Goal: Task Accomplishment & Management: Manage account settings

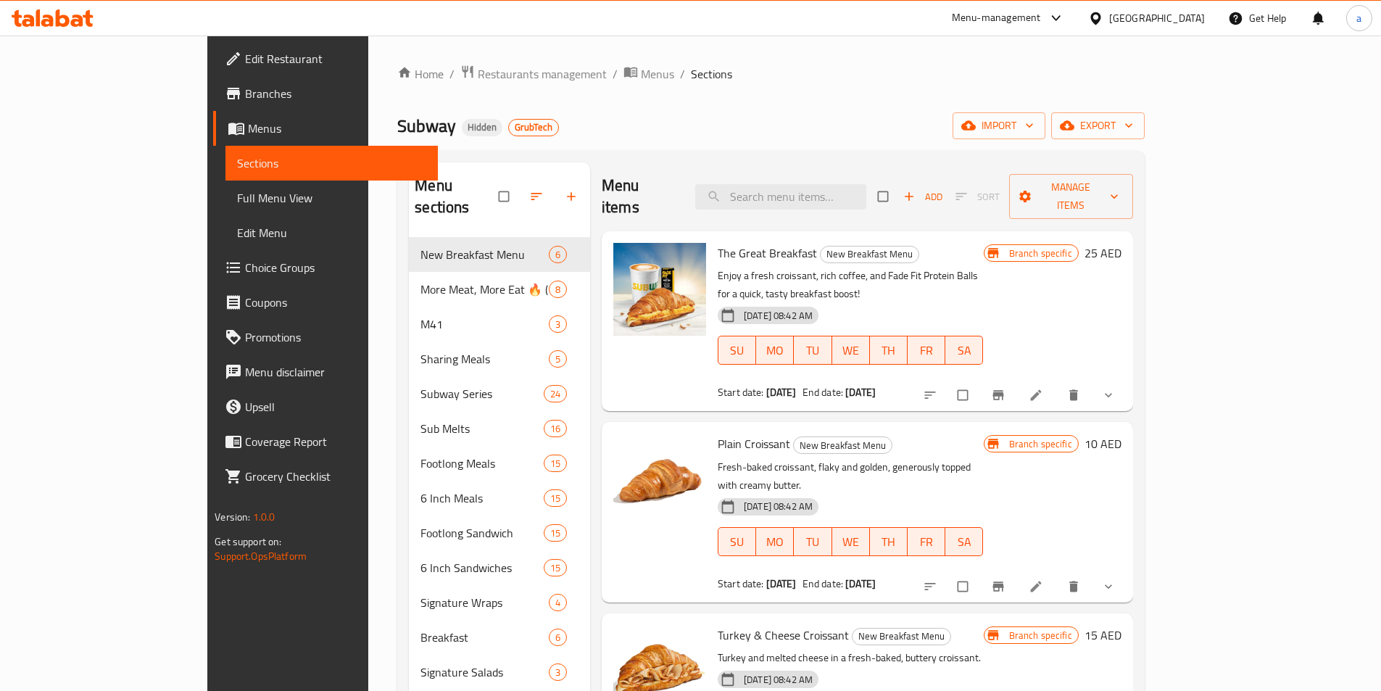
click at [245, 53] on span "Edit Restaurant" at bounding box center [335, 58] width 181 height 17
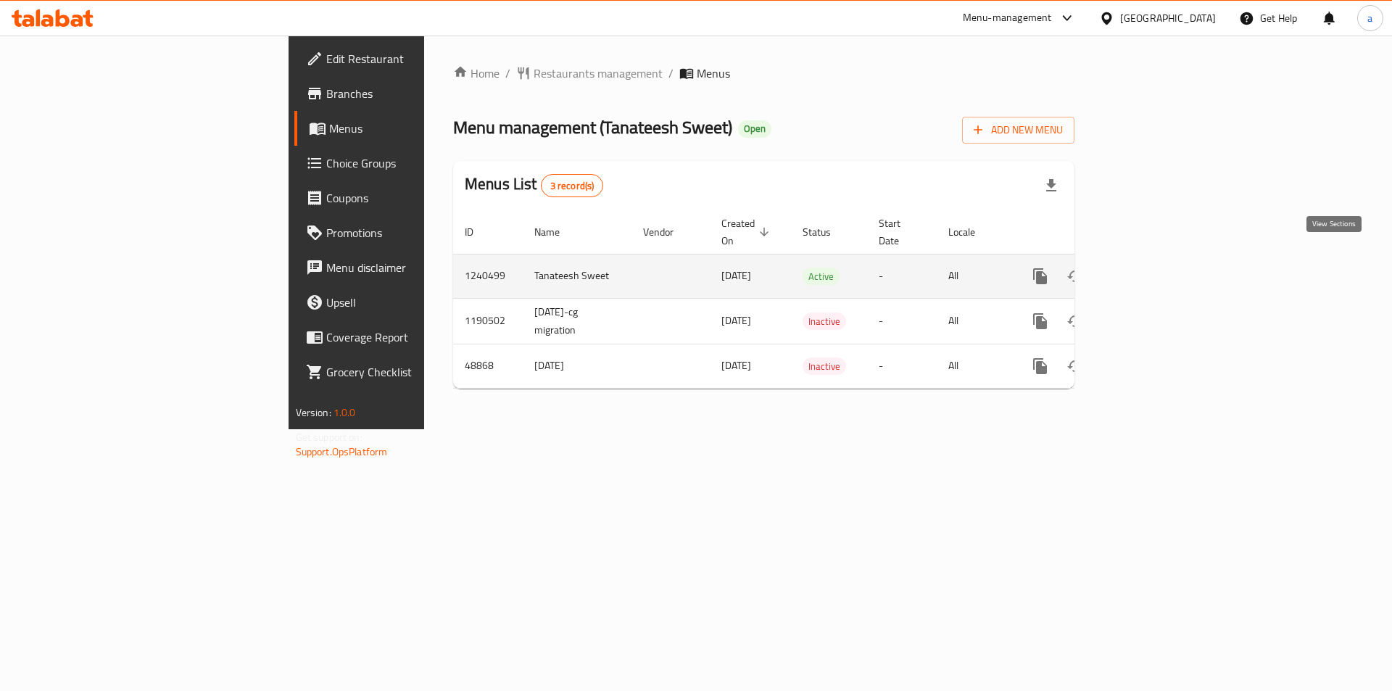
click at [1153, 267] on icon "enhanced table" at bounding box center [1144, 275] width 17 height 17
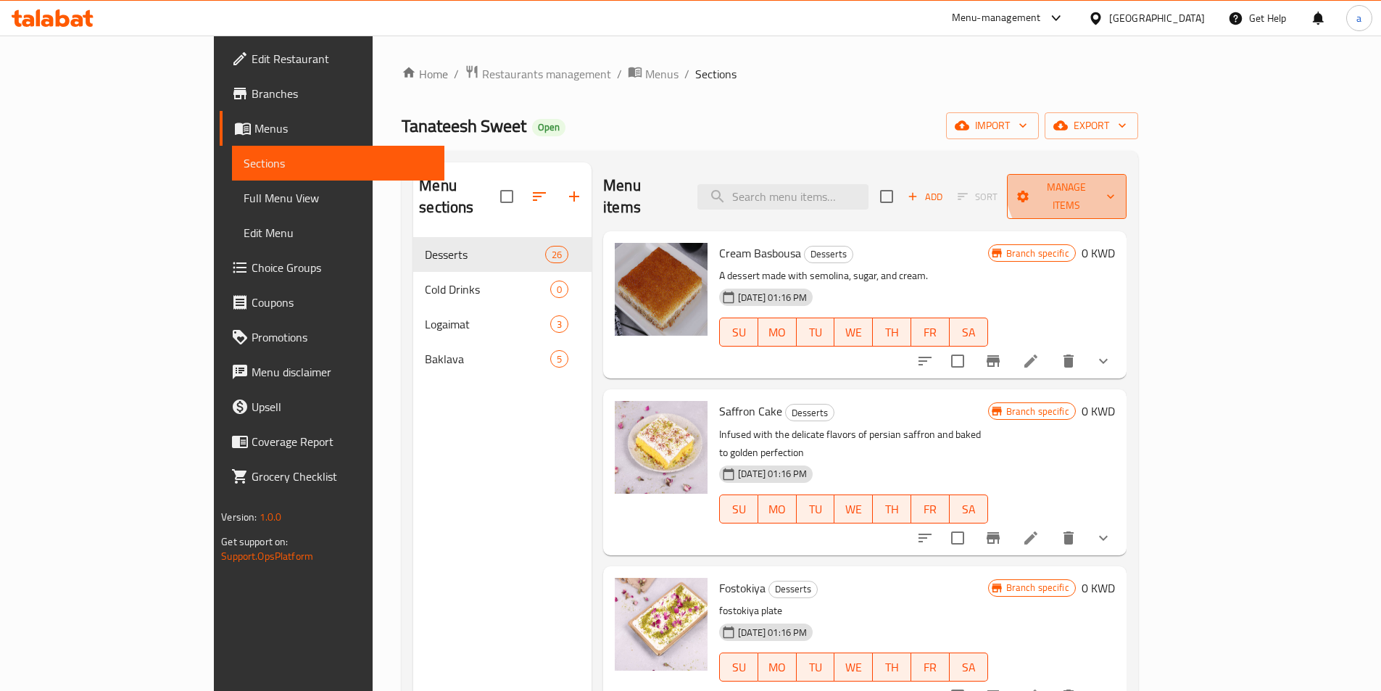
click at [1115, 186] on span "Manage items" at bounding box center [1066, 196] width 96 height 36
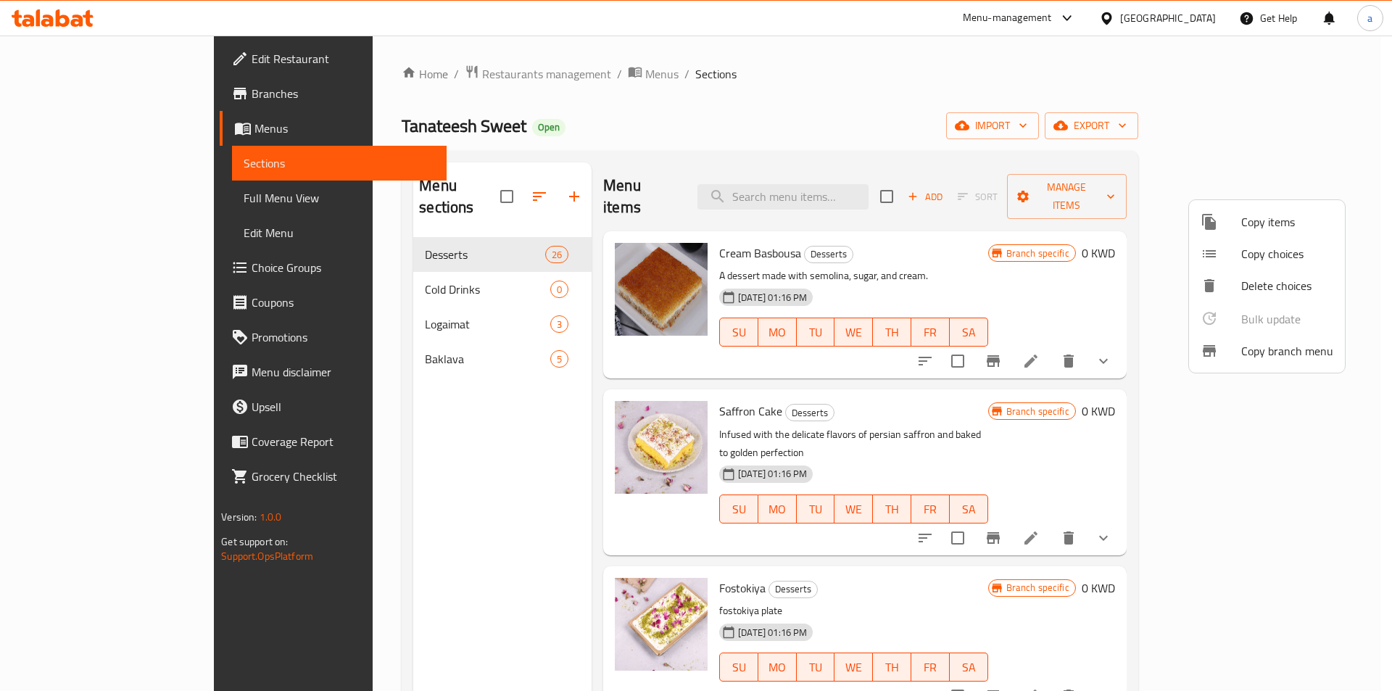
click at [1231, 354] on div at bounding box center [1220, 350] width 41 height 17
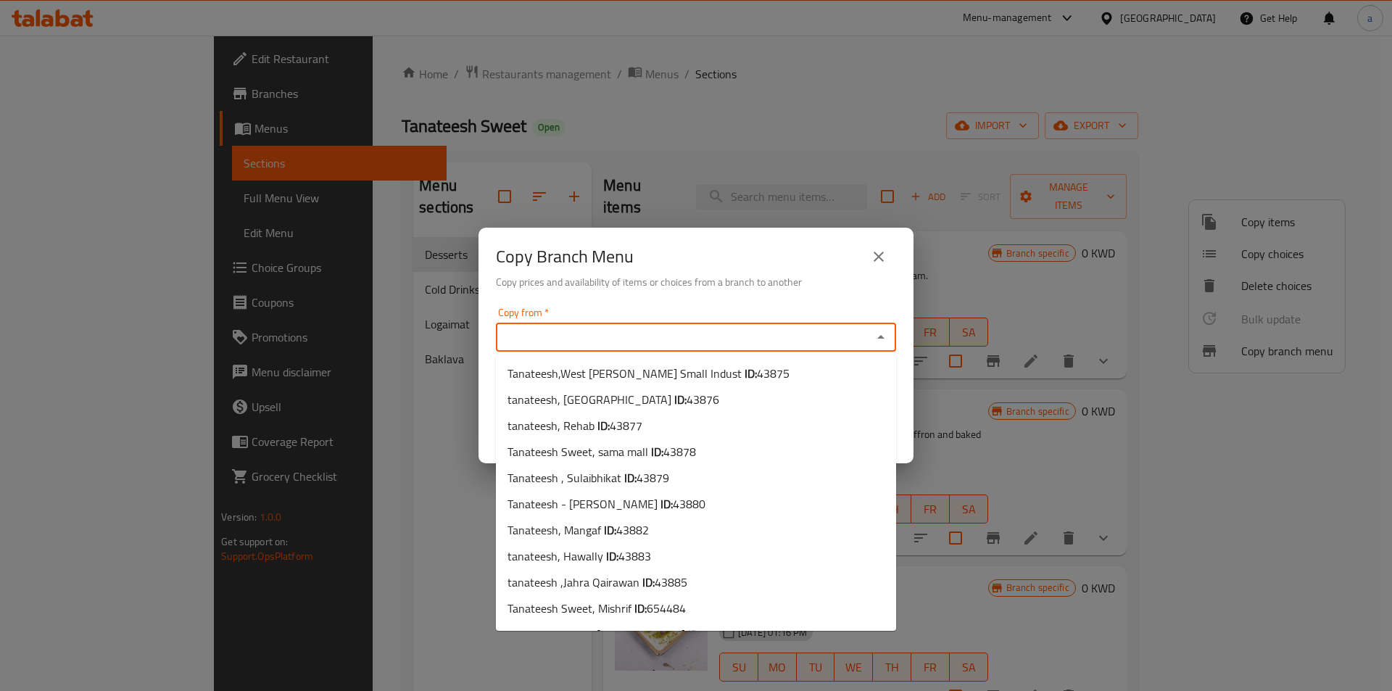
click at [529, 329] on input "Copy from   *" at bounding box center [683, 337] width 367 height 20
click at [566, 583] on span "tanateesh ,Jahra Qairawan ID: 43885" at bounding box center [597, 581] width 180 height 17
type input "tanateesh ,Jahra Qairawan"
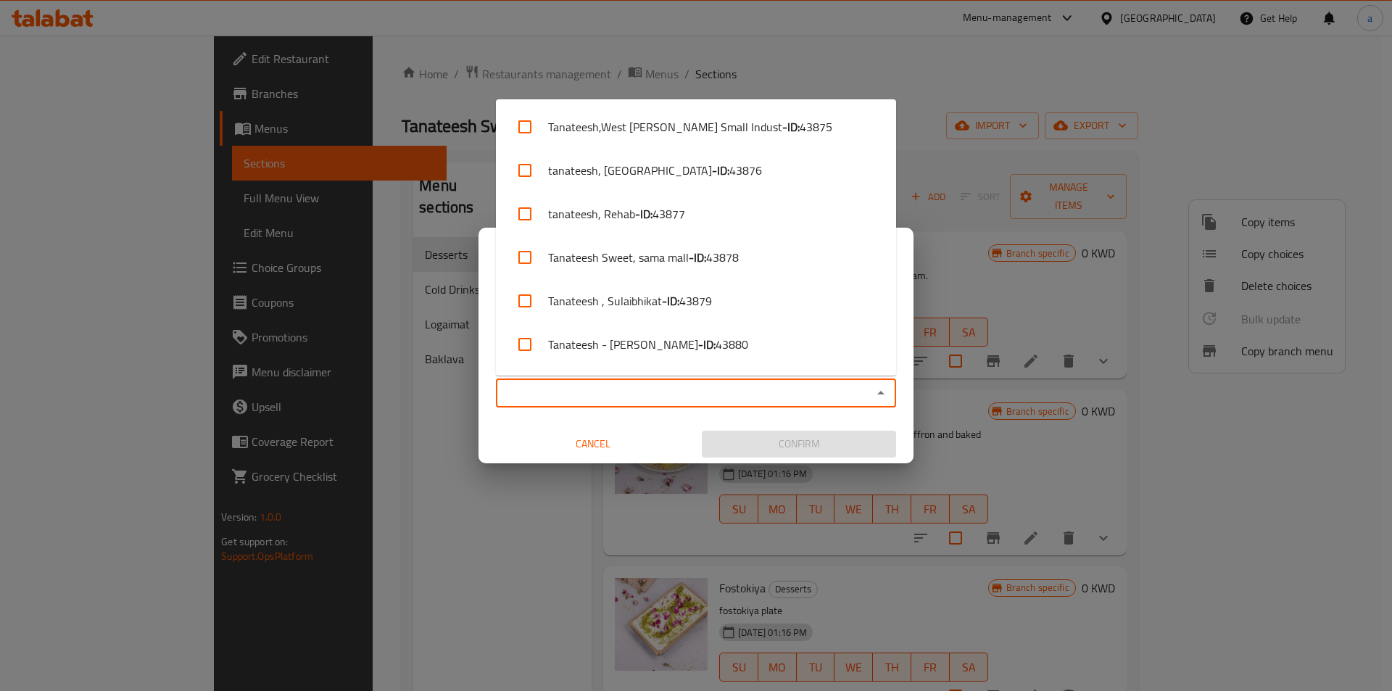
click at [641, 390] on input "Copy to   *" at bounding box center [683, 393] width 367 height 20
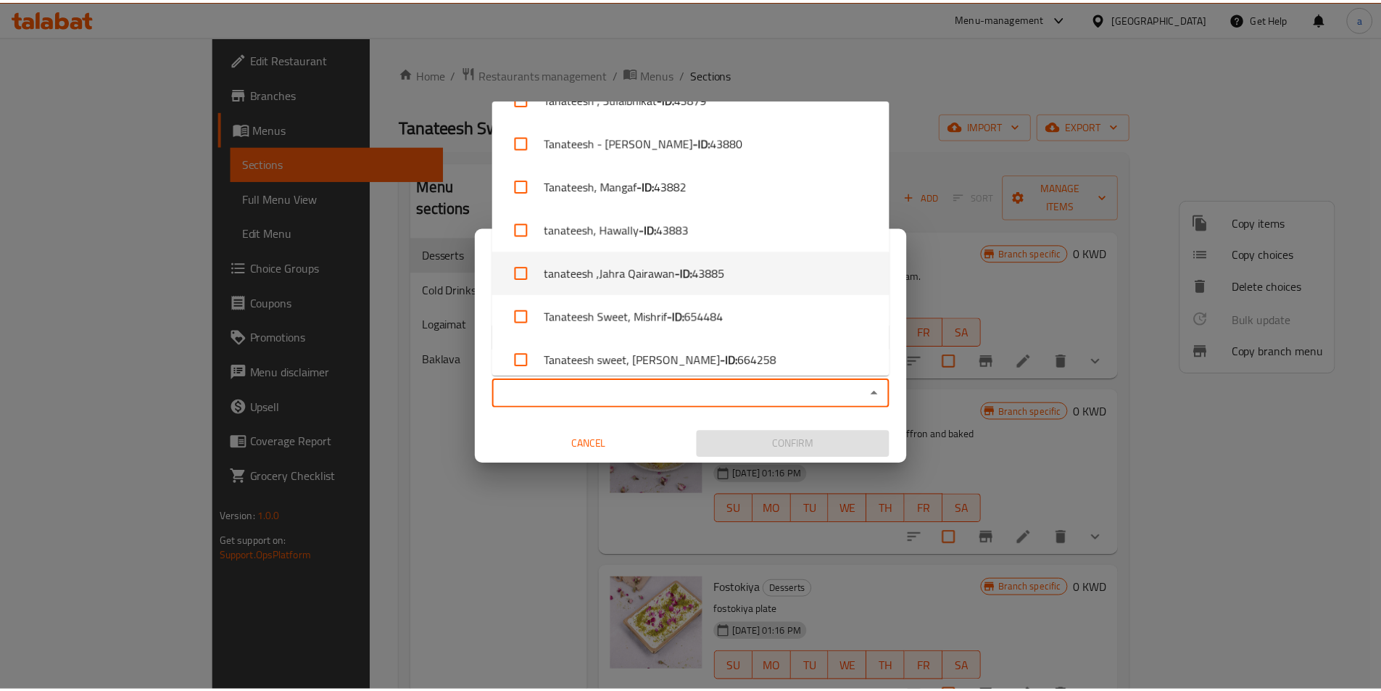
scroll to position [257, 0]
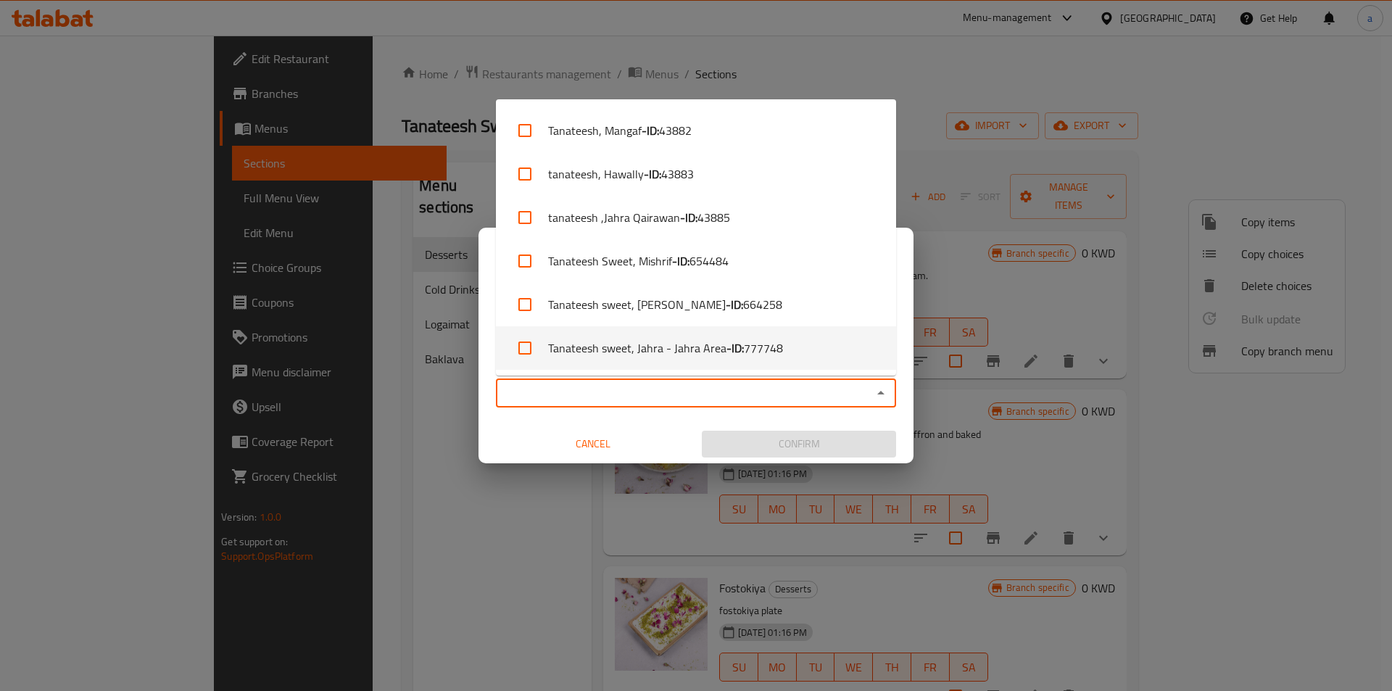
click at [634, 351] on li "Tanateesh sweet, Jahra - Jahra Area - ID: 777748" at bounding box center [696, 347] width 400 height 43
checkbox input "true"
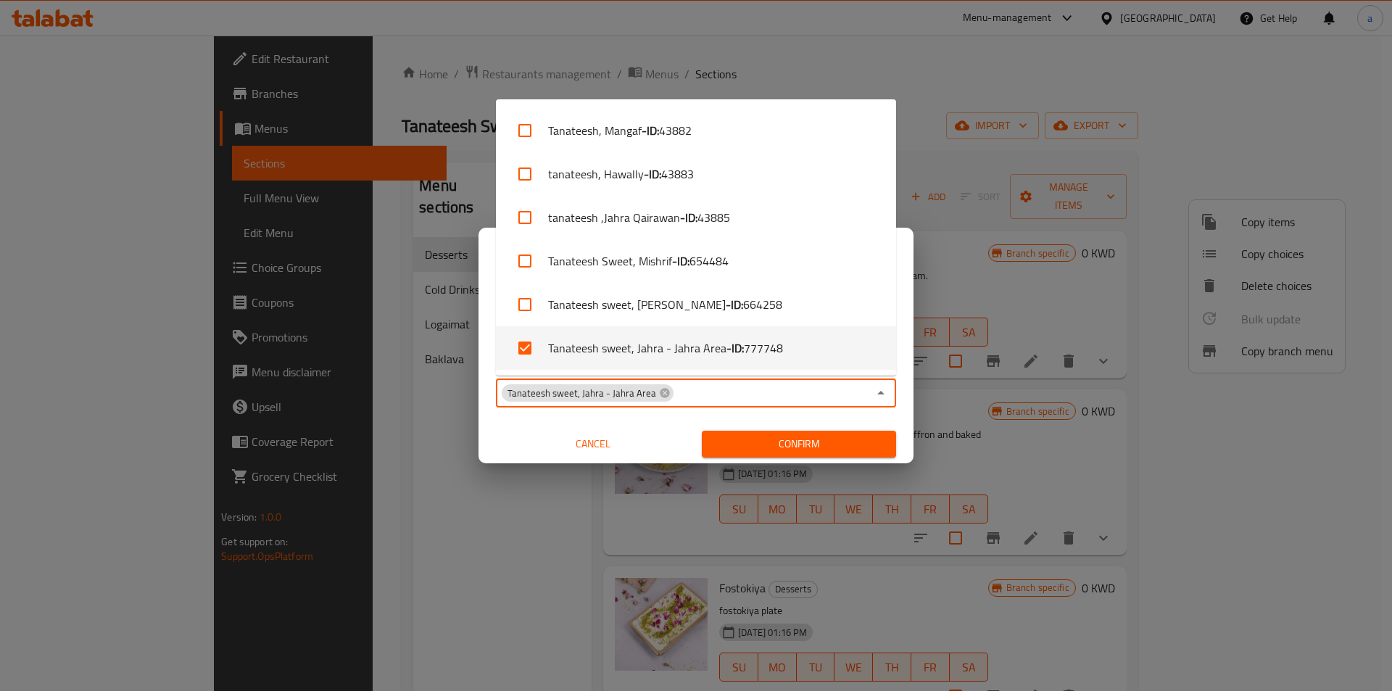
click at [683, 428] on div "Cancel" at bounding box center [593, 444] width 206 height 38
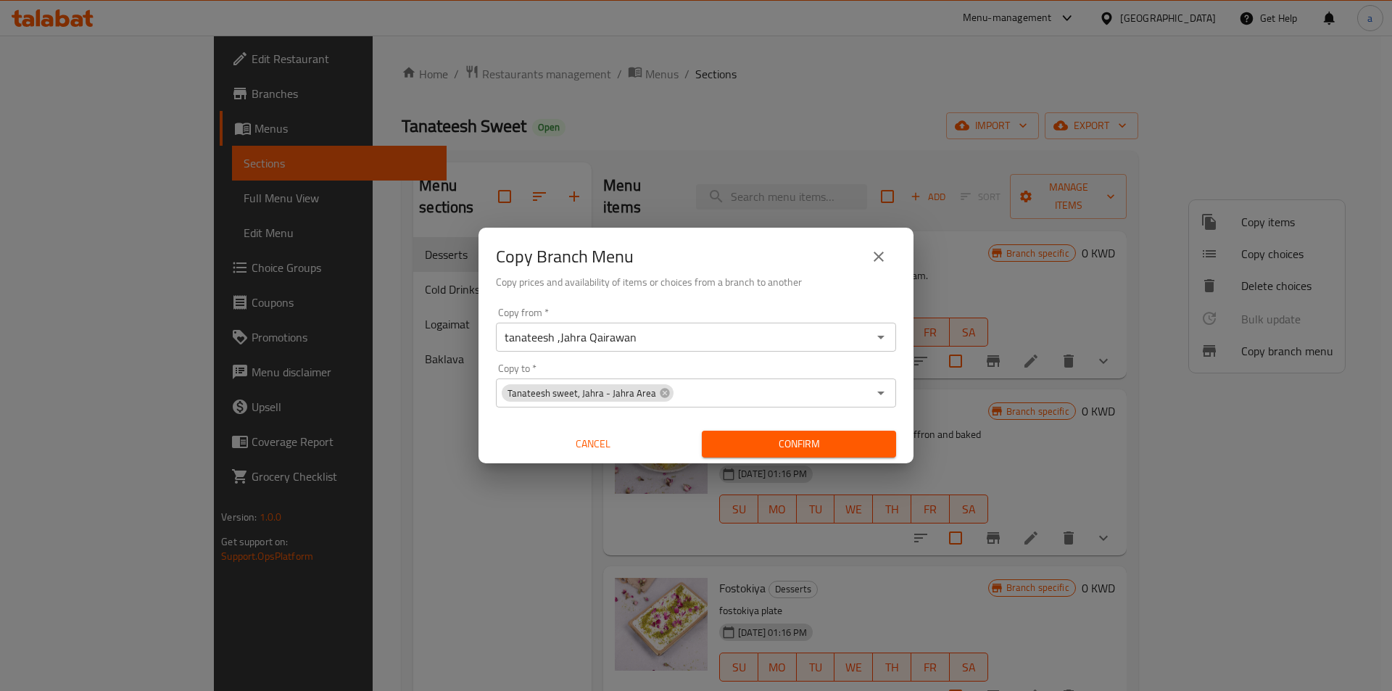
click at [755, 452] on span "Confirm" at bounding box center [798, 444] width 171 height 18
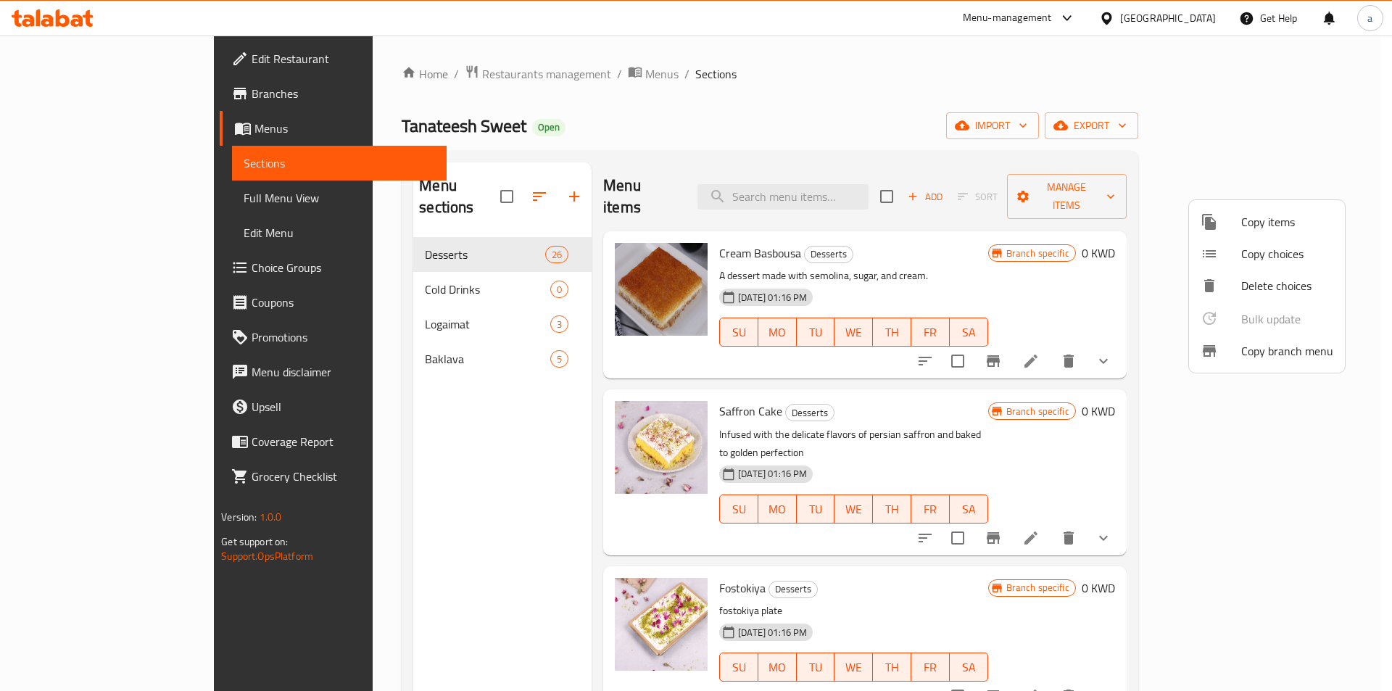
click at [505, 72] on div at bounding box center [696, 345] width 1392 height 691
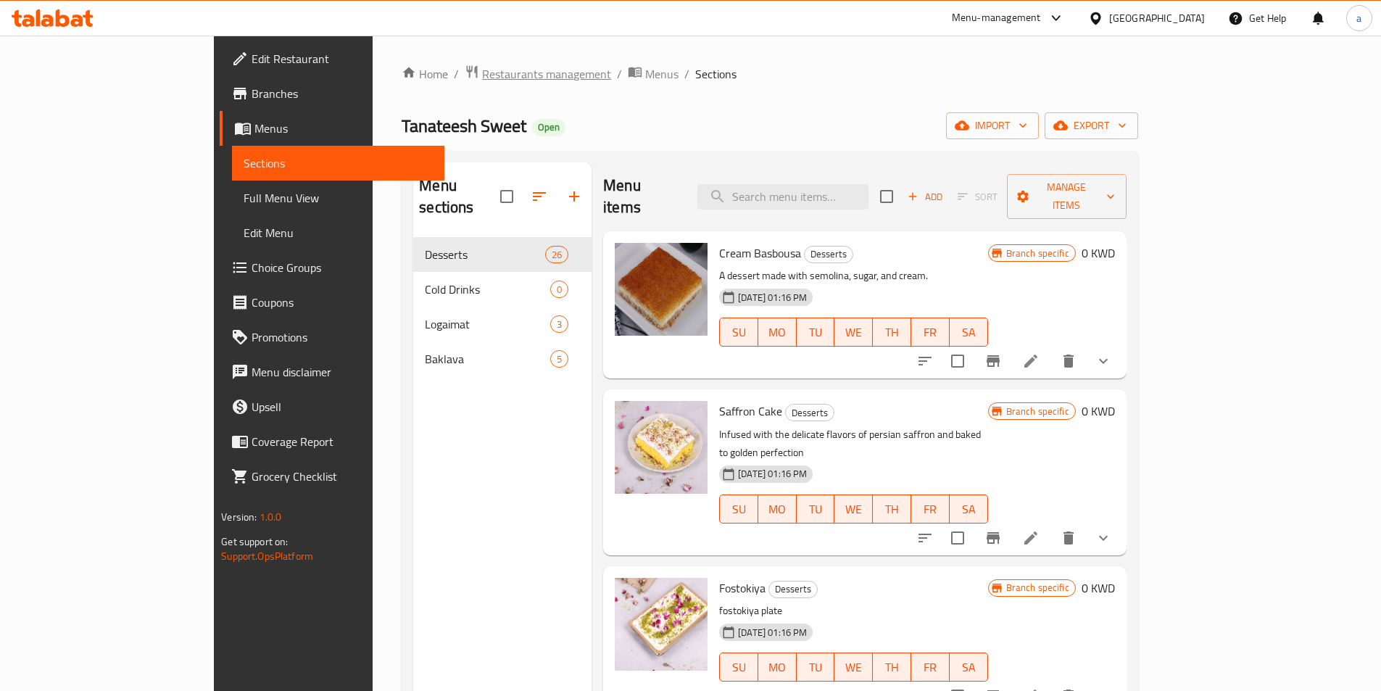
click at [482, 80] on span "Restaurants management" at bounding box center [546, 73] width 129 height 17
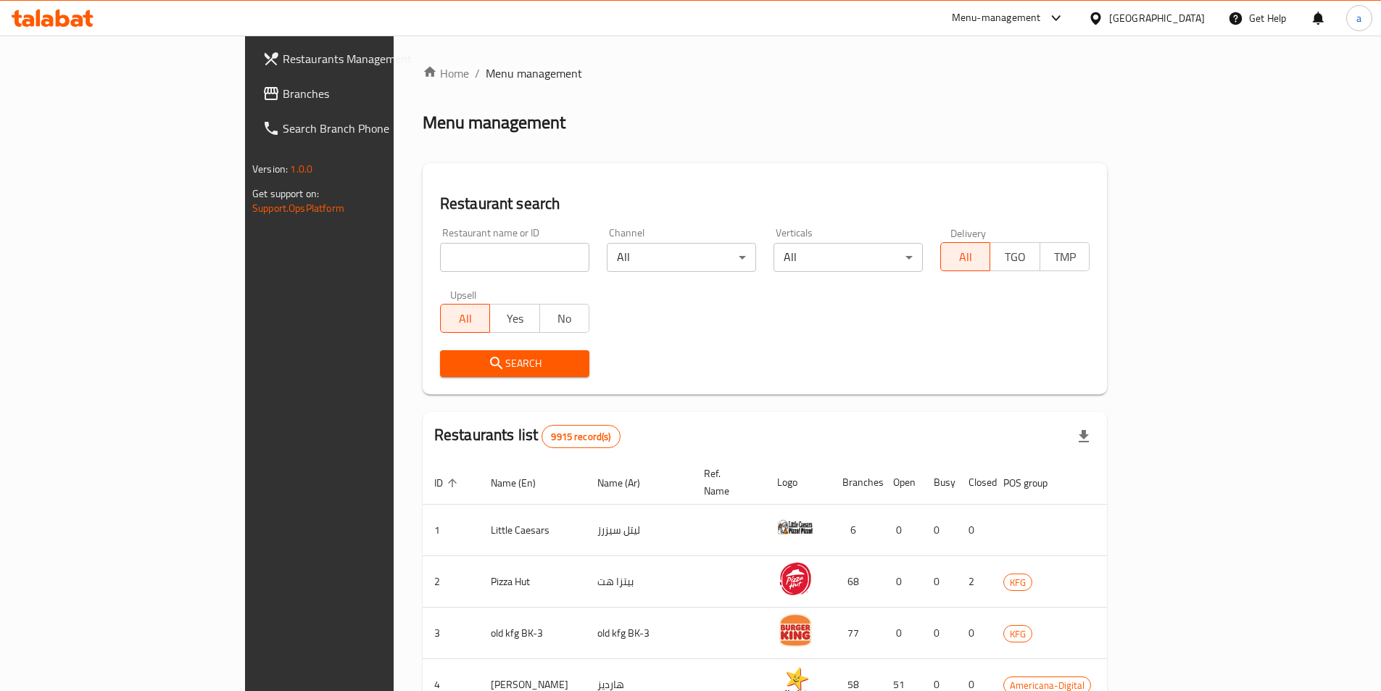
click at [251, 104] on link "Branches" at bounding box center [363, 93] width 225 height 35
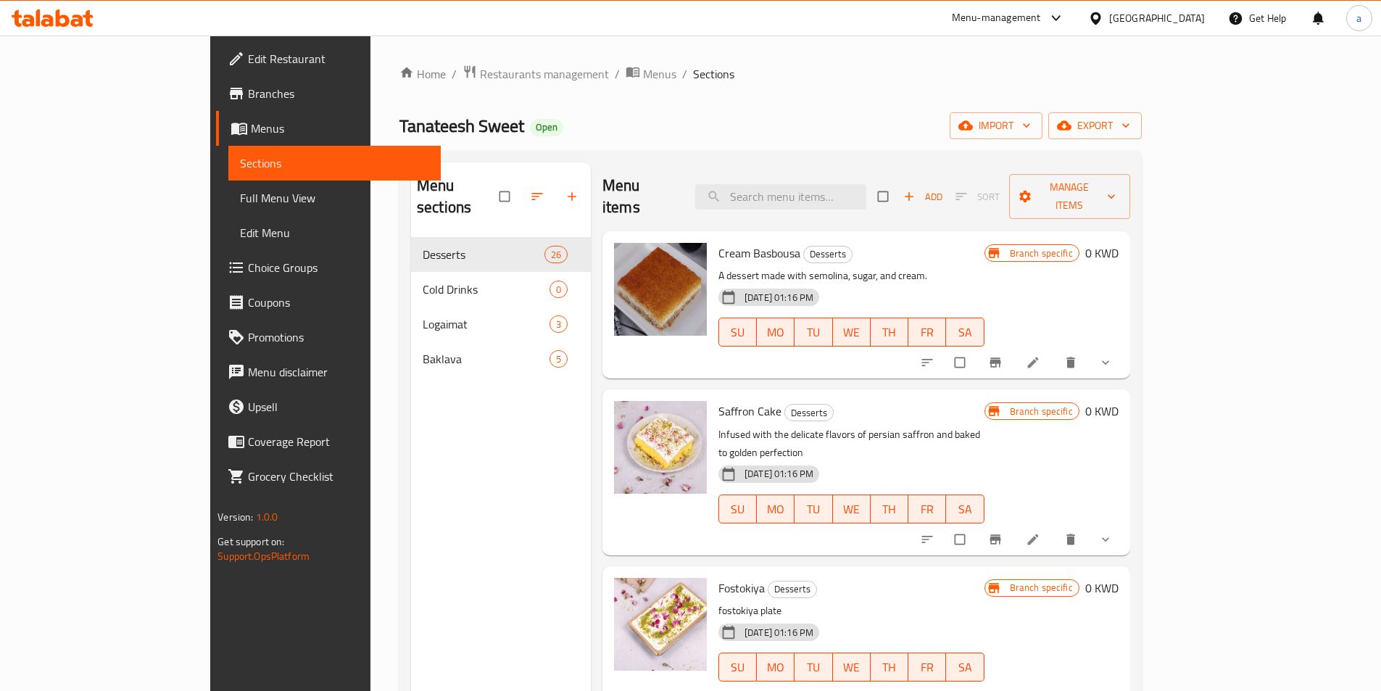
click at [248, 92] on span "Branches" at bounding box center [338, 93] width 181 height 17
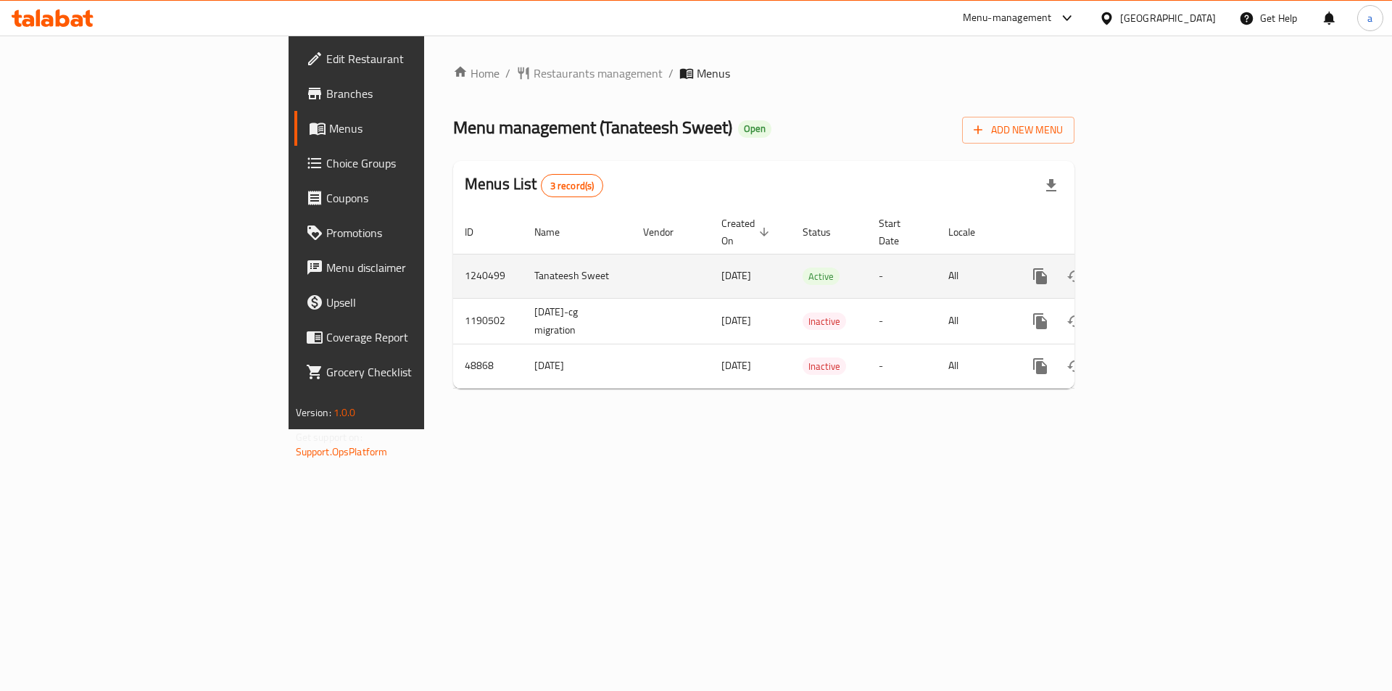
click at [453, 260] on td "1240499" at bounding box center [488, 276] width 70 height 44
click at [1153, 267] on icon "enhanced table" at bounding box center [1144, 275] width 17 height 17
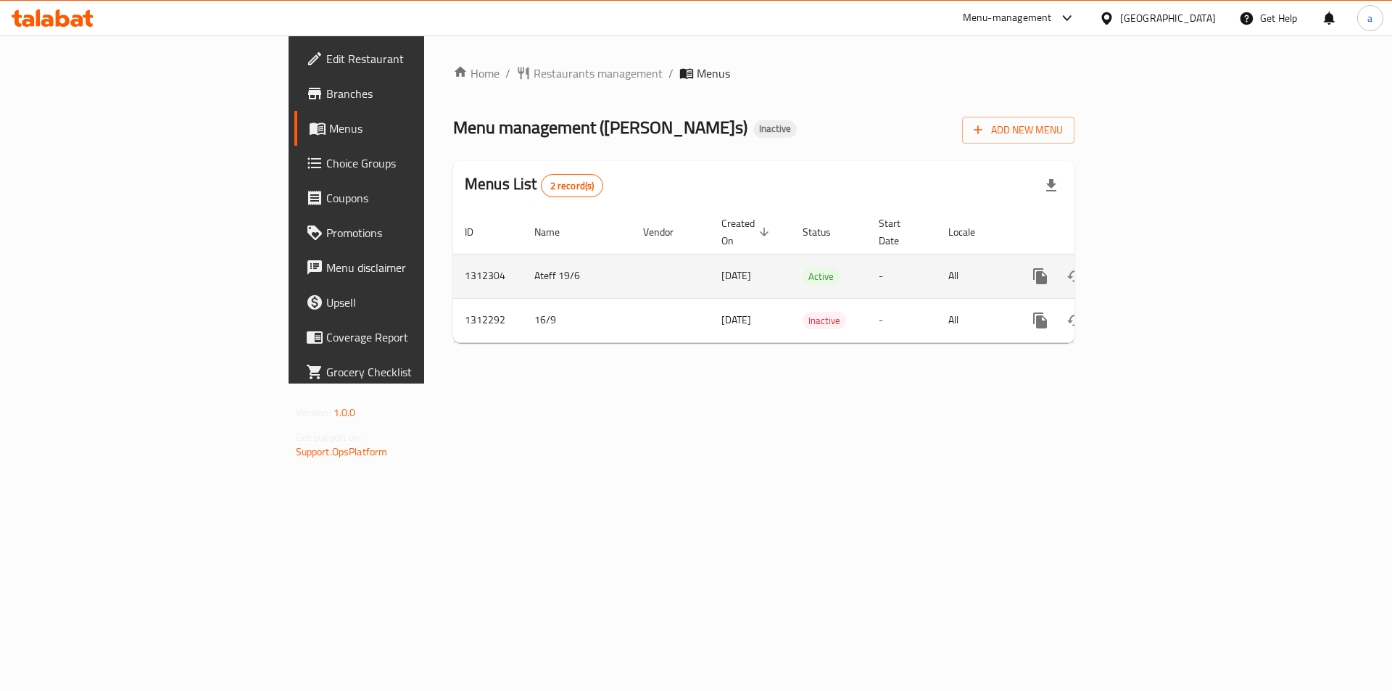
click at [1153, 268] on icon "enhanced table" at bounding box center [1144, 275] width 17 height 17
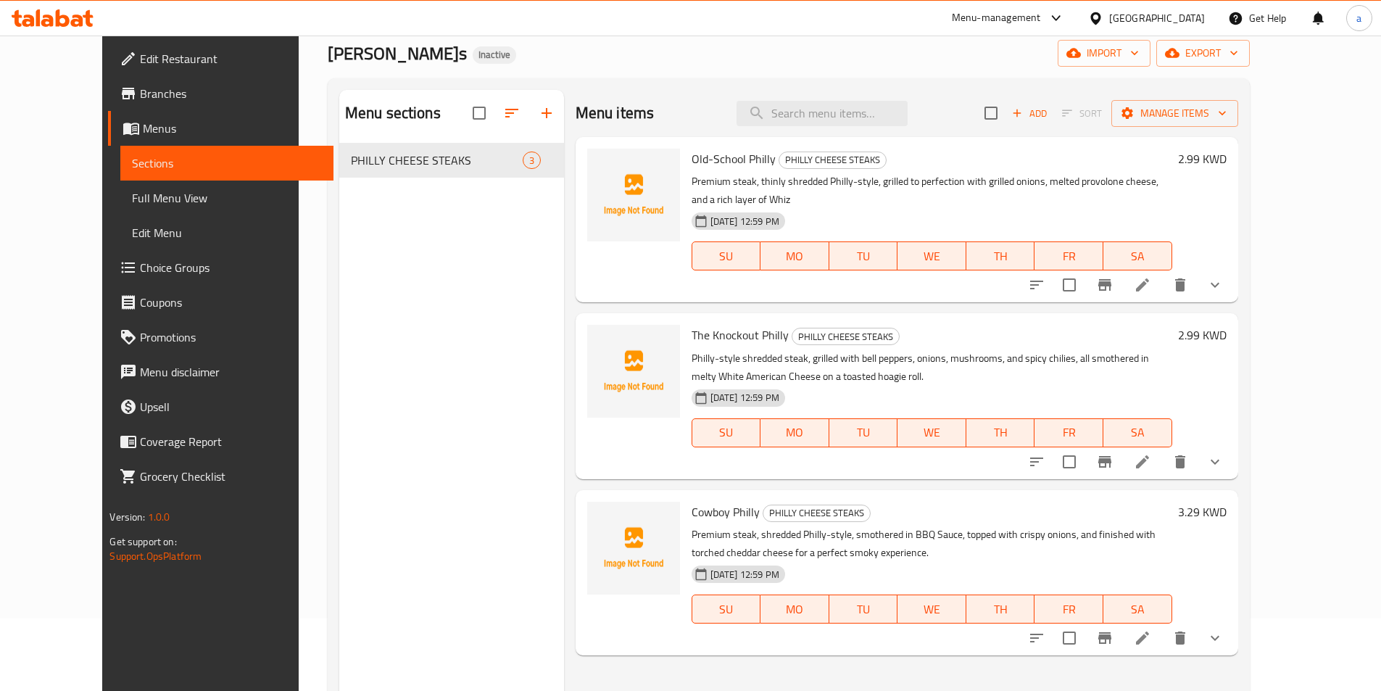
scroll to position [58, 0]
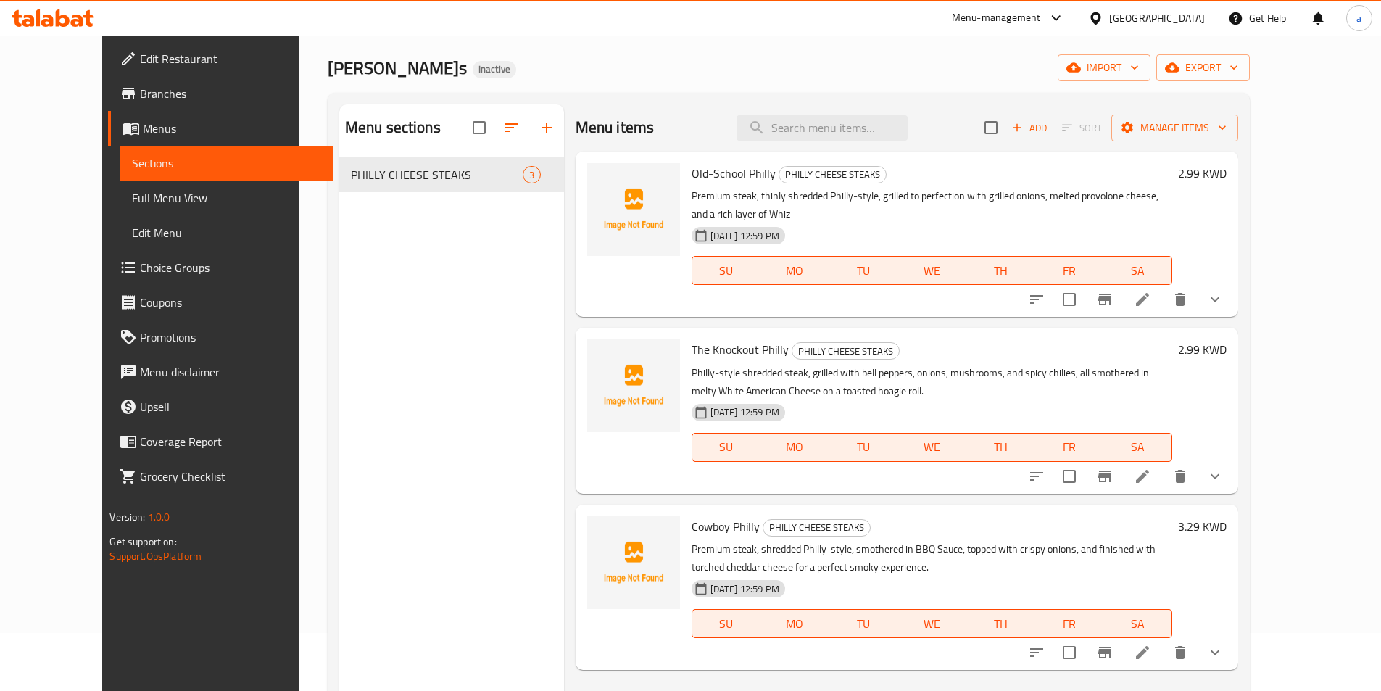
click at [132, 201] on span "Full Menu View" at bounding box center [226, 197] width 189 height 17
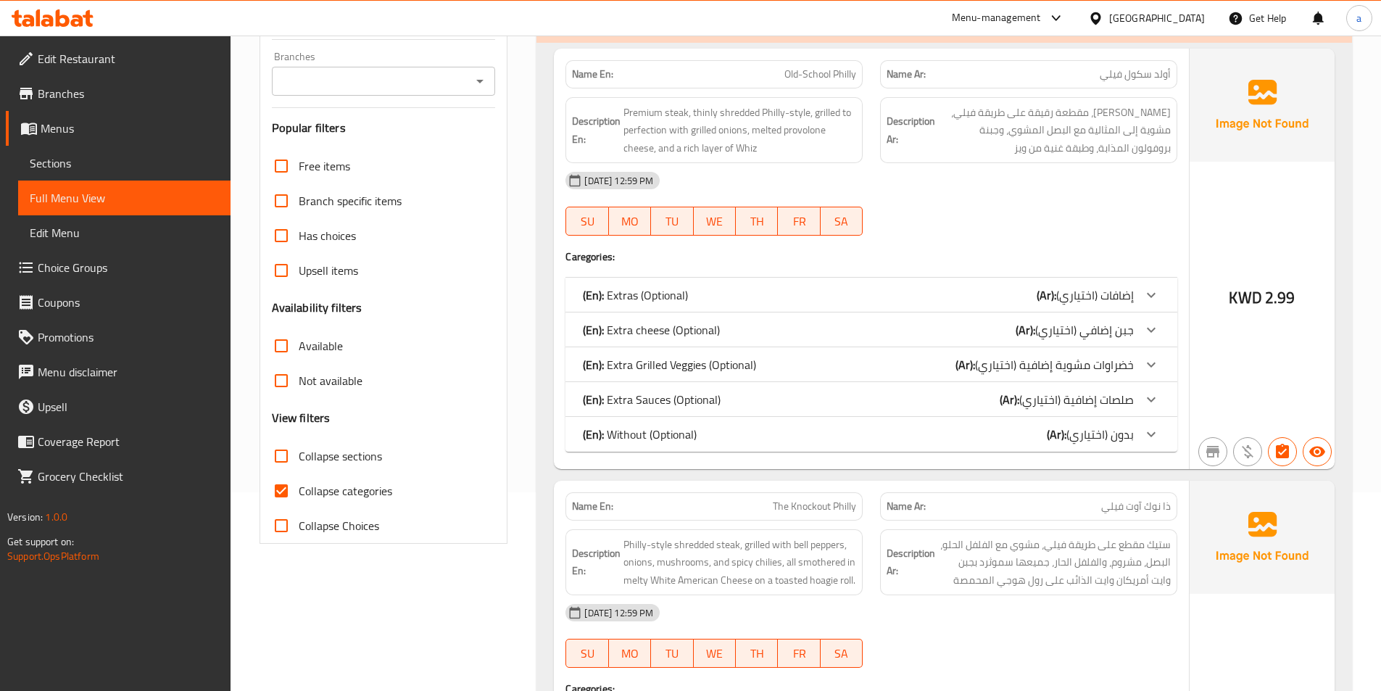
scroll to position [203, 0]
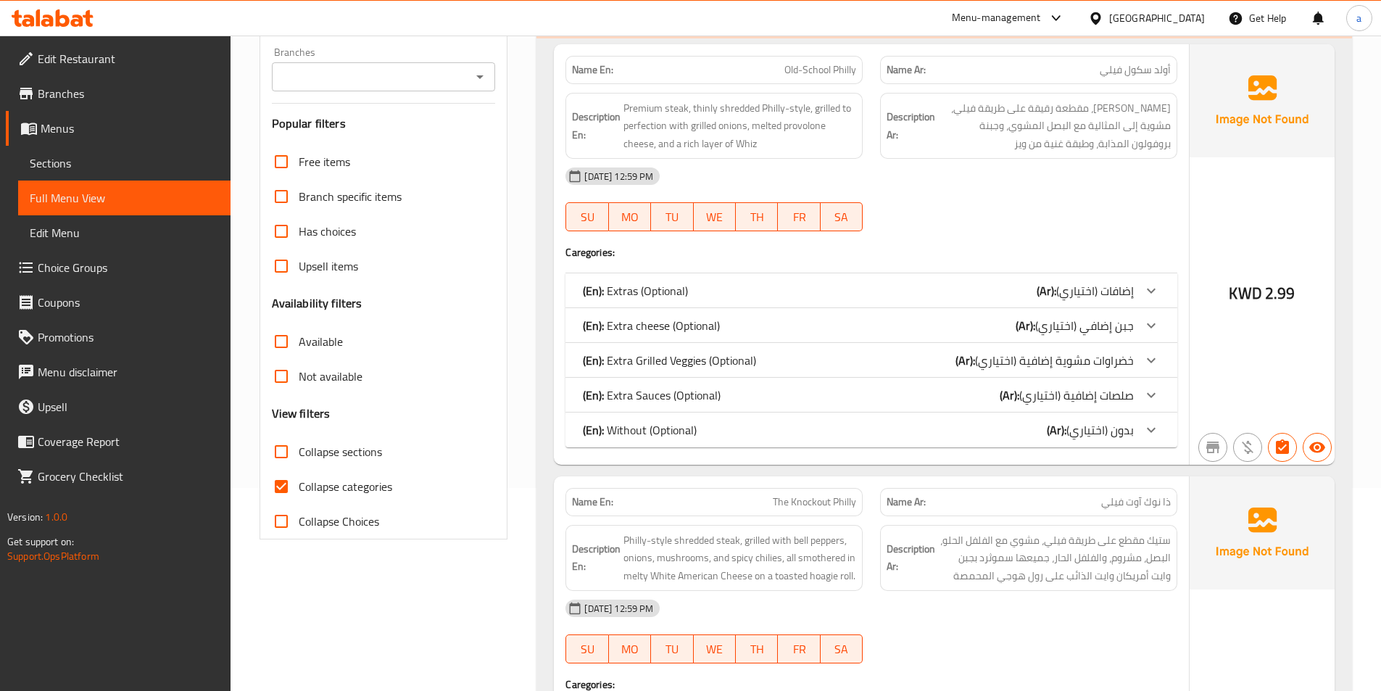
click at [978, 284] on div "(En): Extras (Optional) (Ar): إضافات (اختياري)" at bounding box center [858, 290] width 551 height 17
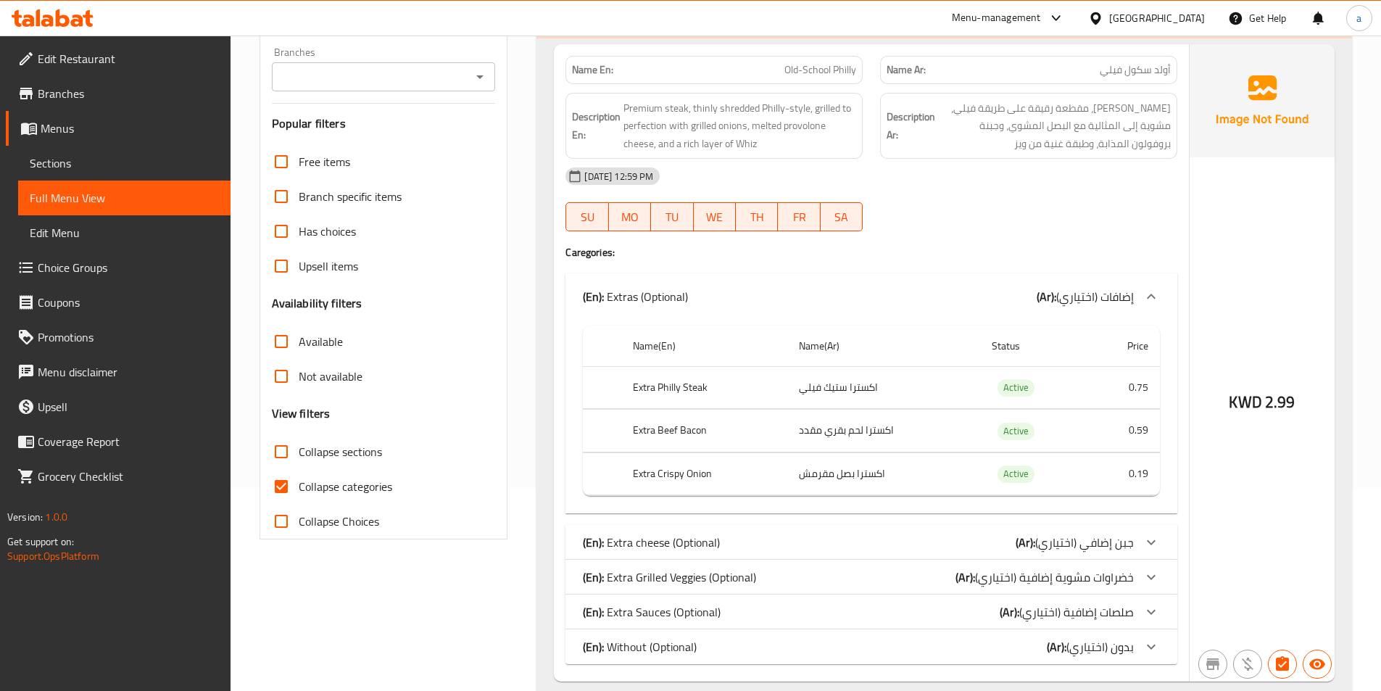
click at [283, 487] on input "Collapse categories" at bounding box center [281, 486] width 35 height 35
checkbox input "false"
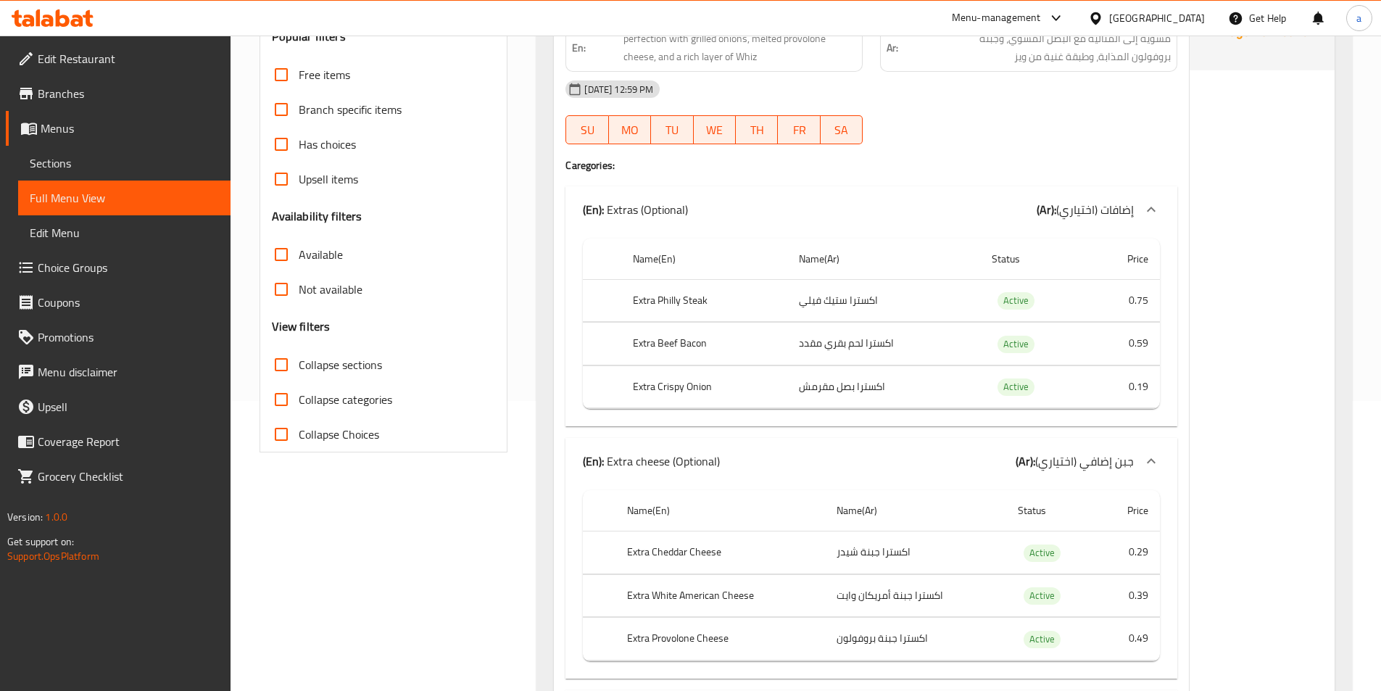
scroll to position [0, 0]
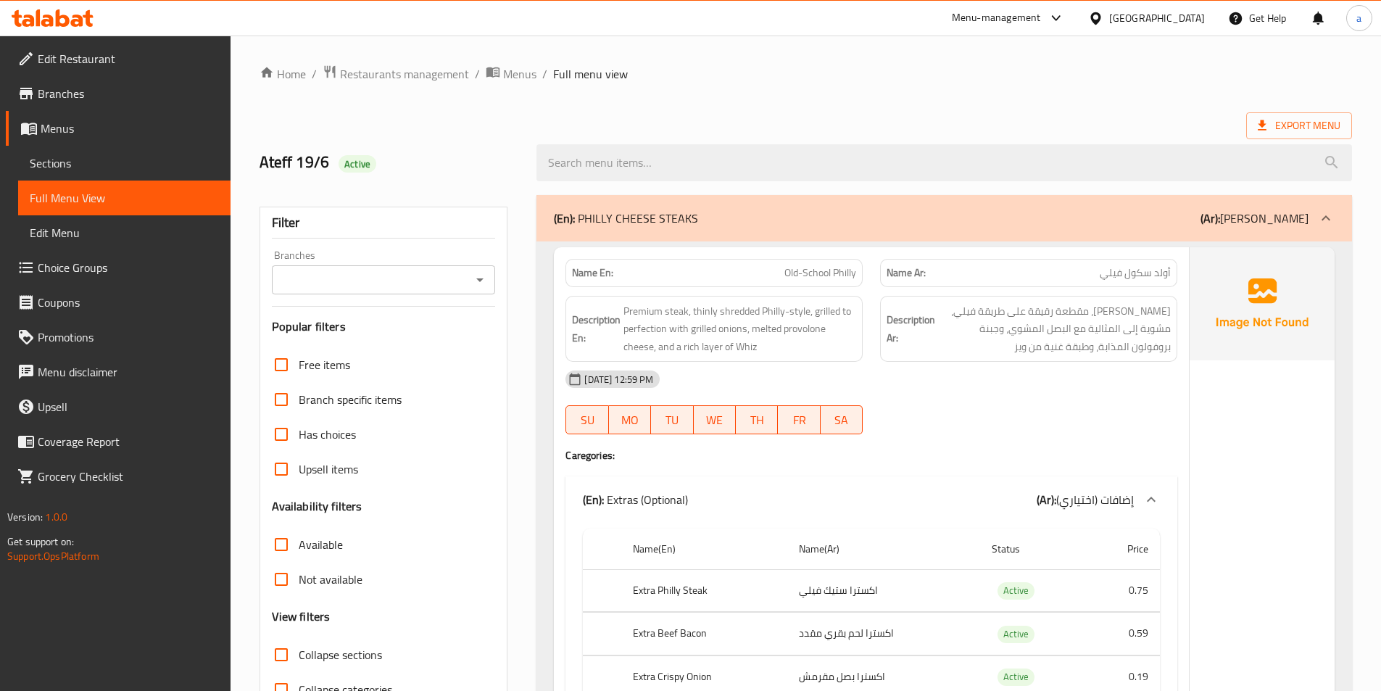
click at [890, 130] on div "Ateff 19/6 Active" at bounding box center [806, 162] width 1110 height 65
click at [1317, 128] on span "Export Menu" at bounding box center [1299, 126] width 83 height 18
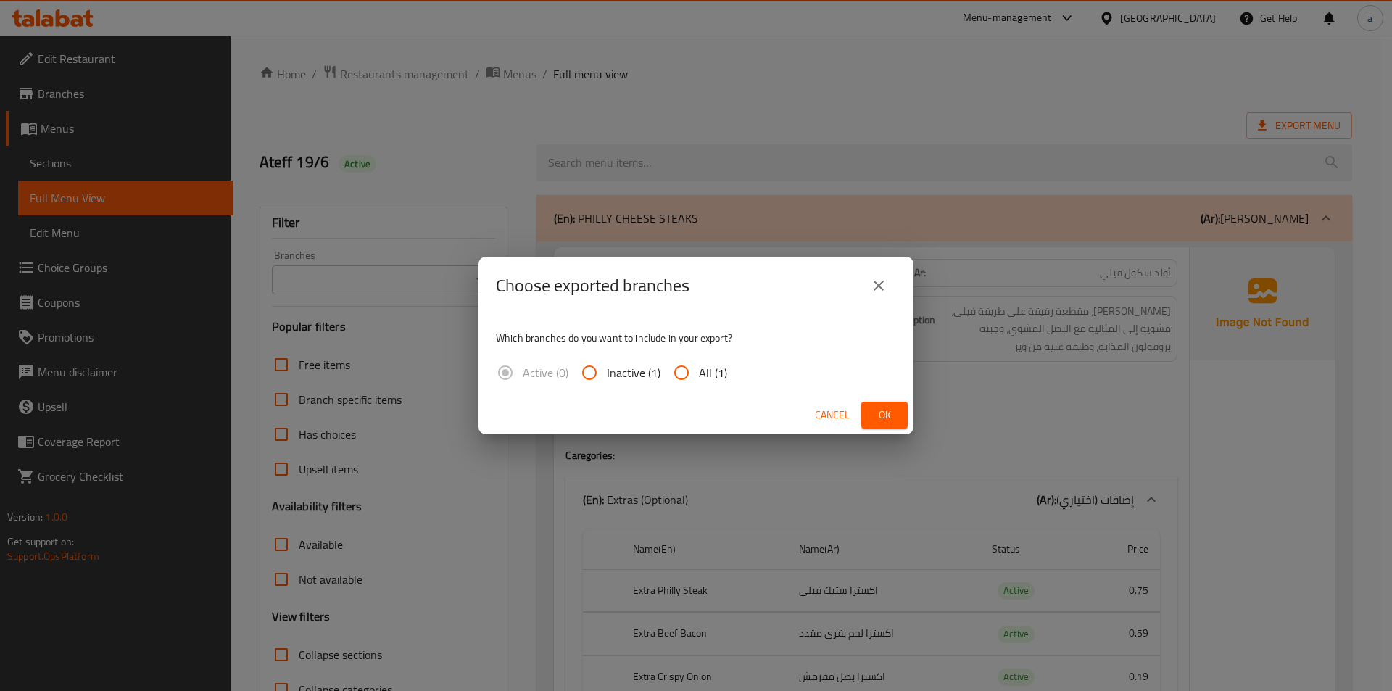
click at [868, 288] on button "close" at bounding box center [878, 285] width 35 height 35
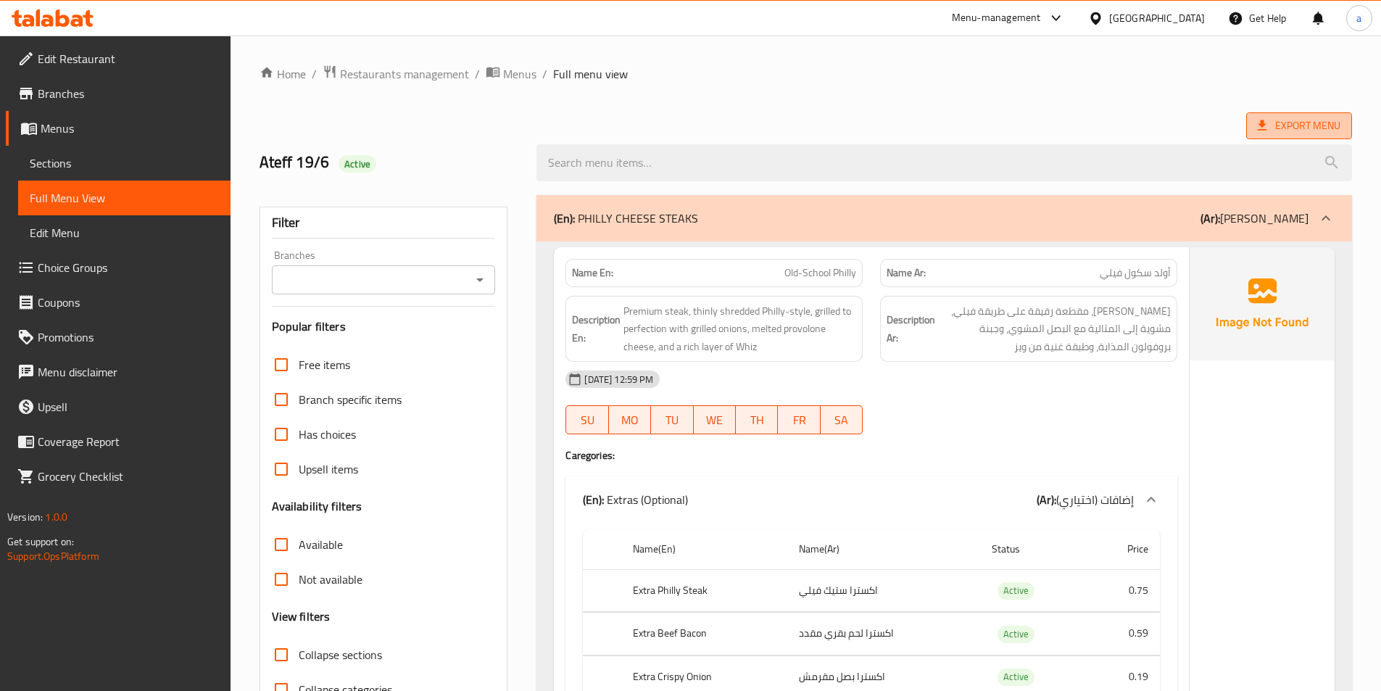
click at [1311, 138] on span "Export Menu" at bounding box center [1299, 125] width 106 height 27
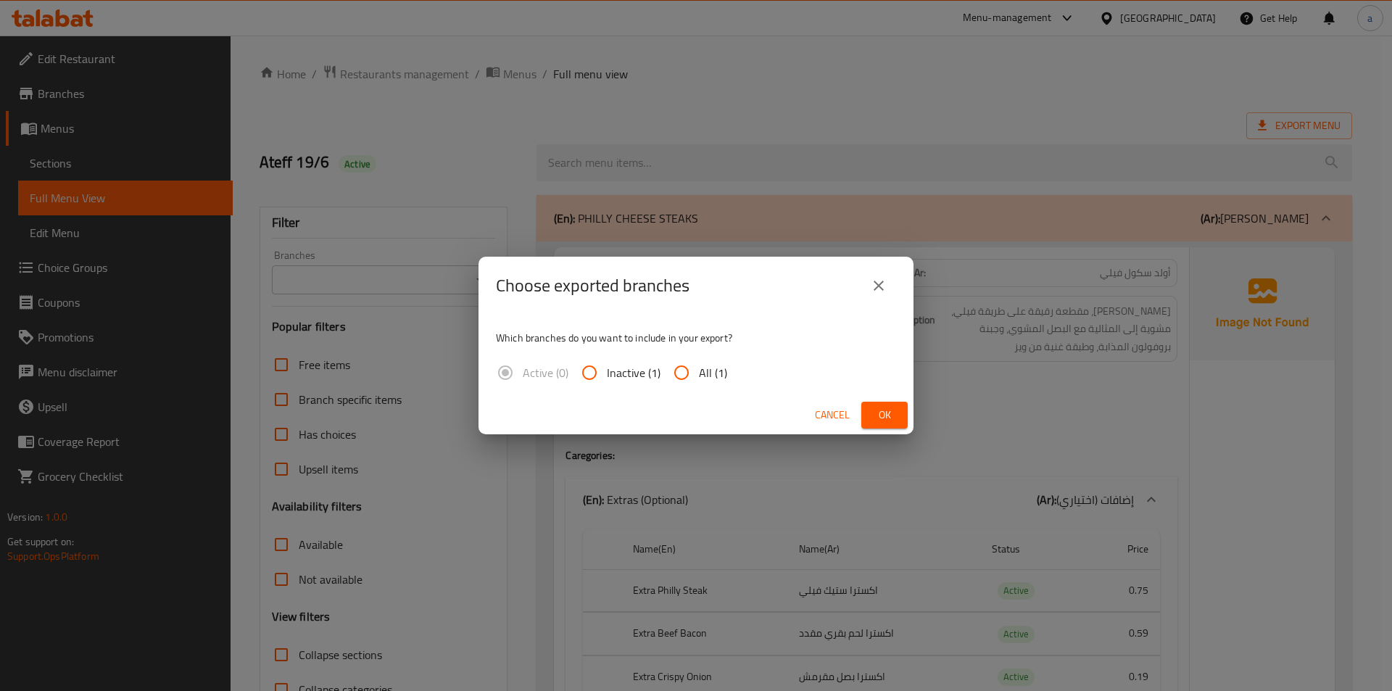
click at [936, 136] on div "Choose exported branches Which branches do you want to include in your export? …" at bounding box center [696, 345] width 1392 height 691
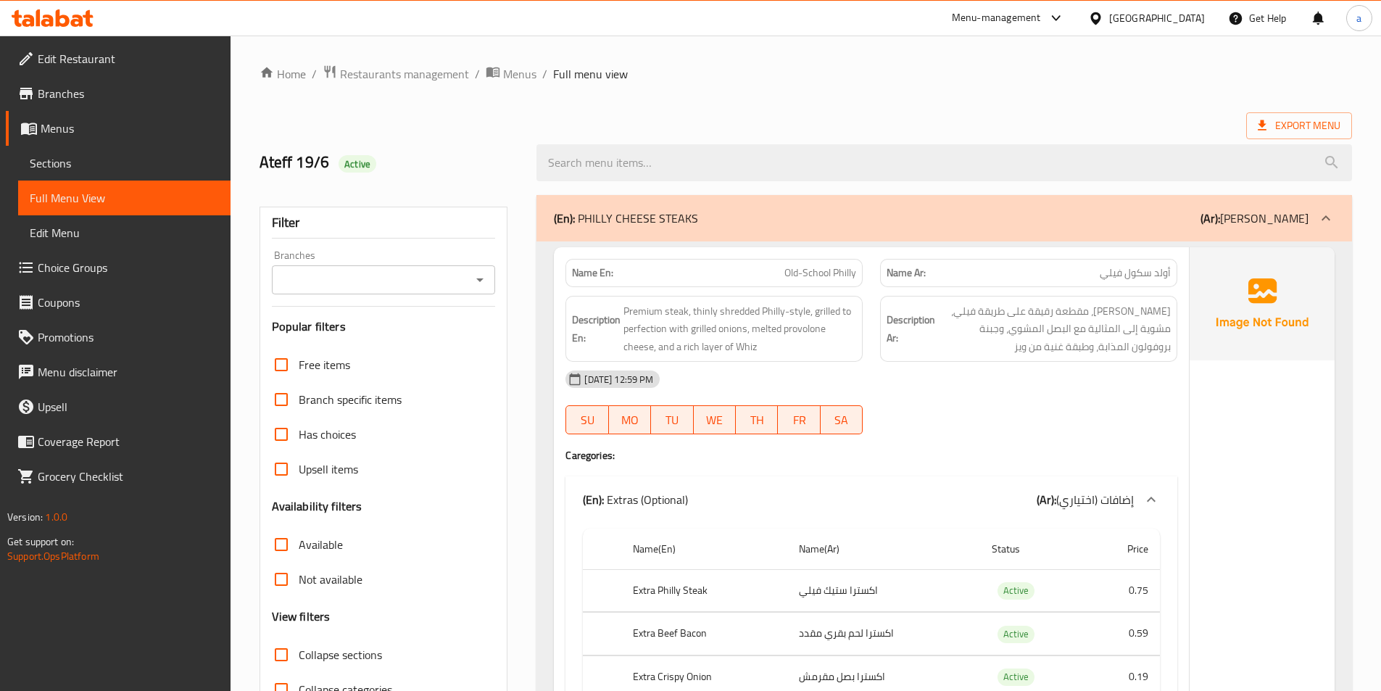
click at [102, 170] on span "Sections" at bounding box center [124, 162] width 189 height 17
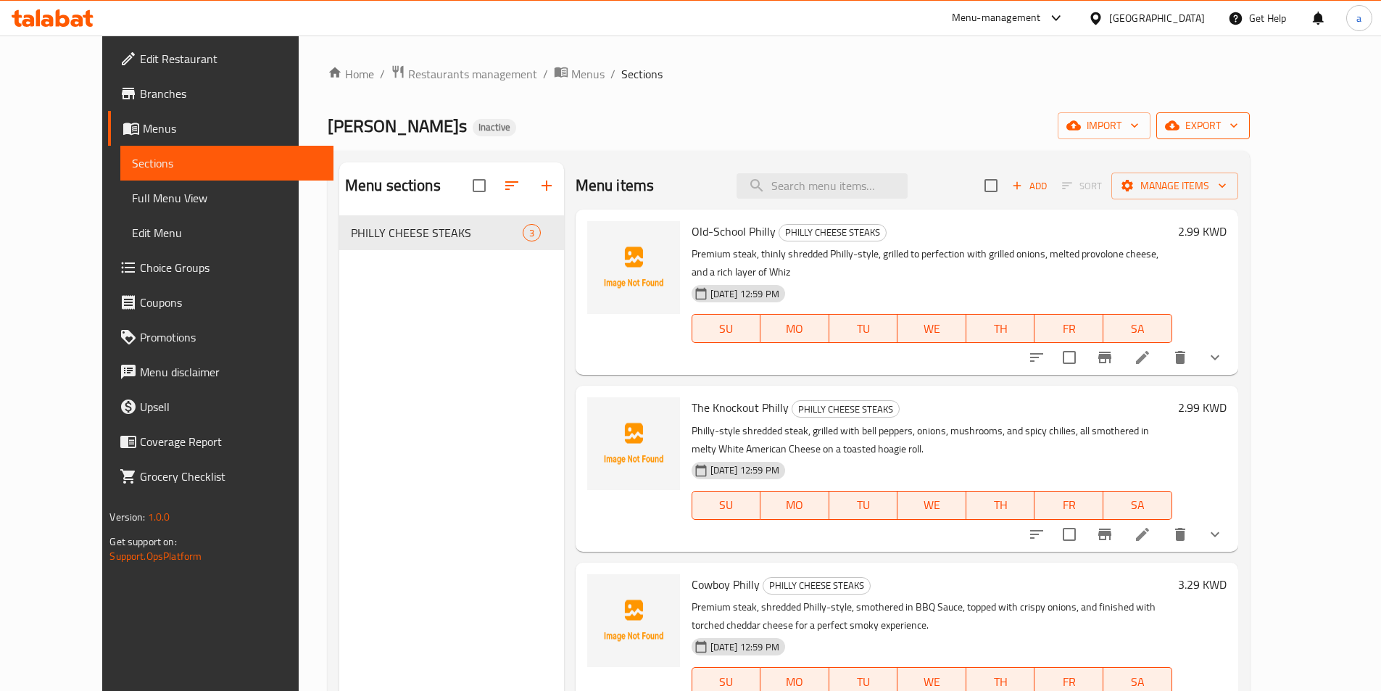
click at [1238, 125] on span "export" at bounding box center [1203, 126] width 70 height 18
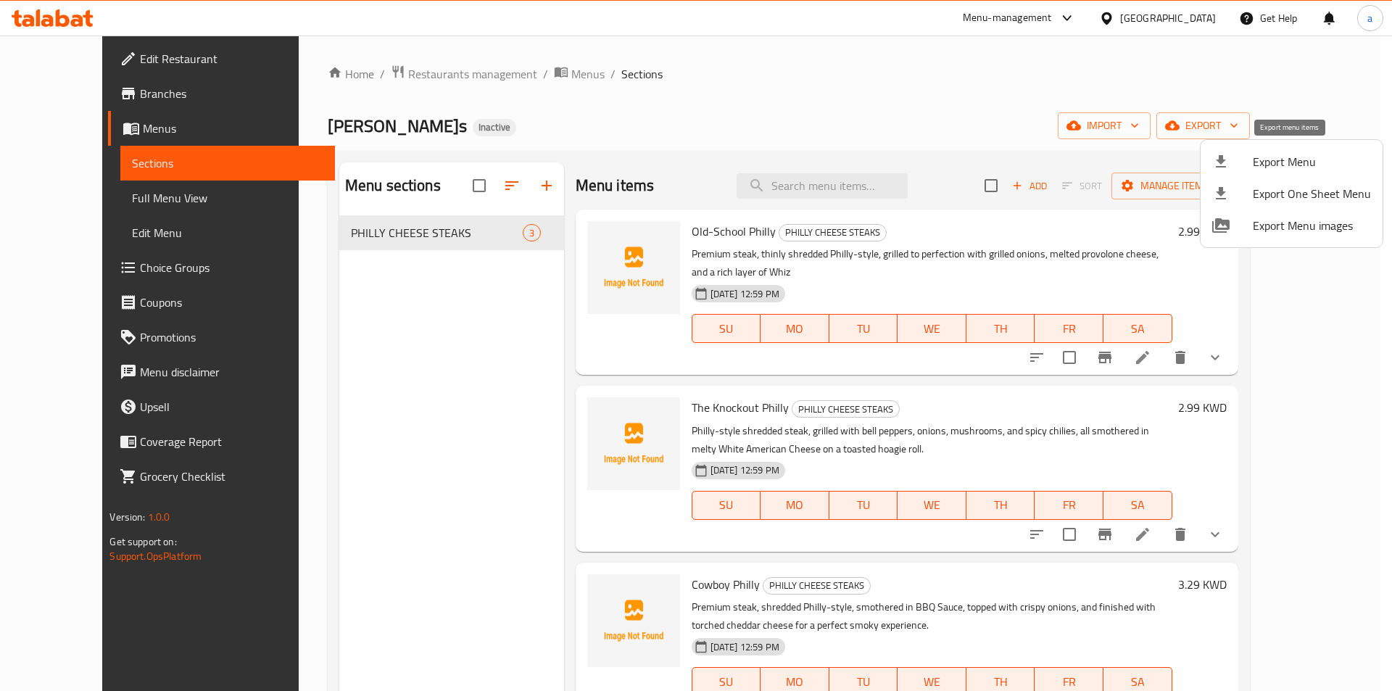
click at [1234, 162] on div at bounding box center [1232, 161] width 41 height 17
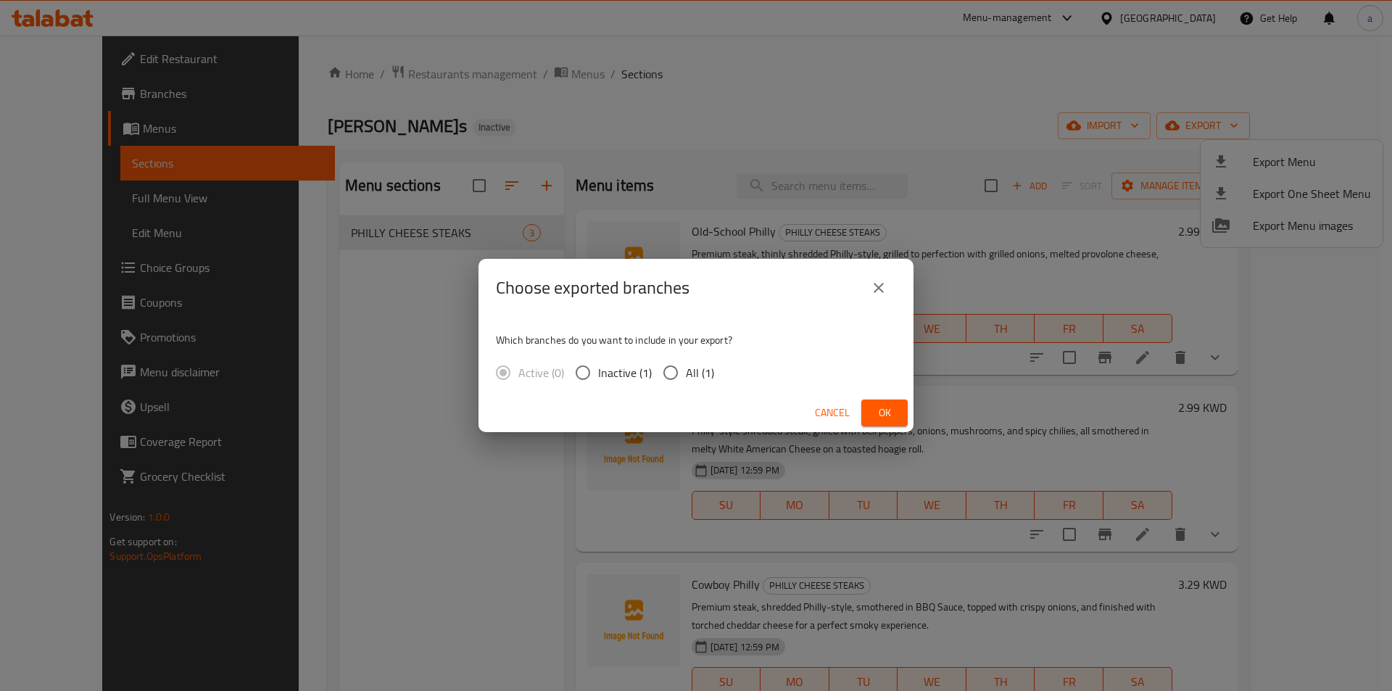
click at [1110, 159] on div "Choose exported branches Which branches do you want to include in your export? …" at bounding box center [696, 345] width 1392 height 691
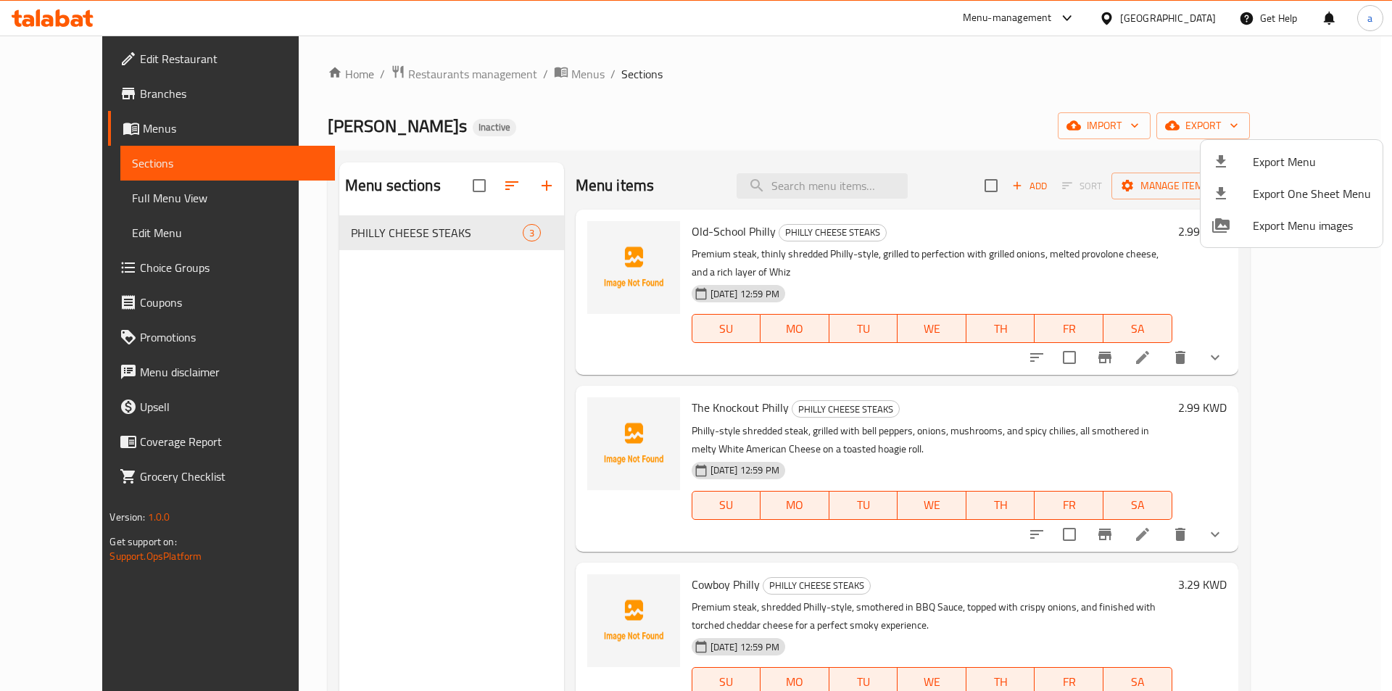
click at [1212, 115] on div at bounding box center [696, 345] width 1392 height 691
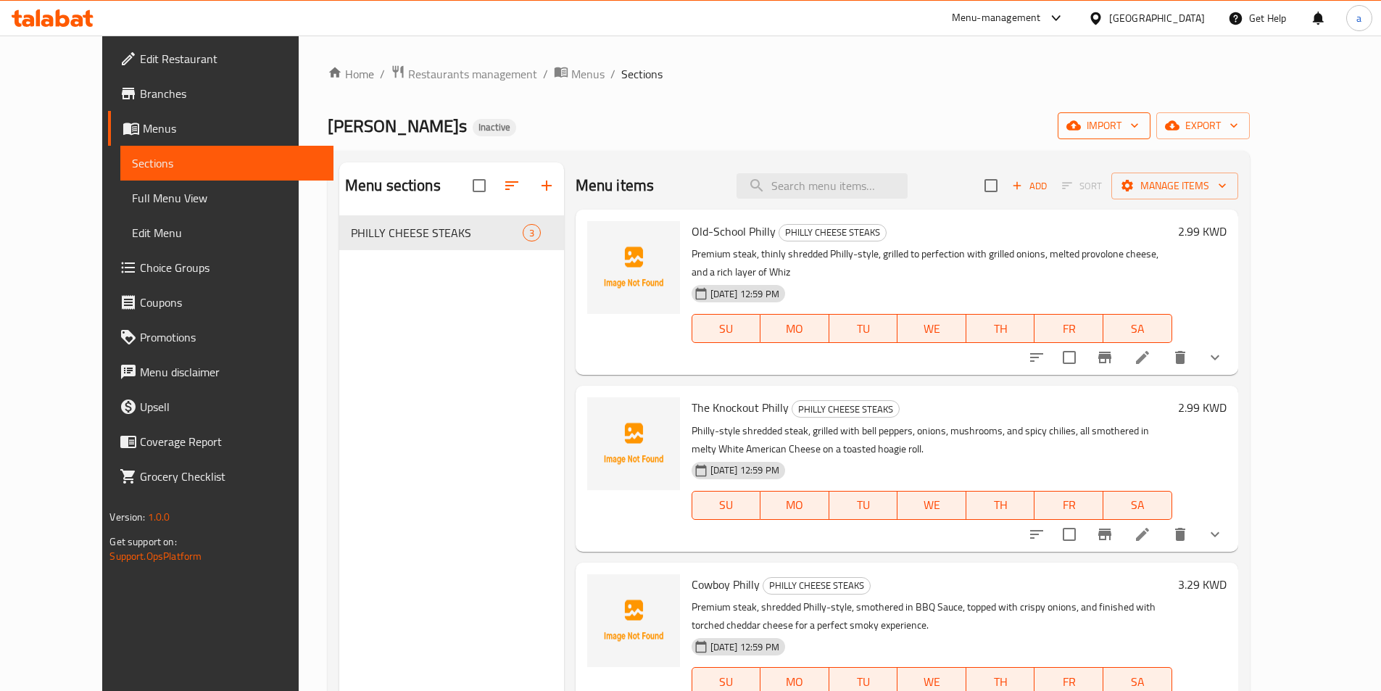
click at [1139, 131] on span "import" at bounding box center [1104, 126] width 70 height 18
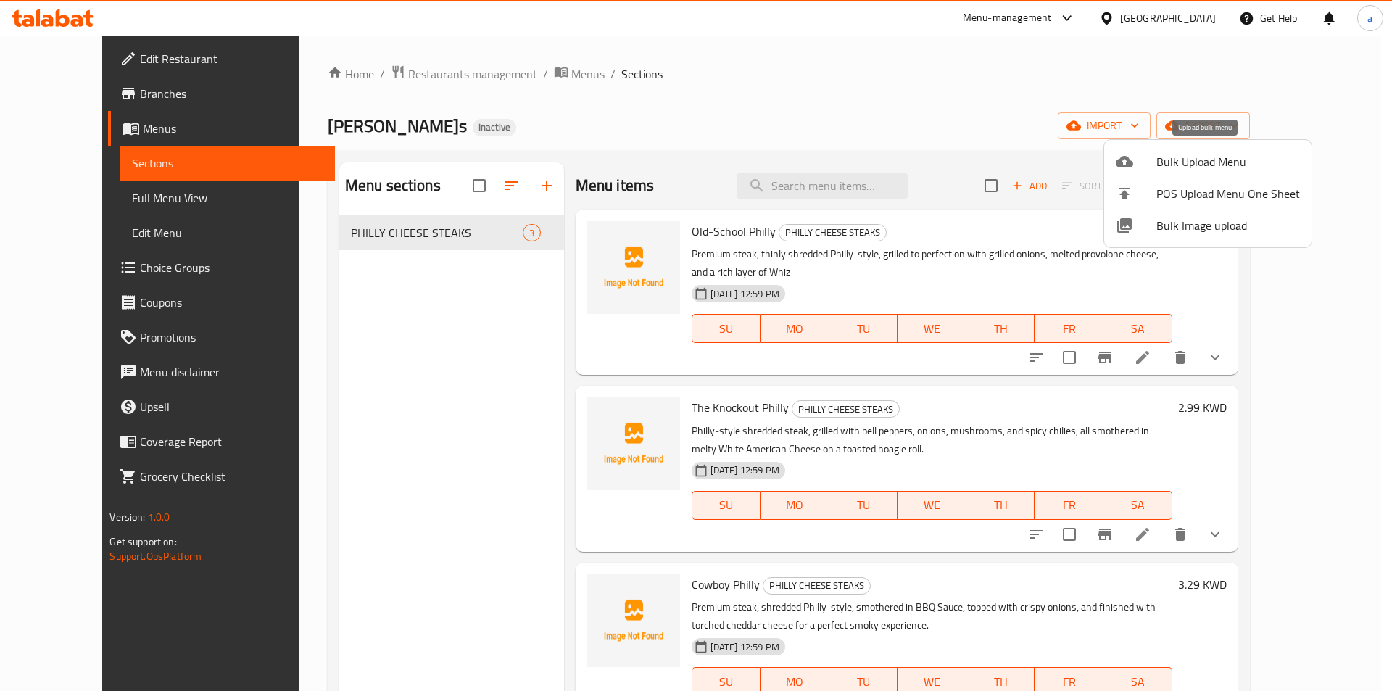
click at [1197, 166] on span "Bulk Upload Menu" at bounding box center [1228, 161] width 144 height 17
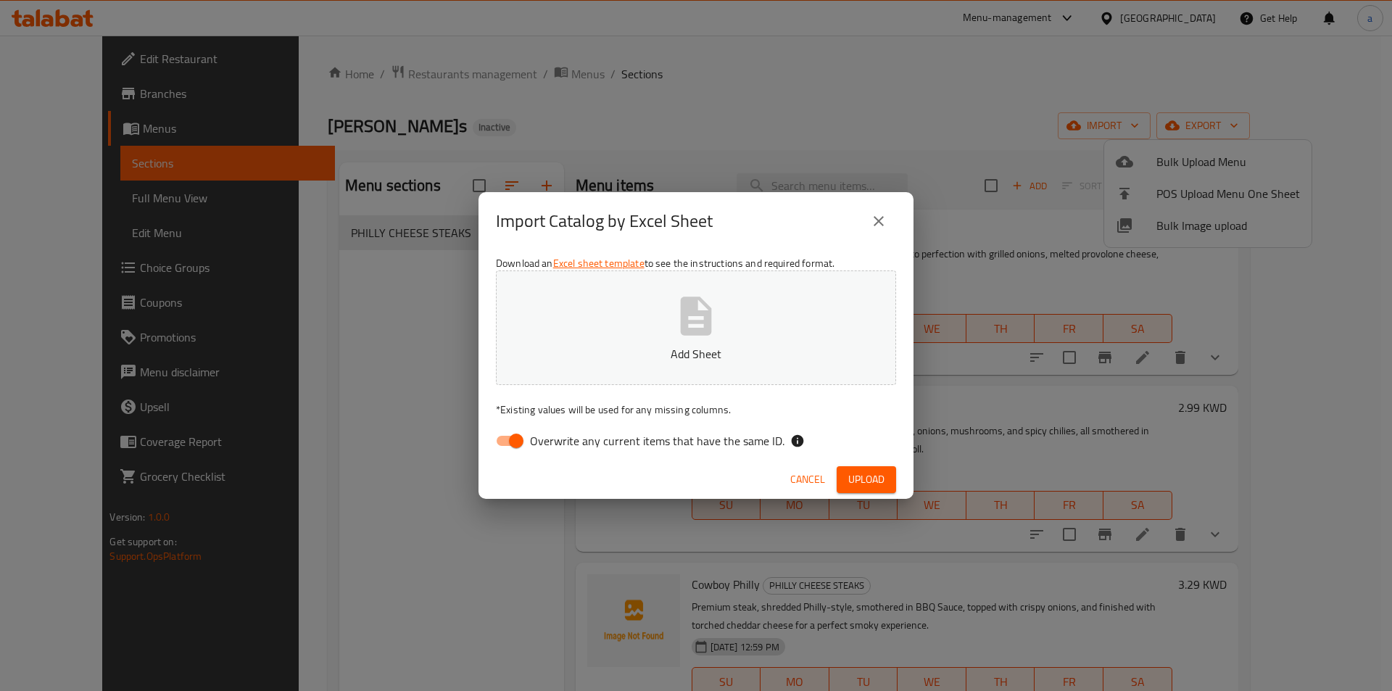
click at [512, 439] on input "Overwrite any current items that have the same ID." at bounding box center [516, 441] width 83 height 28
checkbox input "false"
click at [684, 335] on icon "button" at bounding box center [696, 315] width 31 height 38
click at [863, 476] on span "Upload" at bounding box center [866, 479] width 36 height 18
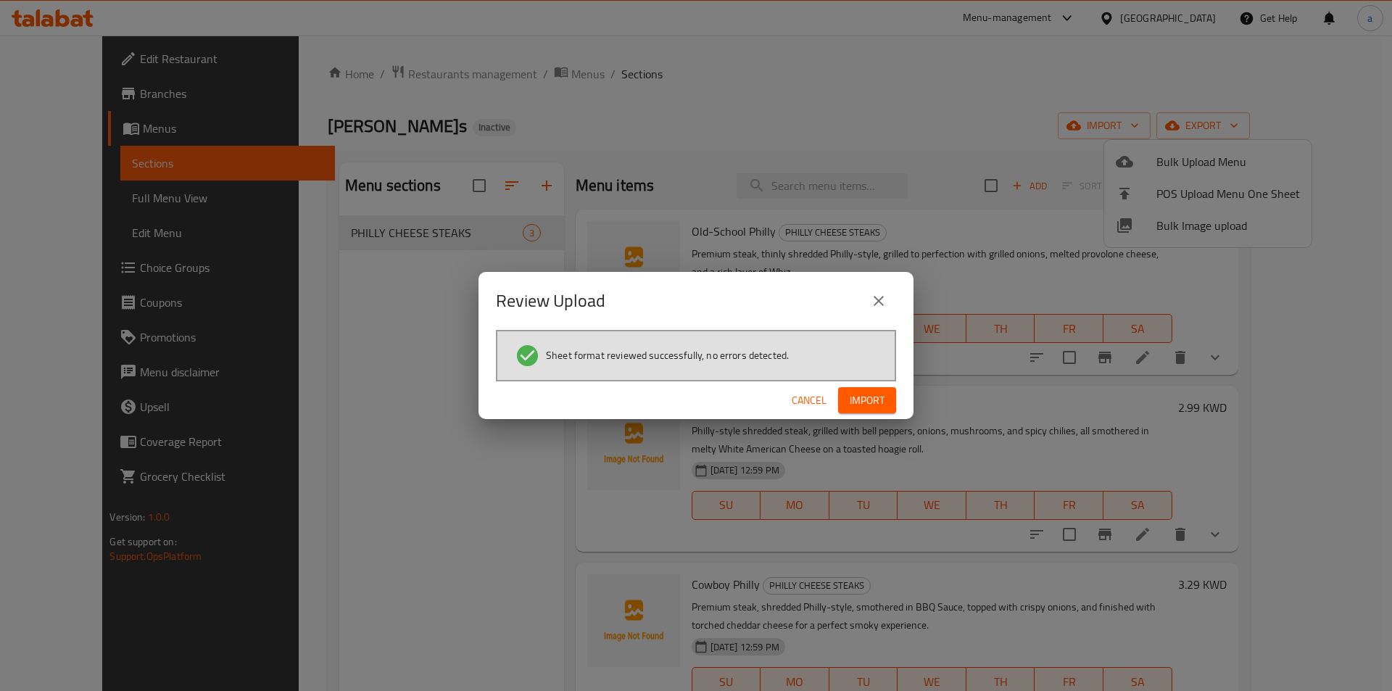
click at [860, 398] on span "Import" at bounding box center [866, 400] width 35 height 18
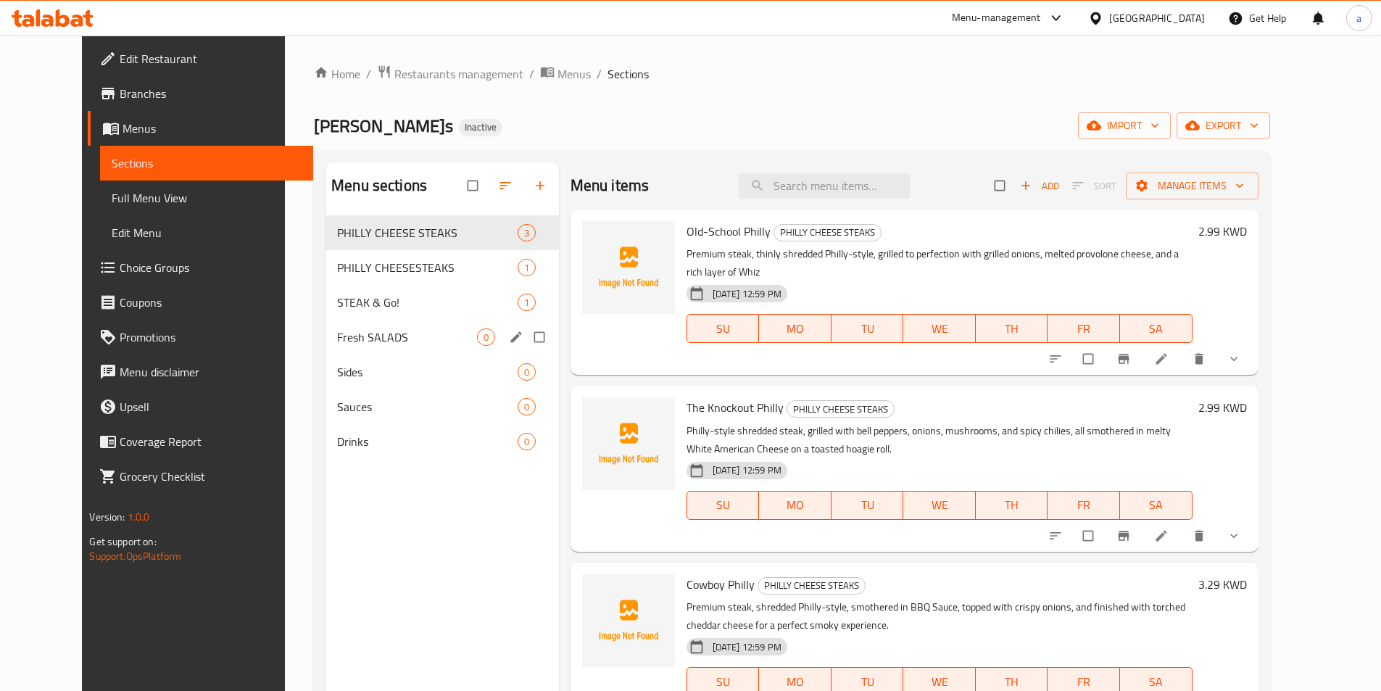
click at [525, 336] on input "Menu sections" at bounding box center [540, 337] width 30 height 28
checkbox input "true"
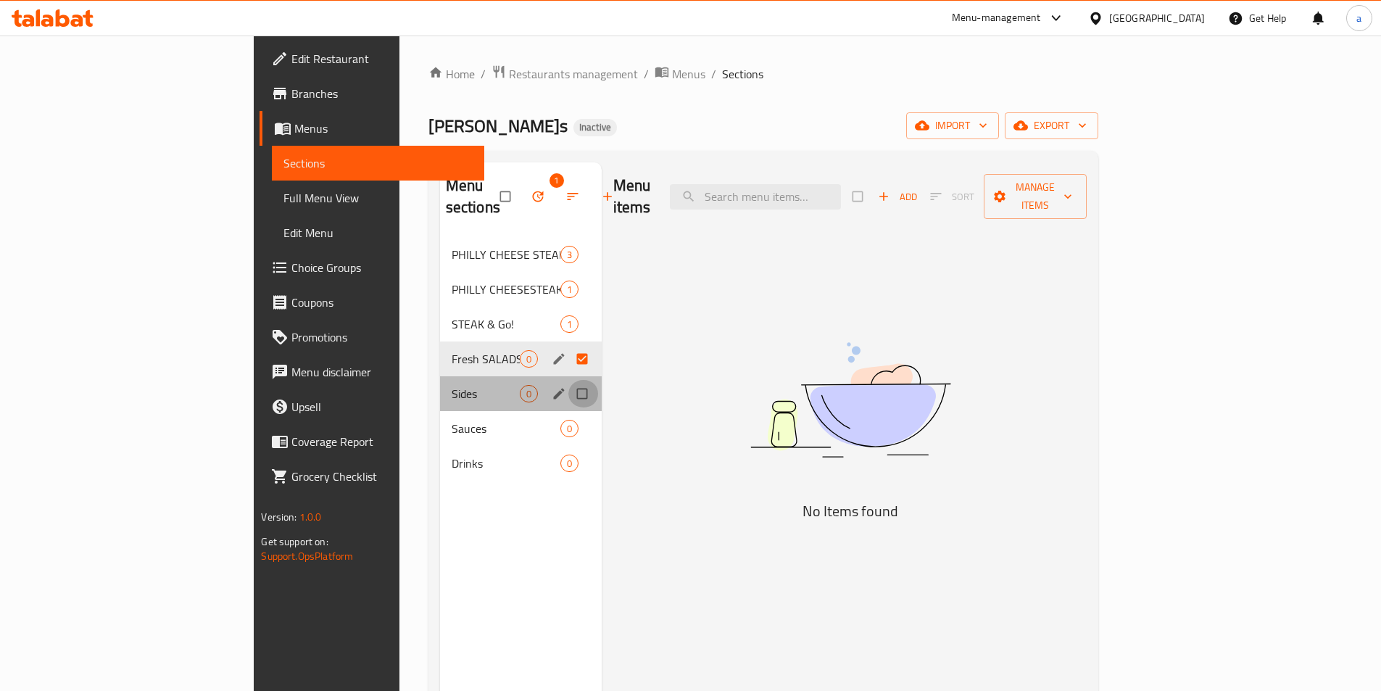
click at [568, 380] on input "Menu sections" at bounding box center [583, 394] width 30 height 28
checkbox input "true"
click at [452, 420] on span "Sauces" at bounding box center [486, 428] width 68 height 17
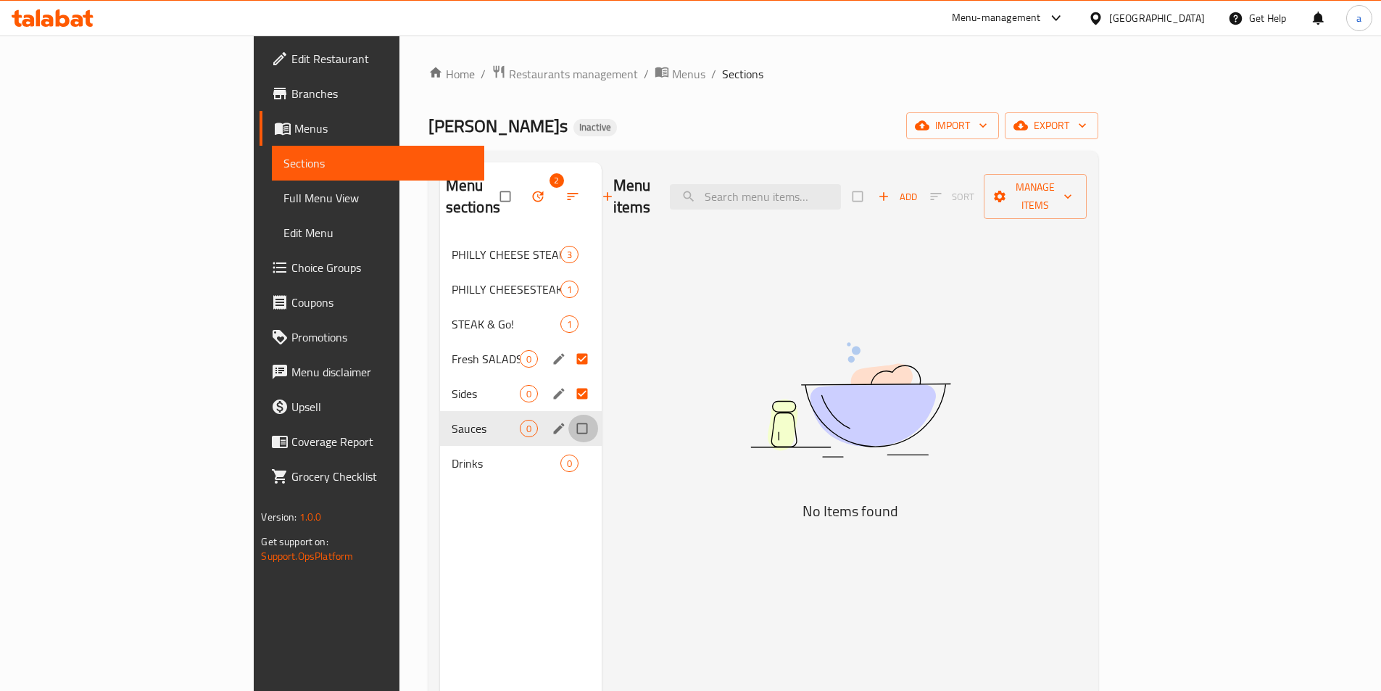
click at [568, 415] on input "Menu sections" at bounding box center [583, 429] width 30 height 28
checkbox input "true"
click at [568, 449] on input "Menu sections" at bounding box center [583, 463] width 30 height 28
checkbox input "true"
click at [531, 189] on icon "button" at bounding box center [538, 196] width 14 height 14
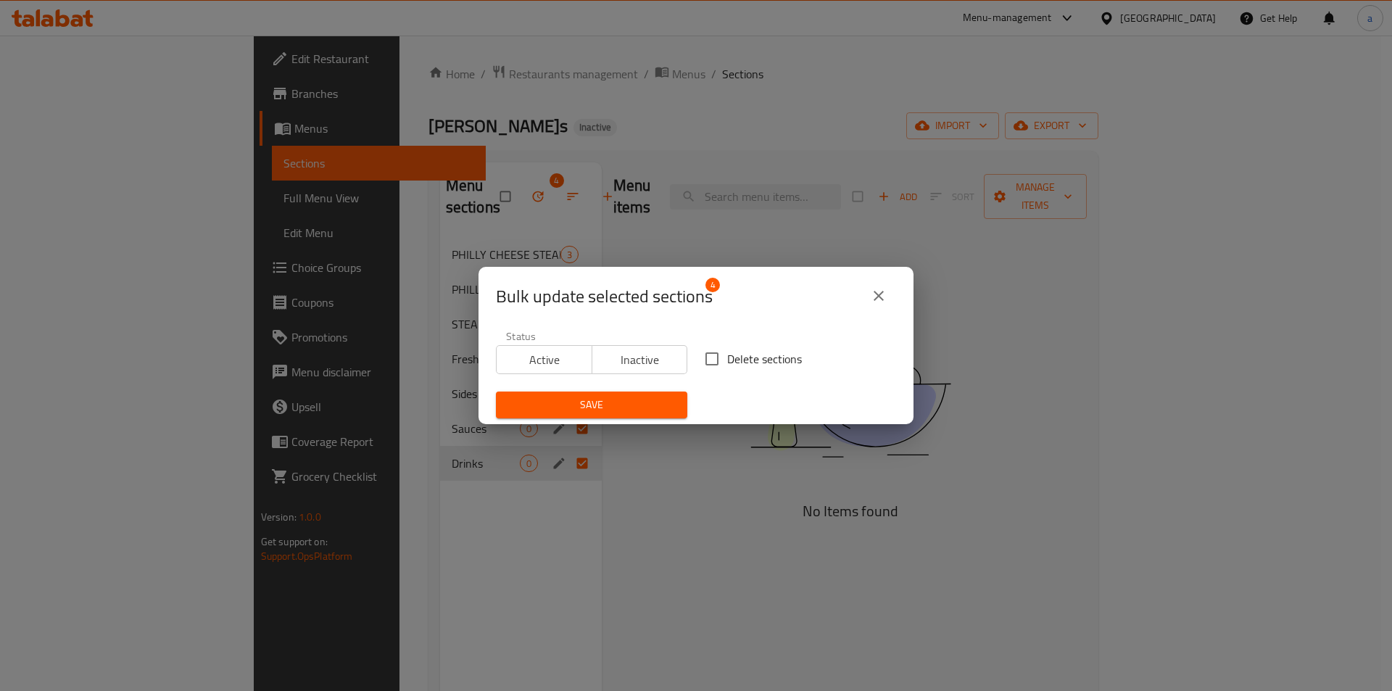
click at [727, 360] on span "Delete sections" at bounding box center [764, 358] width 75 height 17
click at [726, 360] on input "Delete sections" at bounding box center [712, 359] width 30 height 30
checkbox input "true"
click at [639, 400] on span "Save" at bounding box center [591, 405] width 168 height 18
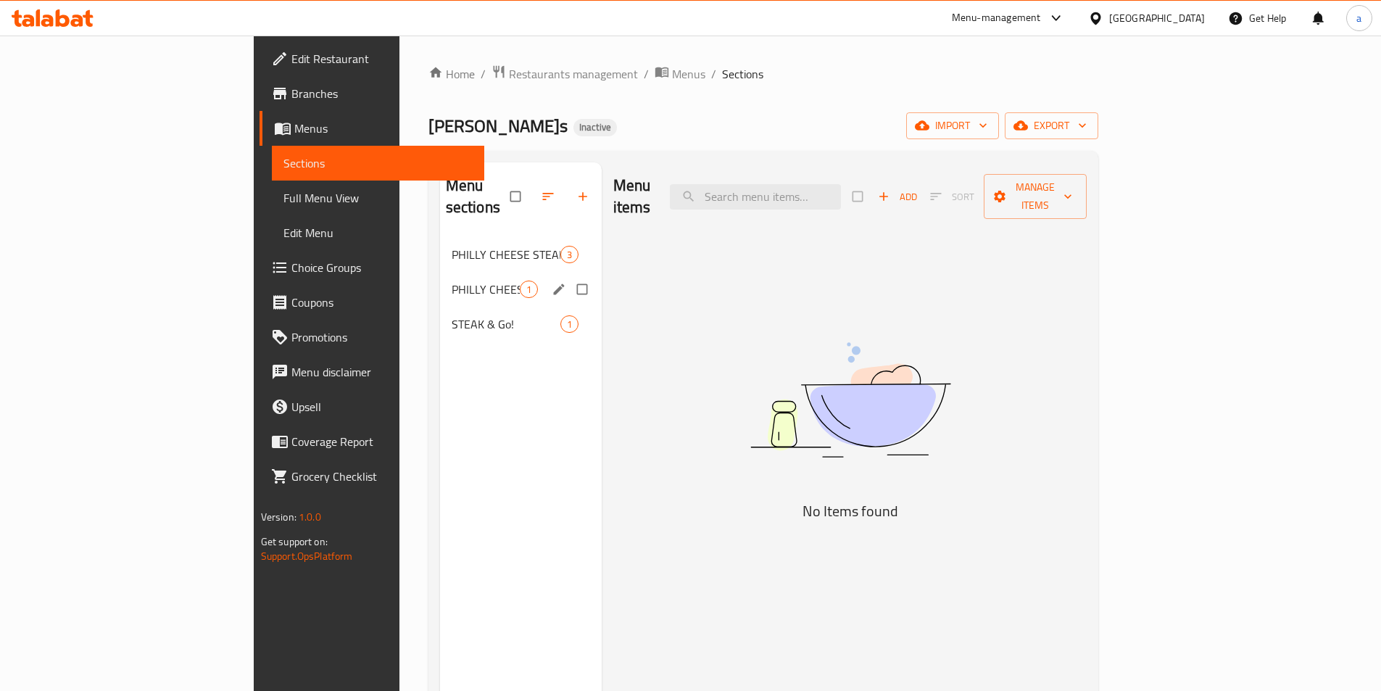
click at [440, 279] on div "PHILLY CHEESESTEAKS 1" at bounding box center [521, 289] width 162 height 35
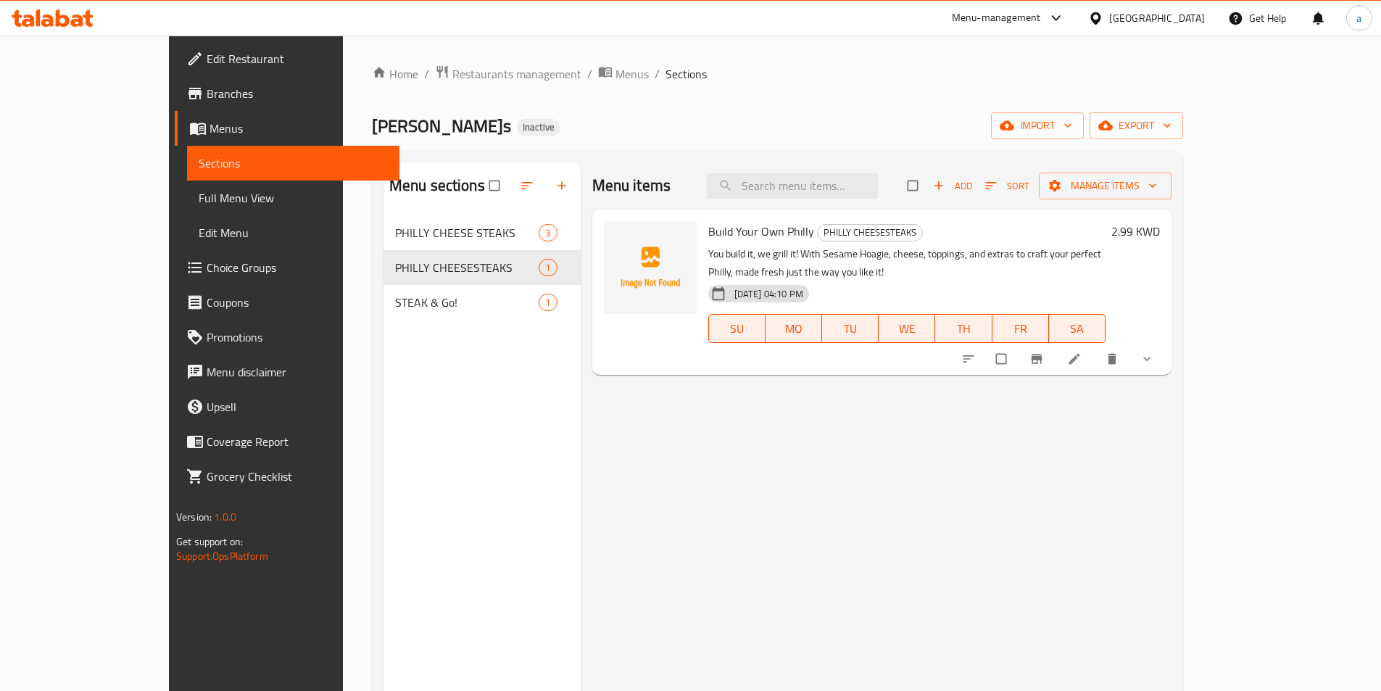
click at [1080, 354] on icon at bounding box center [1074, 359] width 11 height 11
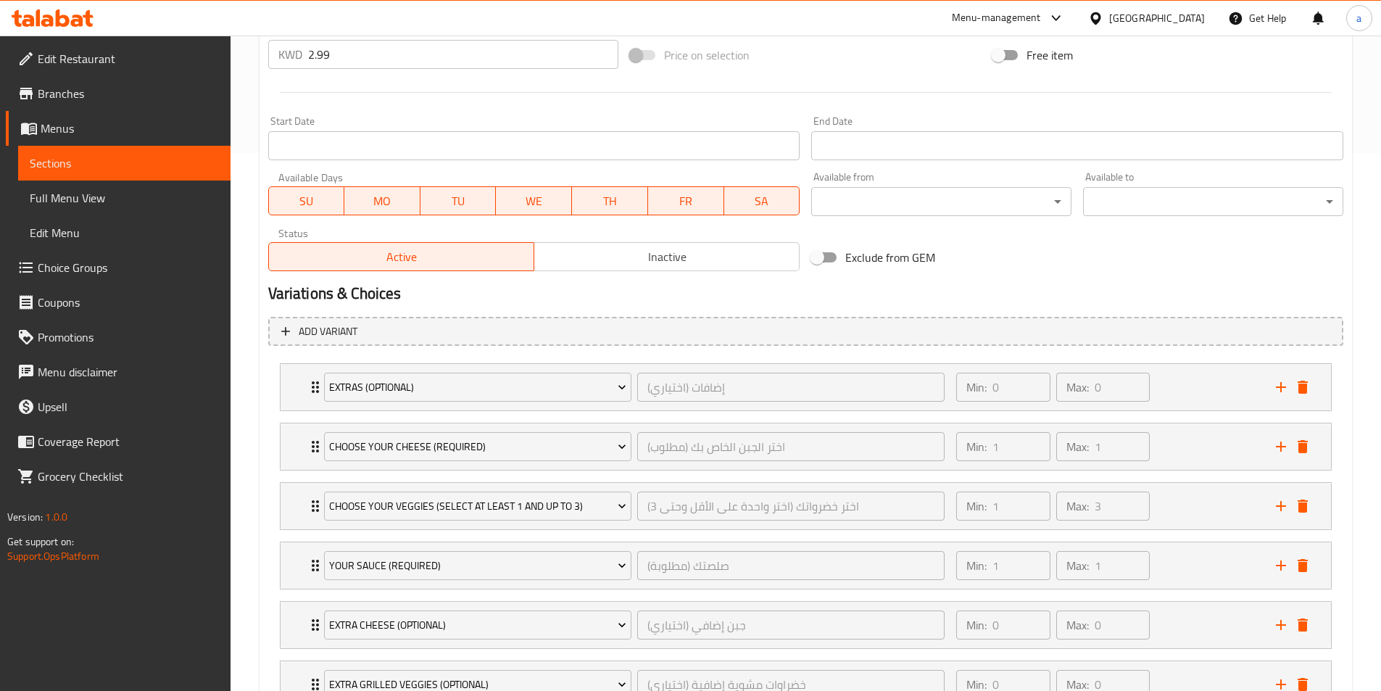
scroll to position [207, 0]
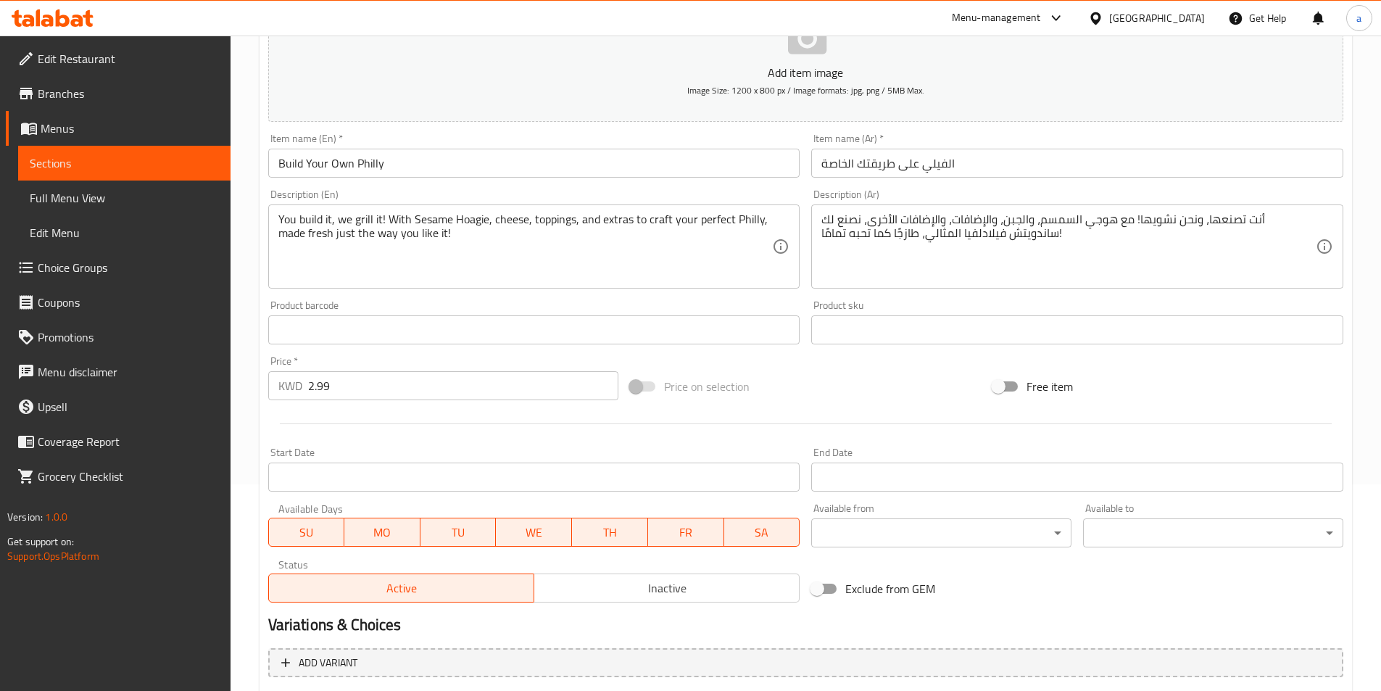
click at [812, 299] on div "Product sku Product sku" at bounding box center [1077, 322] width 544 height 56
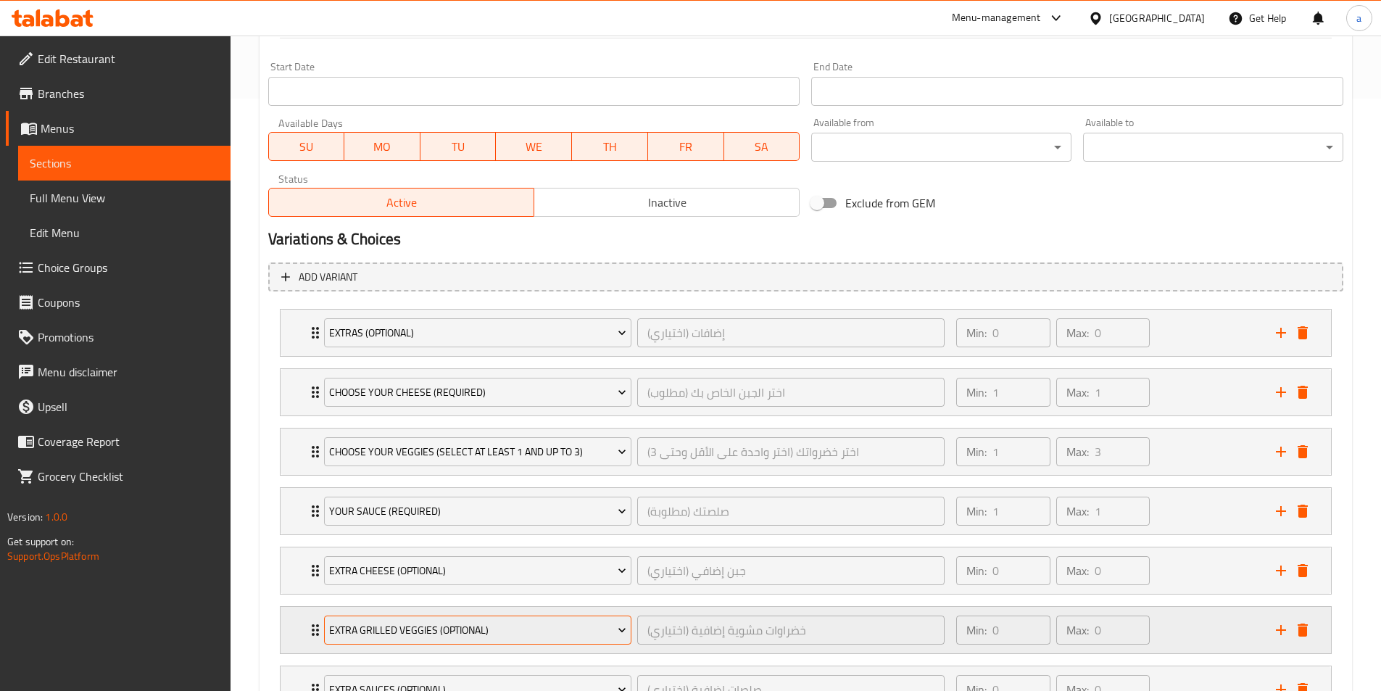
scroll to position [714, 0]
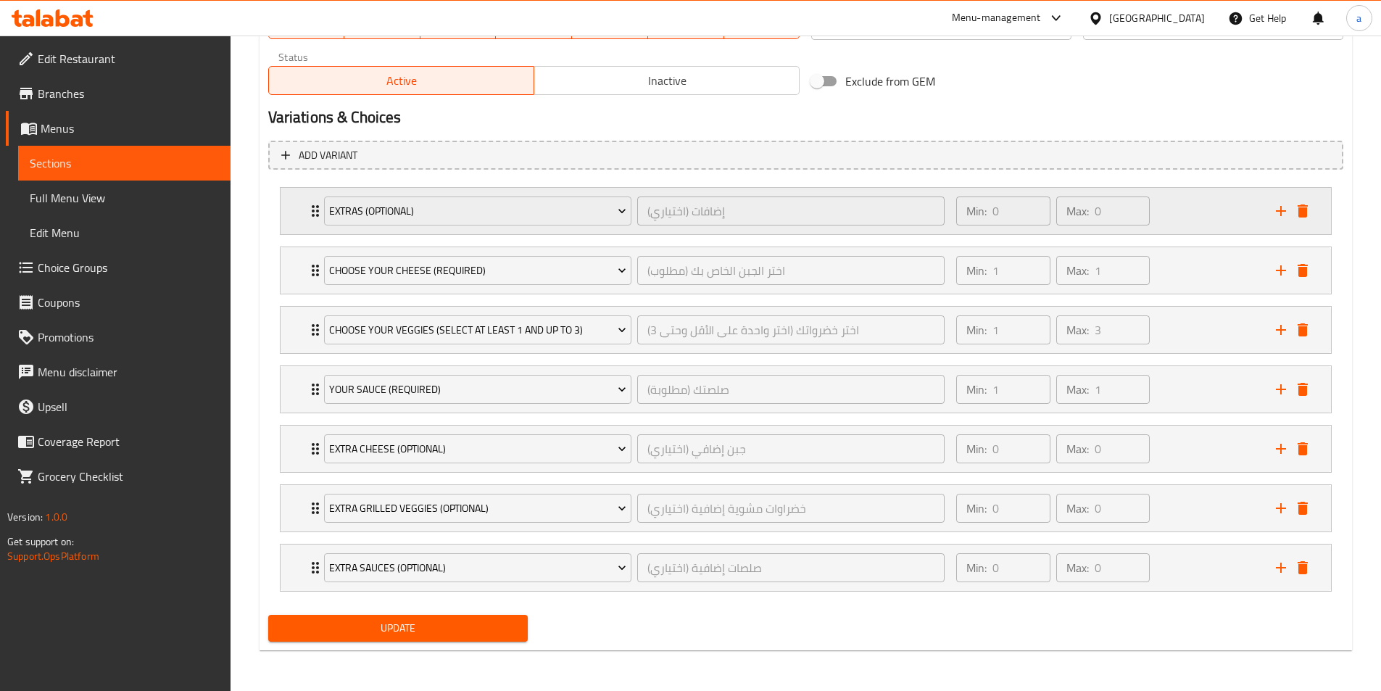
click at [1236, 228] on div "Min: 0 ​ Max: 0 ​" at bounding box center [1106, 211] width 319 height 46
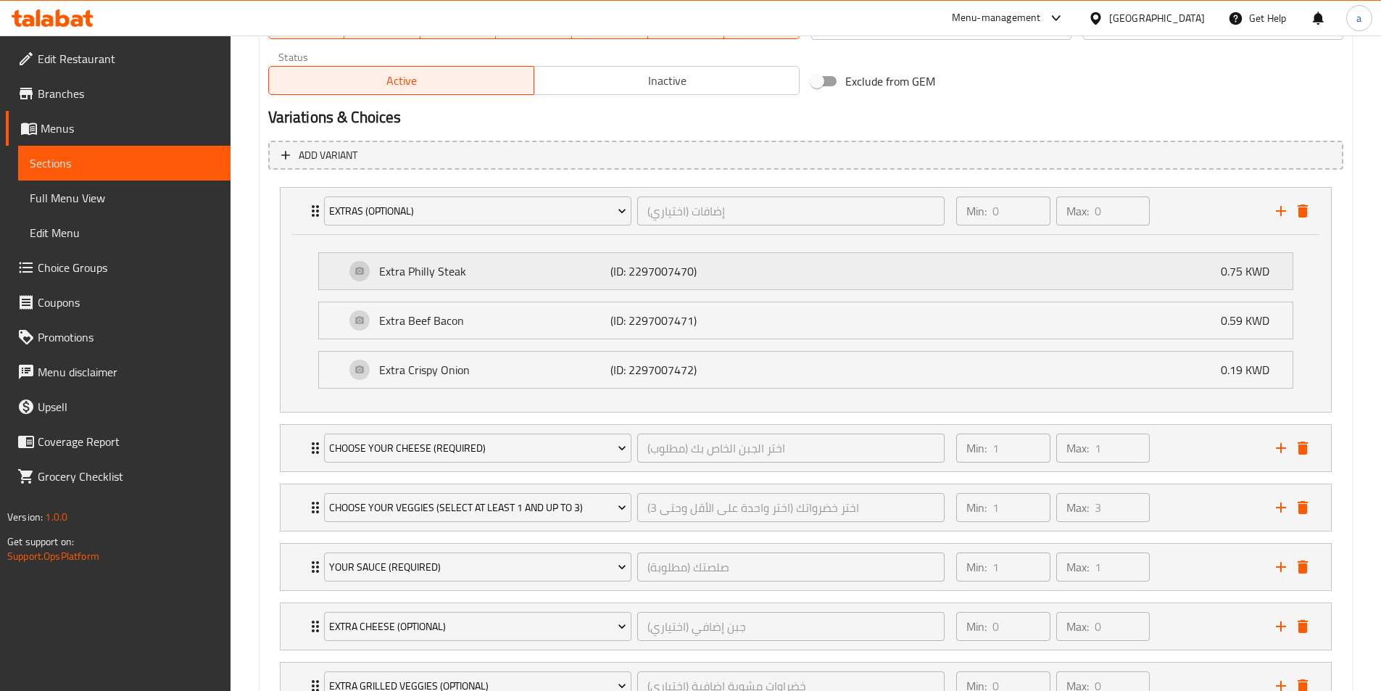
click at [678, 273] on p "(ID: 2297007470)" at bounding box center [687, 270] width 154 height 17
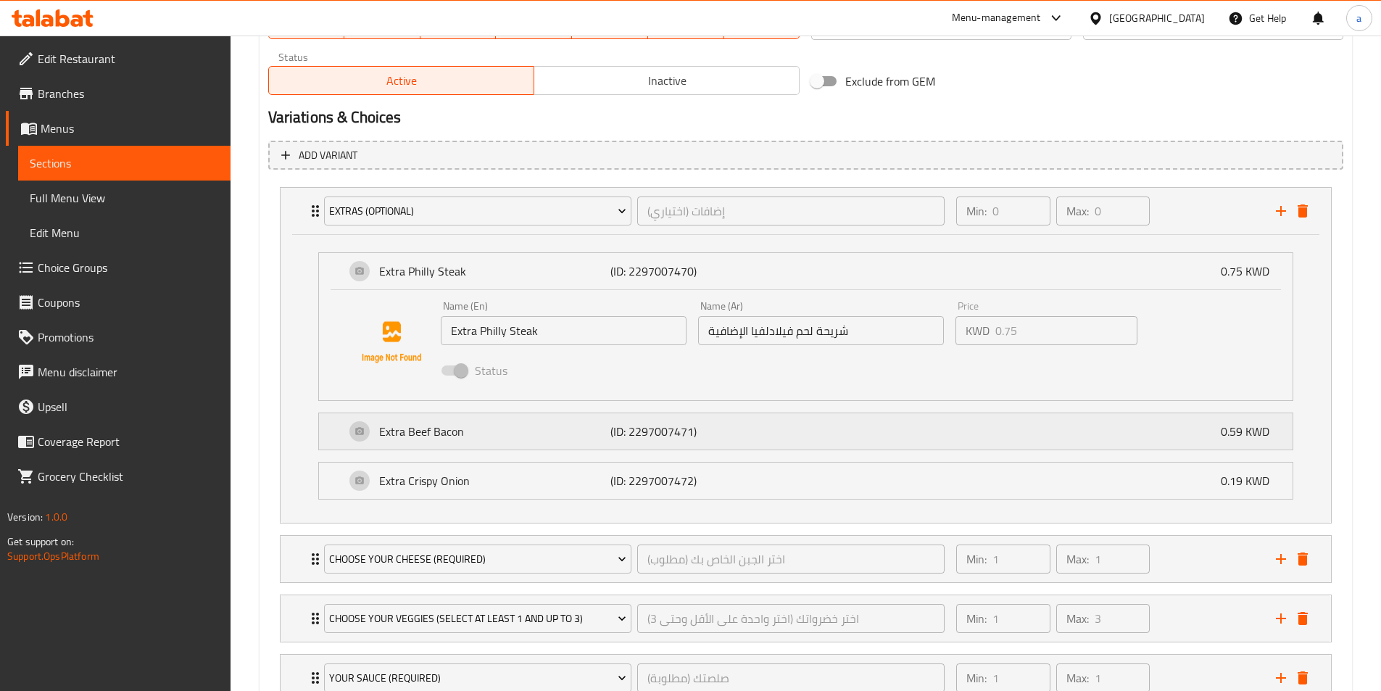
click at [699, 433] on p "(ID: 2297007471)" at bounding box center [687, 431] width 154 height 17
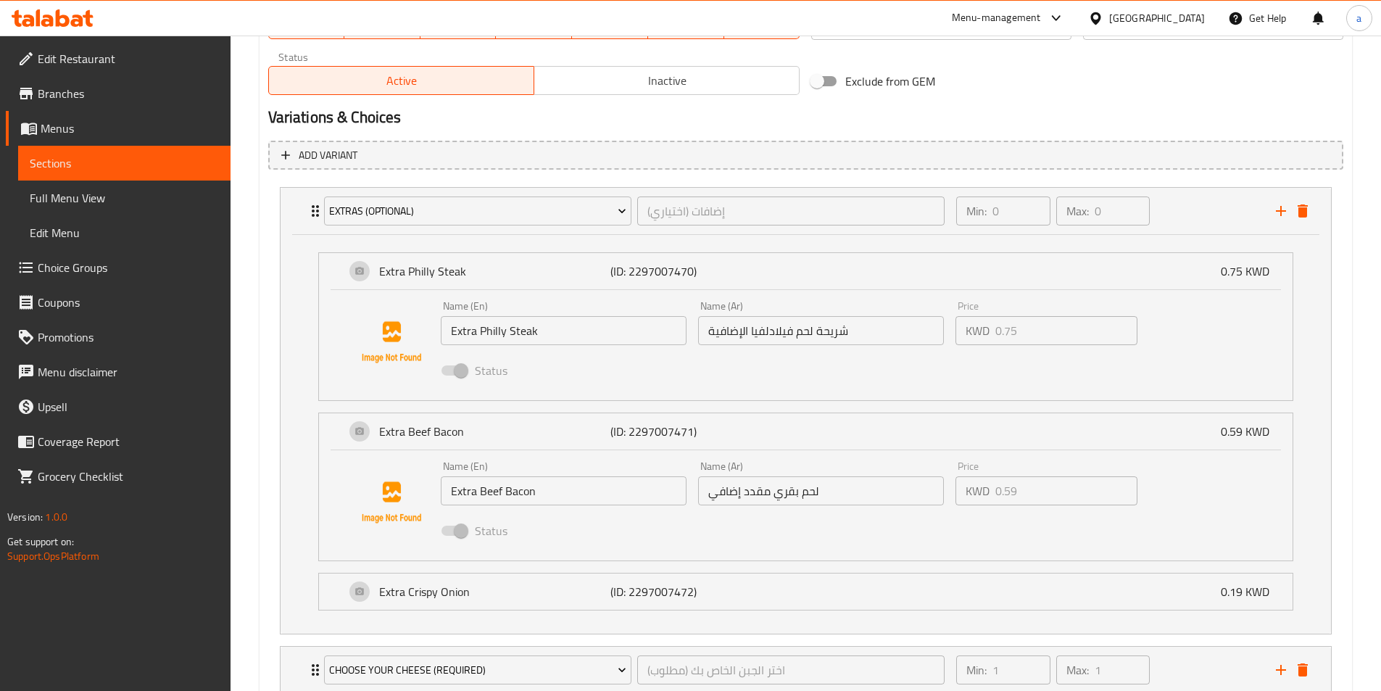
scroll to position [931, 0]
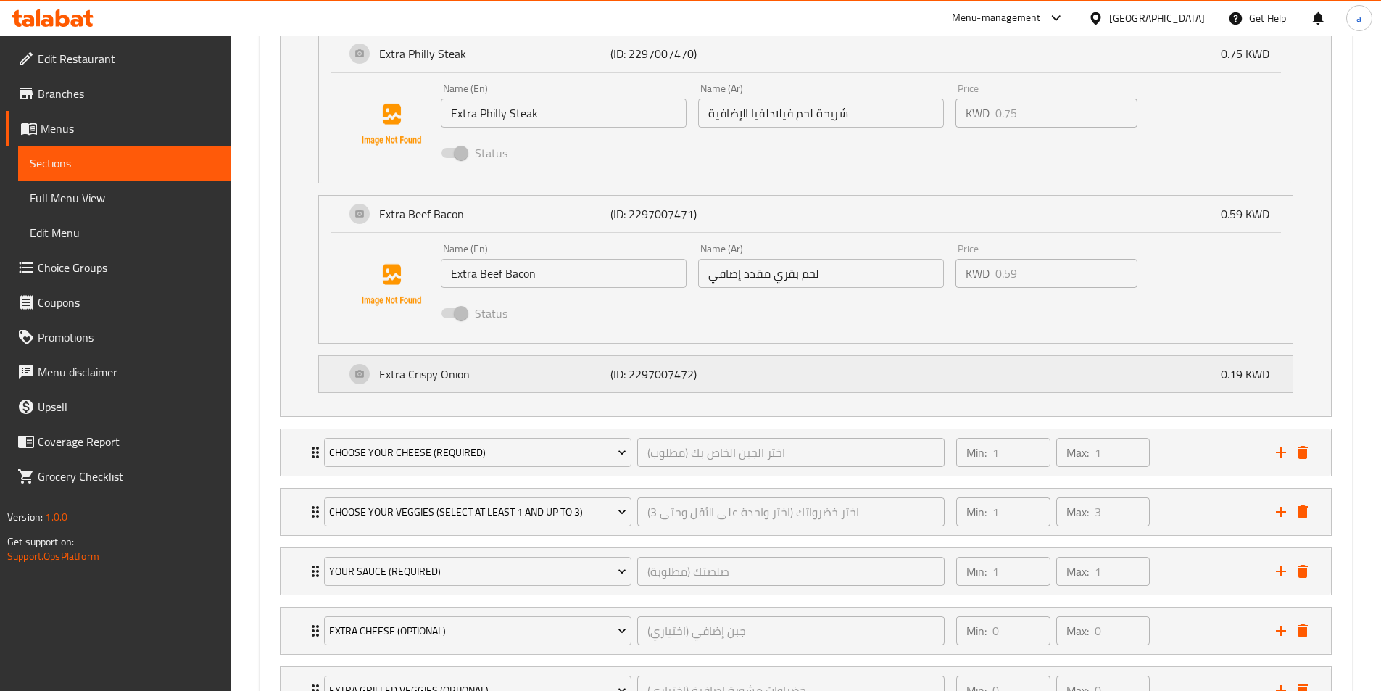
click at [712, 386] on div "Extra Crispy Onion (ID: 2297007472) 0.19 KWD" at bounding box center [810, 374] width 930 height 36
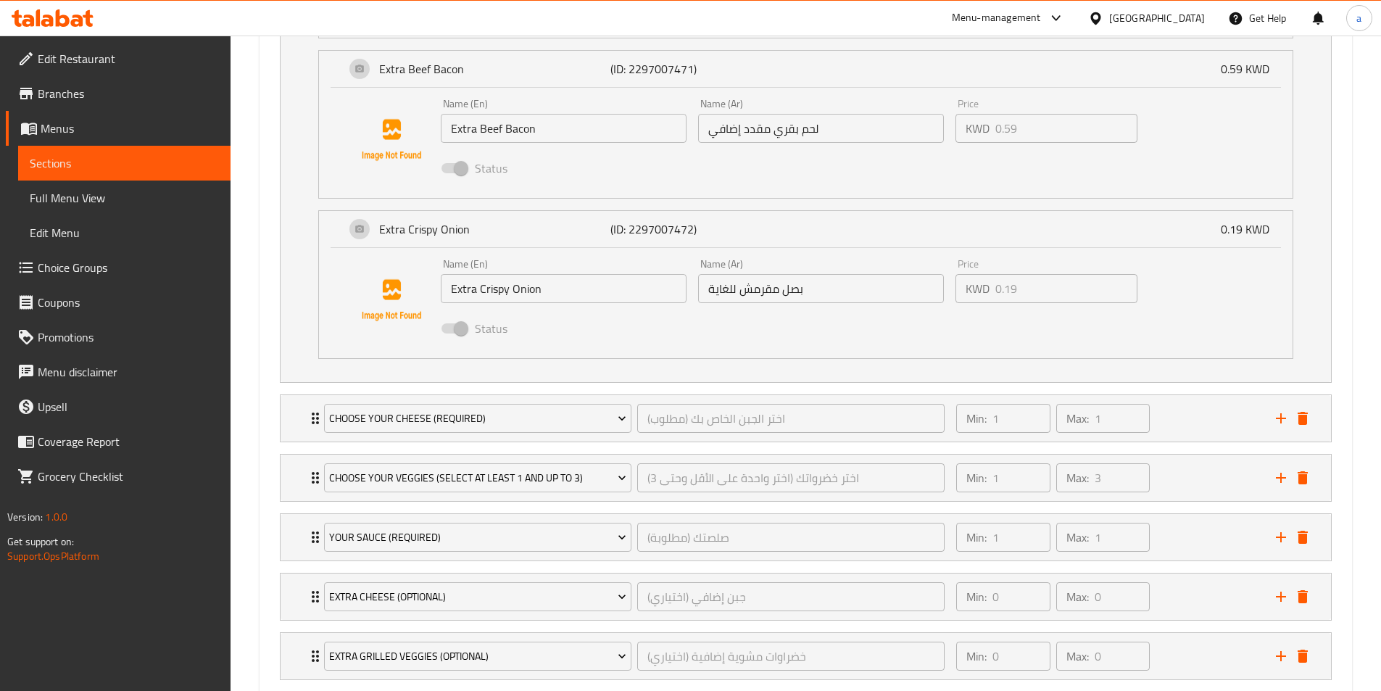
scroll to position [859, 0]
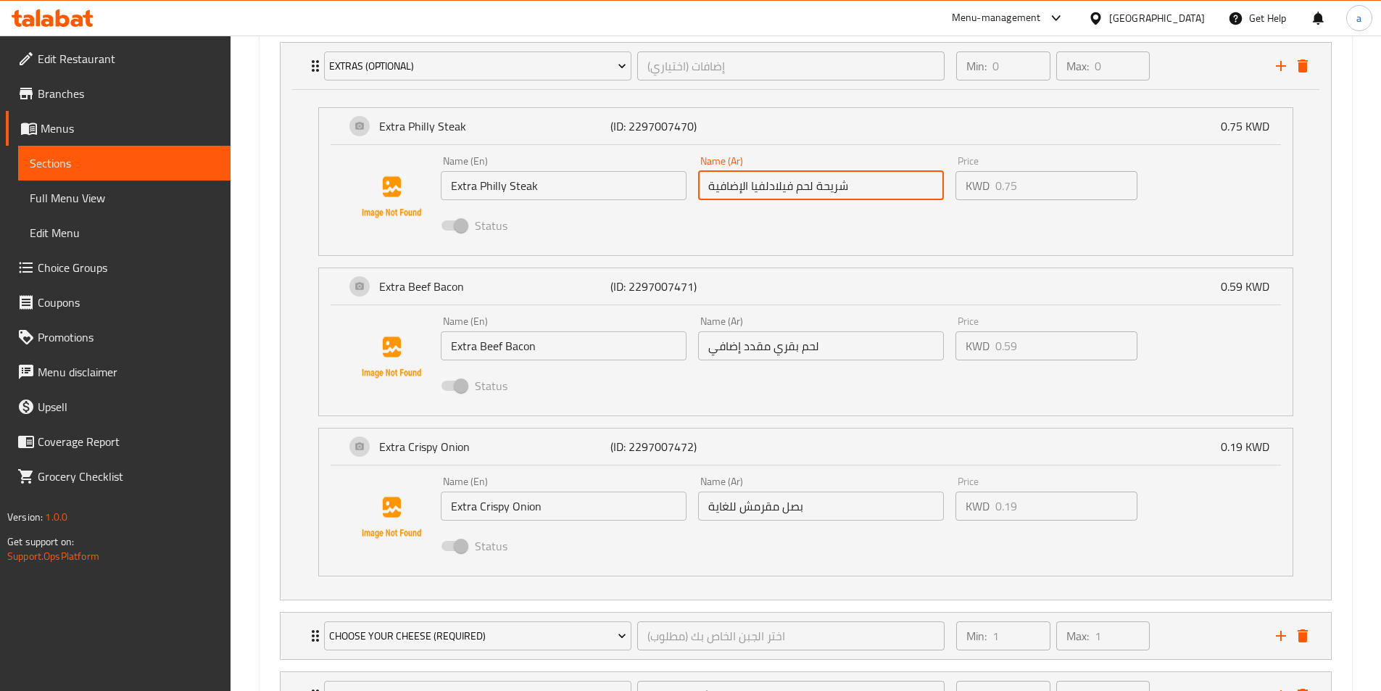
drag, startPoint x: 796, startPoint y: 188, endPoint x: 853, endPoint y: 188, distance: 57.3
click at [853, 188] on input "شريحة لحم فيلادلفيا الإضافية" at bounding box center [821, 185] width 246 height 29
click at [154, 160] on span "Sections" at bounding box center [124, 162] width 189 height 17
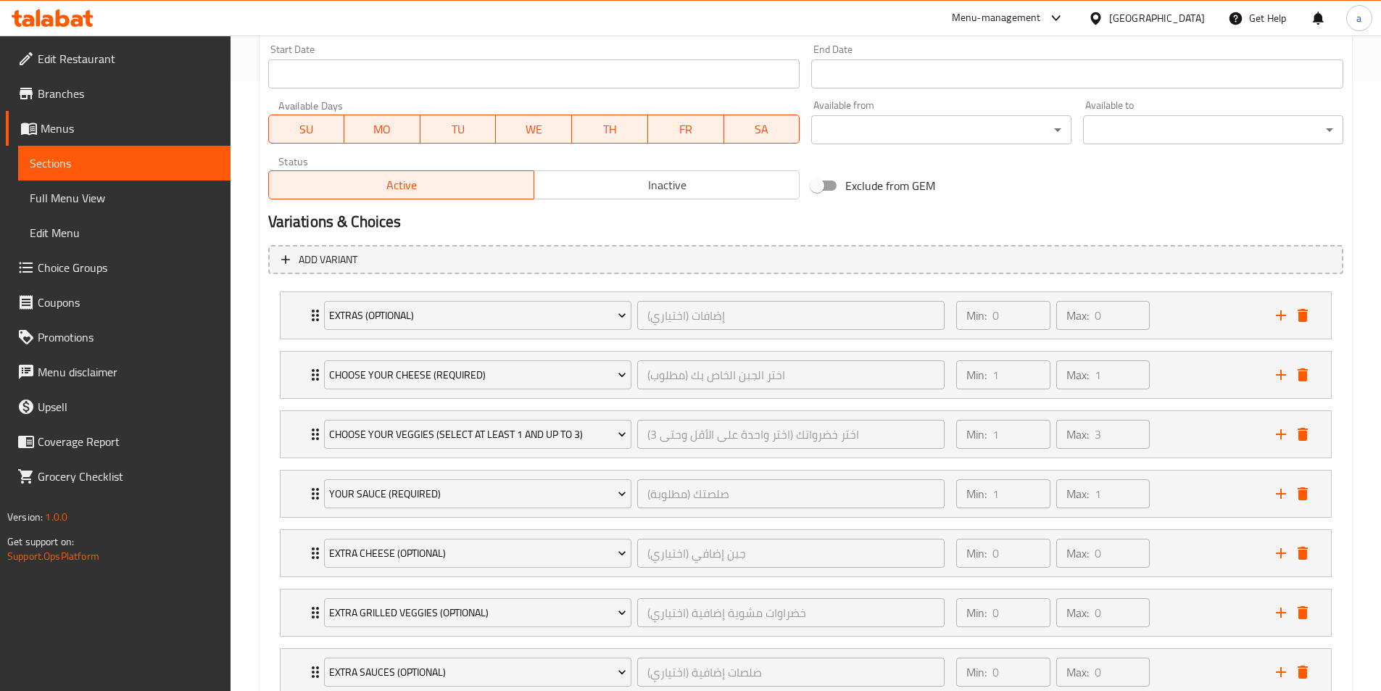
scroll to position [652, 0]
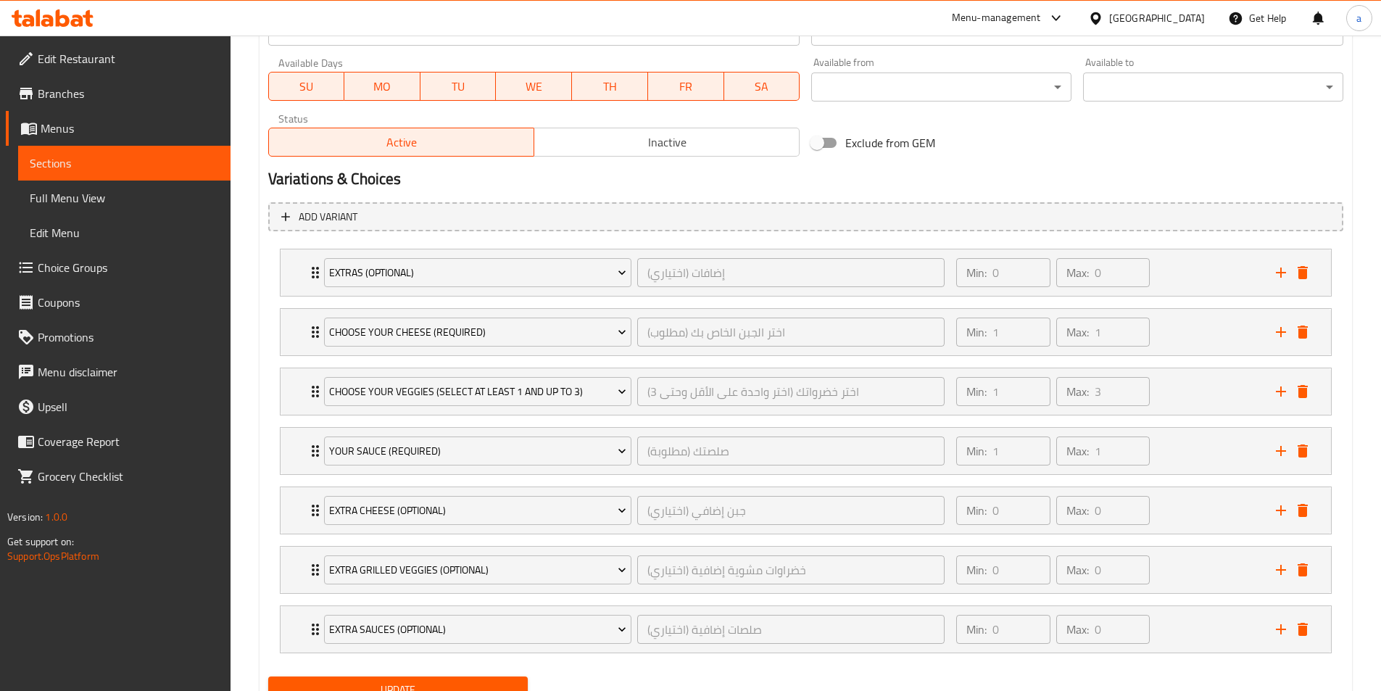
click at [91, 265] on span "Choice Groups" at bounding box center [128, 267] width 181 height 17
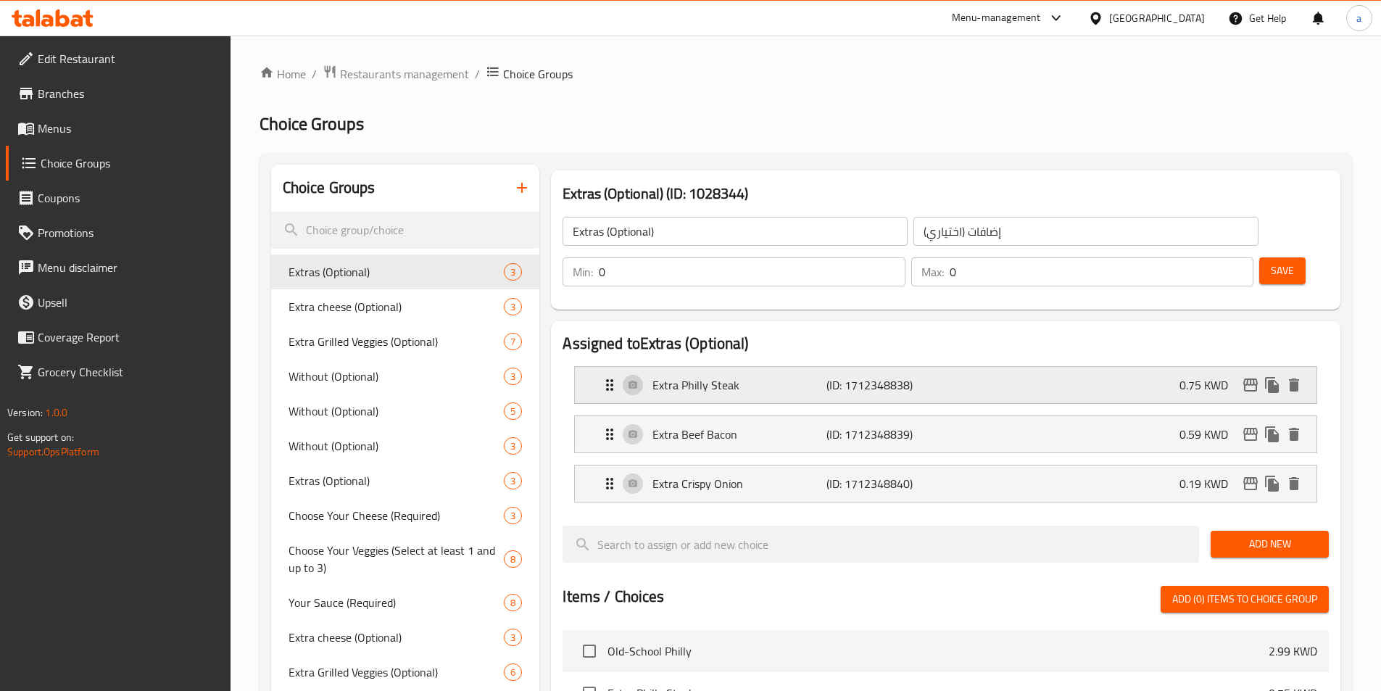
click at [809, 376] on p "Extra Philly Steak" at bounding box center [738, 384] width 173 height 17
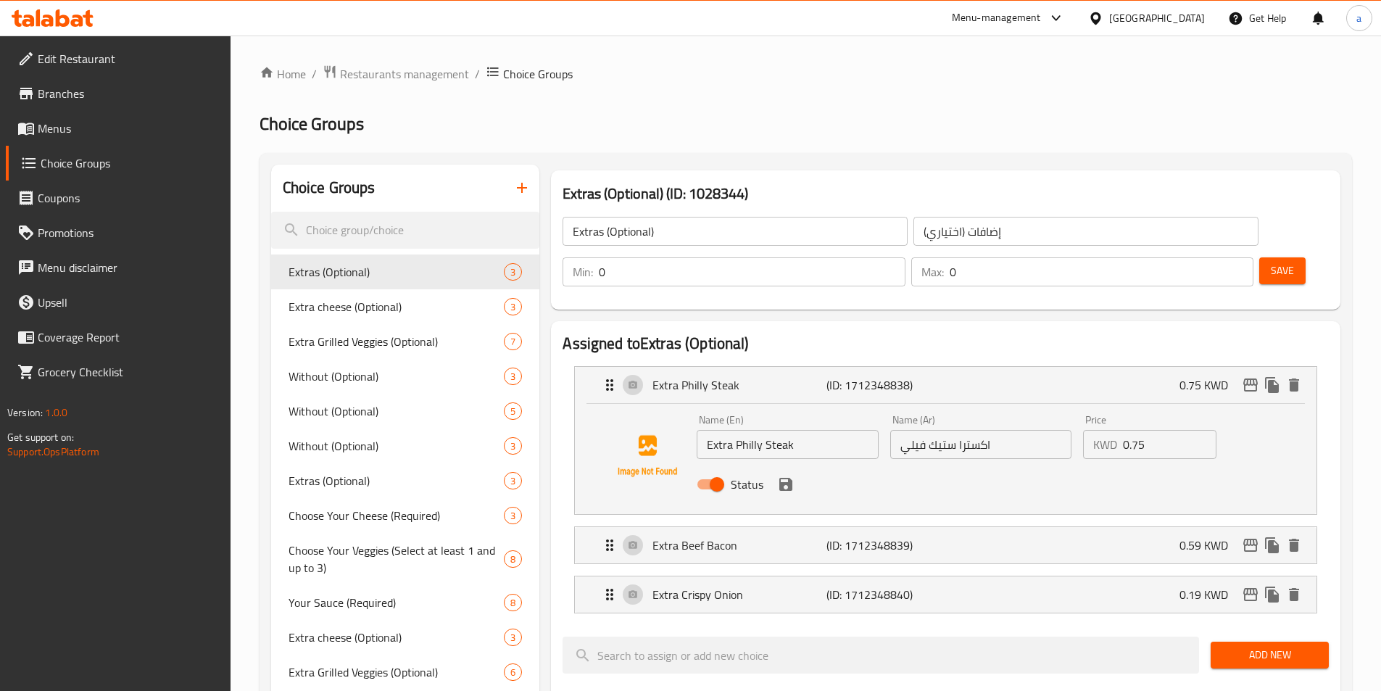
click at [839, 523] on li "Extra Beef Bacon (ID: 1712348839) 0.59 KWD Name (En) Extra Beef Bacon Name (En)…" at bounding box center [945, 544] width 766 height 49
click at [856, 536] on p "(ID: 1712348839)" at bounding box center [884, 544] width 116 height 17
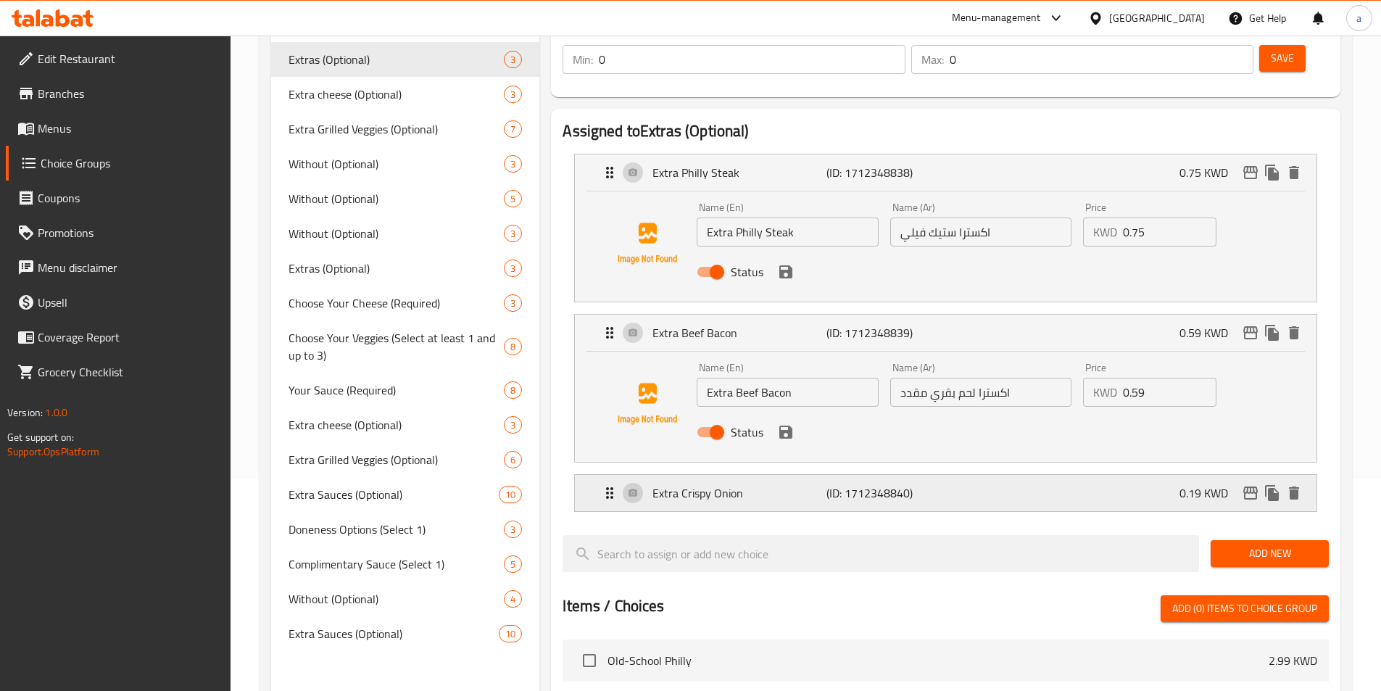
scroll to position [217, 0]
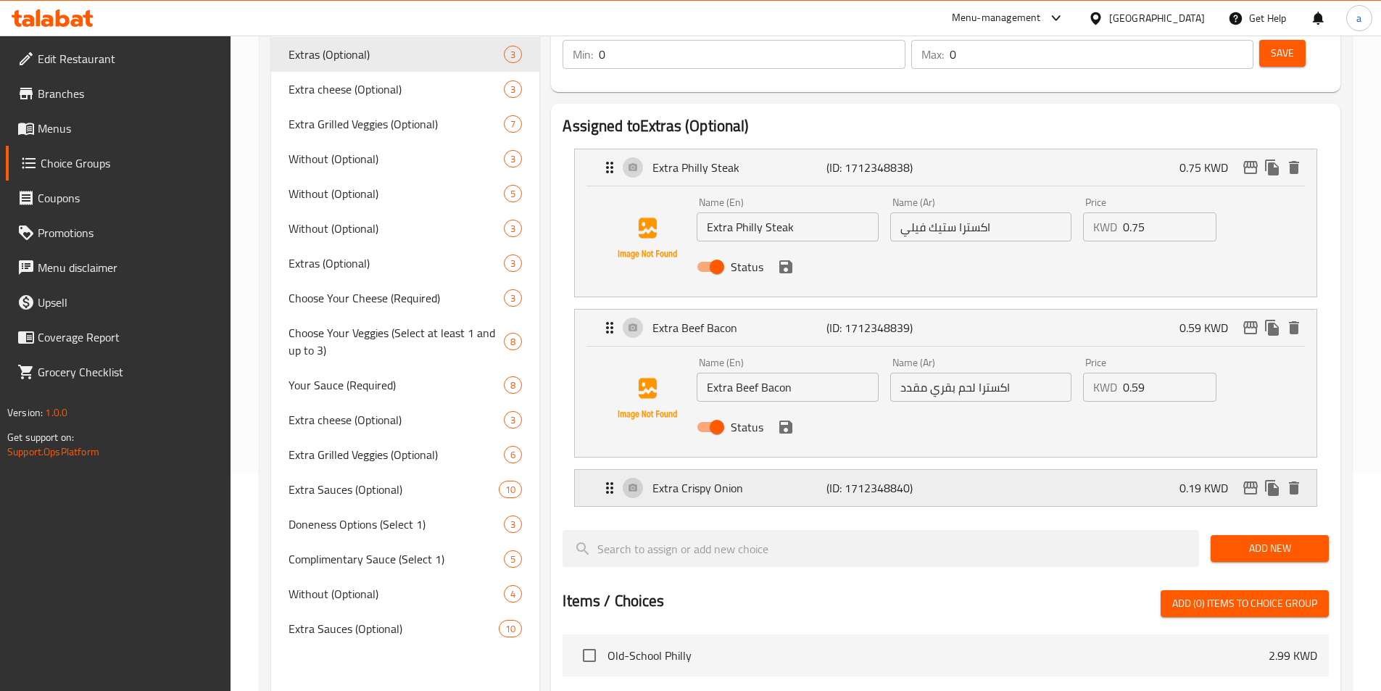
click at [862, 479] on p "(ID: 1712348840)" at bounding box center [884, 487] width 116 height 17
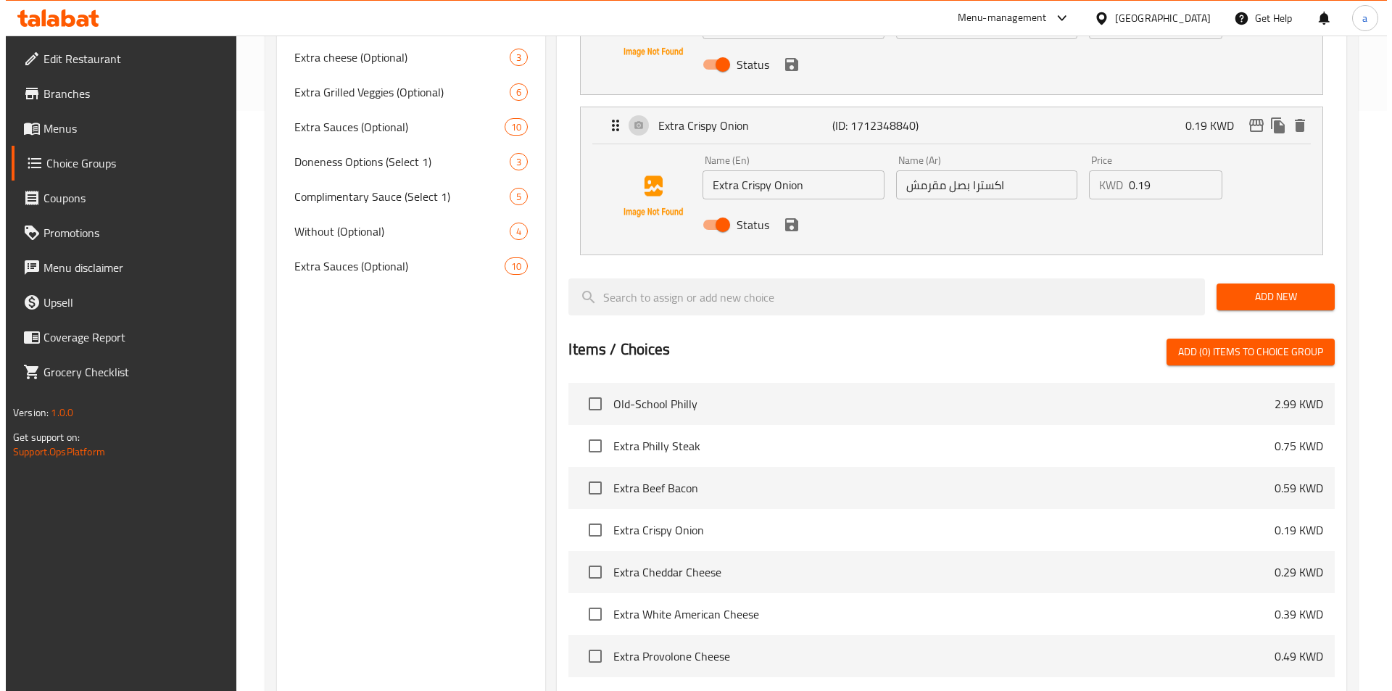
scroll to position [799, 0]
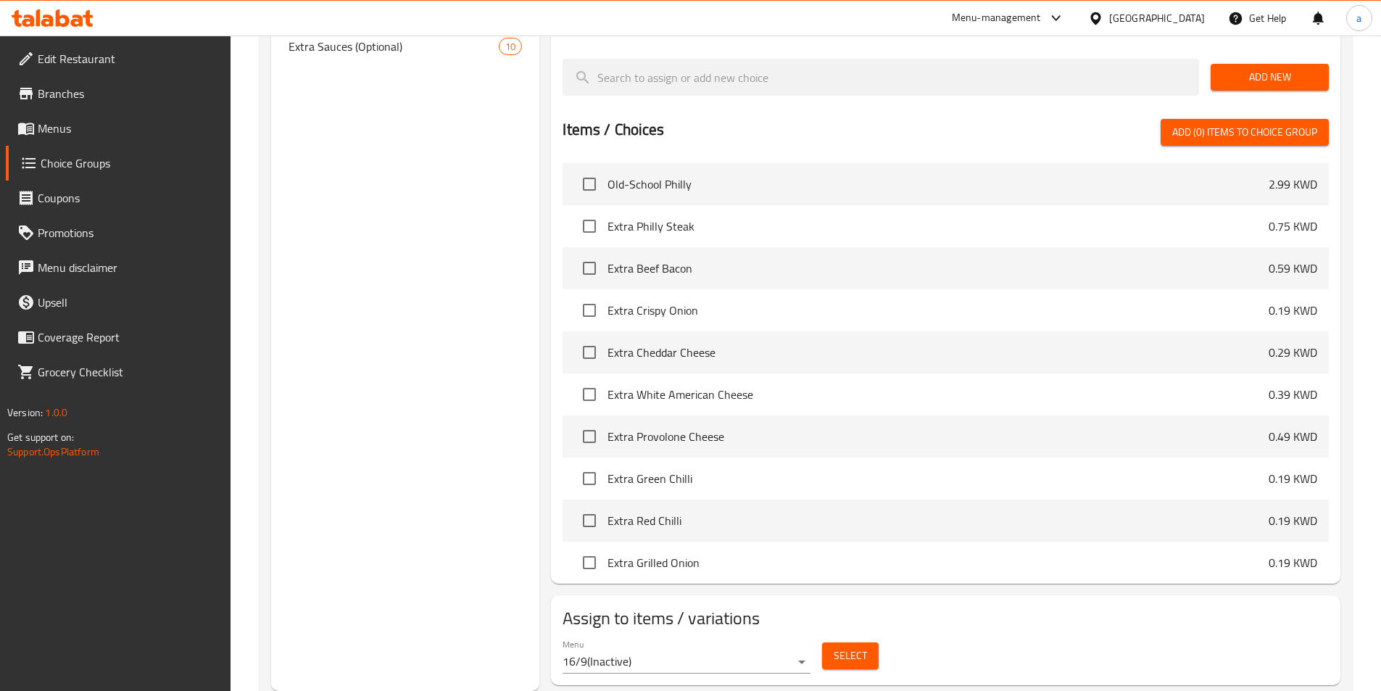
click at [843, 647] on span "Select" at bounding box center [850, 656] width 33 height 18
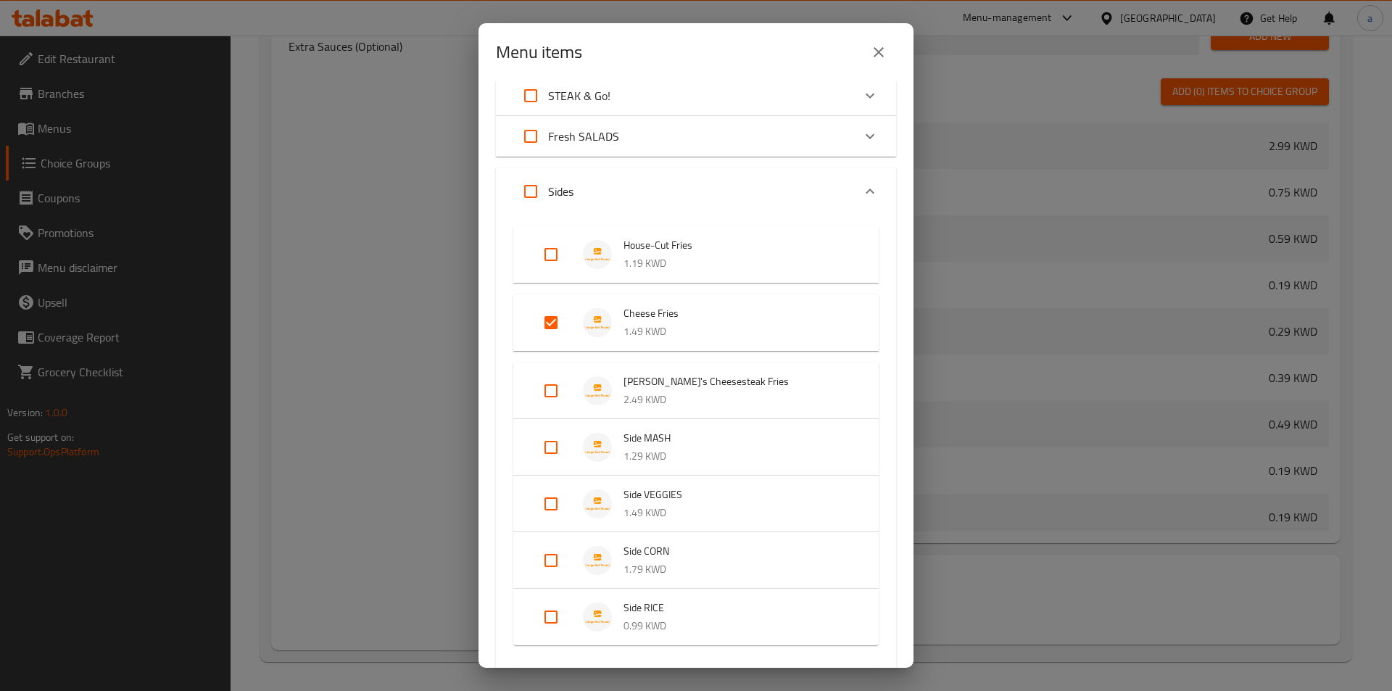
scroll to position [321, 0]
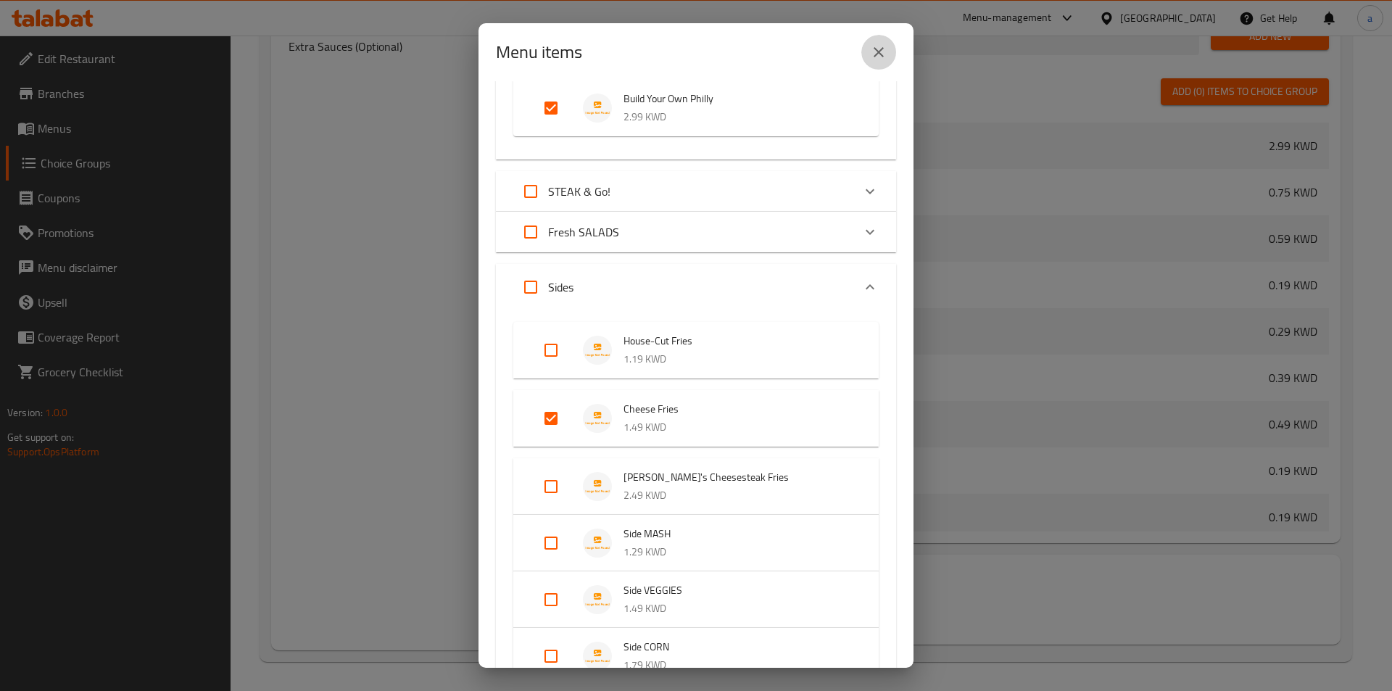
click at [876, 59] on icon "close" at bounding box center [878, 51] width 17 height 17
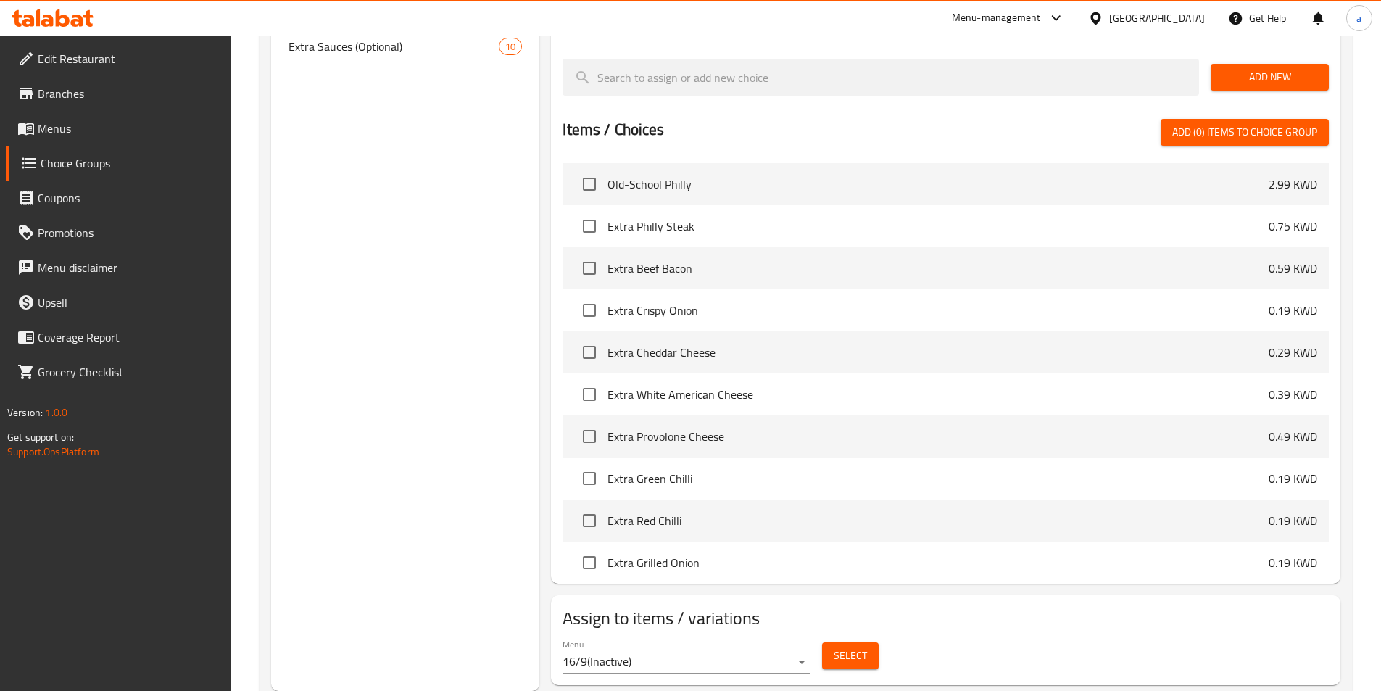
click at [851, 647] on span "Select" at bounding box center [850, 656] width 33 height 18
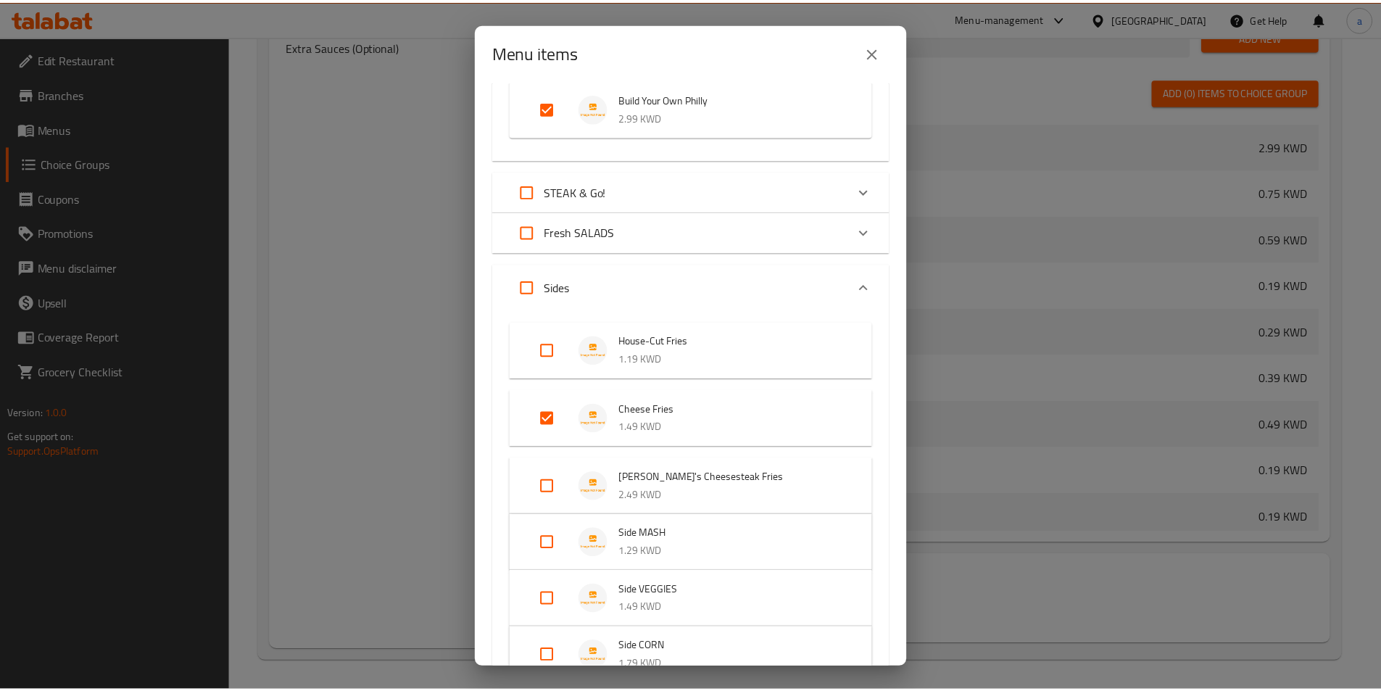
scroll to position [611, 0]
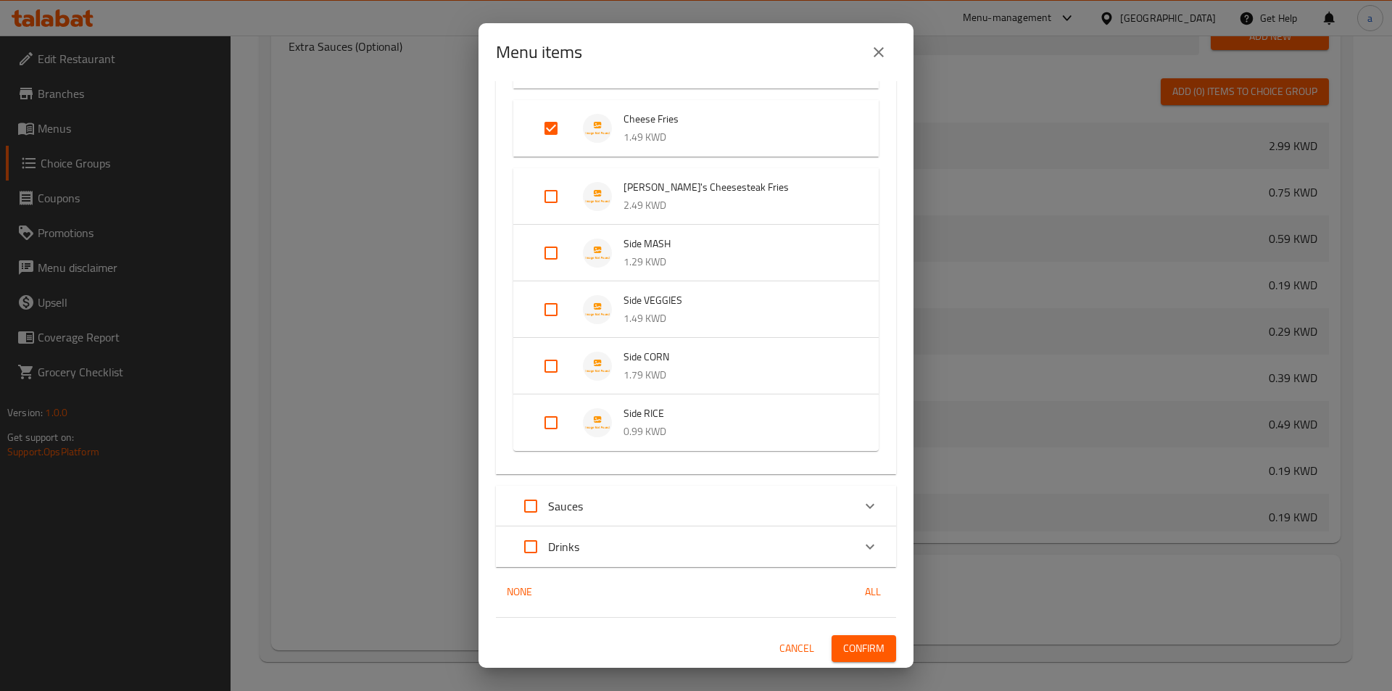
click at [878, 52] on icon "close" at bounding box center [878, 52] width 10 height 10
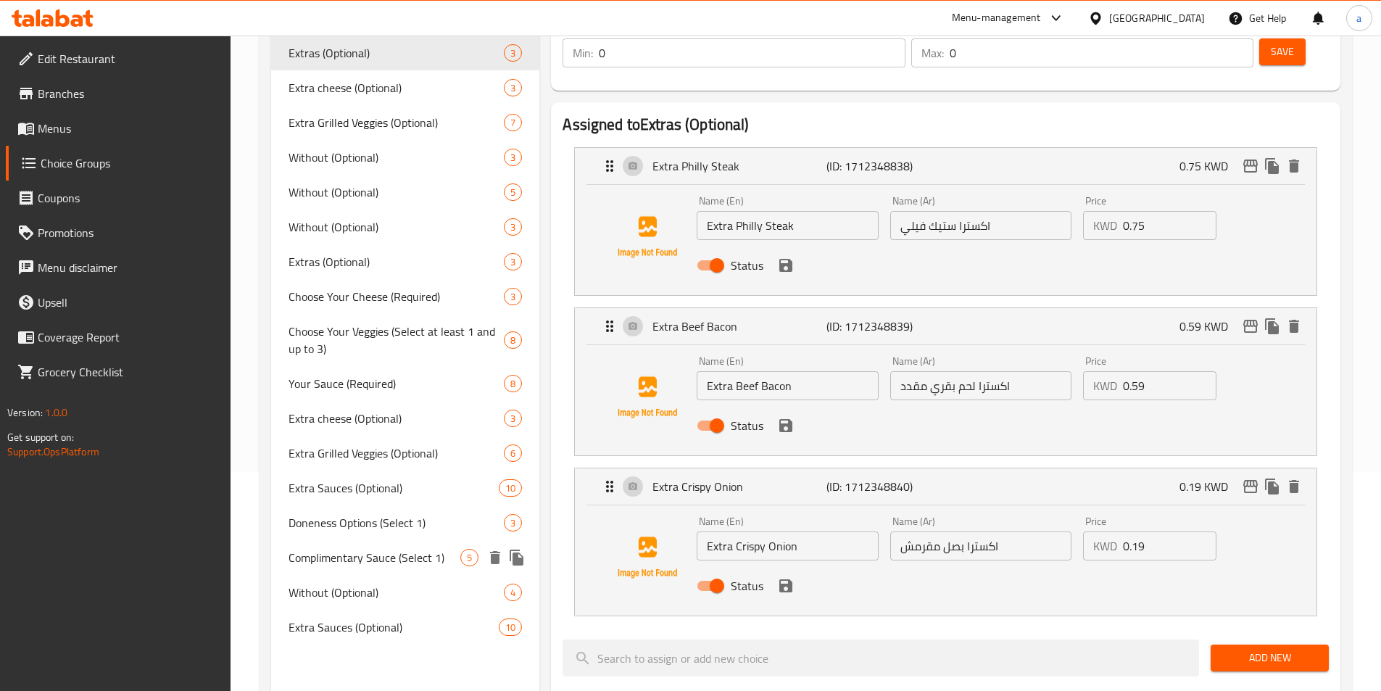
scroll to position [217, 0]
click at [357, 311] on div "Choose Your Cheese (Required) 3" at bounding box center [405, 298] width 269 height 35
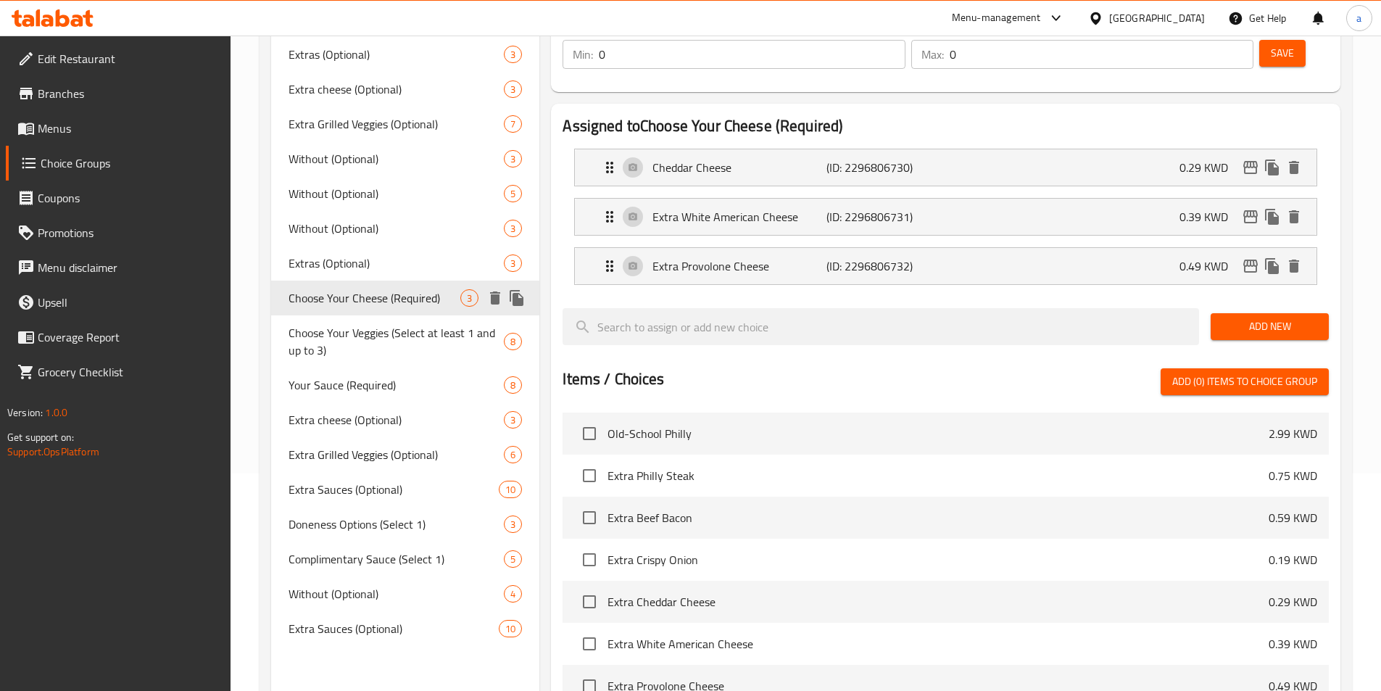
type input "Choose Your Cheese (Required)"
type input "اختر الجبن الخاص بك (مطلوب)"
type input "1"
click at [687, 248] on div "Extra Provolone Cheese (ID: 2296806732) 0.49 KWD" at bounding box center [950, 266] width 698 height 36
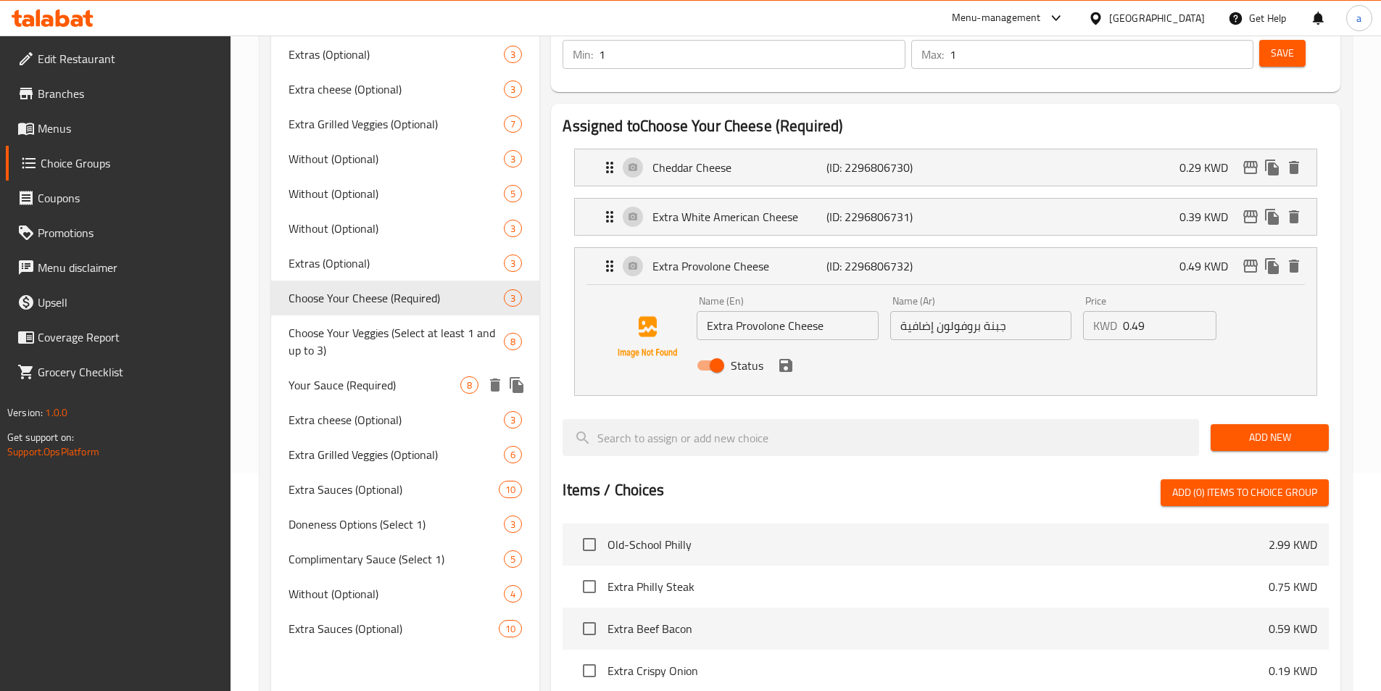
click at [371, 384] on span "Your Sauce (Required)" at bounding box center [374, 384] width 173 height 17
type input "Your Sauce (Required)"
type input "صلصتك (مطلوبة)"
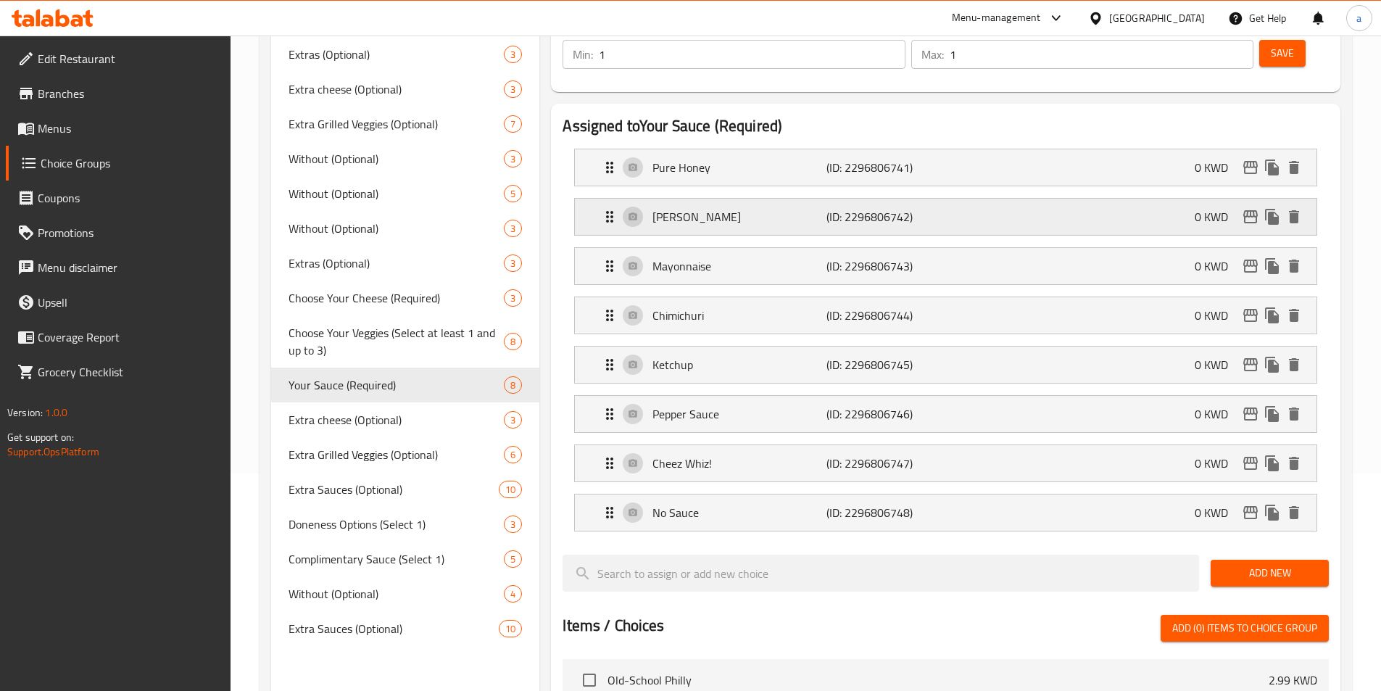
click at [857, 208] on p "(ID: 2296806742)" at bounding box center [884, 216] width 116 height 17
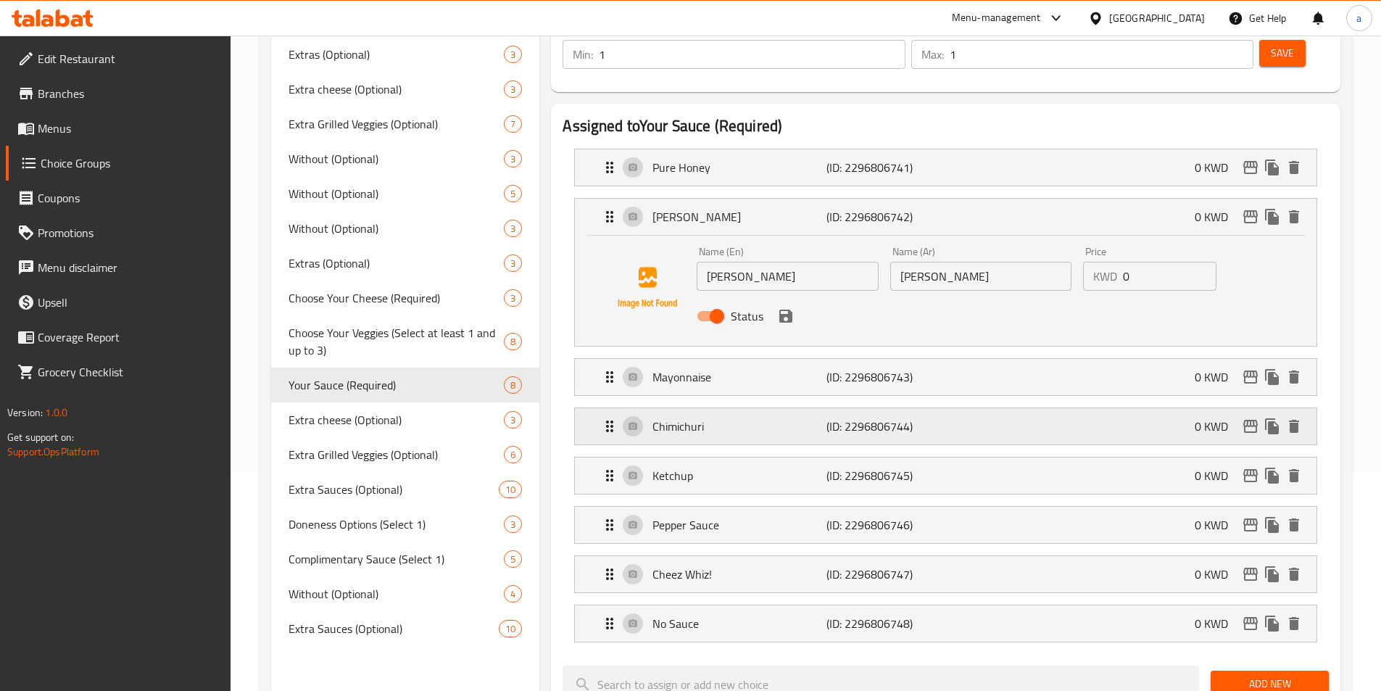
click at [916, 417] on p "(ID: 2296806744)" at bounding box center [884, 425] width 116 height 17
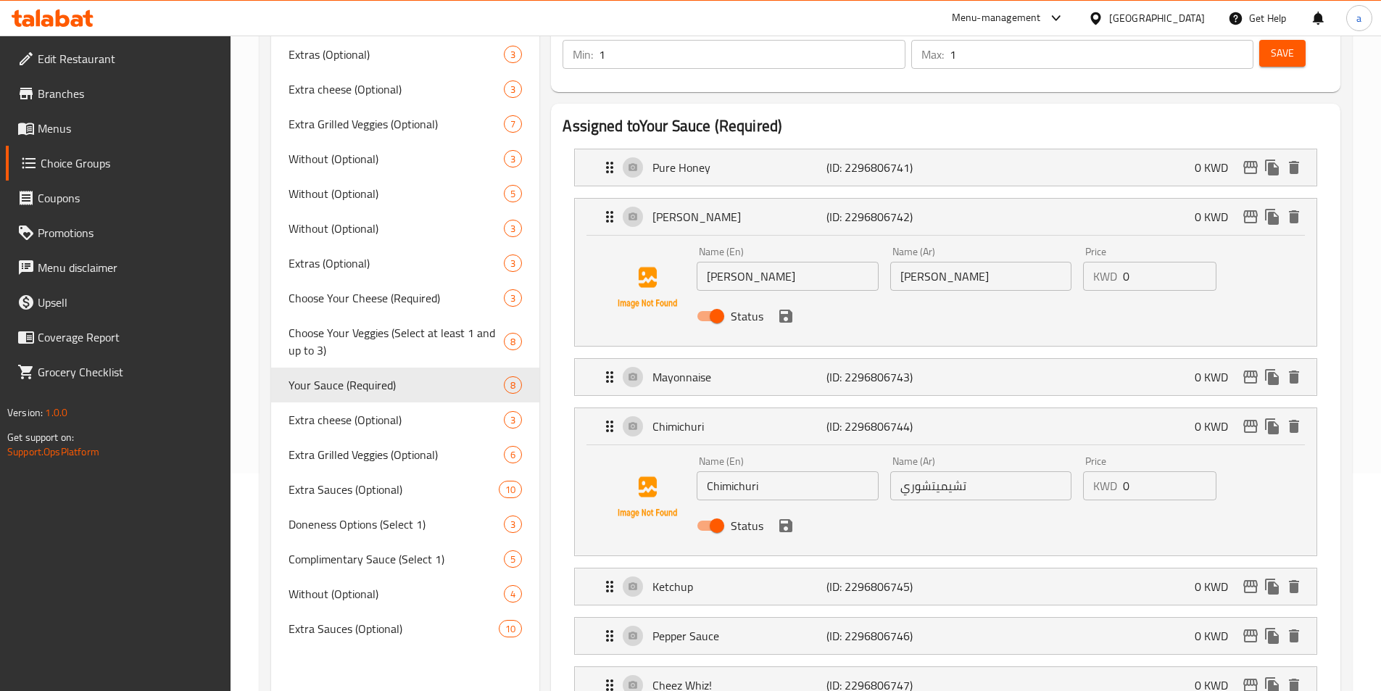
scroll to position [435, 0]
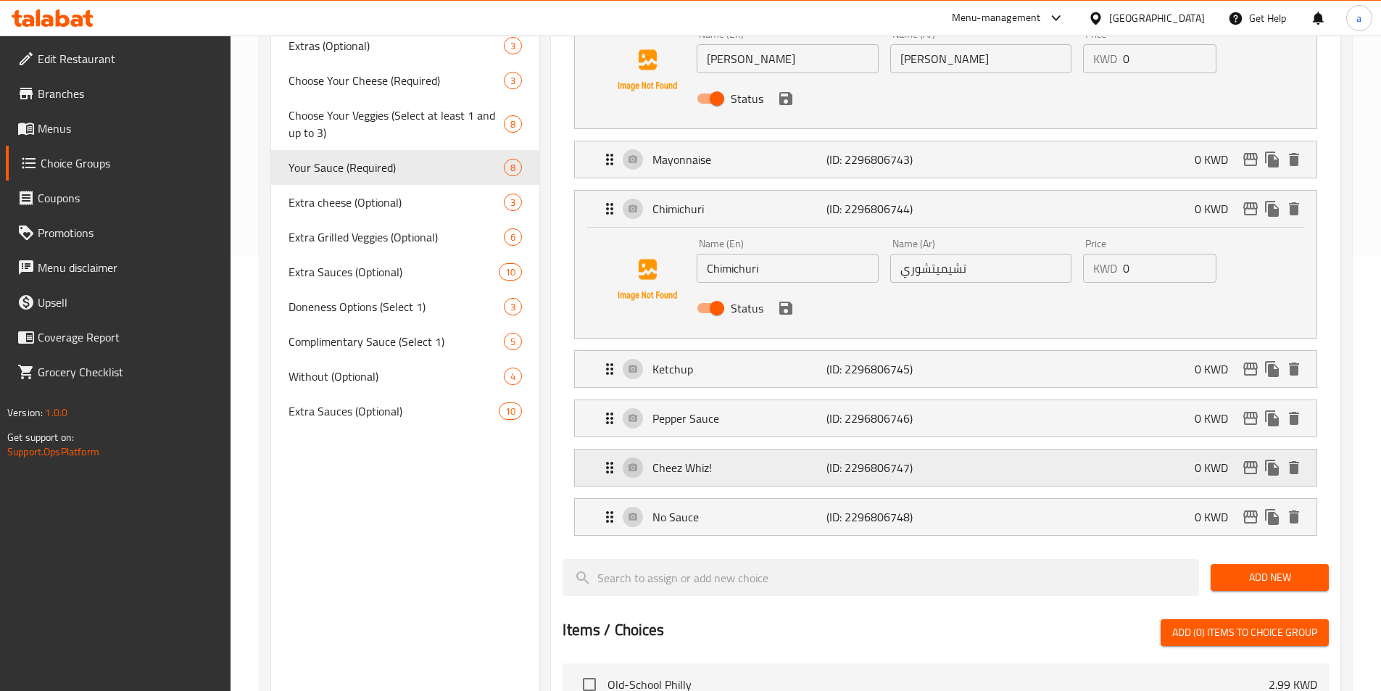
click at [718, 459] on p "Cheez Whiz!" at bounding box center [738, 467] width 173 height 17
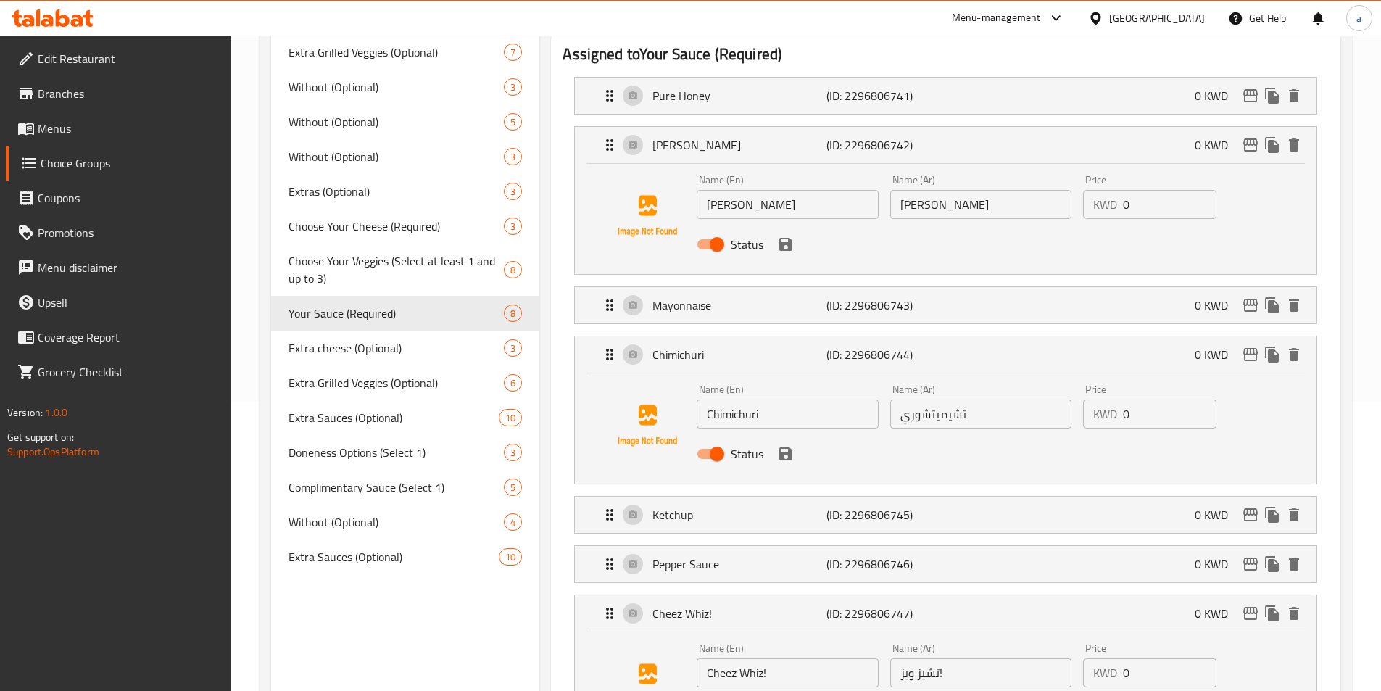
scroll to position [290, 0]
click at [952, 399] on input "تشيميتشوري" at bounding box center [980, 413] width 181 height 29
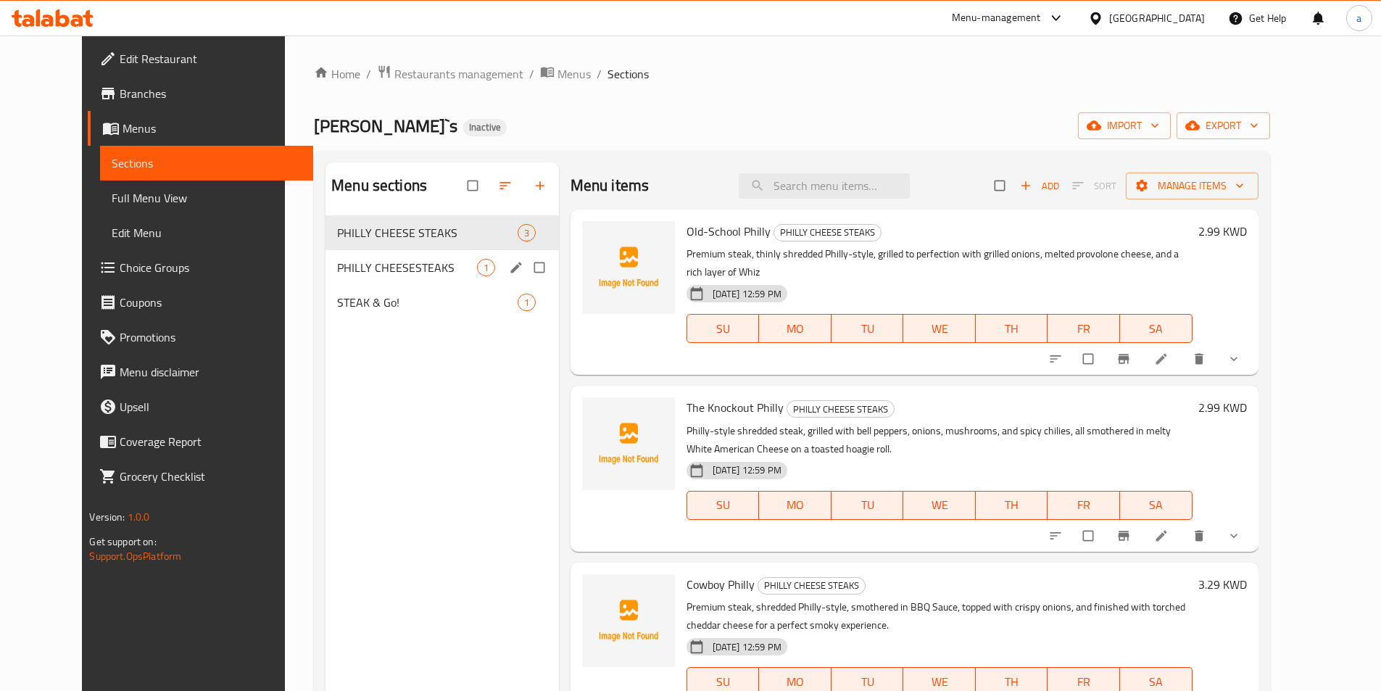
click at [394, 276] on div "PHILLY CHEESESTEAKS 1" at bounding box center [441, 267] width 233 height 35
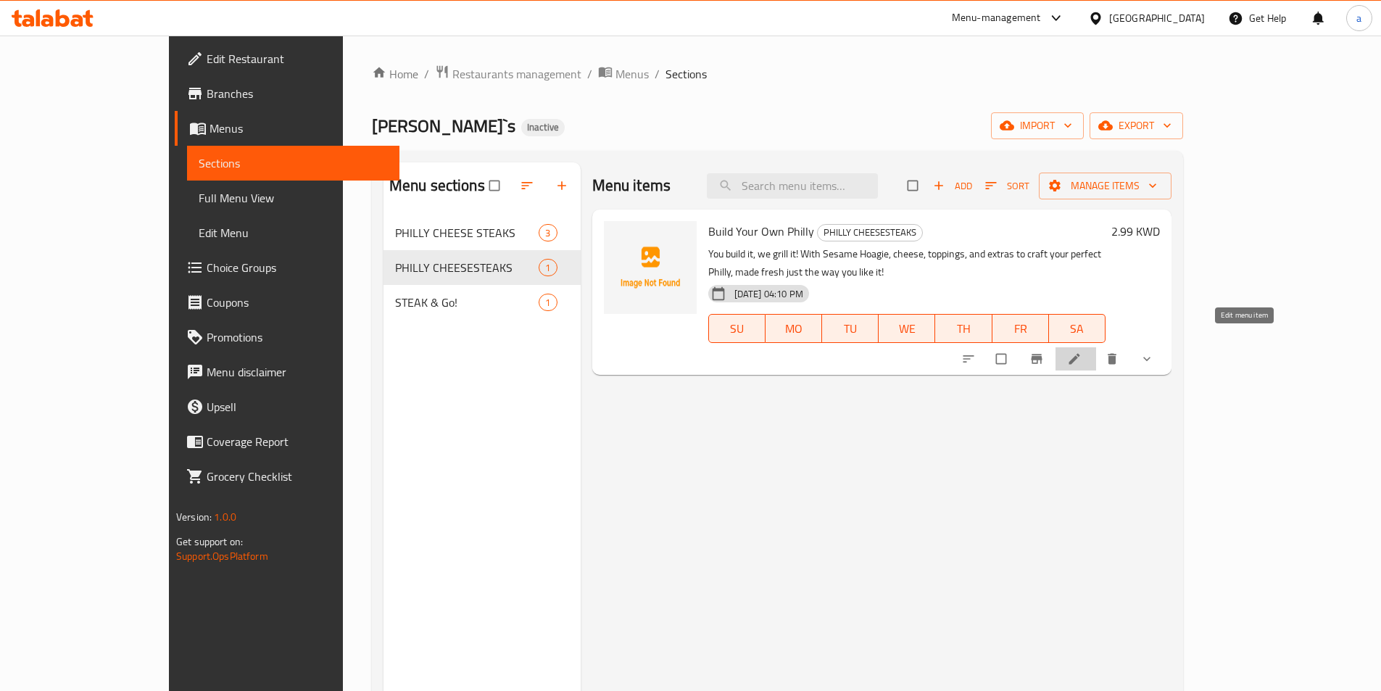
click at [1081, 352] on icon at bounding box center [1074, 359] width 14 height 14
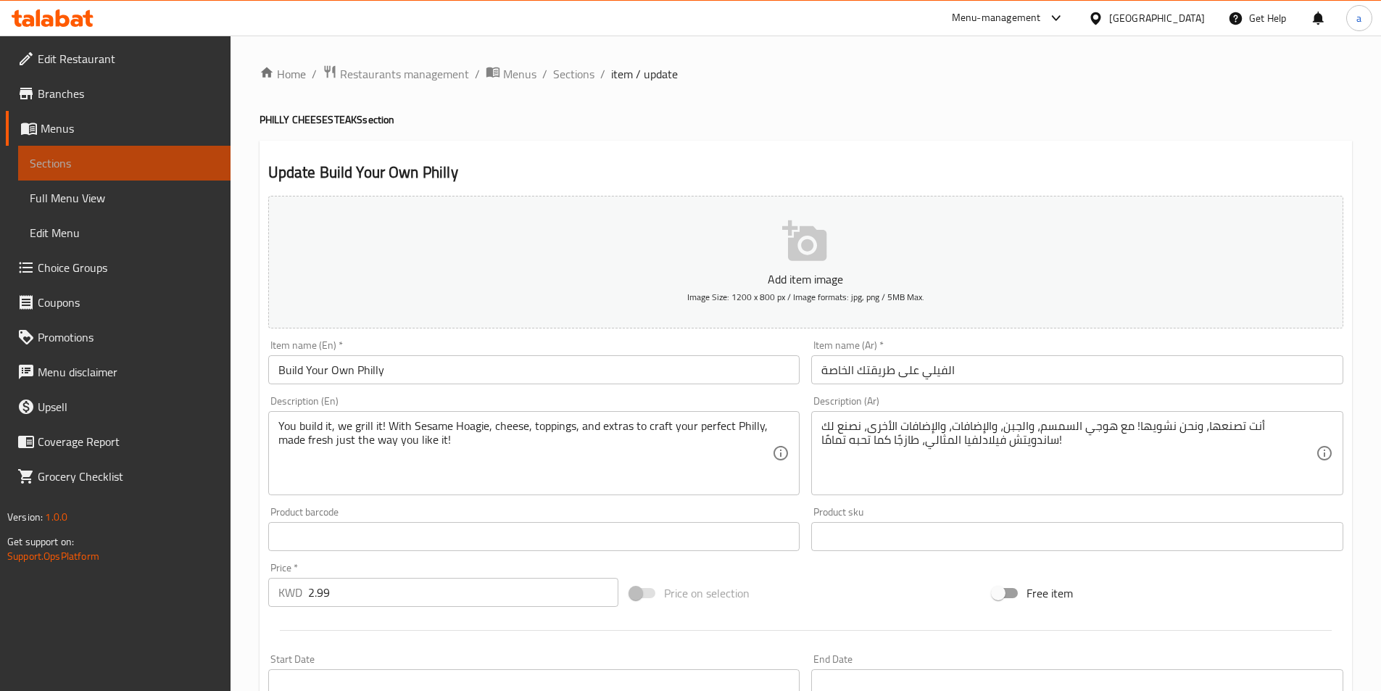
click at [136, 167] on span "Sections" at bounding box center [124, 162] width 189 height 17
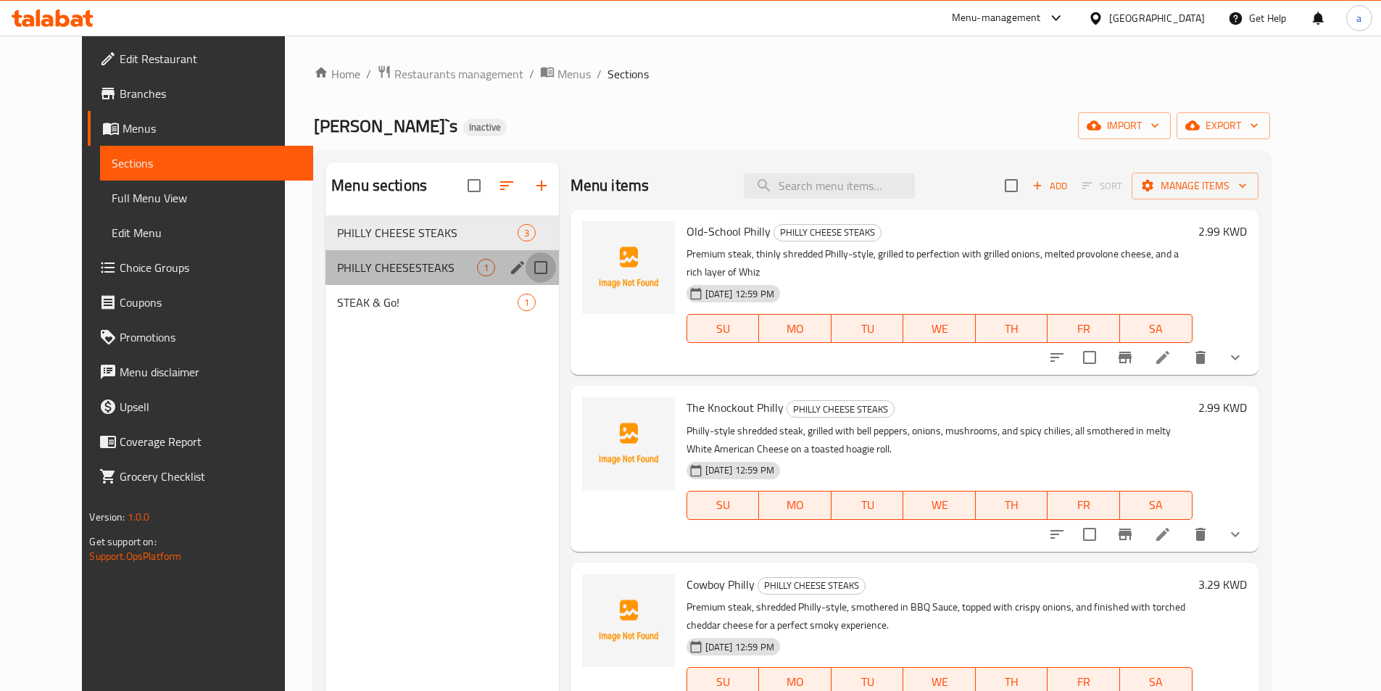
click at [525, 268] on input "Menu sections" at bounding box center [540, 267] width 30 height 30
checkbox input "true"
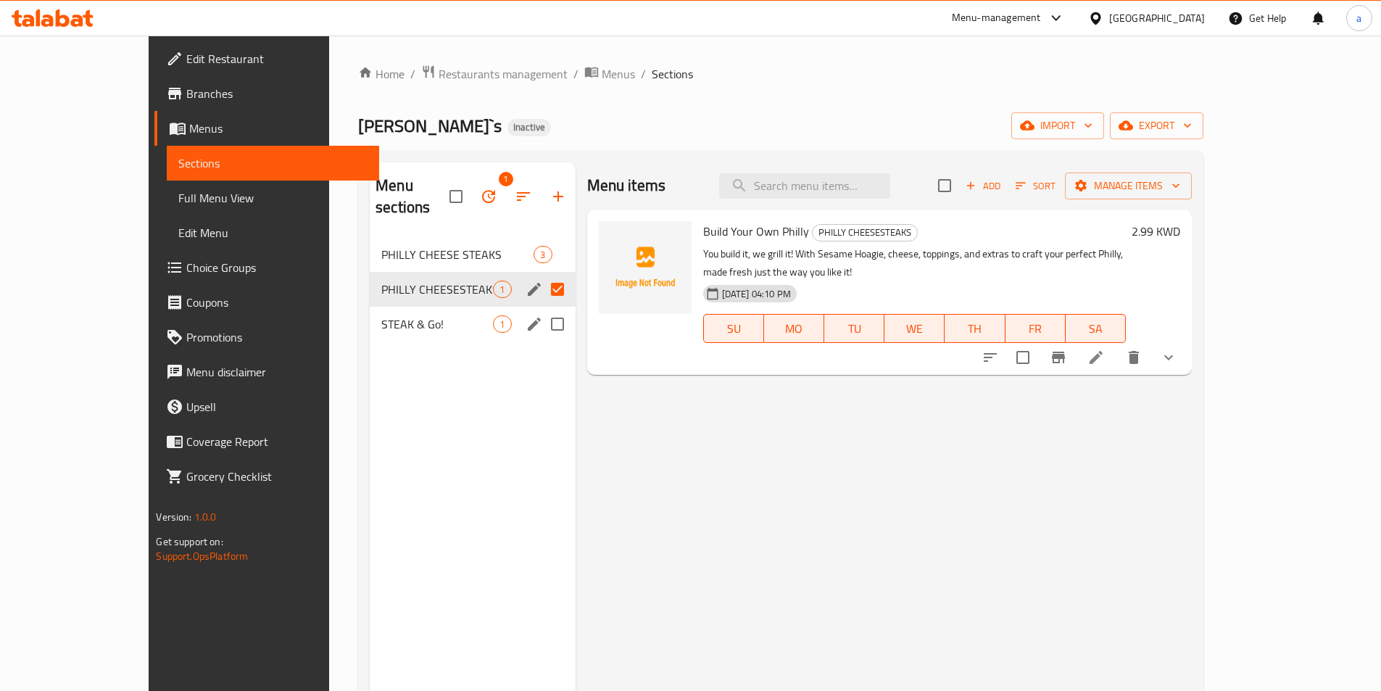
click at [542, 309] on input "Menu sections" at bounding box center [557, 324] width 30 height 30
checkbox input "true"
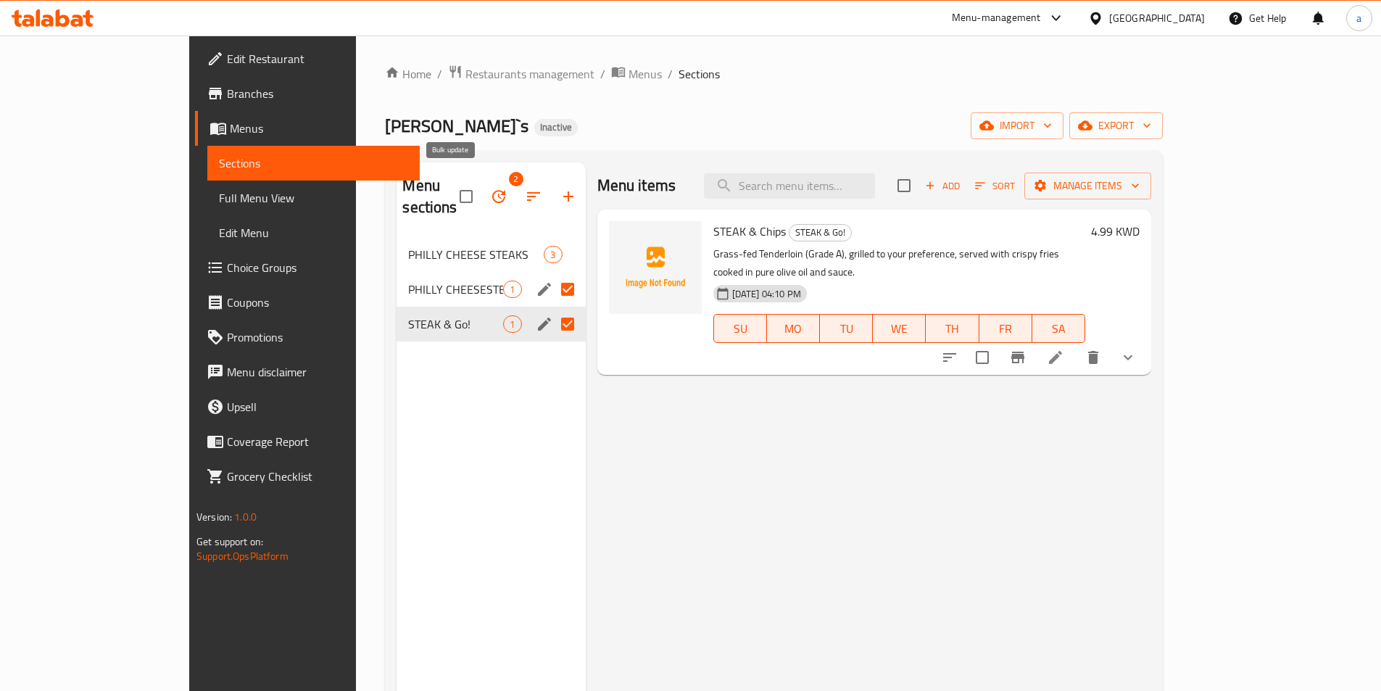
click at [490, 188] on icon "button" at bounding box center [498, 196] width 17 height 17
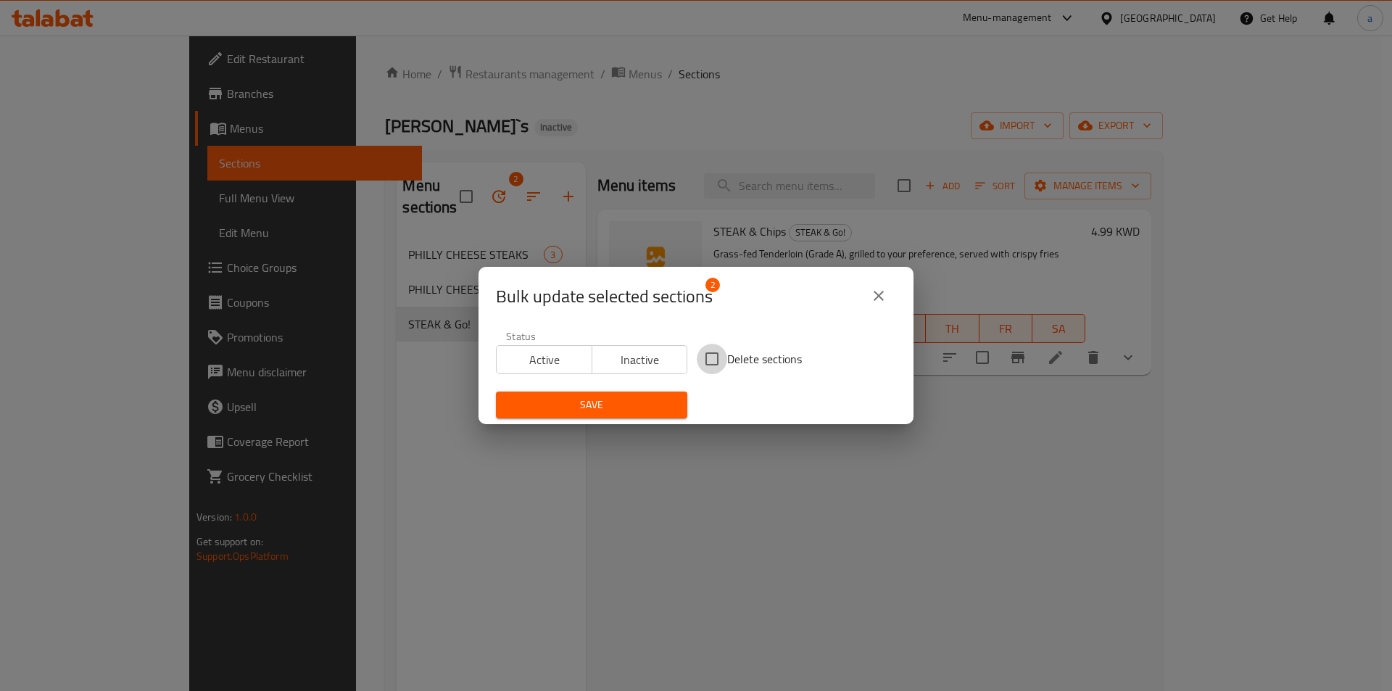
click at [715, 354] on input "Delete sections" at bounding box center [712, 359] width 30 height 30
checkbox input "true"
click at [640, 396] on span "Save" at bounding box center [591, 405] width 168 height 18
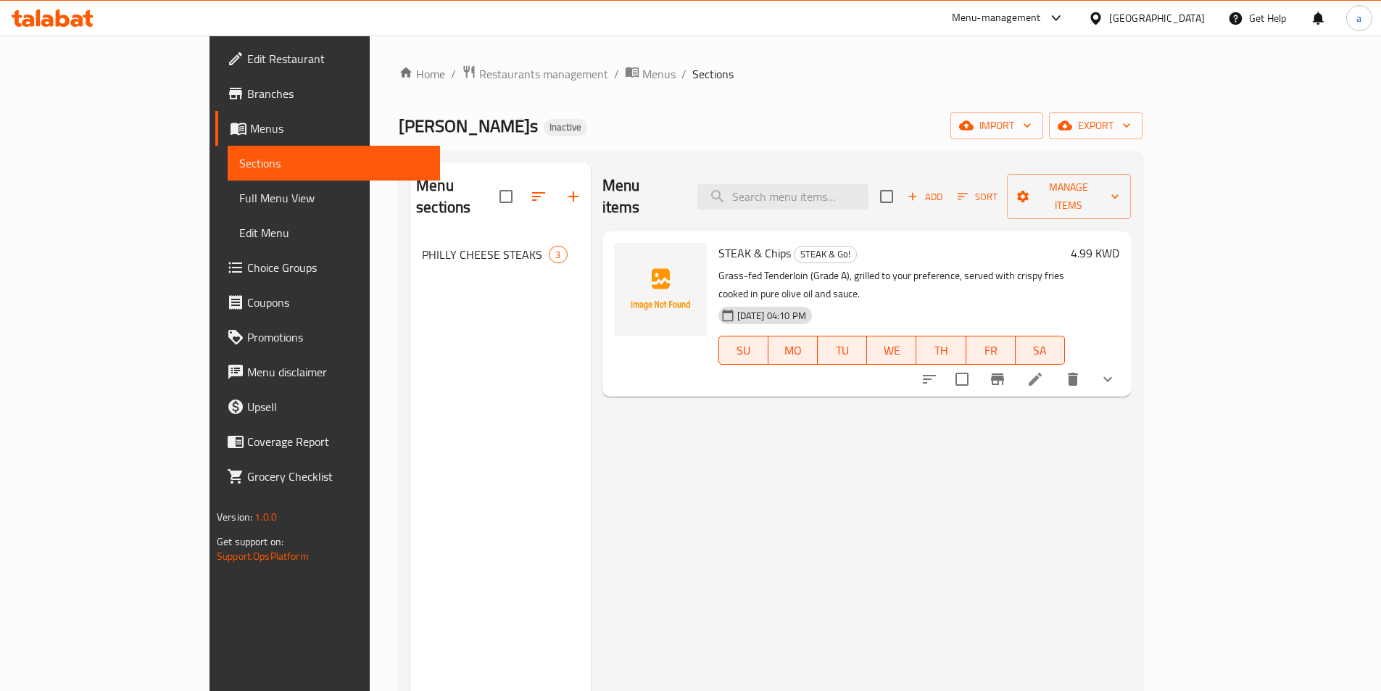
drag, startPoint x: 0, startPoint y: 0, endPoint x: 1060, endPoint y: 102, distance: 1065.3
click at [991, 91] on div "Home / Restaurants management / Menus / Sections Philly`s Inactive import expor…" at bounding box center [771, 465] width 744 height 800
click at [973, 126] on icon "button" at bounding box center [966, 125] width 14 height 14
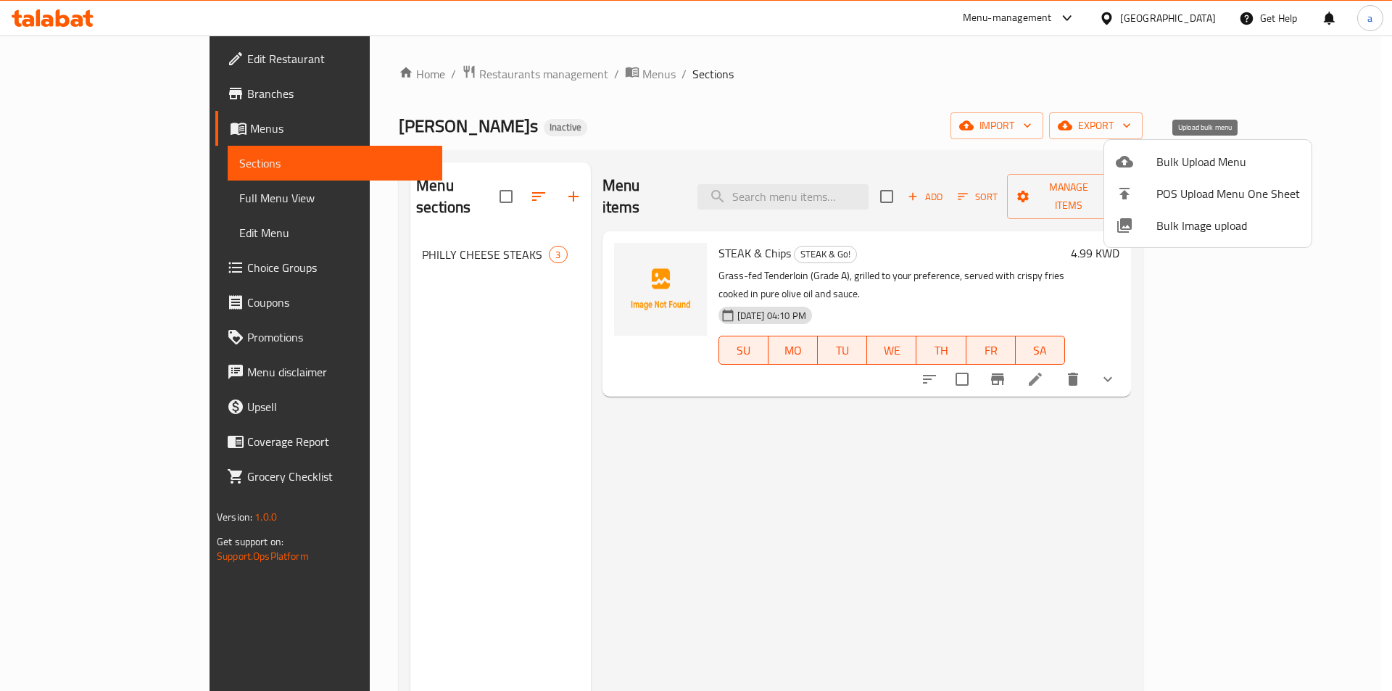
click at [1173, 154] on span "Bulk Upload Menu" at bounding box center [1228, 161] width 144 height 17
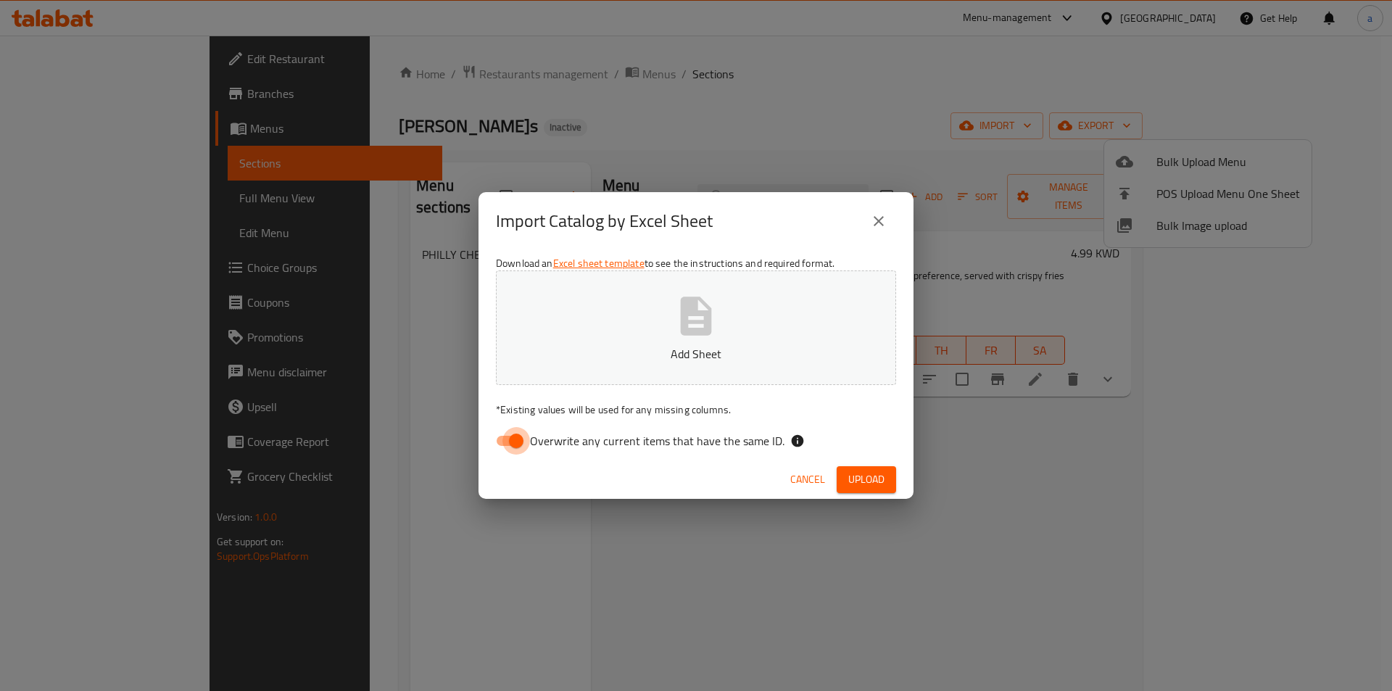
click at [513, 433] on input "Overwrite any current items that have the same ID." at bounding box center [516, 441] width 83 height 28
checkbox input "false"
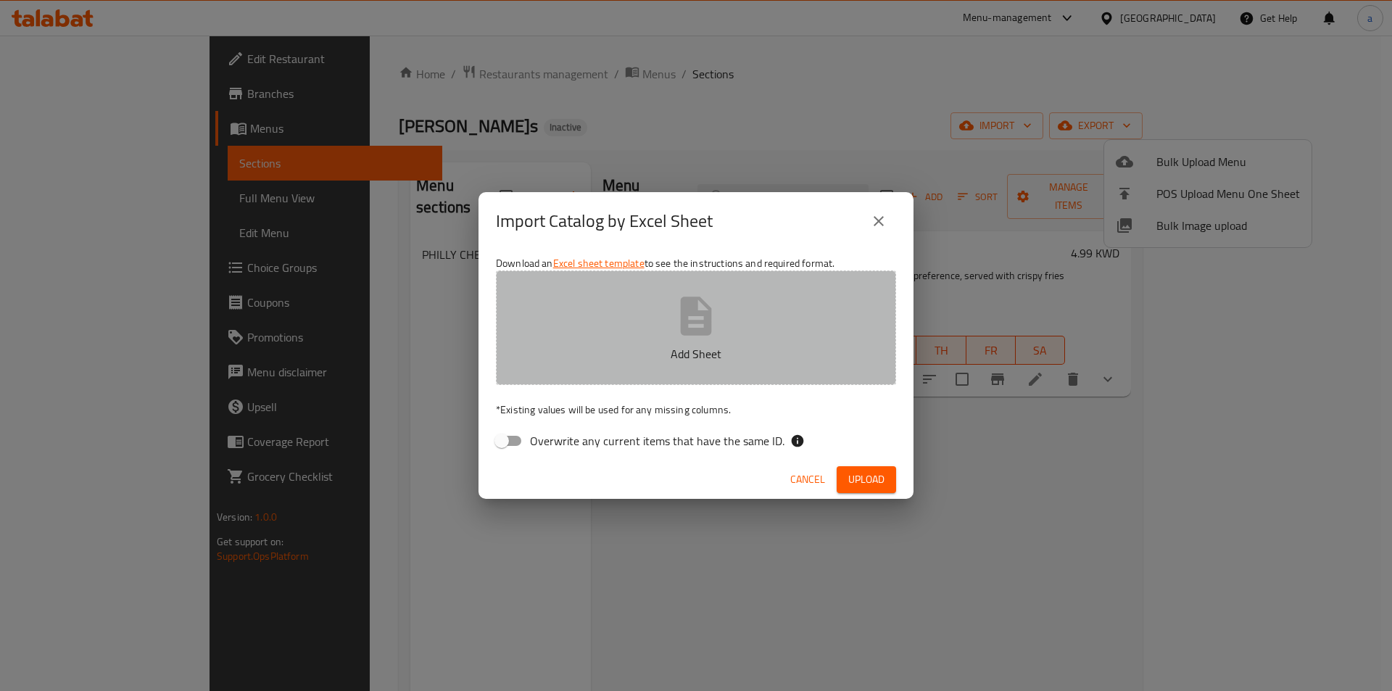
click at [594, 346] on p "Add Sheet" at bounding box center [695, 353] width 355 height 17
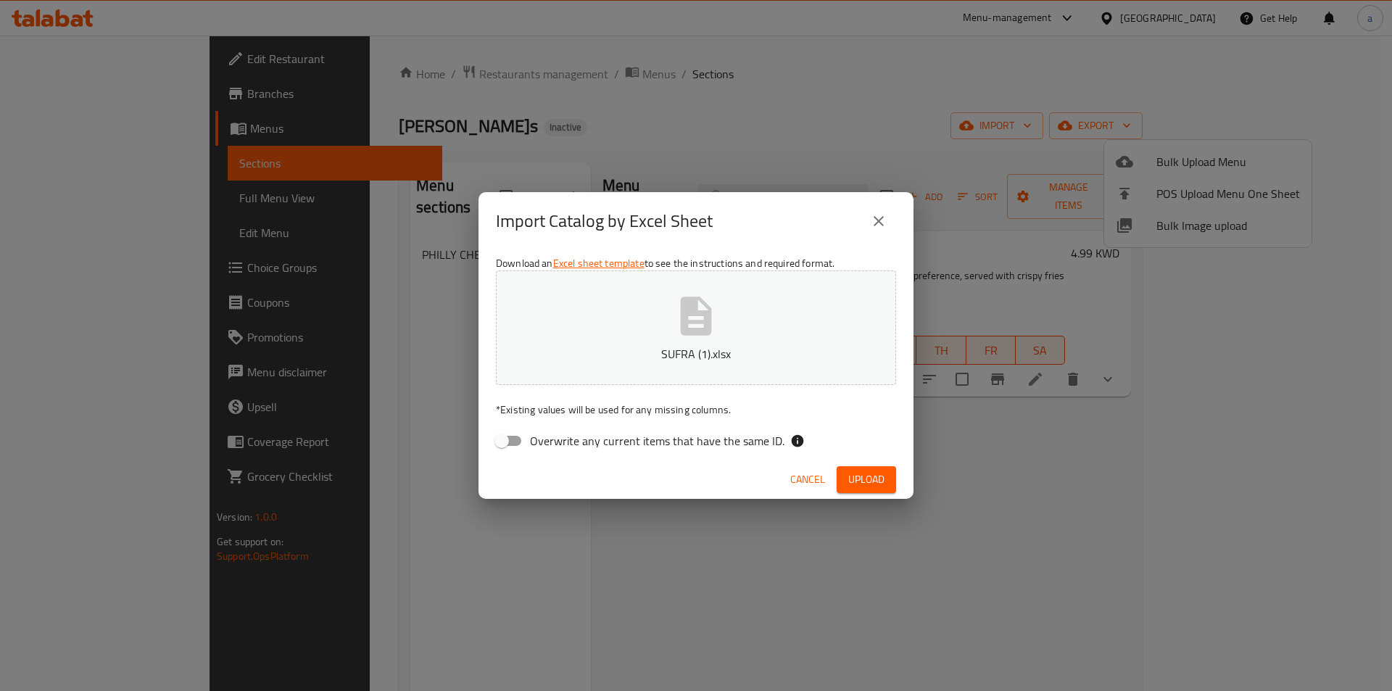
click at [857, 466] on button "Upload" at bounding box center [865, 479] width 59 height 27
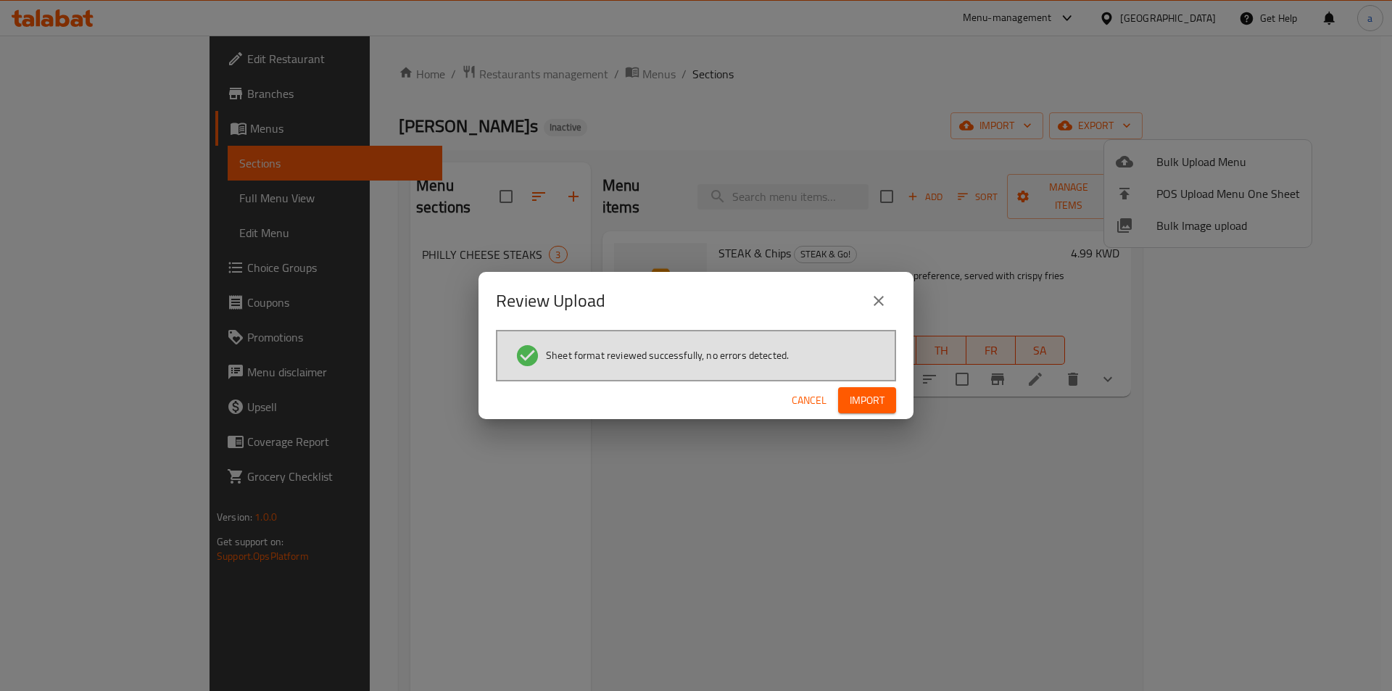
click at [876, 299] on icon "close" at bounding box center [878, 300] width 17 height 17
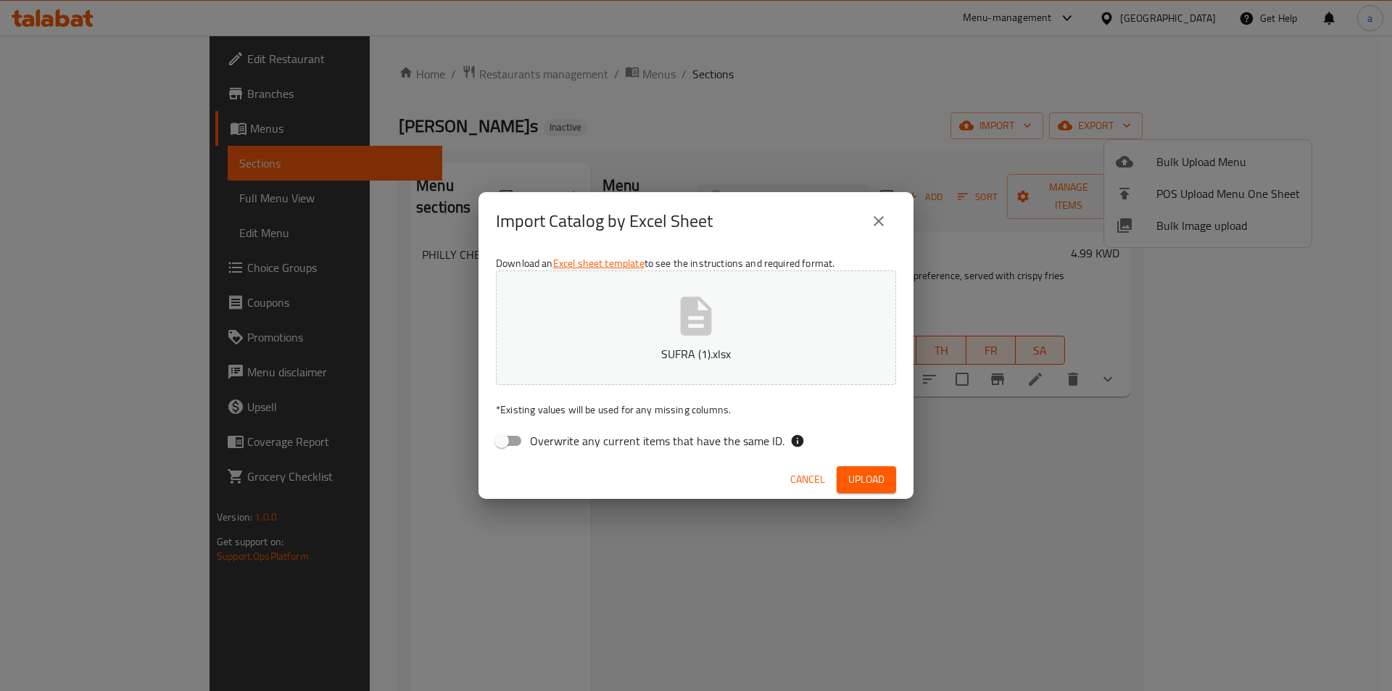
click at [880, 222] on icon "close" at bounding box center [878, 221] width 10 height 10
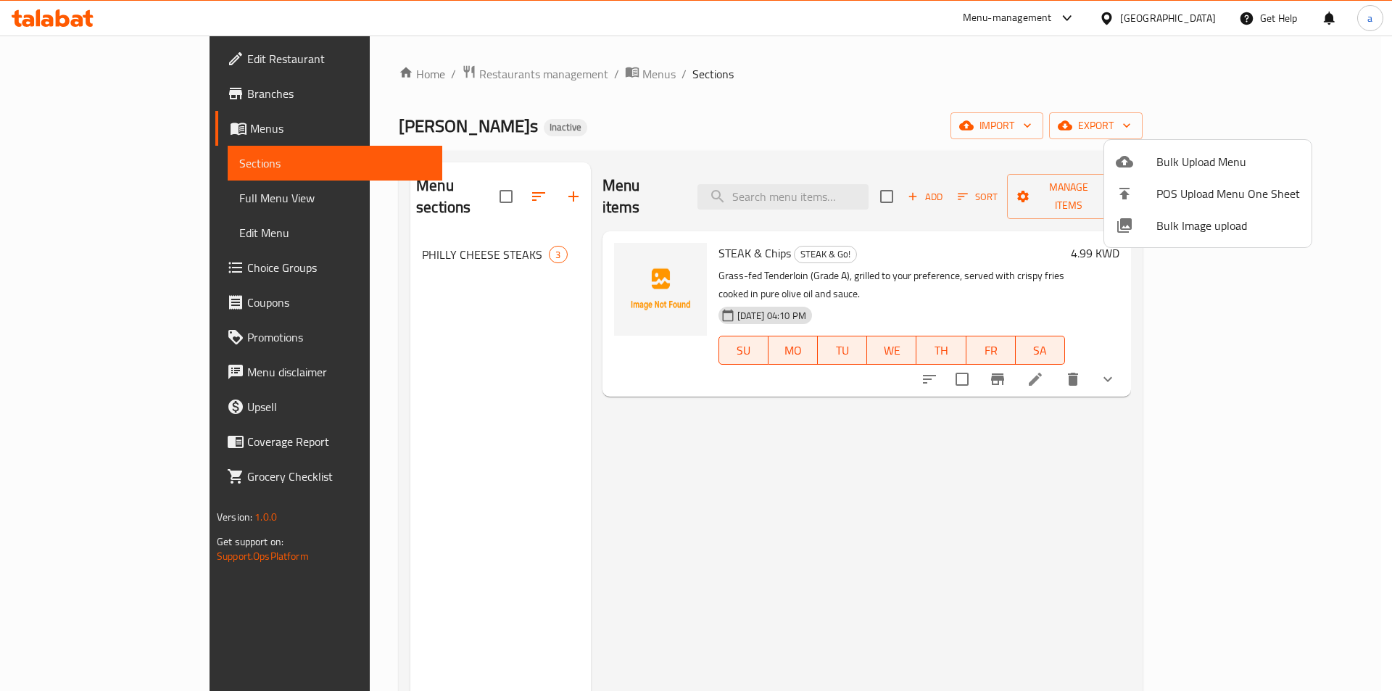
click at [379, 236] on div at bounding box center [696, 345] width 1392 height 691
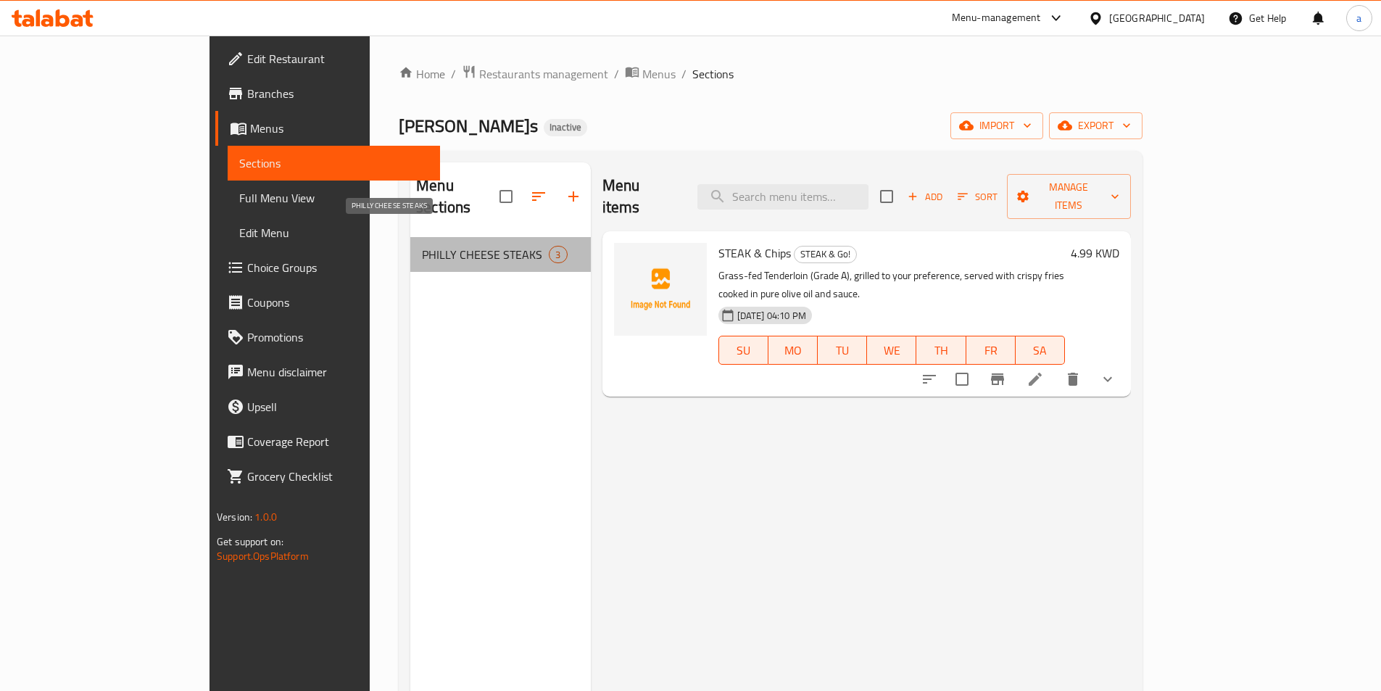
click at [422, 246] on span "PHILLY CHEESE STEAKS" at bounding box center [485, 254] width 127 height 17
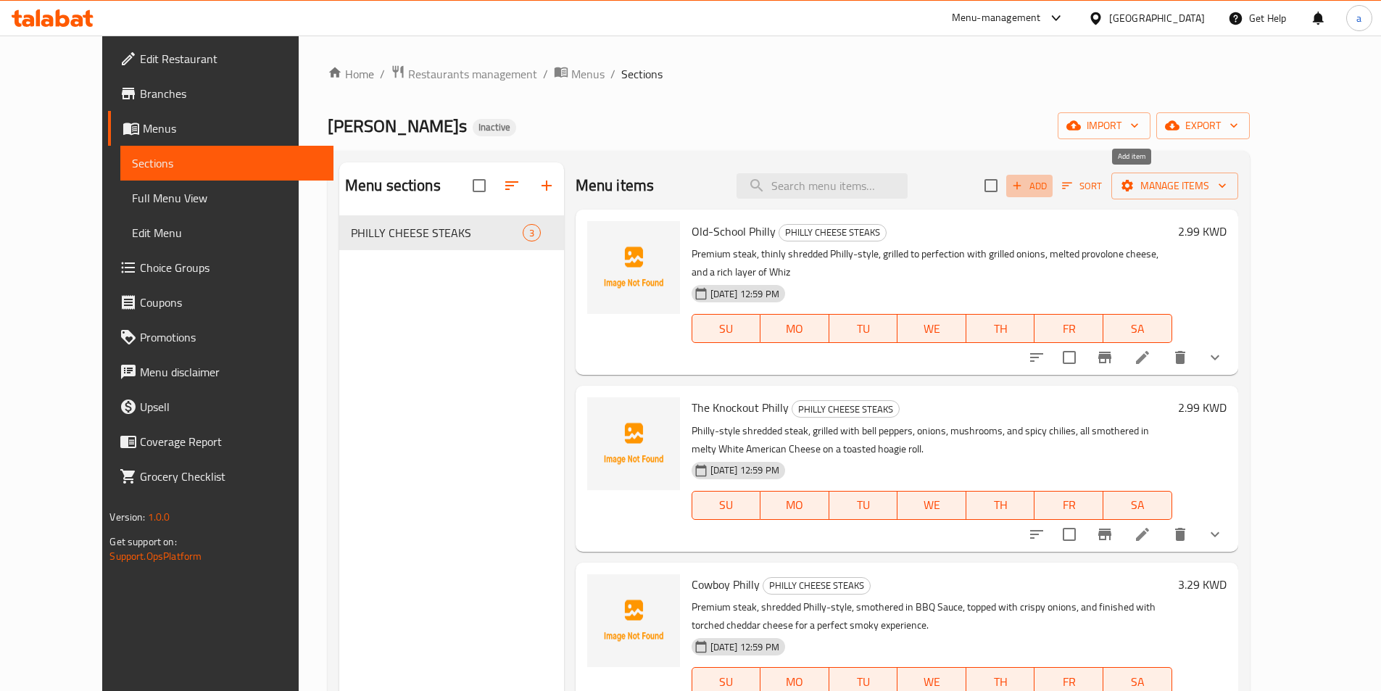
click at [1049, 193] on span "Add" at bounding box center [1029, 186] width 39 height 17
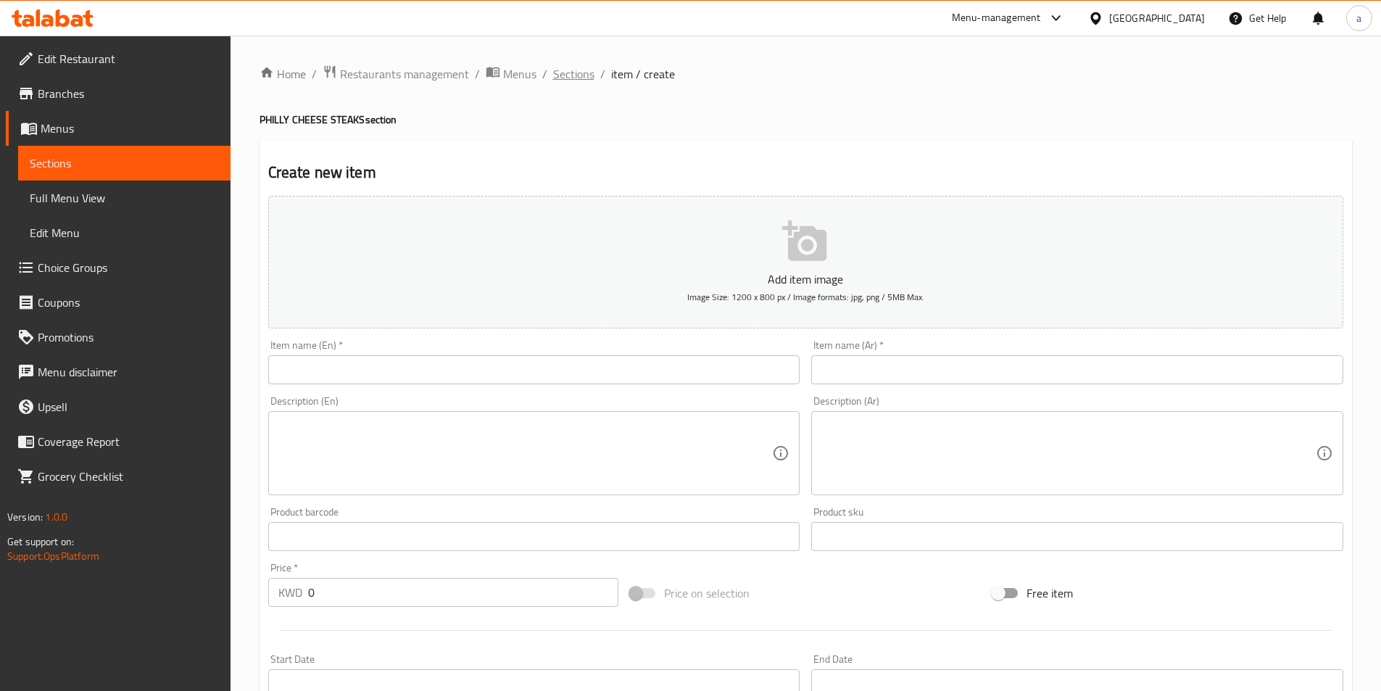
click at [557, 70] on span "Sections" at bounding box center [573, 73] width 41 height 17
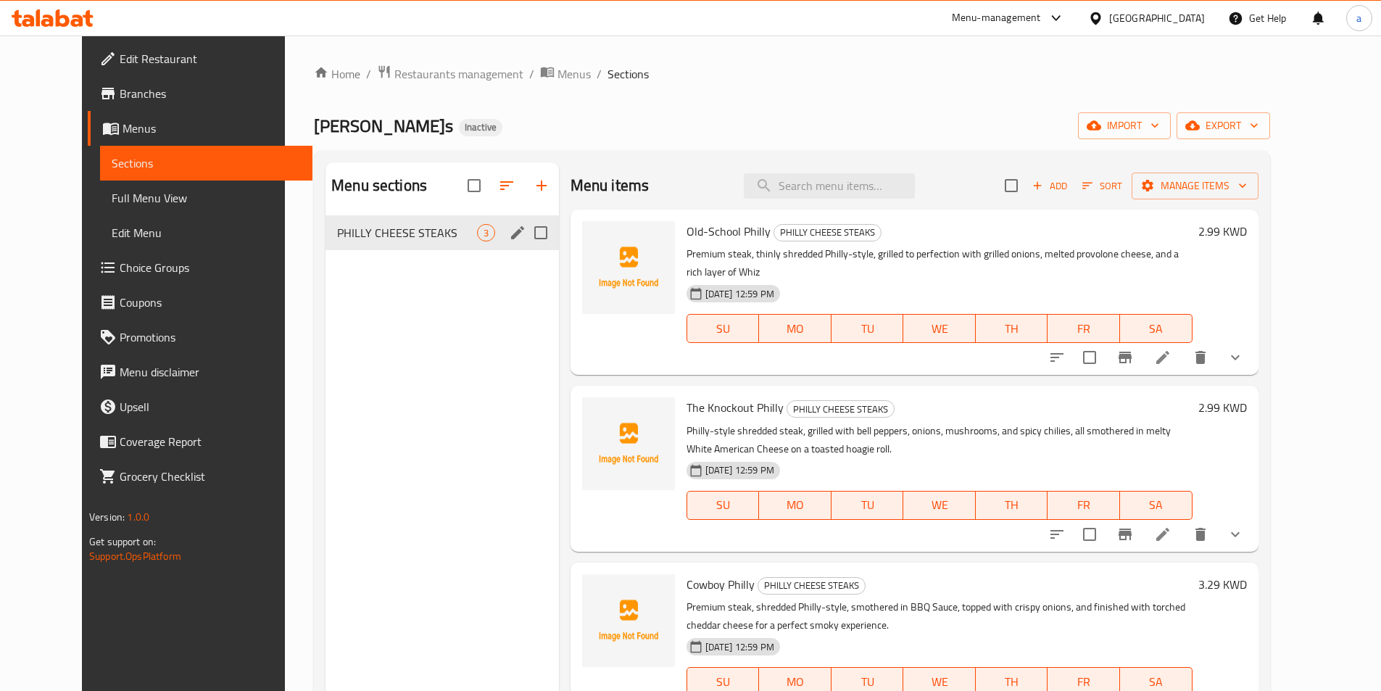
click at [422, 320] on div "Menu sections PHILLY CHEESE STEAKS 3" at bounding box center [441, 507] width 233 height 691
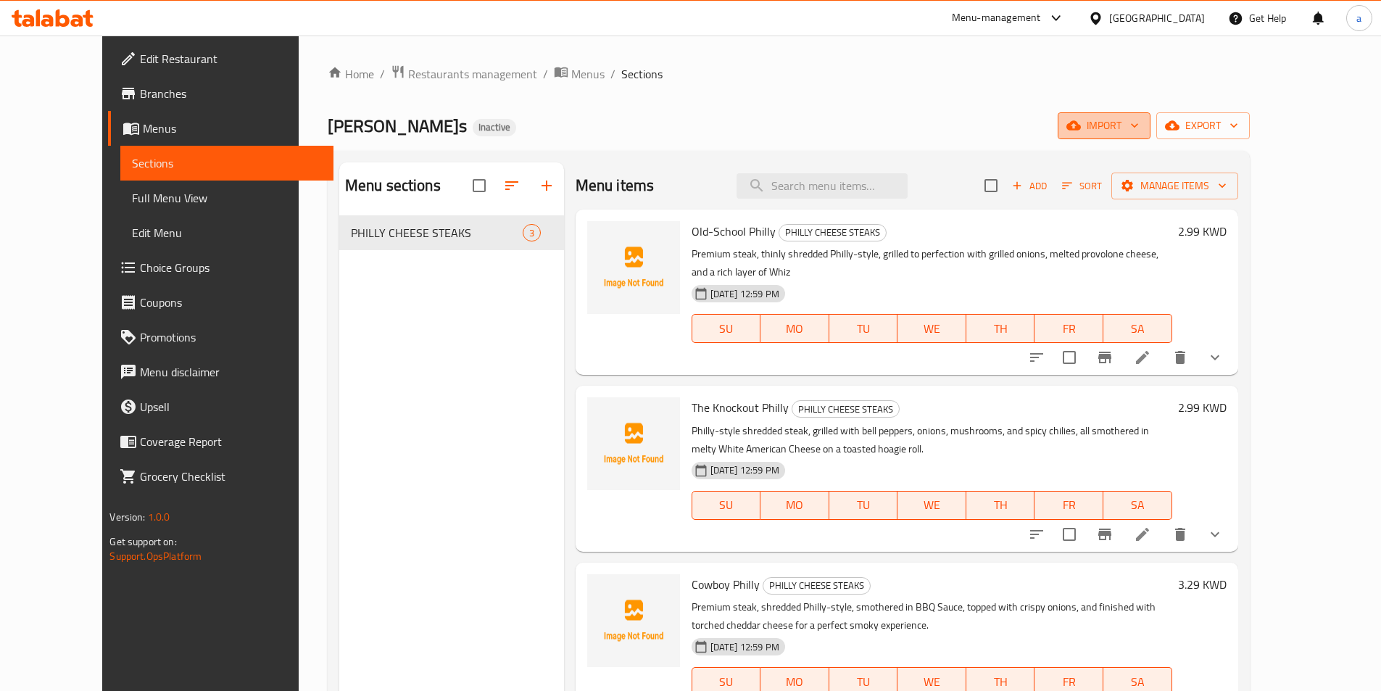
click at [1150, 115] on button "import" at bounding box center [1104, 125] width 93 height 27
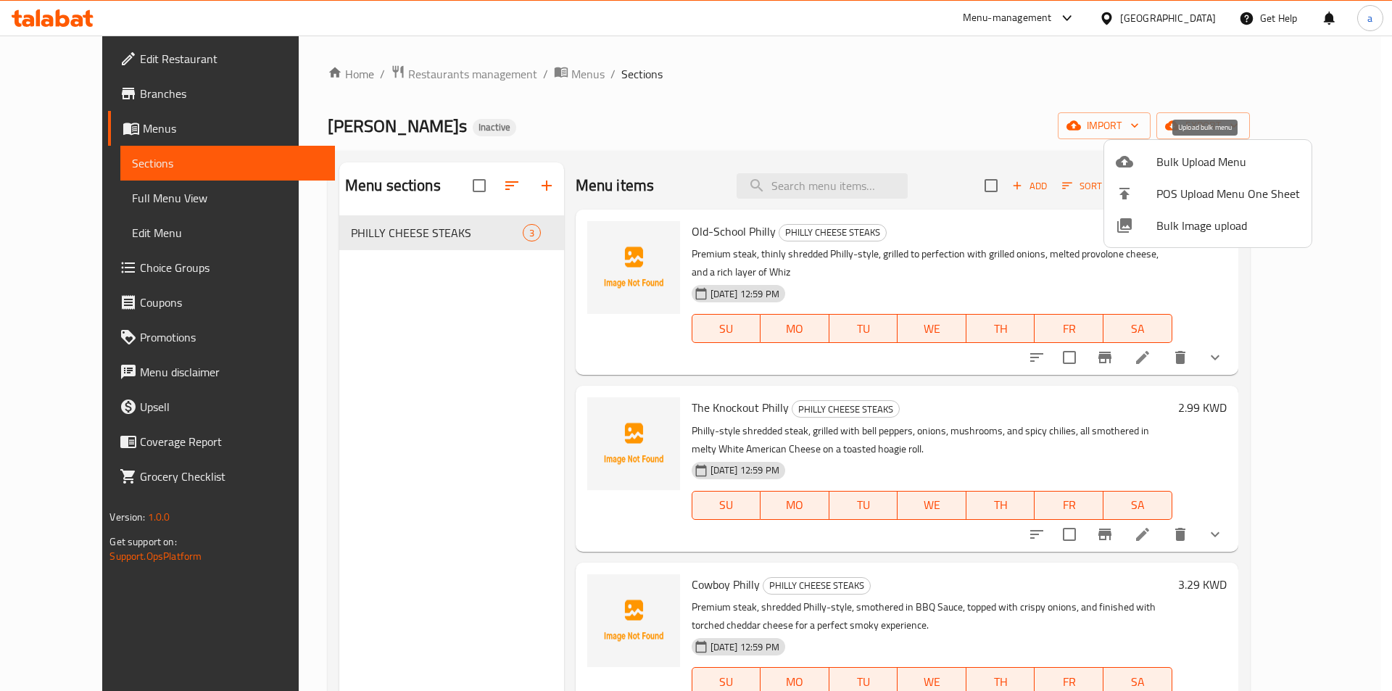
click at [1175, 157] on span "Bulk Upload Menu" at bounding box center [1228, 161] width 144 height 17
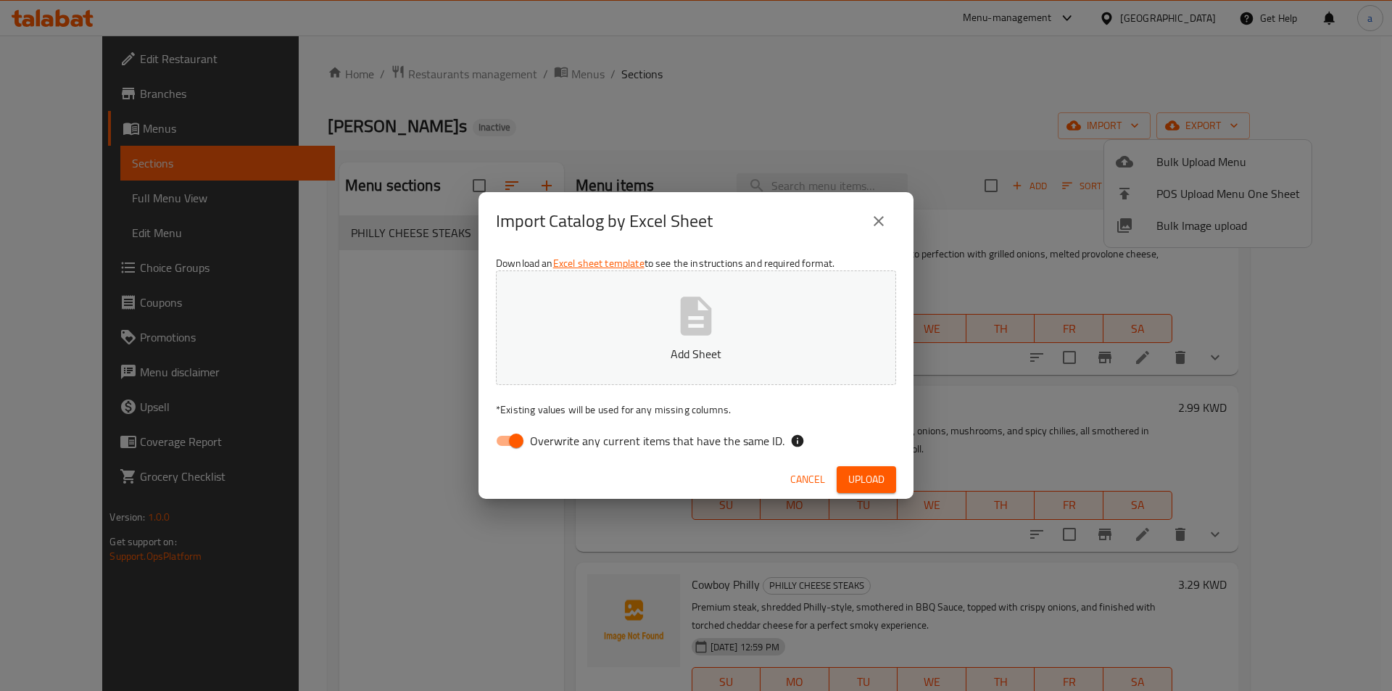
click at [515, 436] on input "Overwrite any current items that have the same ID." at bounding box center [516, 441] width 83 height 28
checkbox input "false"
click at [682, 352] on p "Add Sheet" at bounding box center [695, 353] width 355 height 17
click at [849, 471] on span "Upload" at bounding box center [866, 479] width 36 height 18
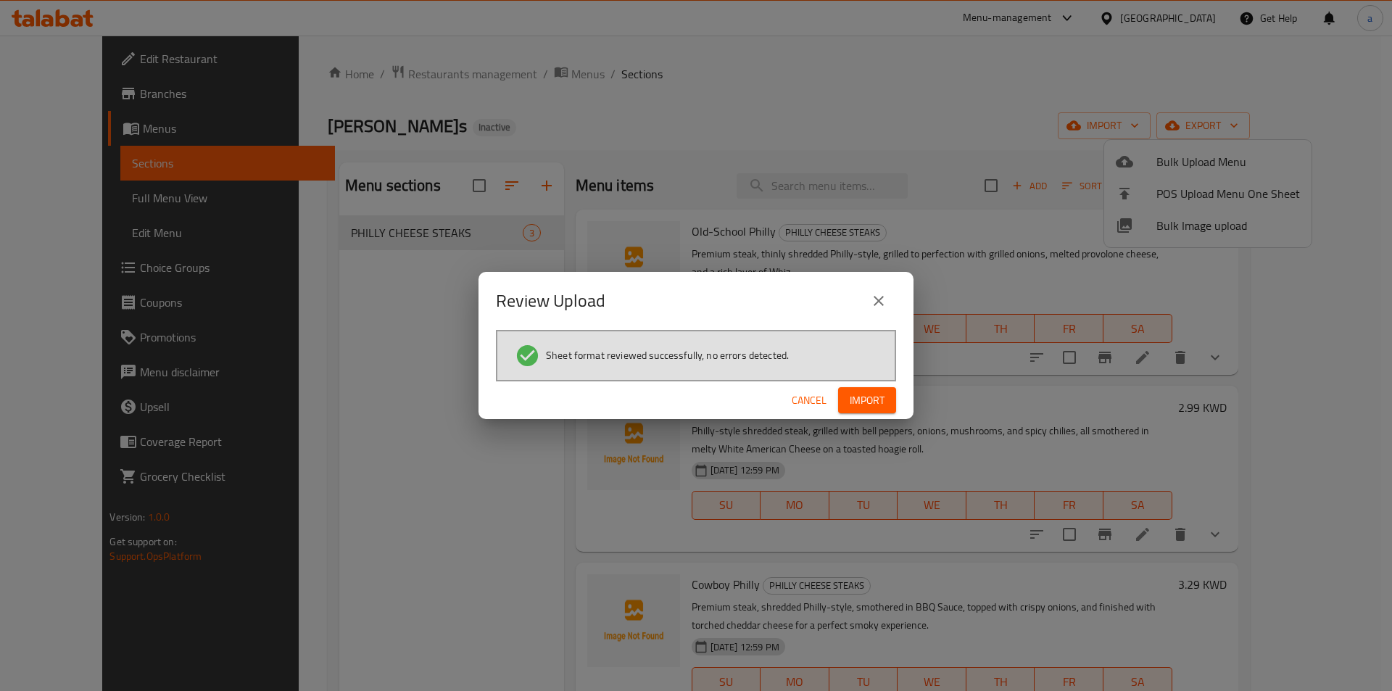
click at [859, 403] on span "Import" at bounding box center [866, 400] width 35 height 18
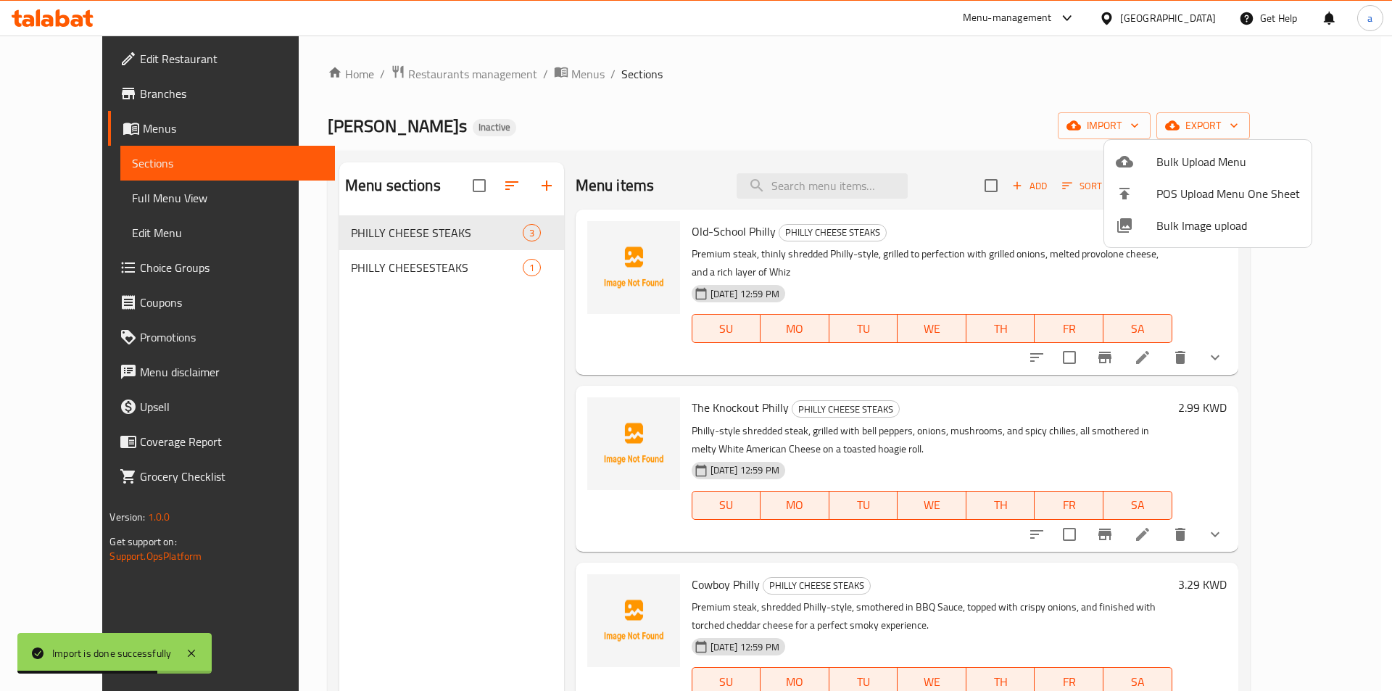
click at [401, 277] on div at bounding box center [696, 345] width 1392 height 691
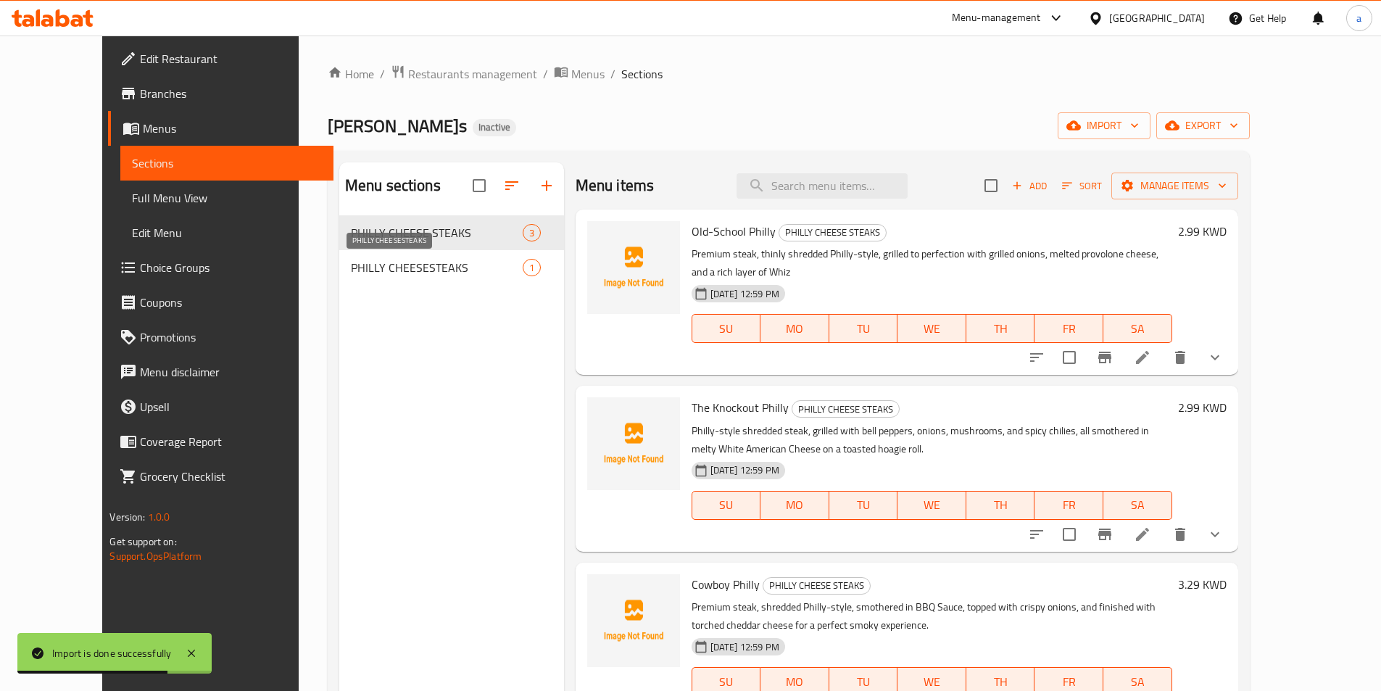
click at [412, 259] on span "PHILLY CHEESESTEAKS" at bounding box center [437, 267] width 172 height 17
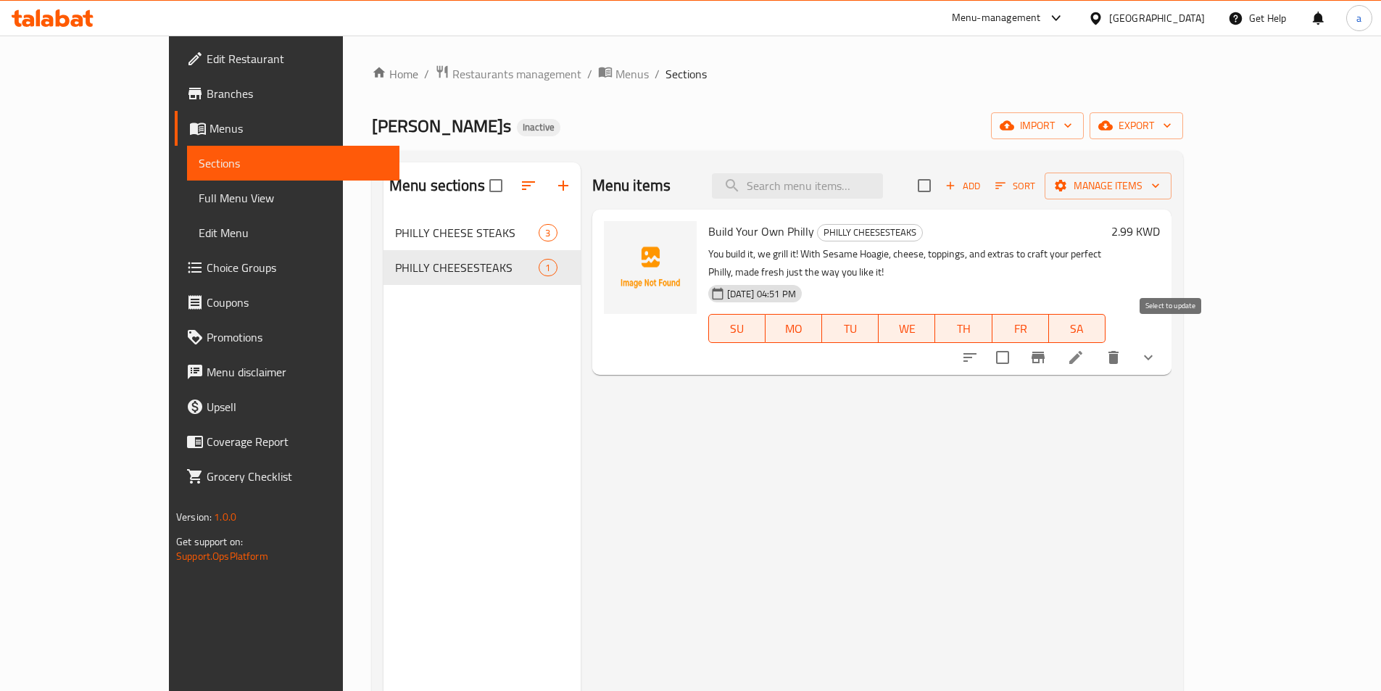
click at [1018, 342] on input "checkbox" at bounding box center [1002, 357] width 30 height 30
checkbox input "true"
click at [1160, 187] on span "Manage items" at bounding box center [1108, 186] width 104 height 18
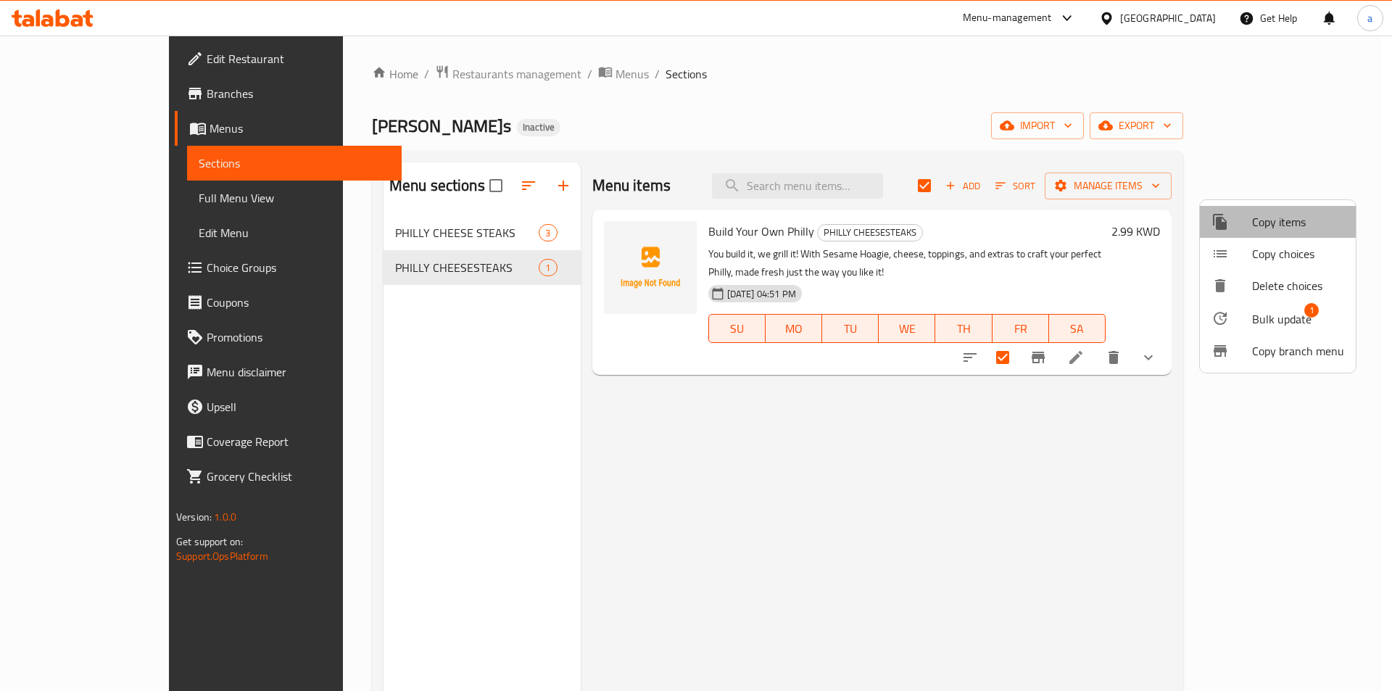
click at [1295, 230] on span "Copy items" at bounding box center [1298, 221] width 92 height 17
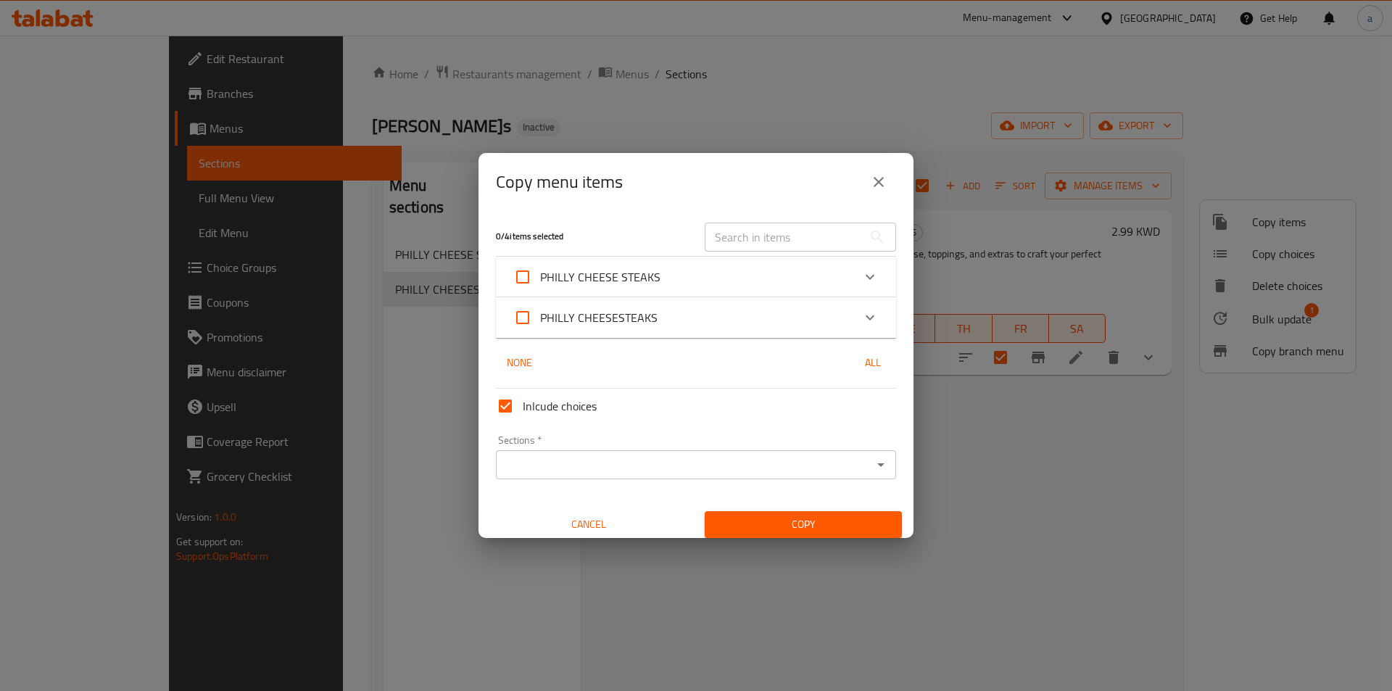
click at [650, 467] on input "Sections   *" at bounding box center [683, 464] width 367 height 20
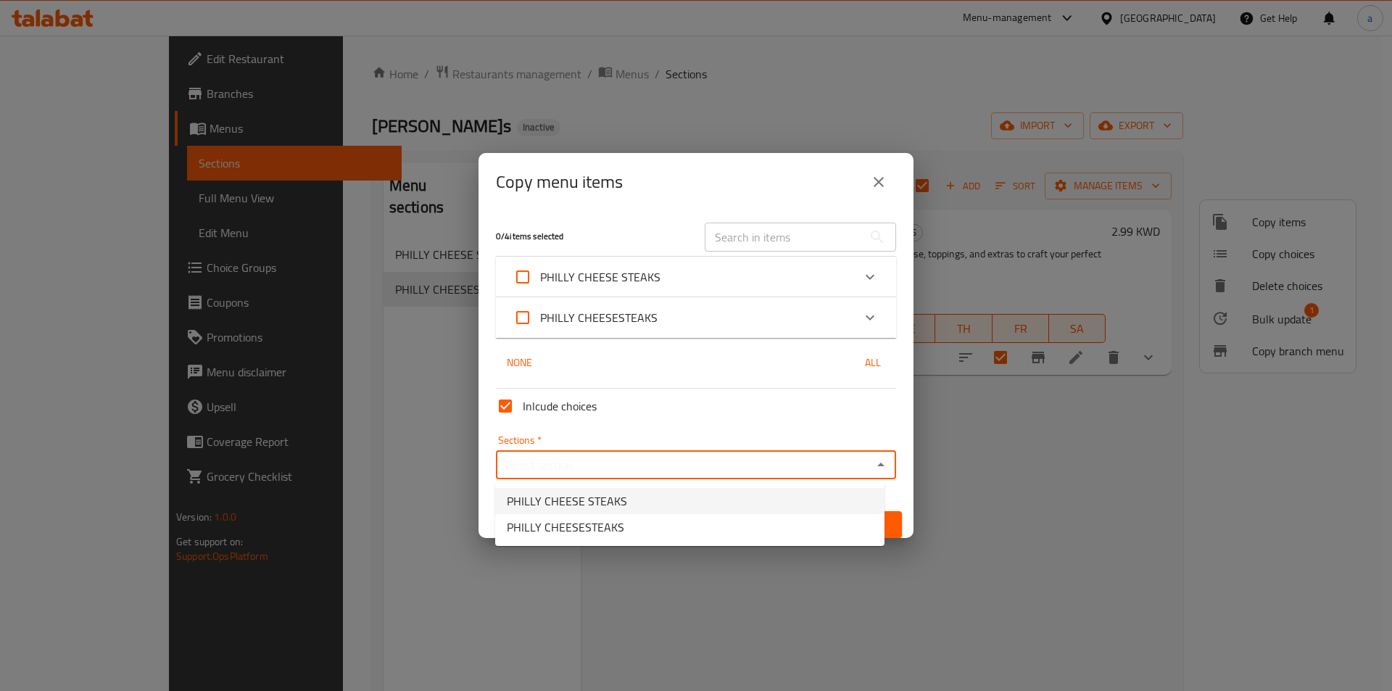
click at [664, 499] on li "PHILLY CHEESE STEAKS" at bounding box center [689, 501] width 389 height 26
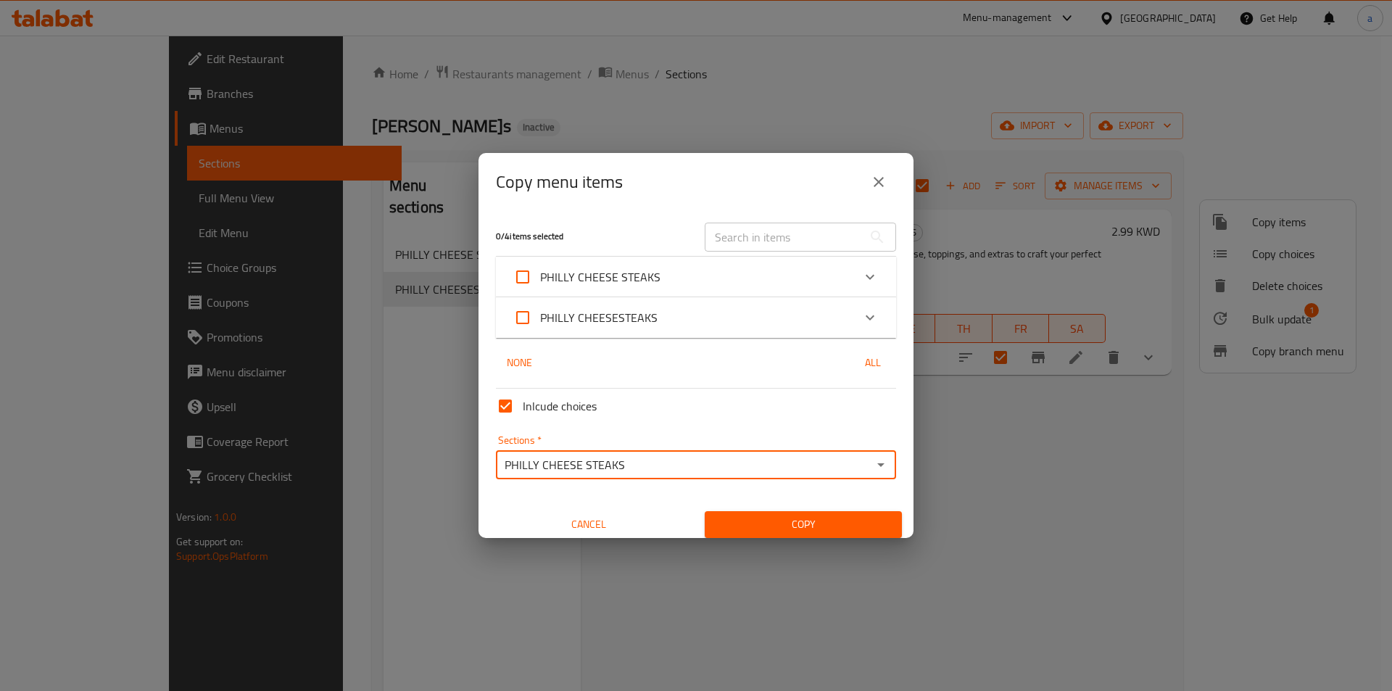
click at [765, 525] on span "Copy" at bounding box center [803, 524] width 174 height 18
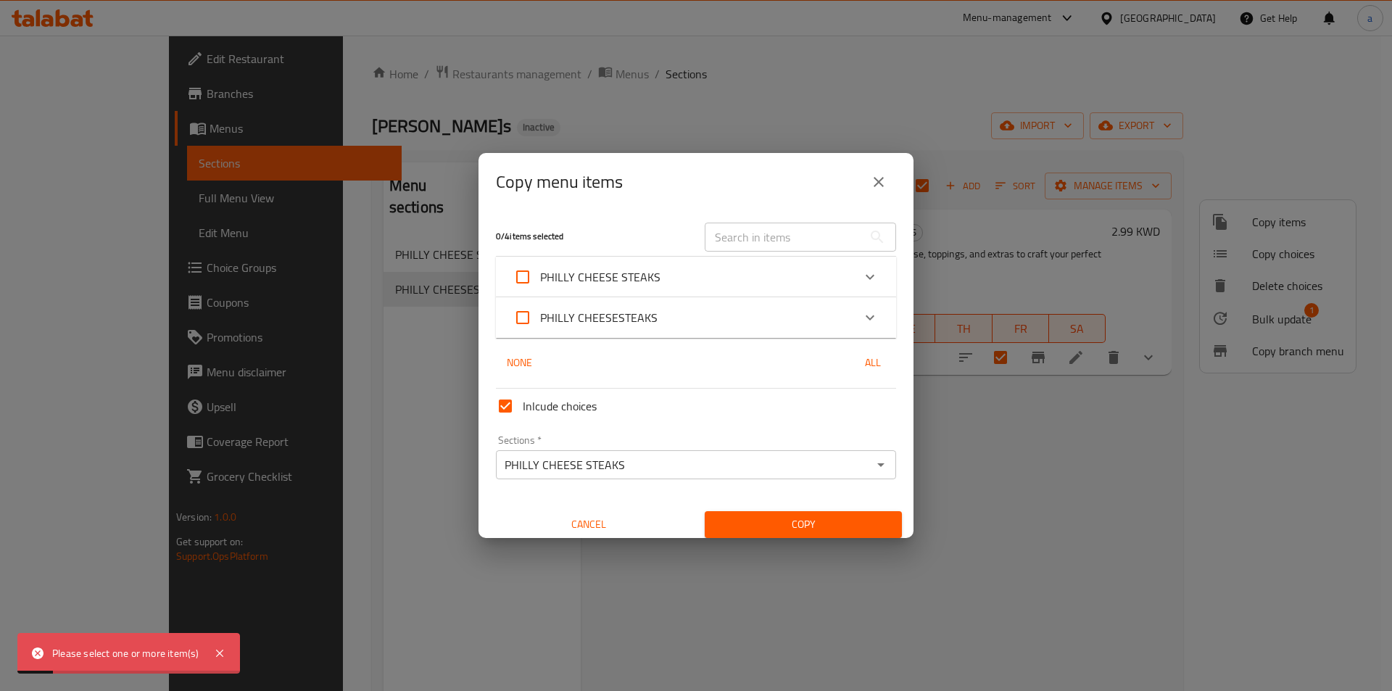
click at [654, 467] on input "PHILLY CHEESE STEAKS" at bounding box center [683, 464] width 367 height 20
click at [874, 463] on icon "Open" at bounding box center [880, 464] width 17 height 17
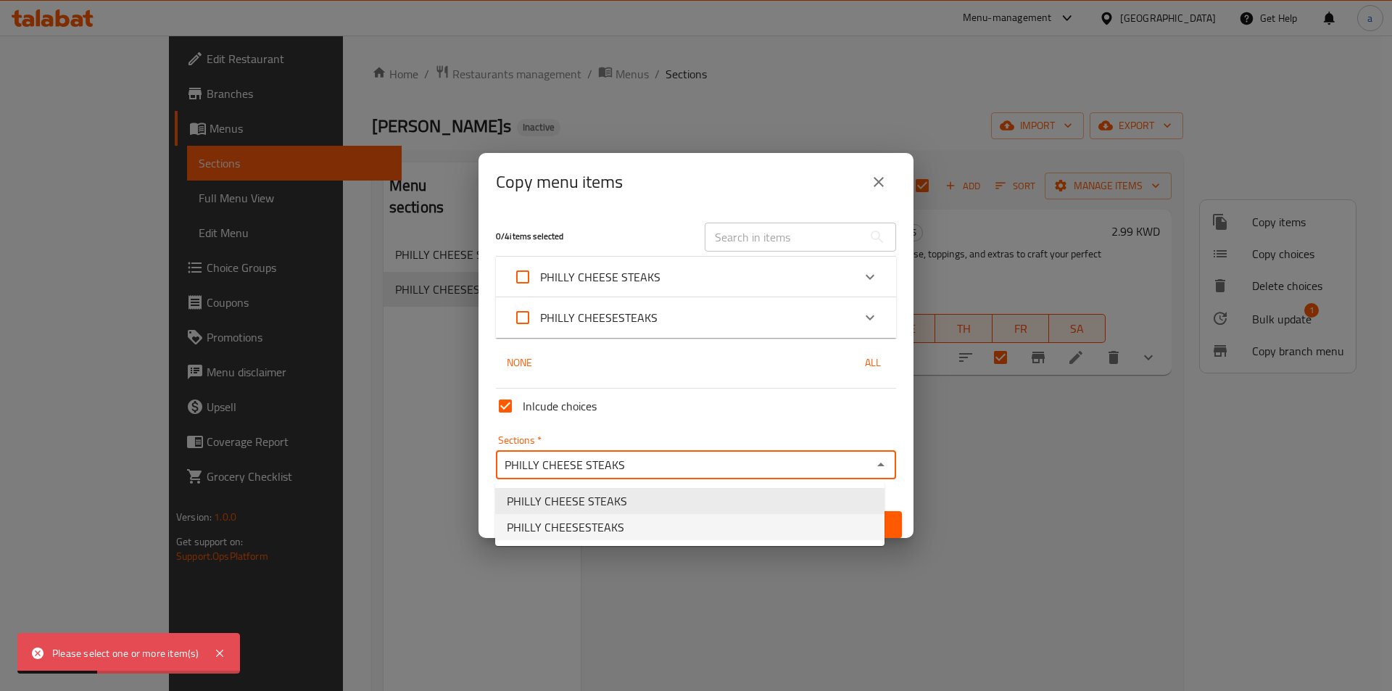
click at [605, 532] on span "PHILLY CHEESESTEAKS" at bounding box center [565, 526] width 117 height 17
type input "PHILLY CHEESESTEAKS"
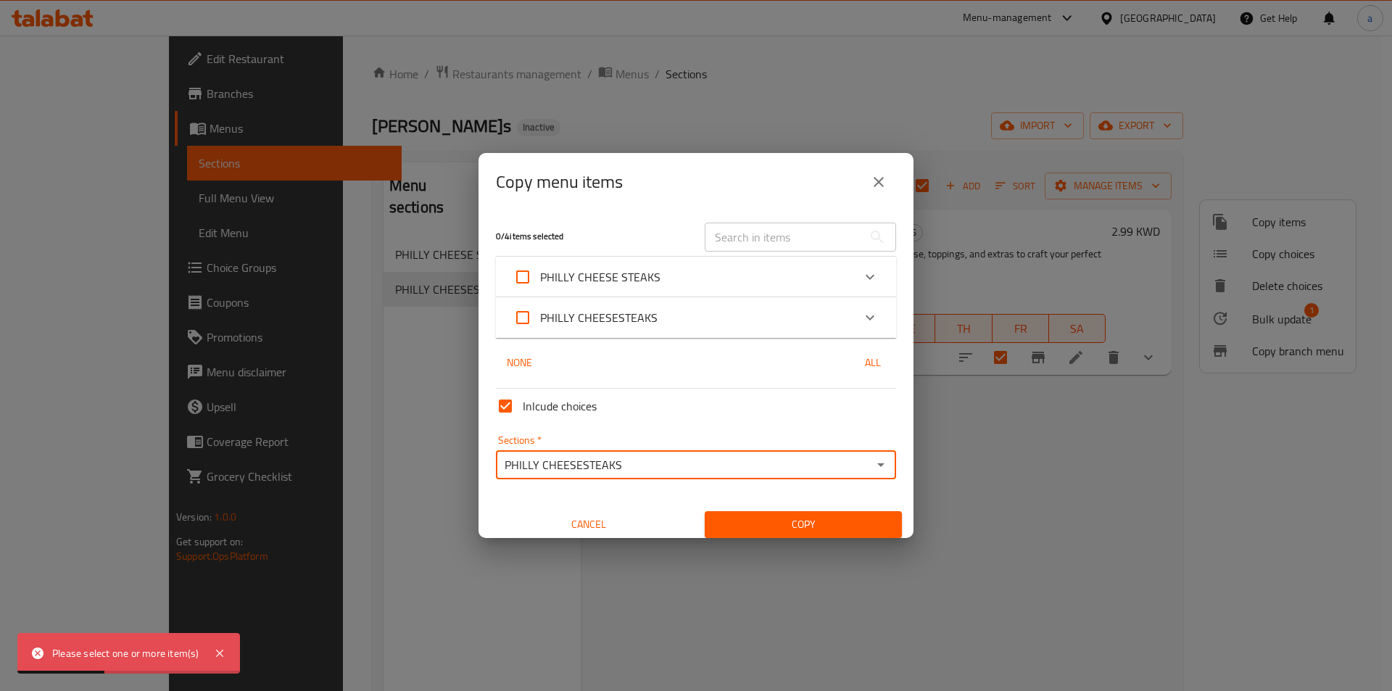
click at [767, 522] on span "Copy" at bounding box center [803, 524] width 174 height 18
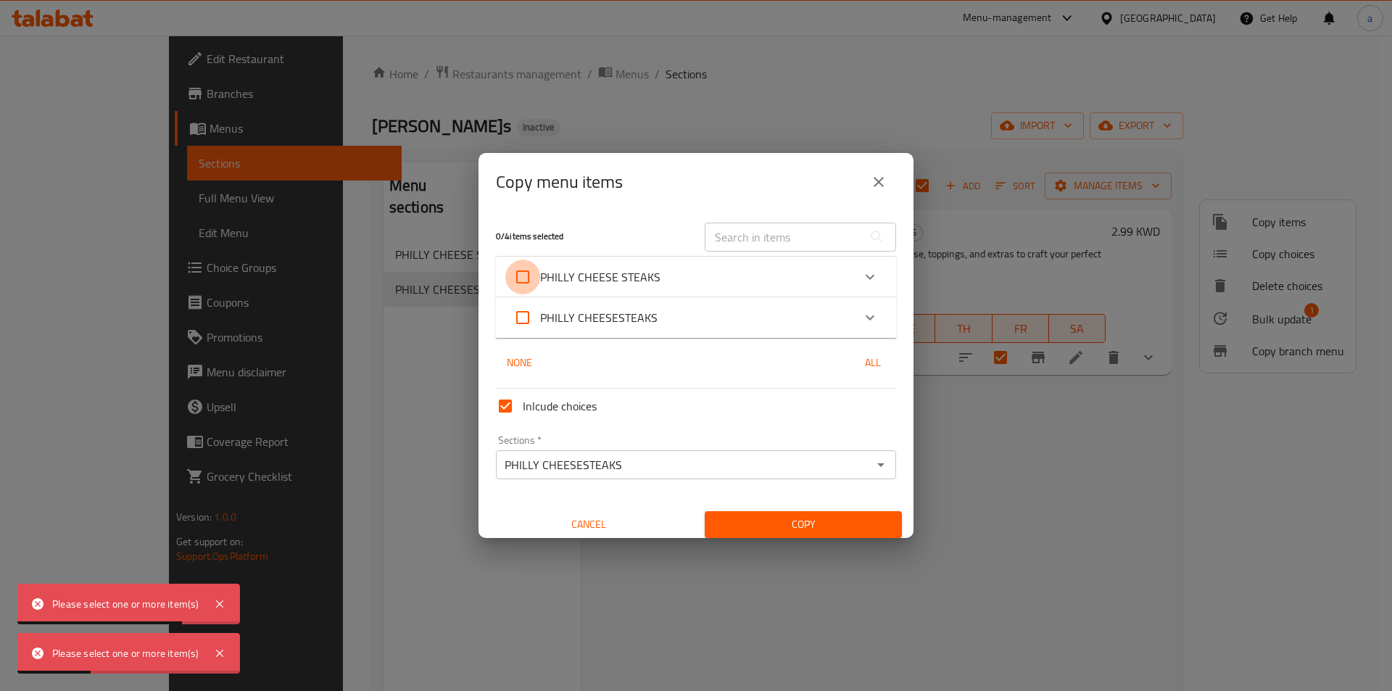
click at [530, 288] on input "PHILLY CHEESE STEAKS" at bounding box center [522, 276] width 35 height 35
checkbox input "true"
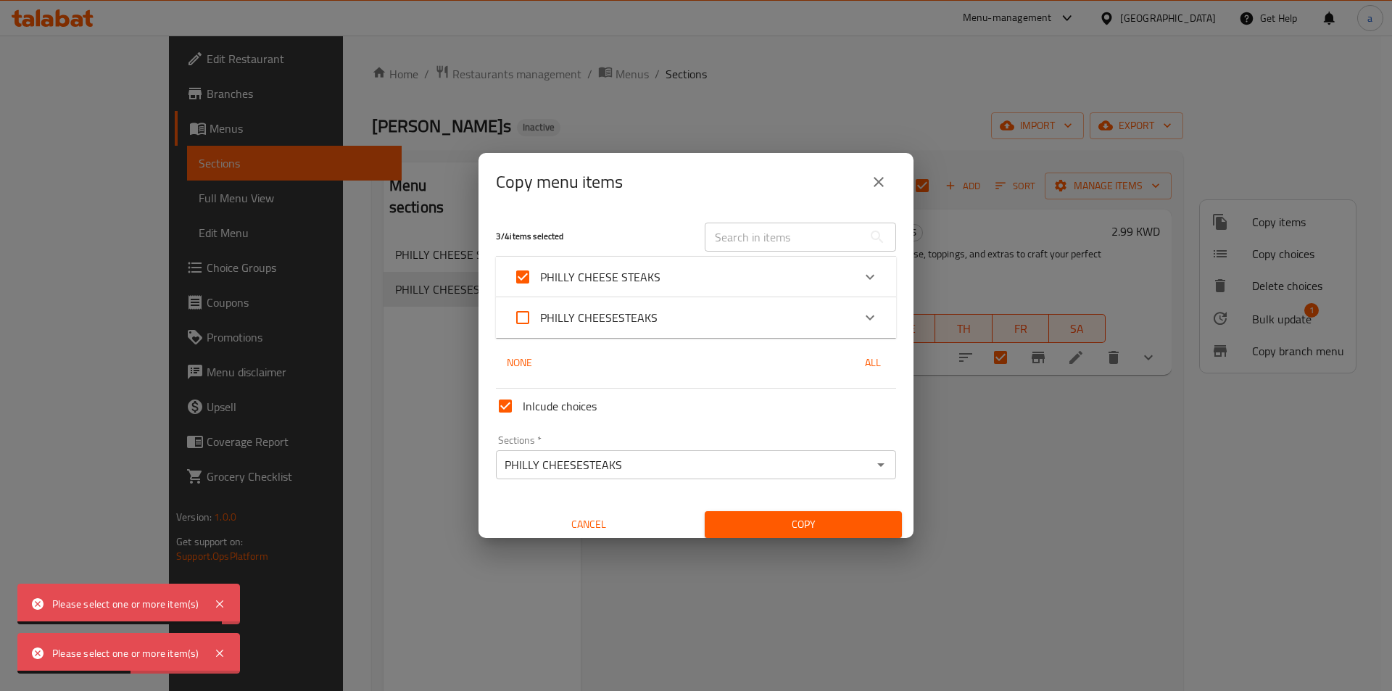
click at [741, 516] on span "Copy" at bounding box center [803, 524] width 174 height 18
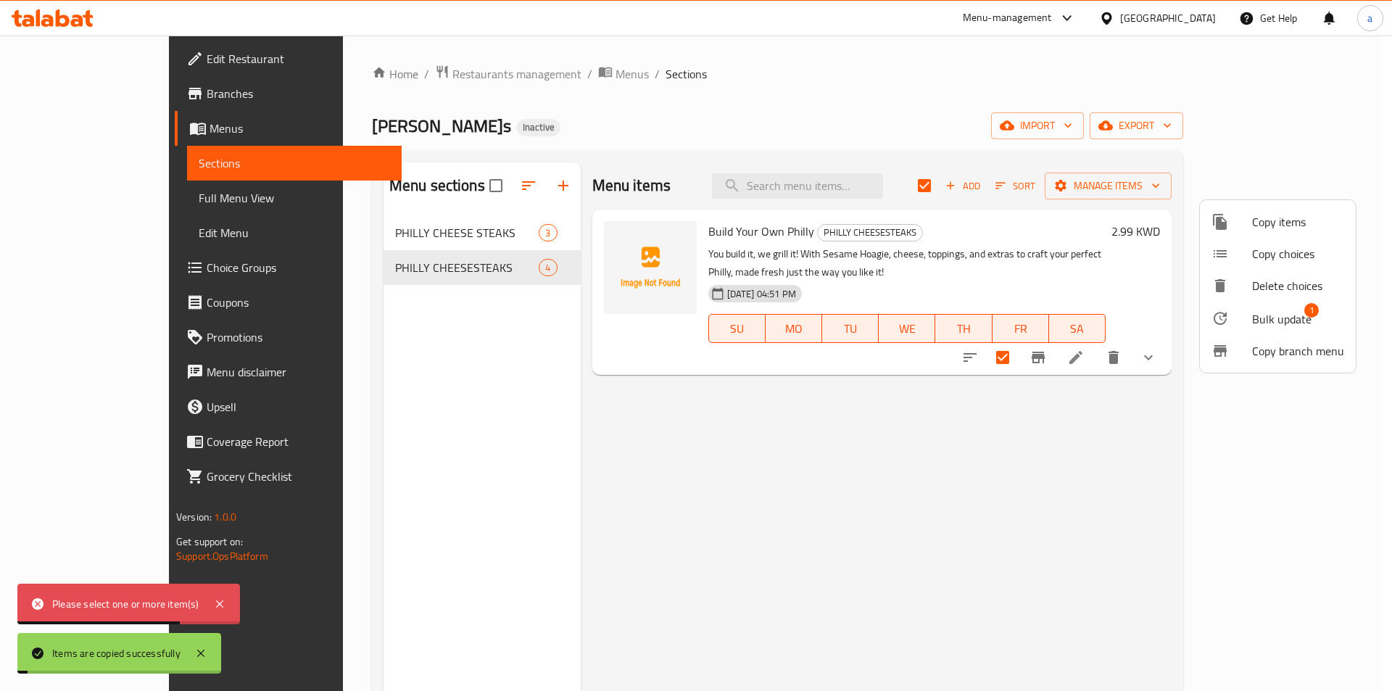
checkbox input "false"
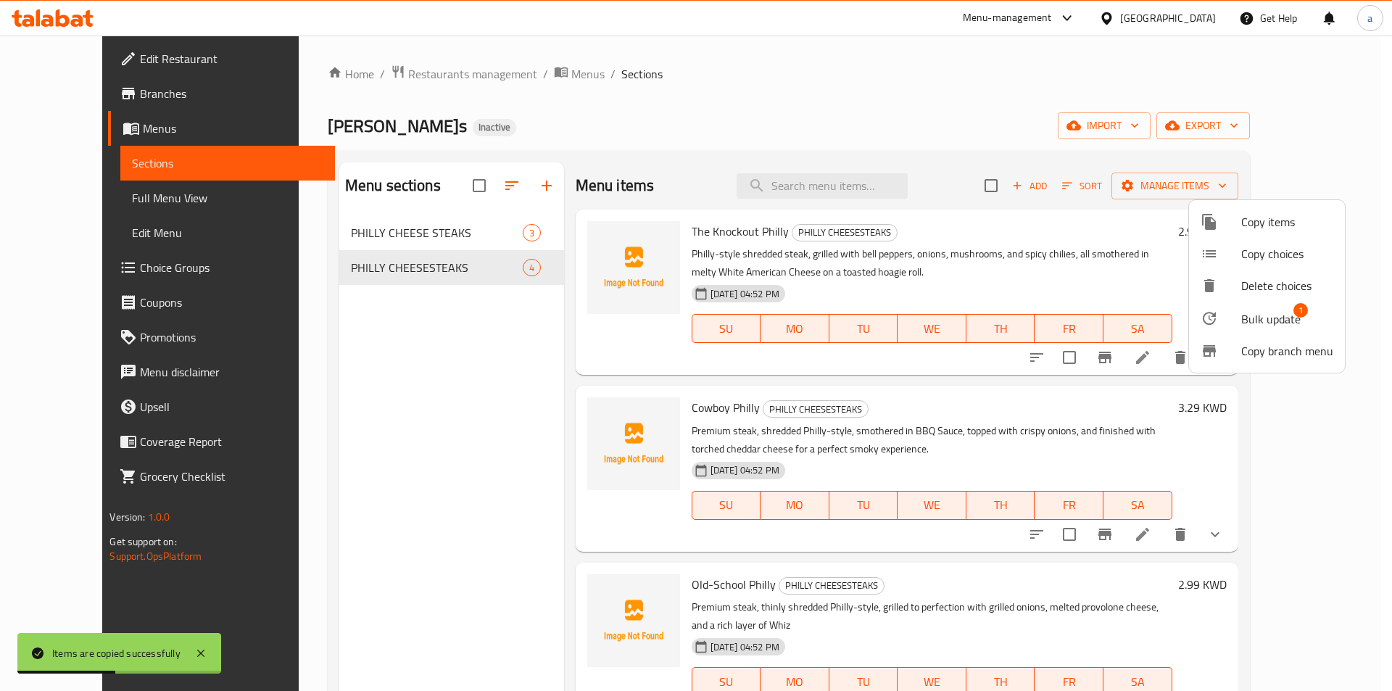
click at [401, 233] on div at bounding box center [696, 345] width 1392 height 691
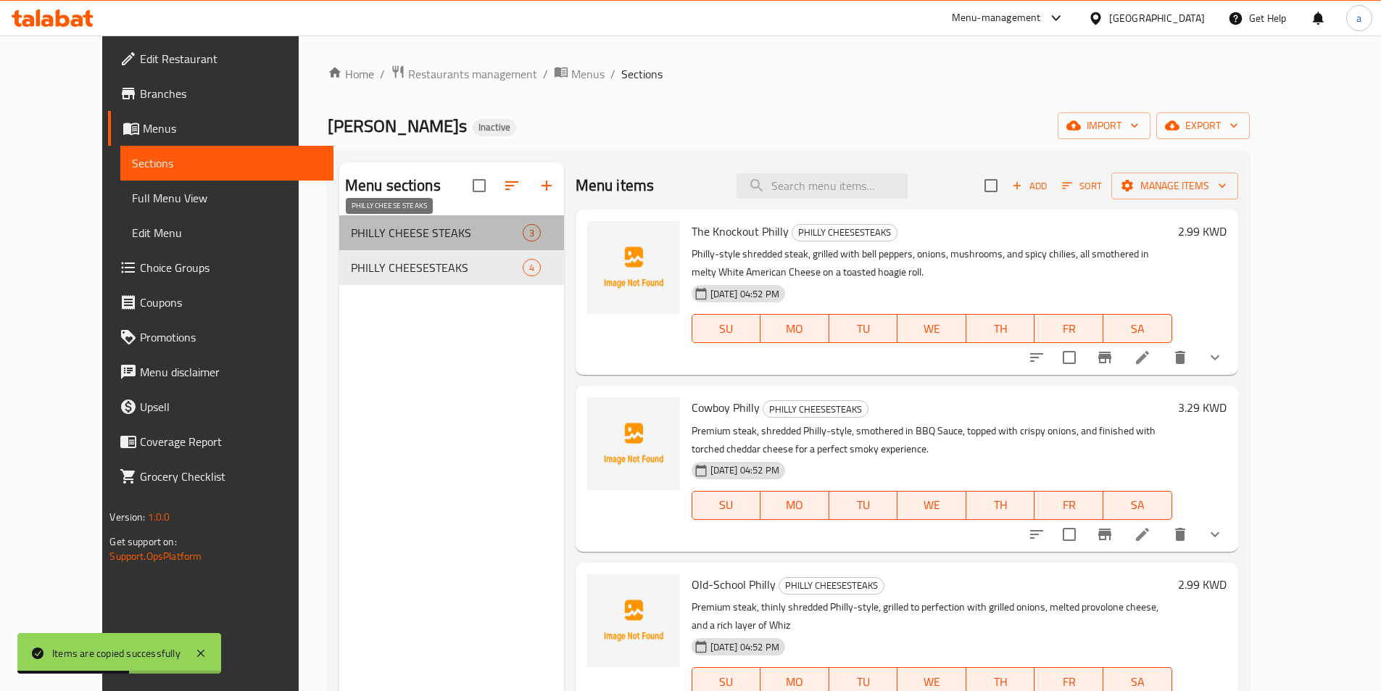
click at [402, 233] on span "PHILLY CHEESE STEAKS" at bounding box center [437, 232] width 172 height 17
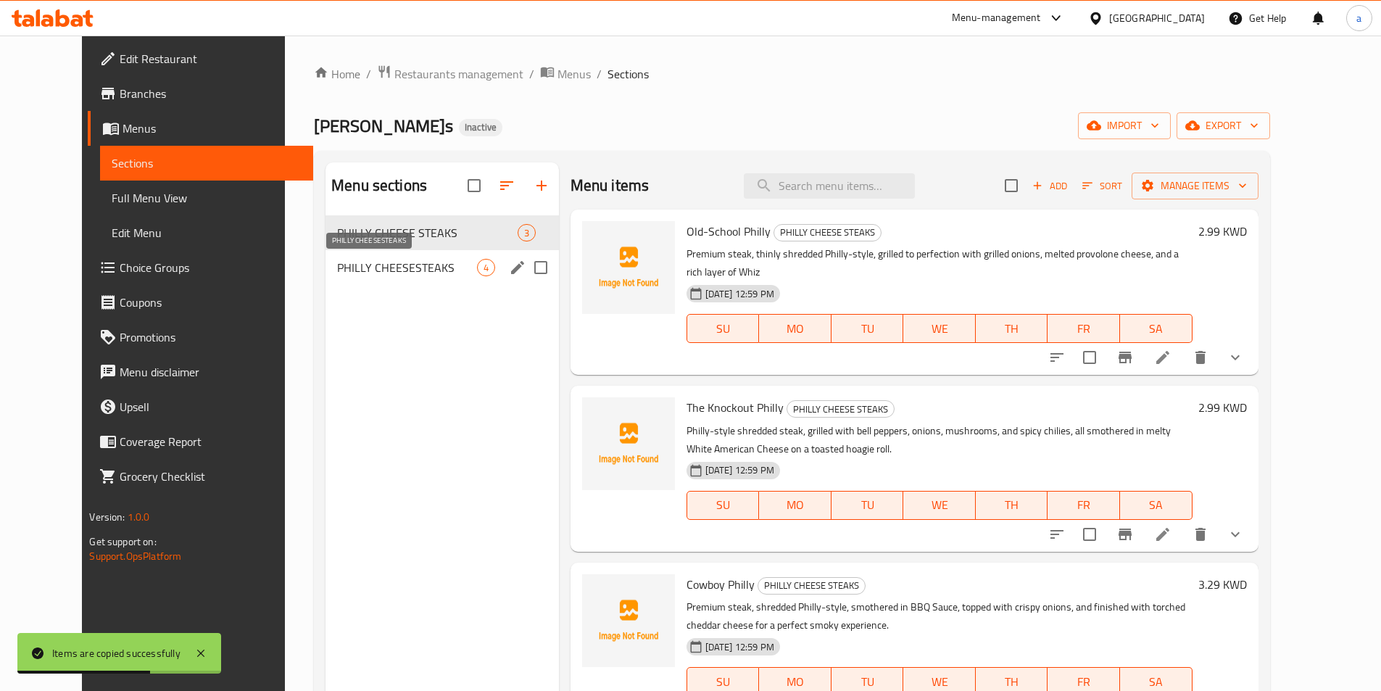
click at [413, 270] on span "PHILLY CHEESESTEAKS" at bounding box center [406, 267] width 139 height 17
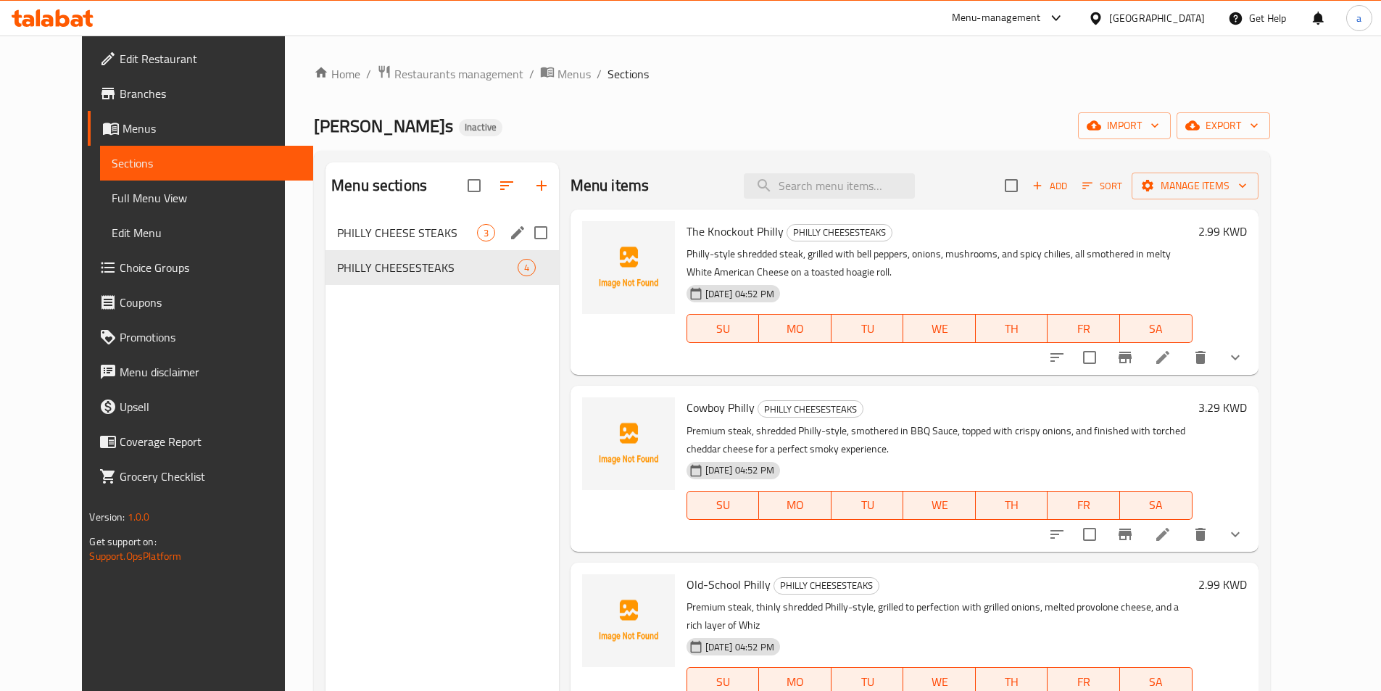
click at [404, 228] on span "PHILLY CHEESE STEAKS" at bounding box center [406, 232] width 139 height 17
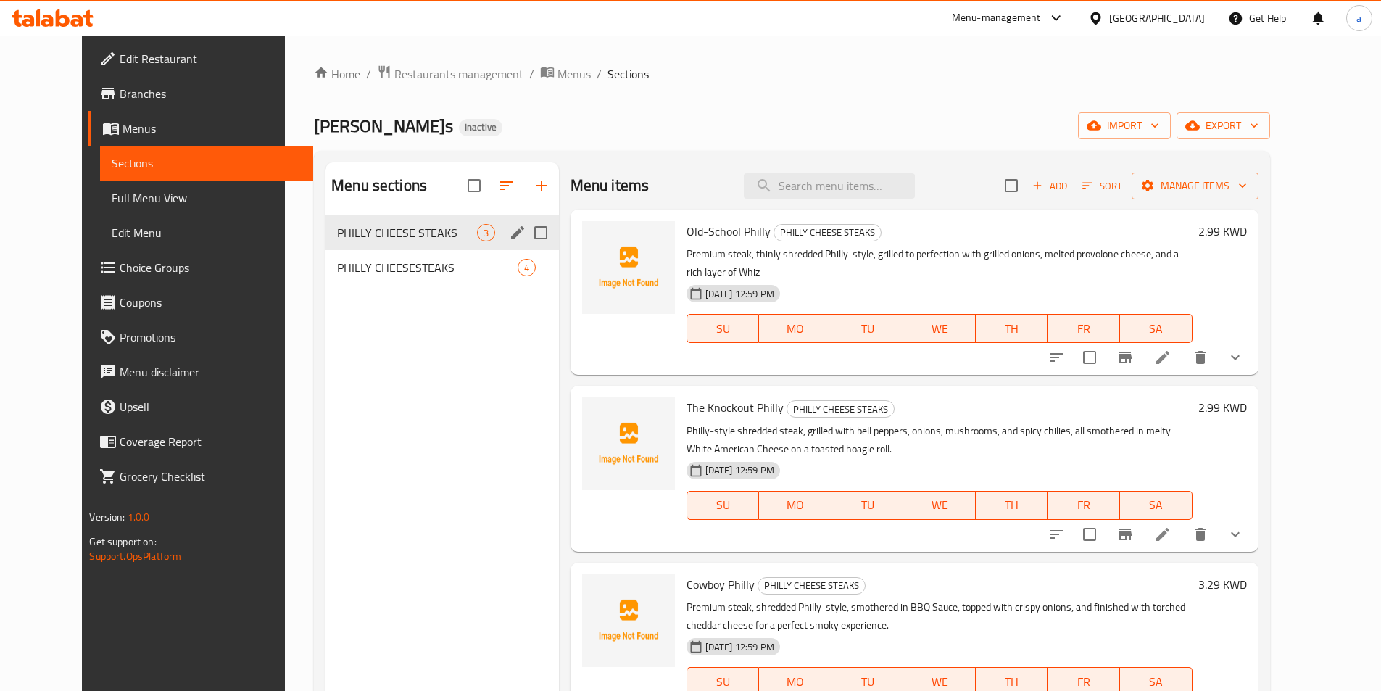
click at [525, 234] on input "Menu sections" at bounding box center [540, 232] width 30 height 30
checkbox input "true"
click at [463, 190] on icon "button" at bounding box center [471, 185] width 17 height 17
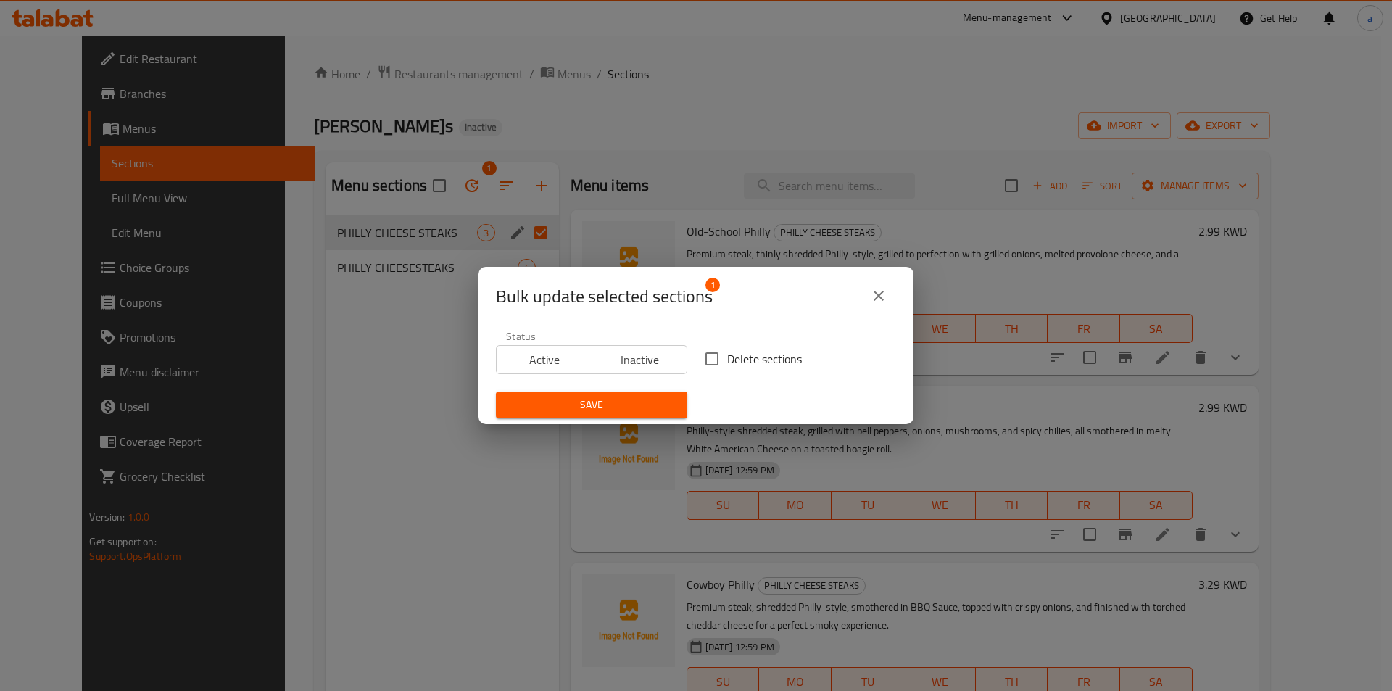
click at [702, 362] on input "Delete sections" at bounding box center [712, 359] width 30 height 30
checkbox input "true"
click at [641, 413] on span "Save" at bounding box center [591, 405] width 168 height 18
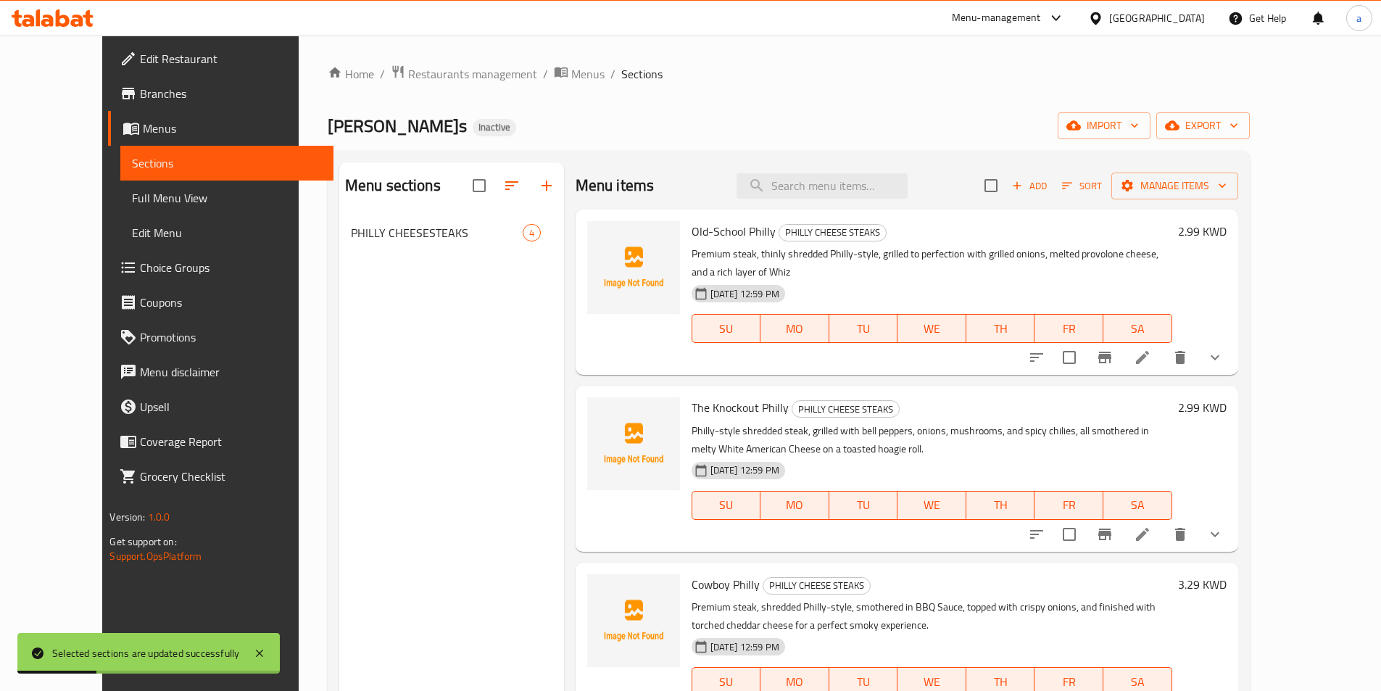
click at [420, 333] on div "Menu sections PHILLY CHEESESTEAKS 4" at bounding box center [451, 507] width 225 height 691
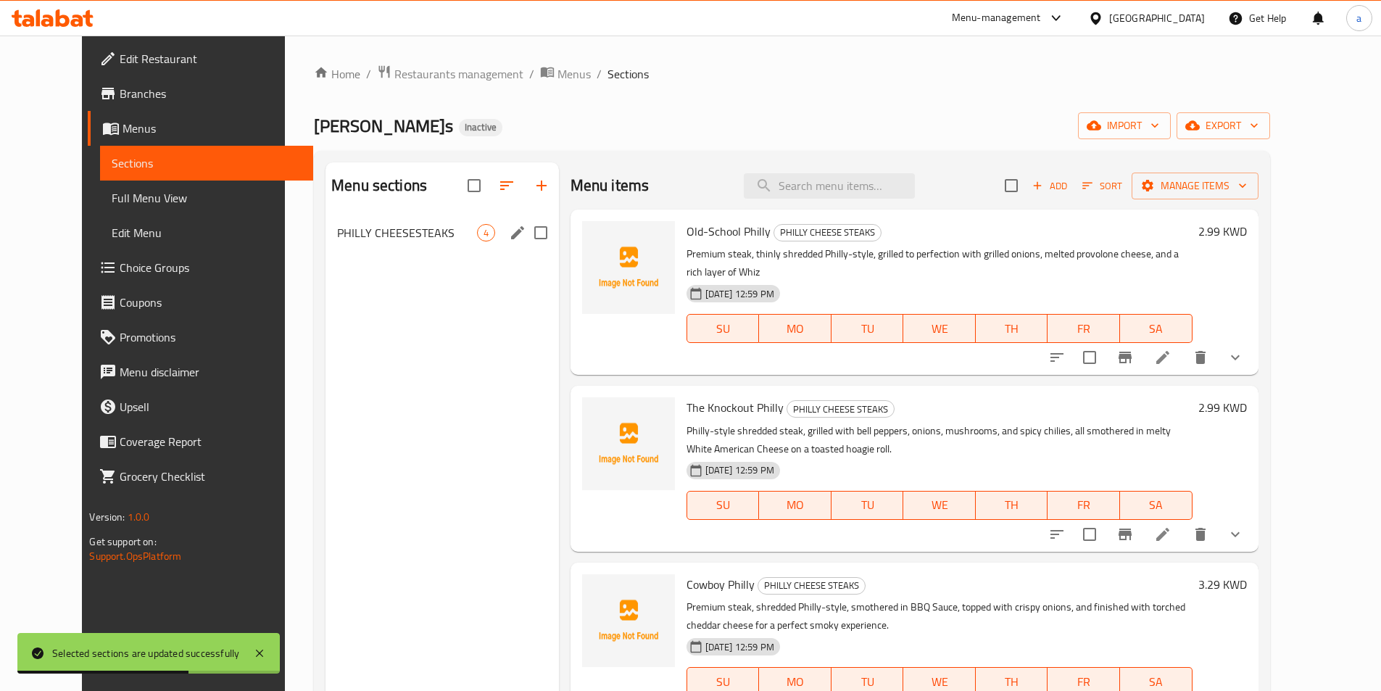
click at [358, 230] on span "PHILLY CHEESESTEAKS" at bounding box center [406, 232] width 139 height 17
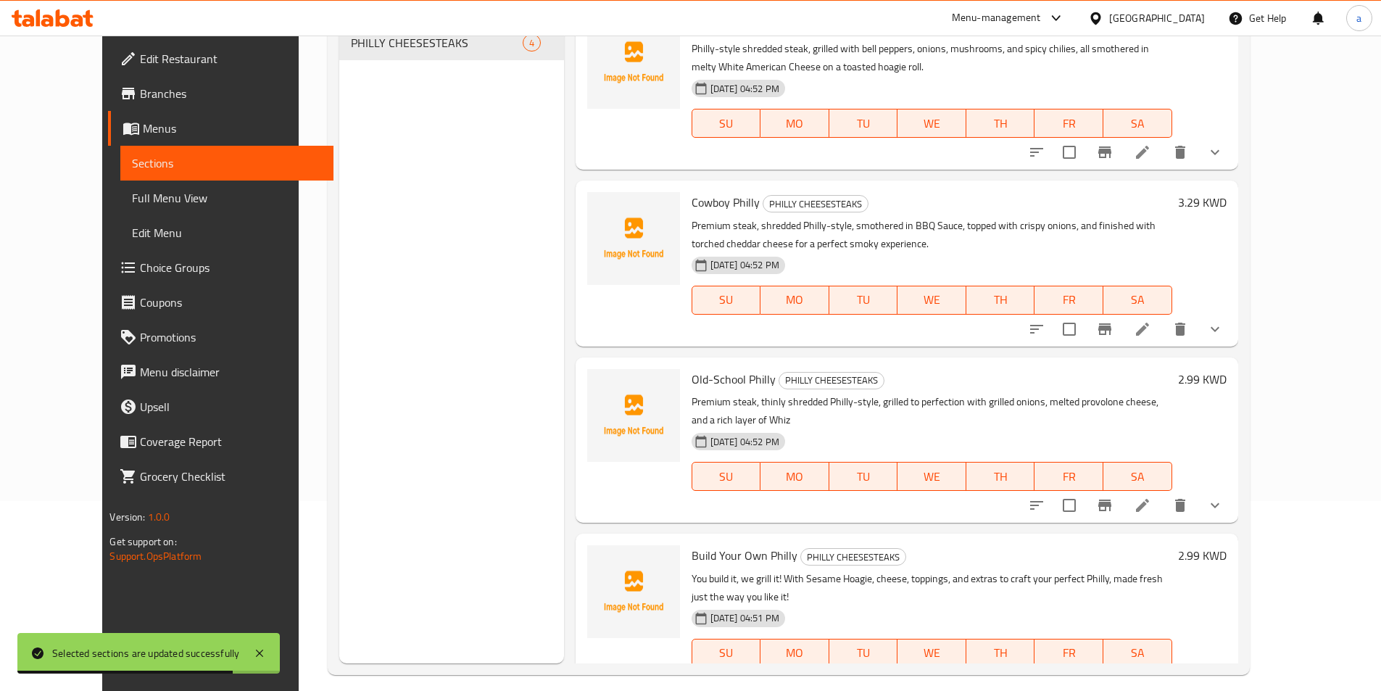
scroll to position [203, 0]
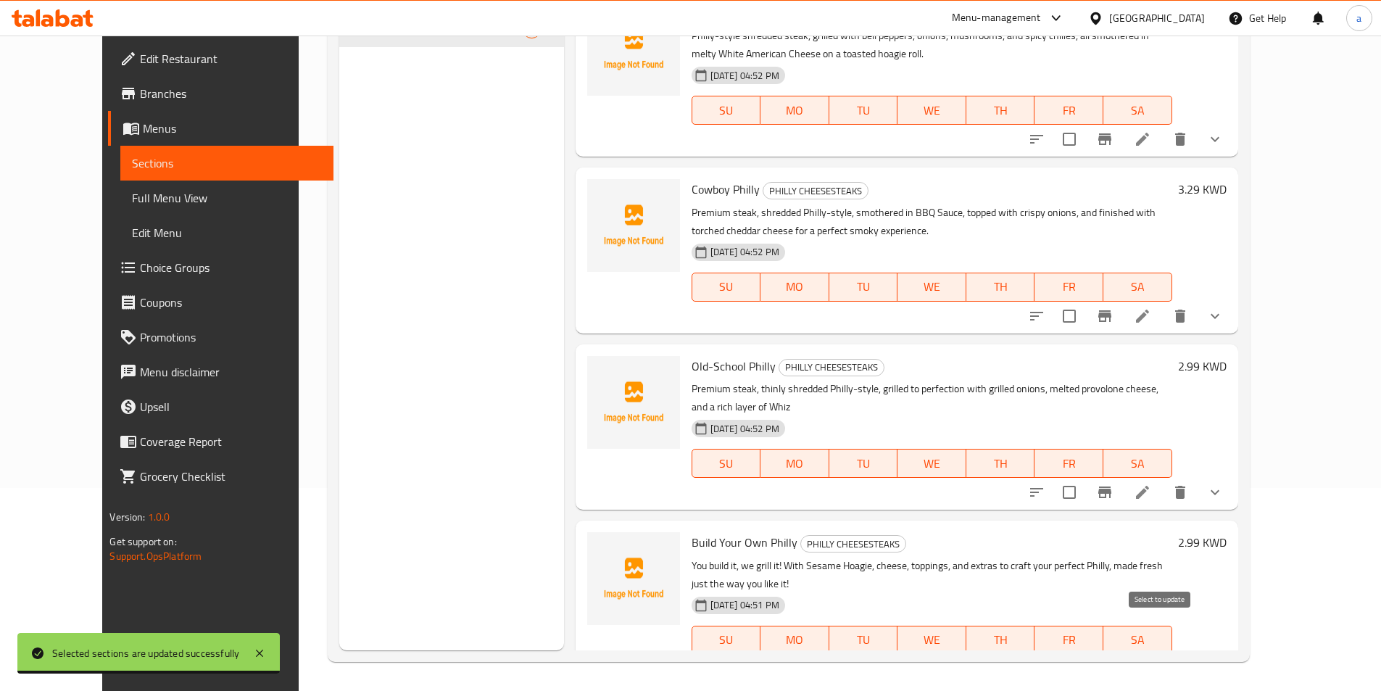
click at [1084, 654] on input "checkbox" at bounding box center [1069, 669] width 30 height 30
checkbox input "false"
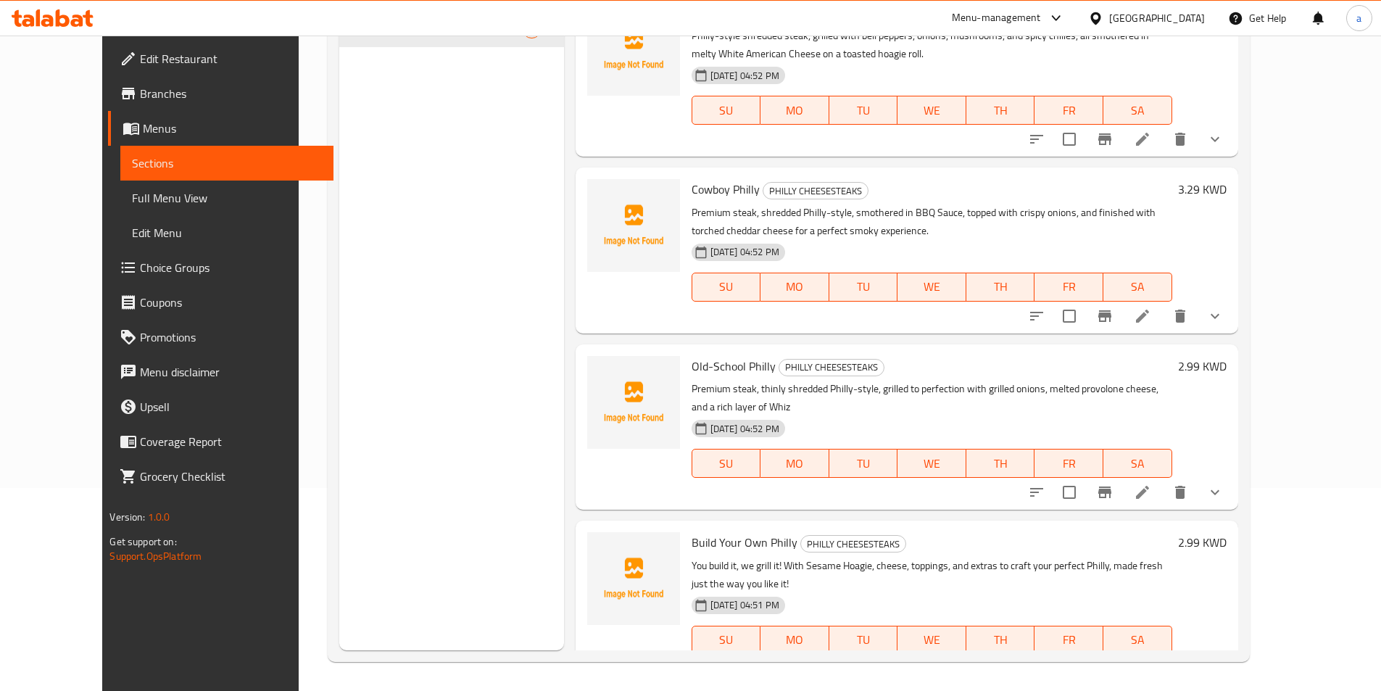
click at [394, 507] on div "Menu sections PHILLY CHEESESTEAKS 4" at bounding box center [451, 304] width 225 height 691
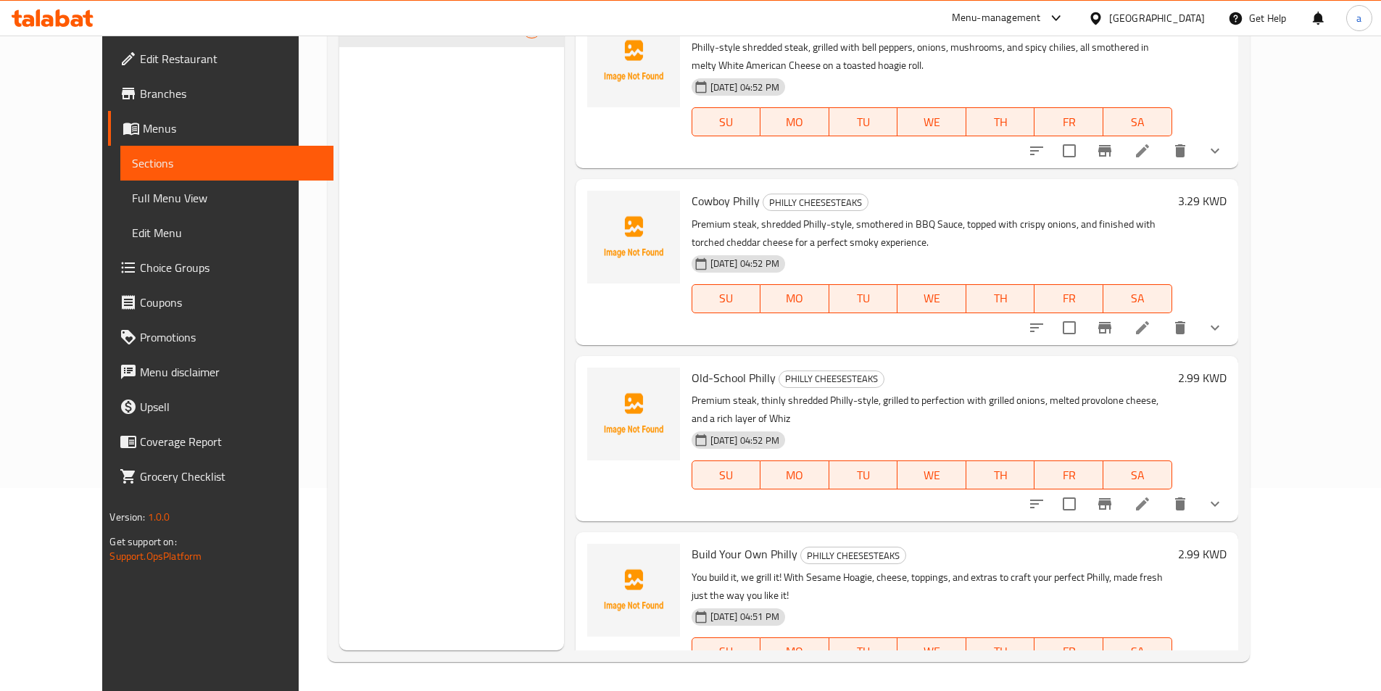
scroll to position [0, 0]
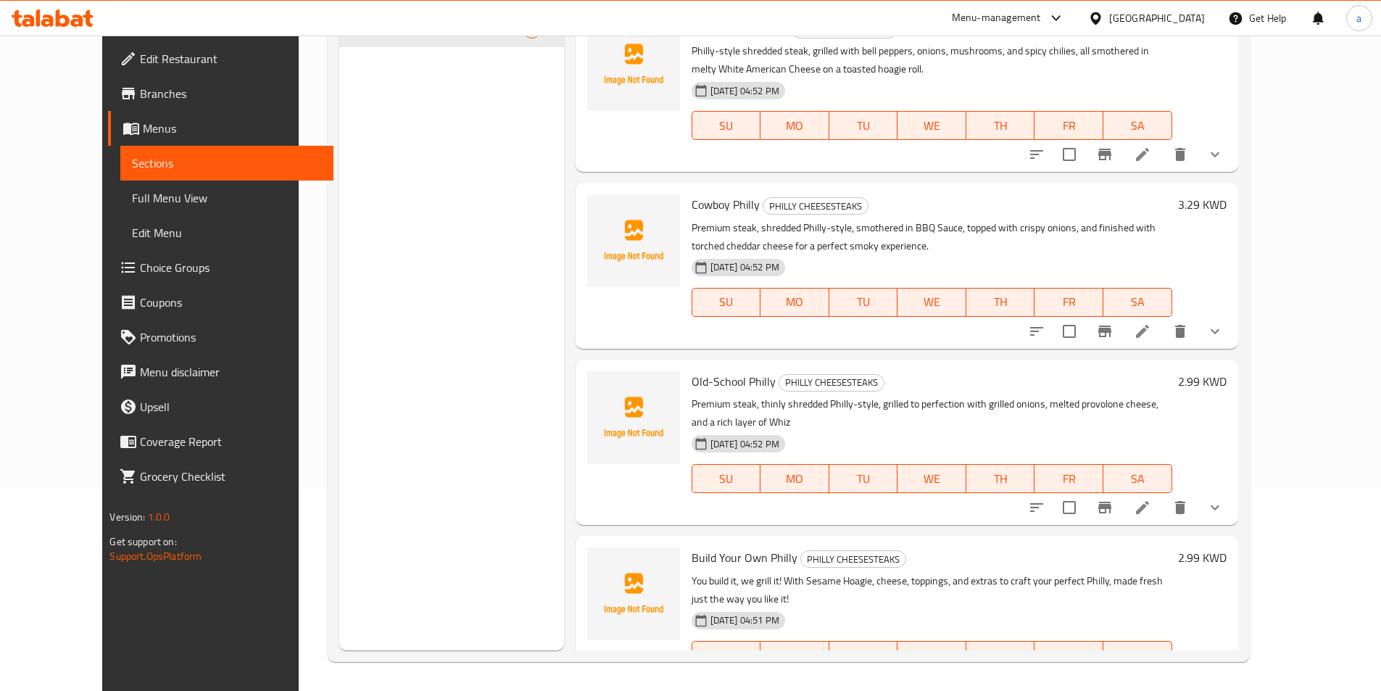
click at [130, 208] on link "Full Menu View" at bounding box center [226, 197] width 212 height 35
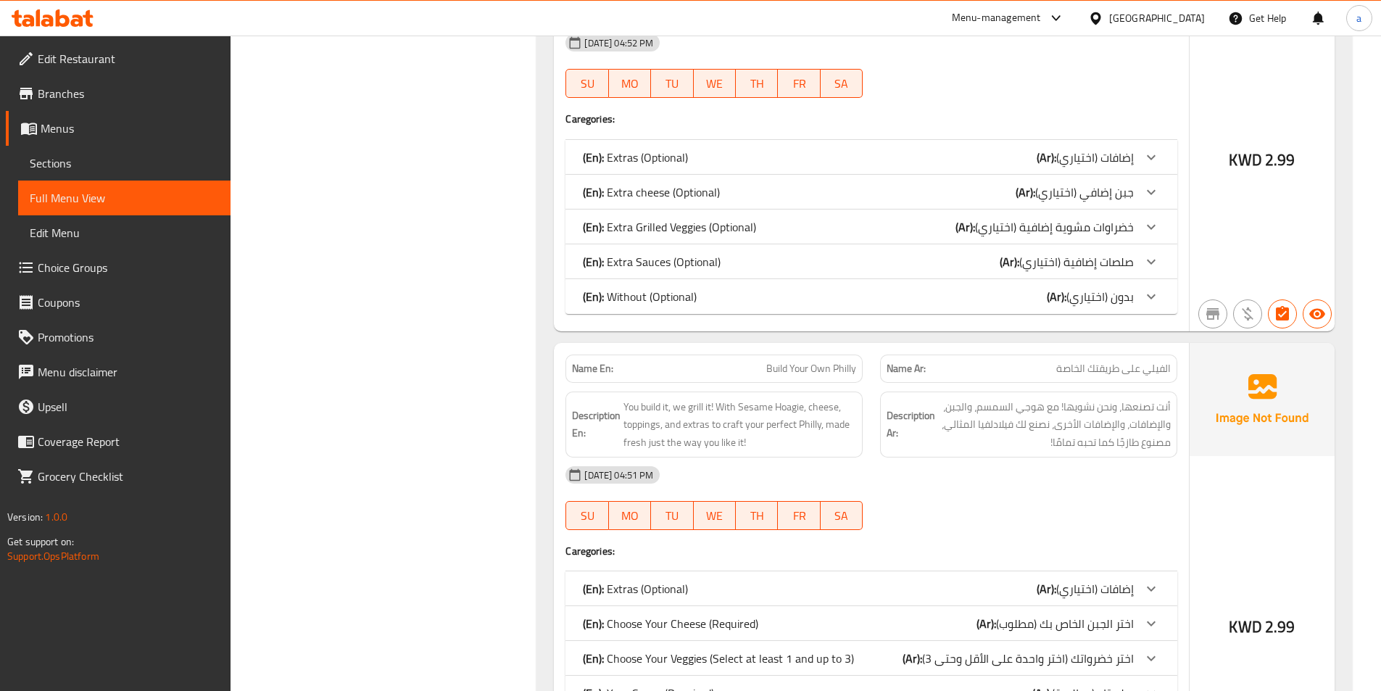
scroll to position [1417, 0]
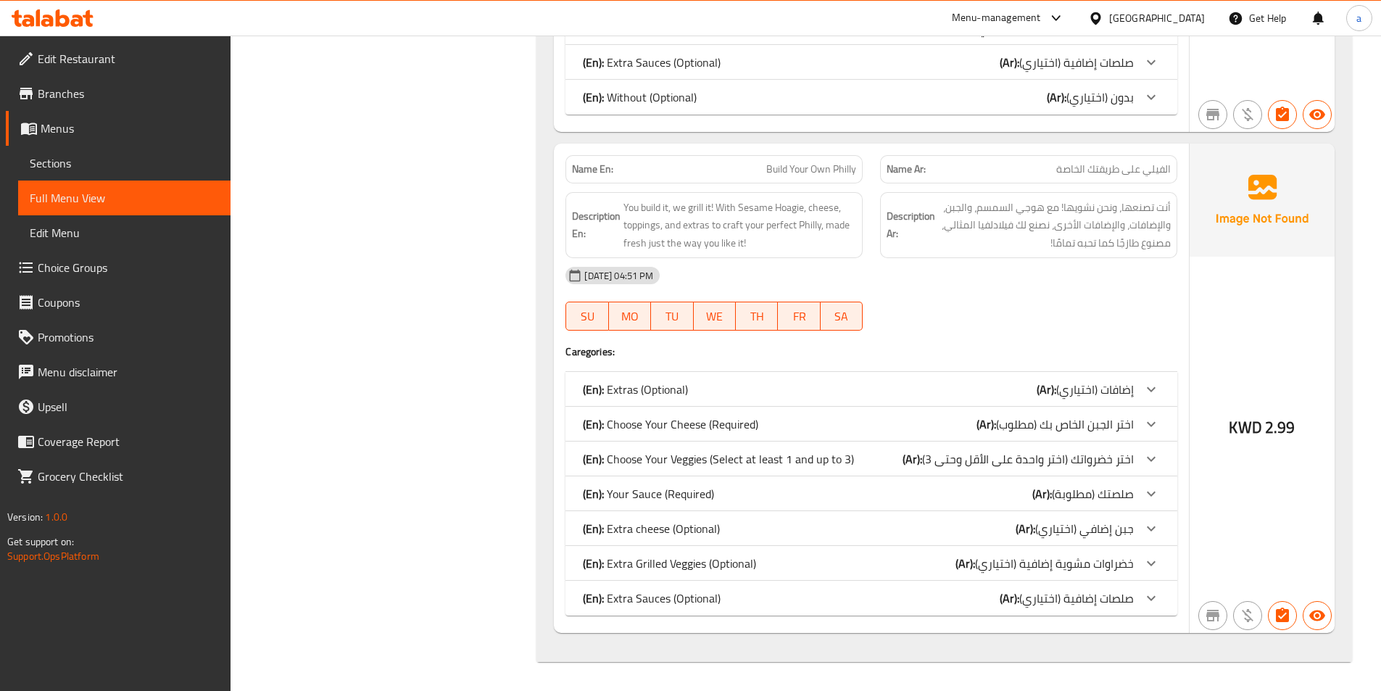
click at [948, 316] on div "16-09-2025 04:51 PM SU MO TU WE TH FR SA" at bounding box center [871, 298] width 629 height 81
click at [886, 386] on div "(En): Extras (Optional) (Ar): إضافات (اختياري)" at bounding box center [858, 389] width 551 height 17
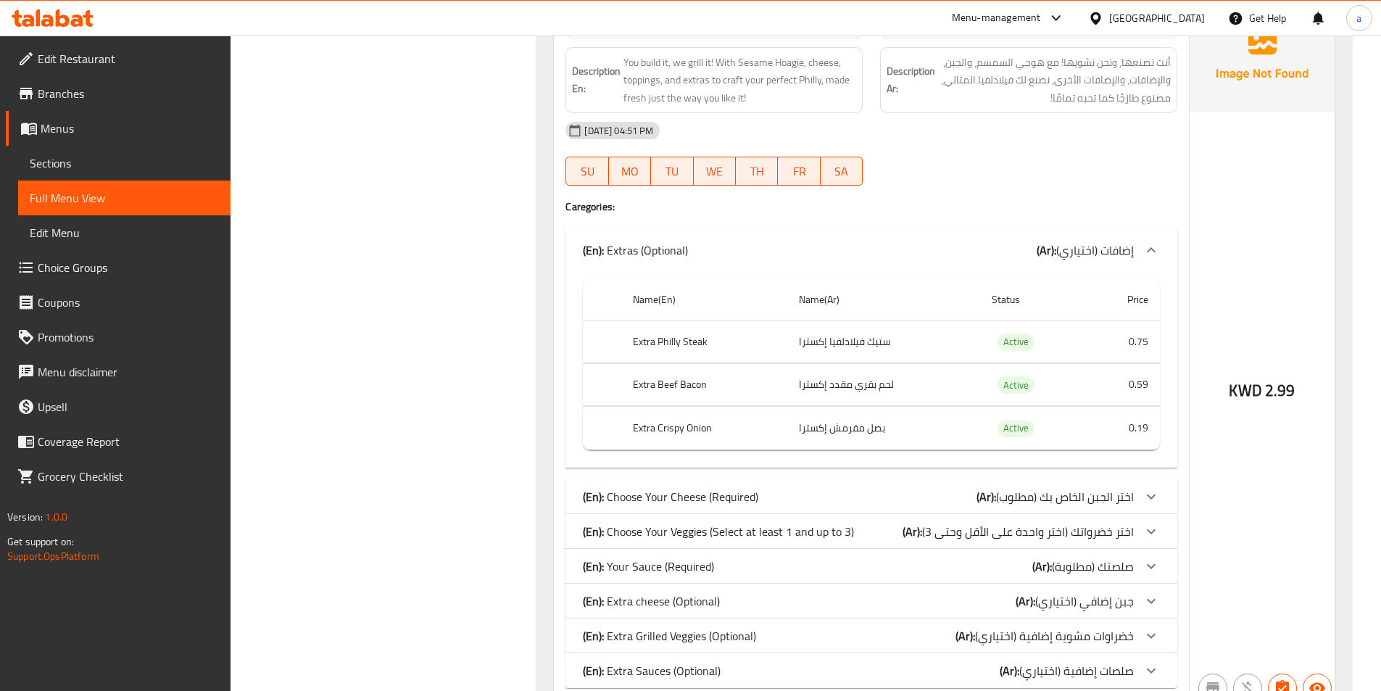
scroll to position [1634, 0]
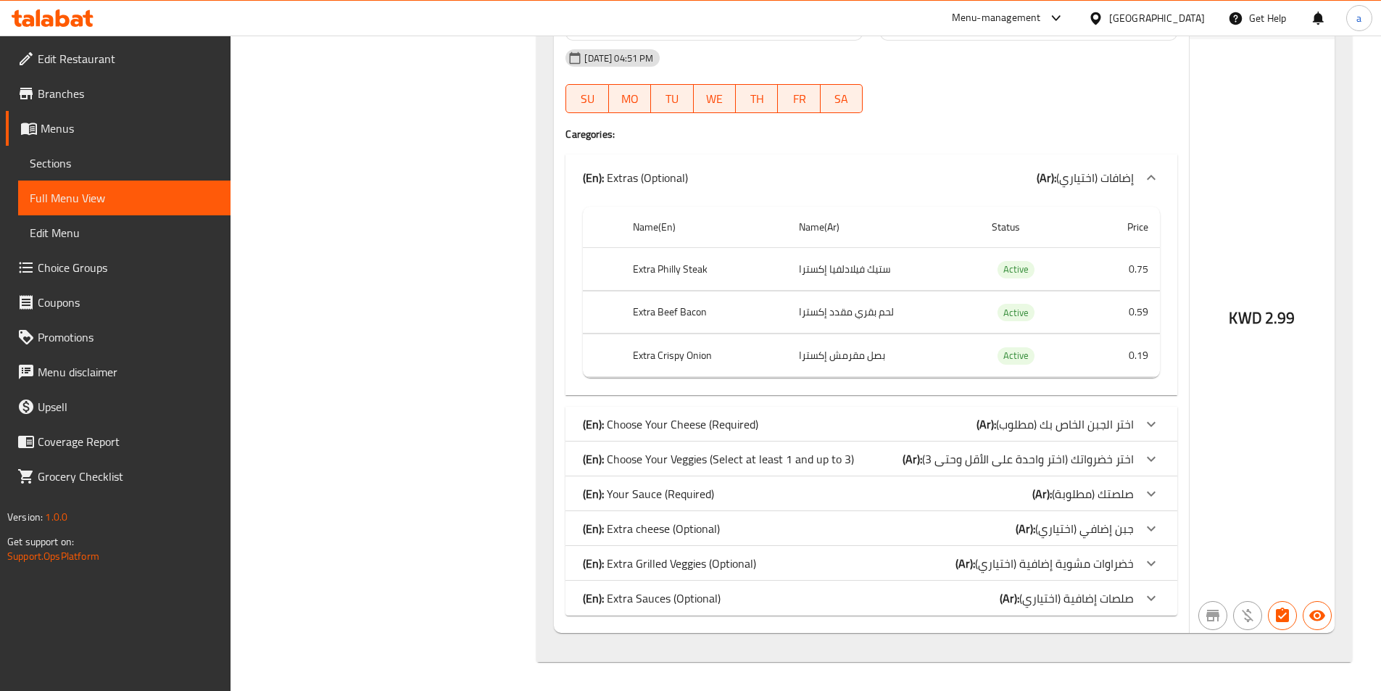
click at [675, 422] on p "(En): Choose Your Cheese (Required)" at bounding box center [670, 423] width 175 height 17
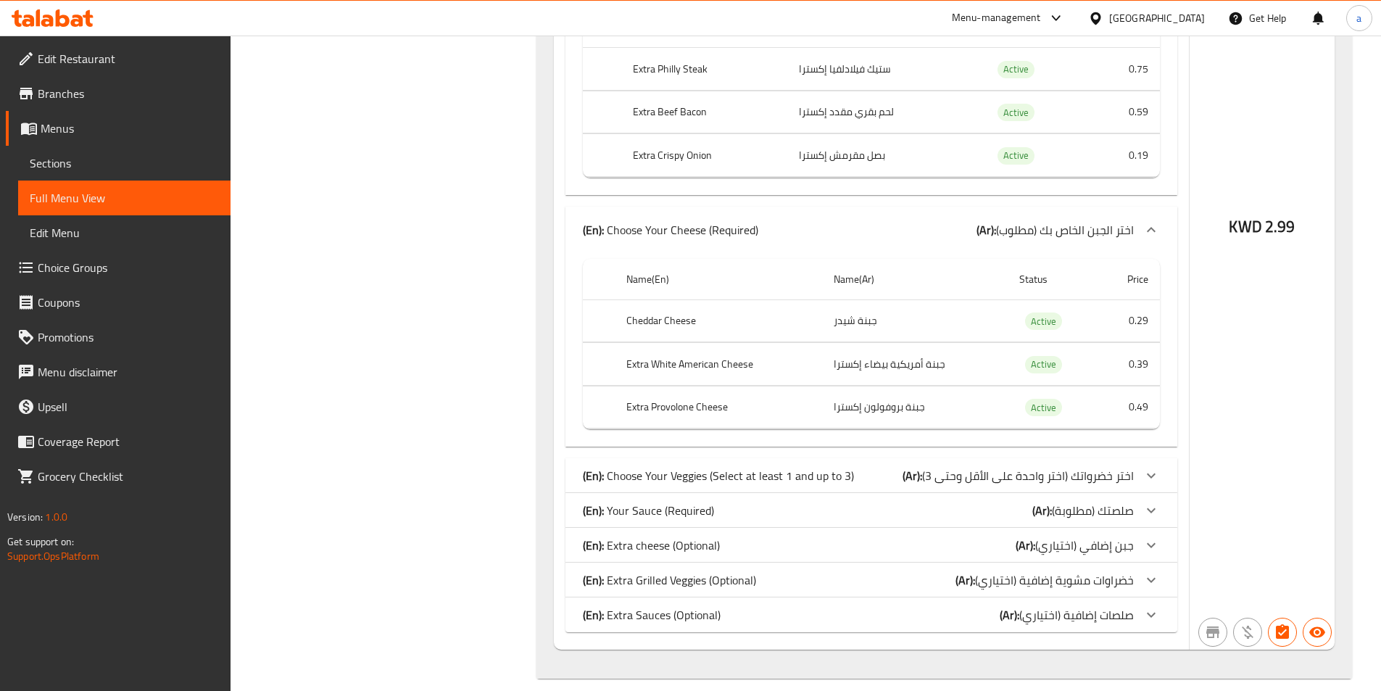
scroll to position [1851, 0]
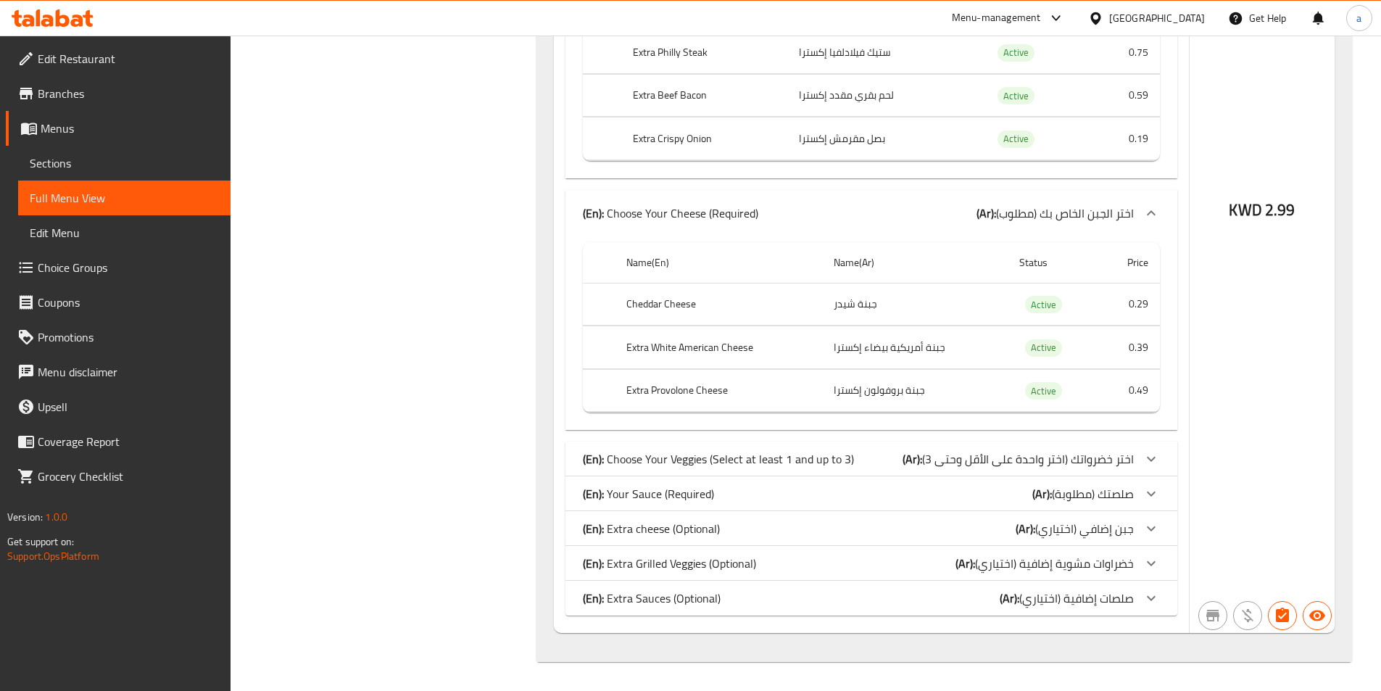
click at [687, 464] on p "(En): Choose Your Veggies (Select at least 1 and up to 3)" at bounding box center [718, 458] width 271 height 17
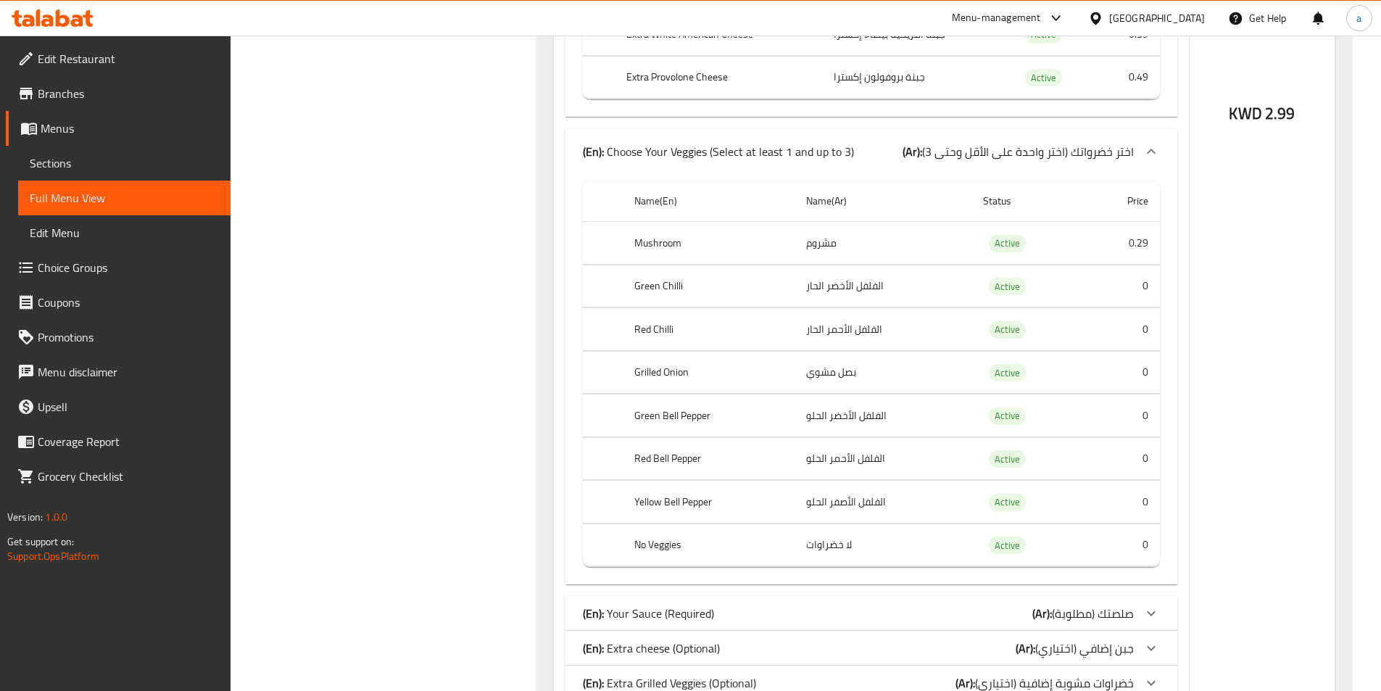
scroll to position [2141, 0]
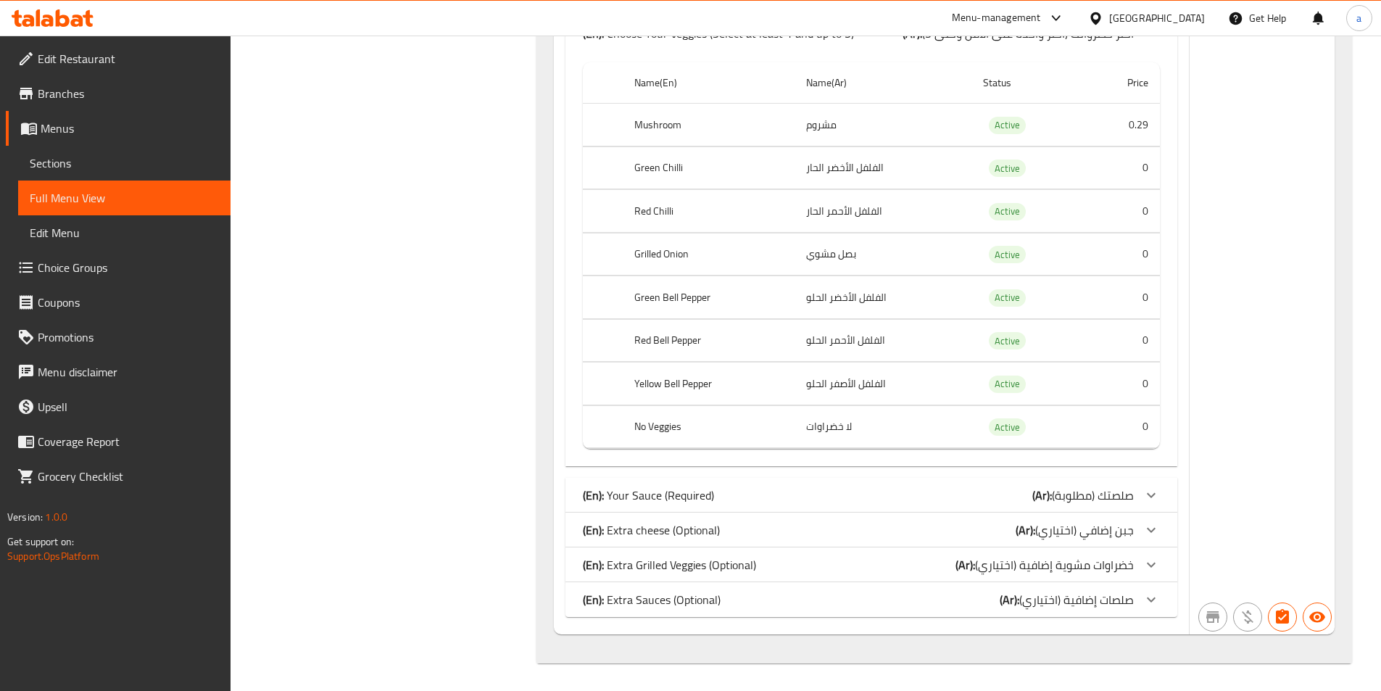
scroll to position [2284, 0]
click at [599, 495] on b "(En):" at bounding box center [593, 494] width 21 height 22
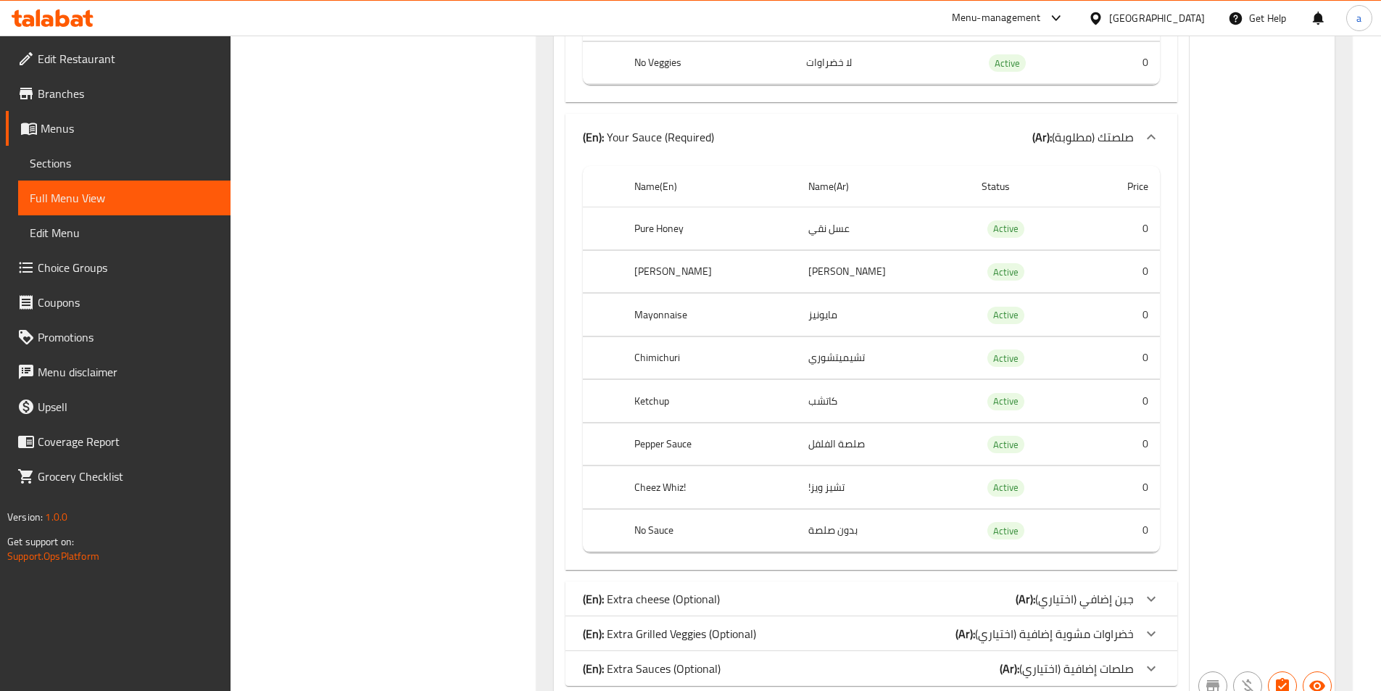
scroll to position [2717, 0]
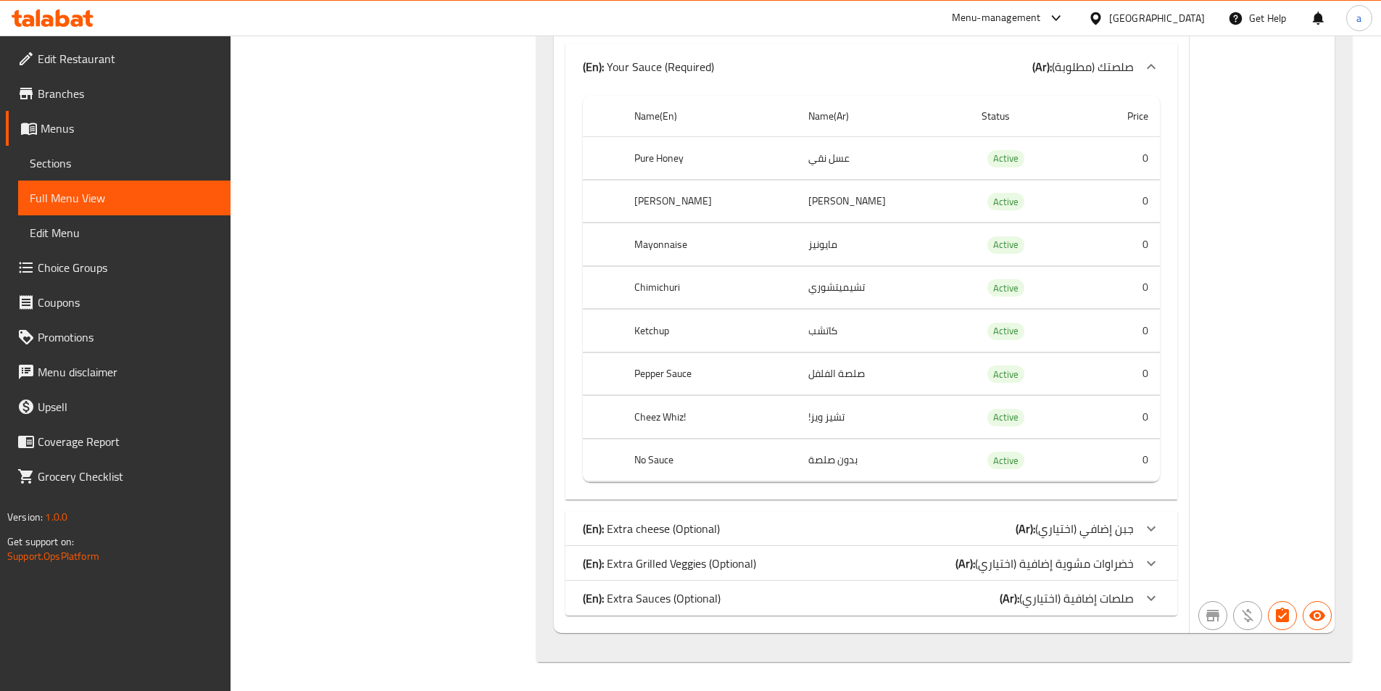
click at [644, 523] on p "(En): Extra cheese (Optional)" at bounding box center [651, 528] width 137 height 17
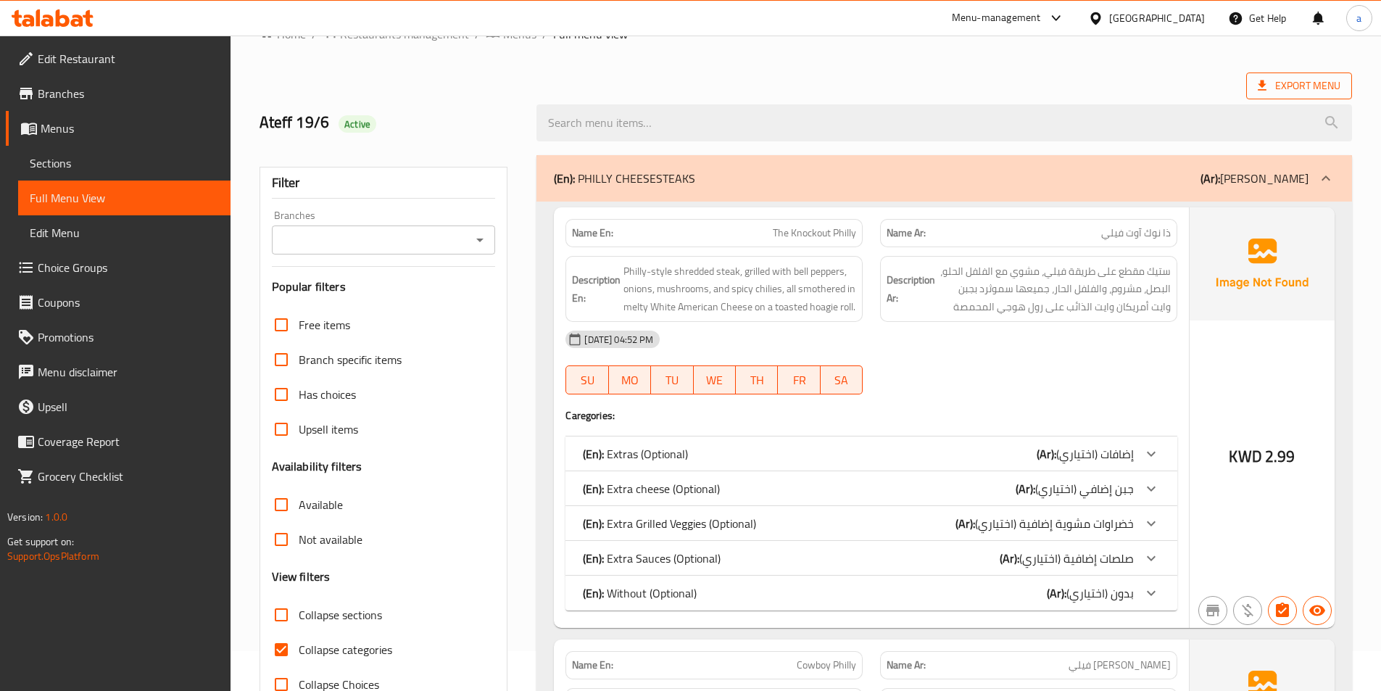
scroll to position [28, 0]
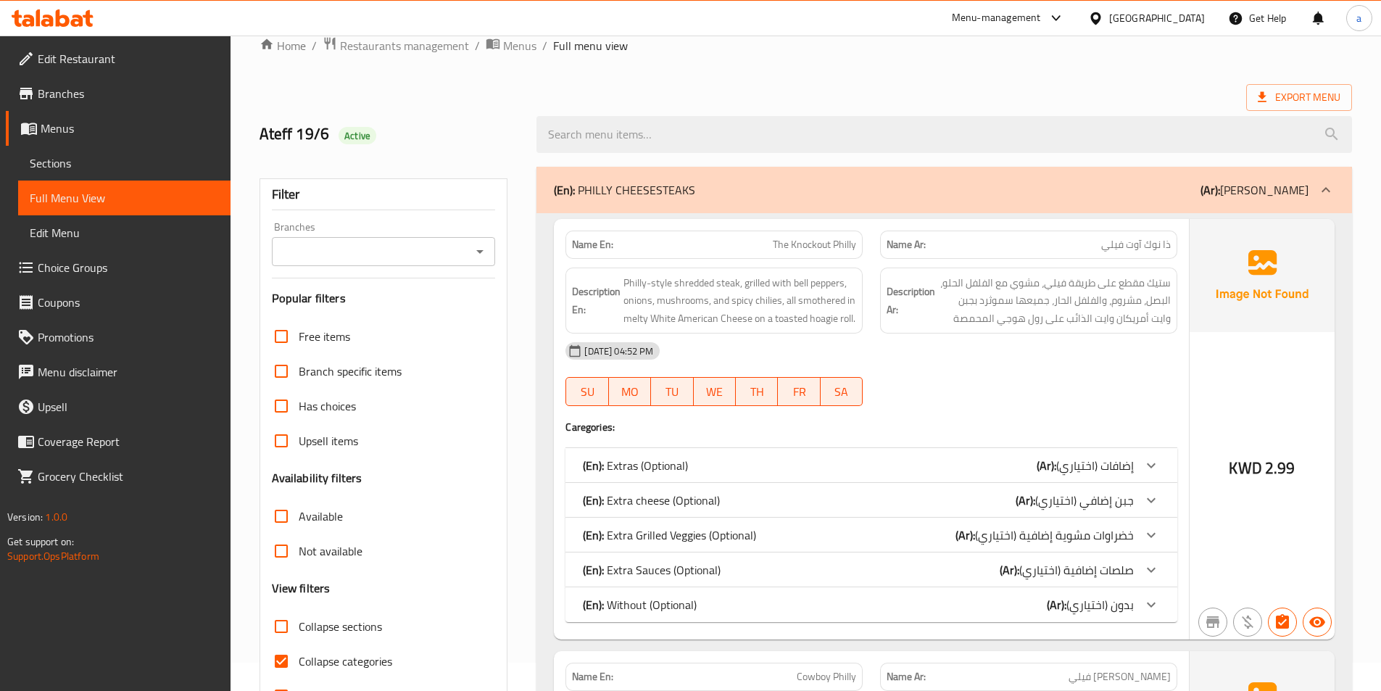
click at [69, 159] on span "Sections" at bounding box center [124, 162] width 189 height 17
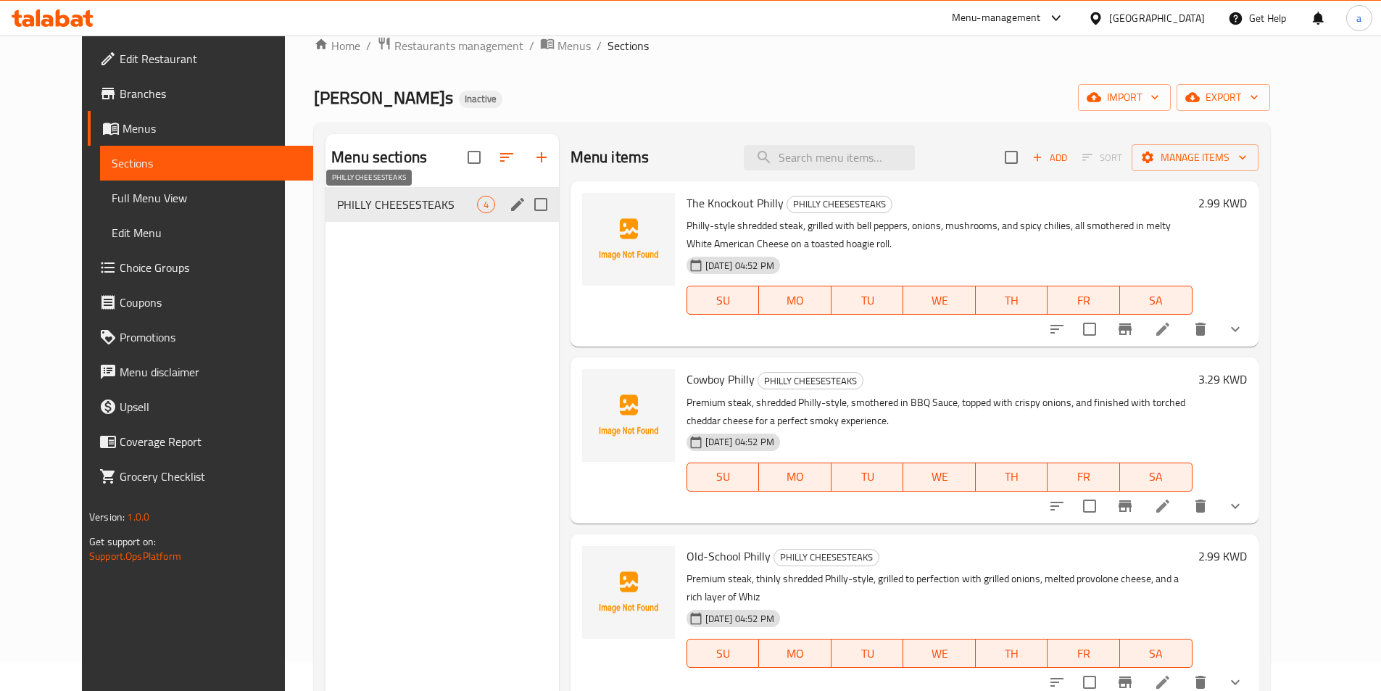
click at [436, 209] on span "PHILLY CHEESESTEAKS" at bounding box center [406, 204] width 139 height 17
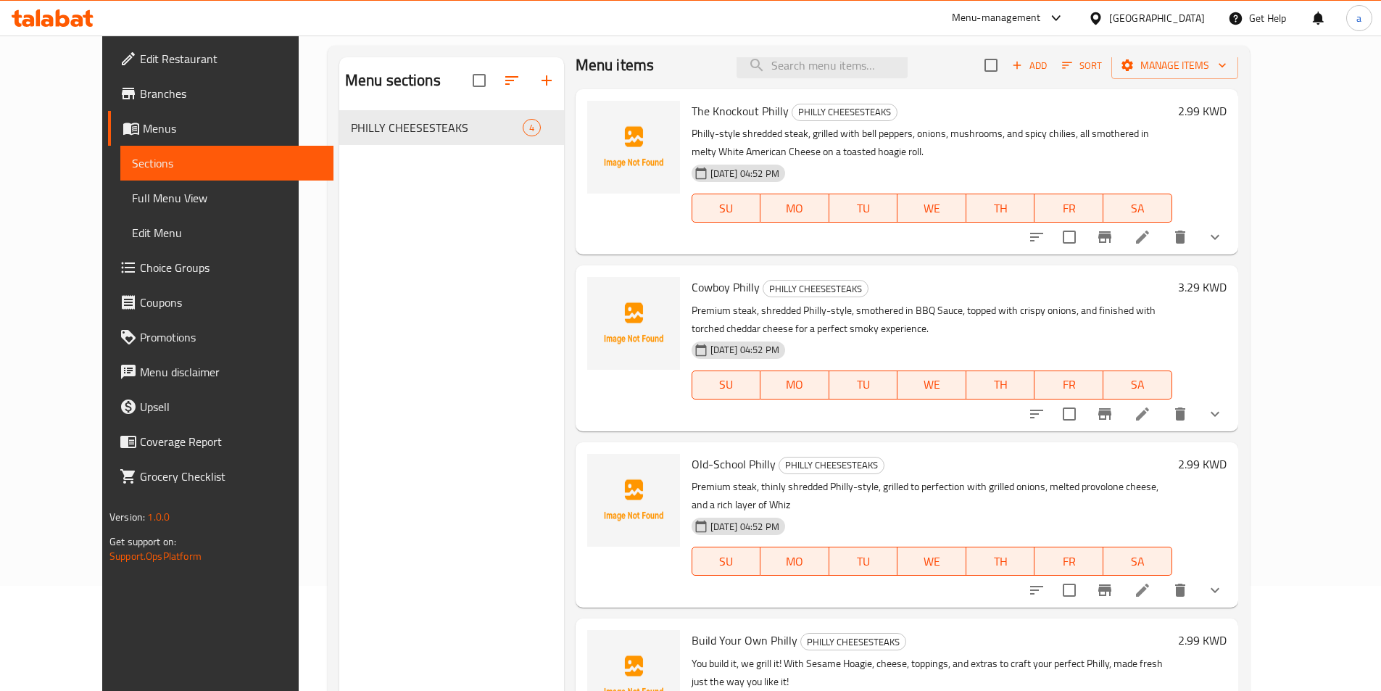
scroll to position [203, 0]
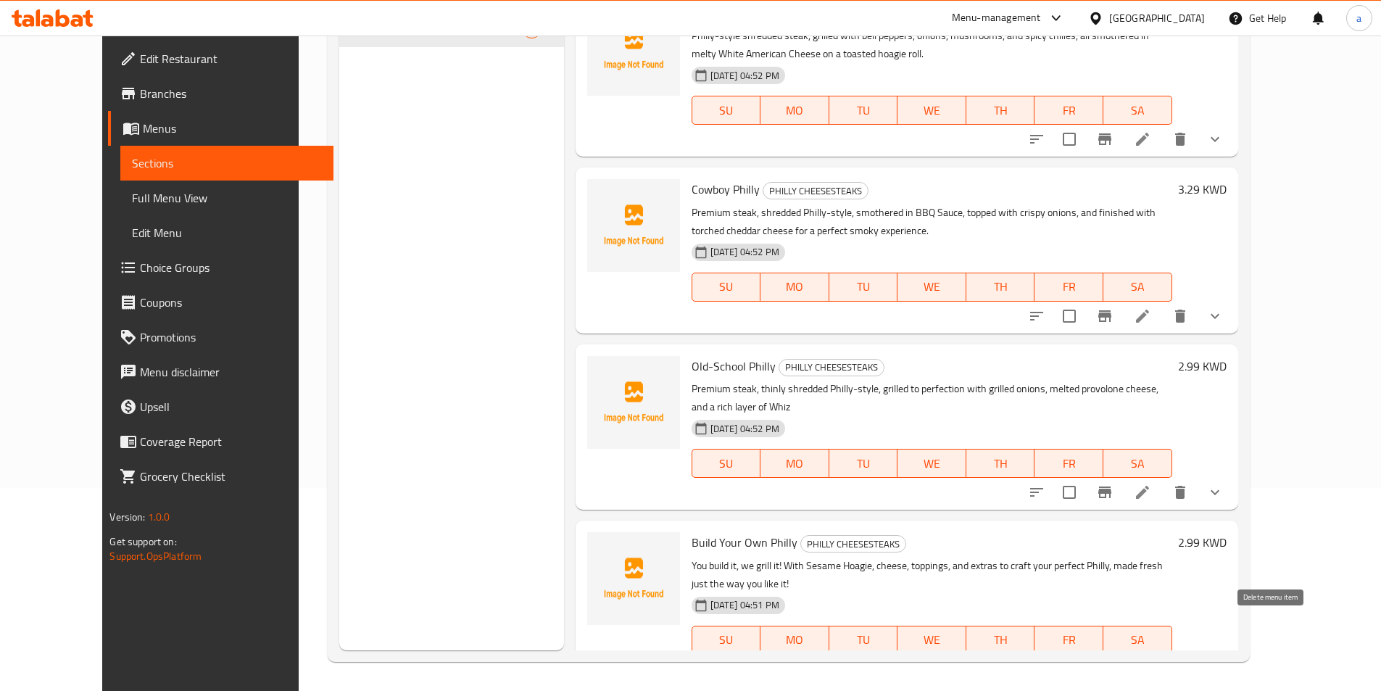
click at [1189, 660] on icon "delete" at bounding box center [1179, 668] width 17 height 17
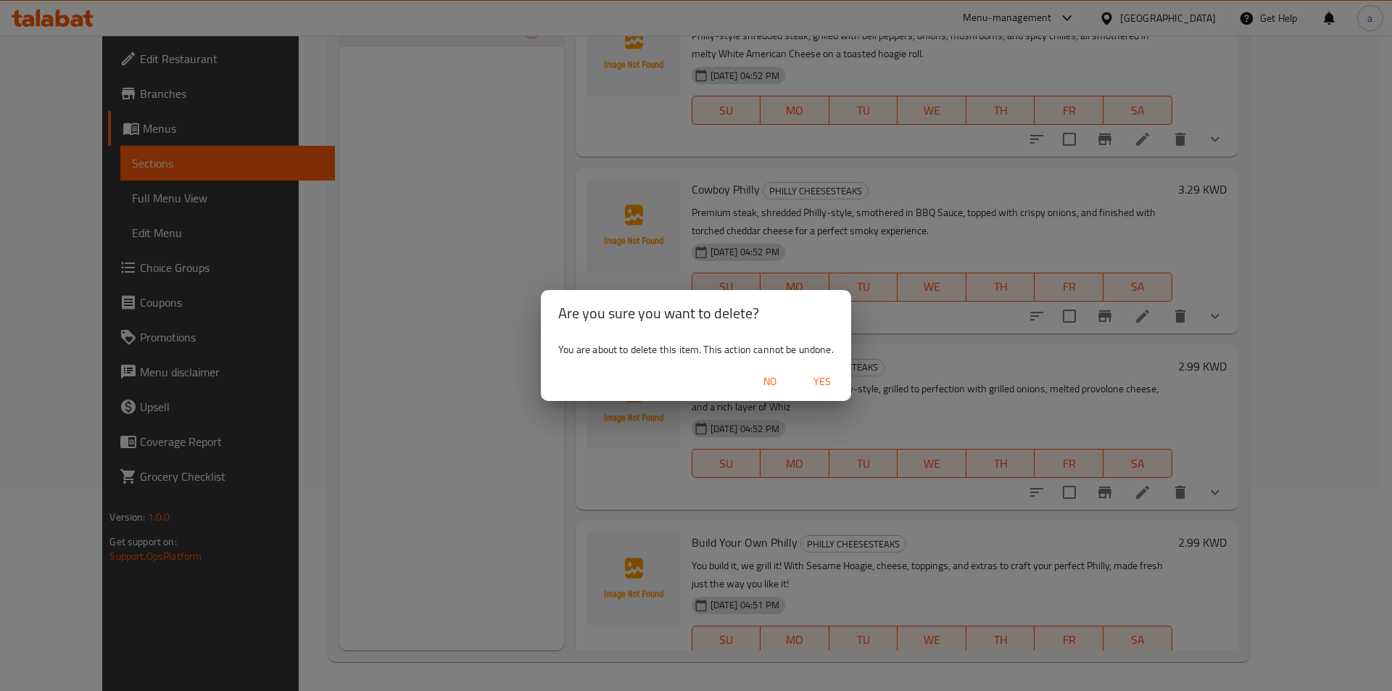
click at [823, 389] on span "Yes" at bounding box center [822, 382] width 35 height 18
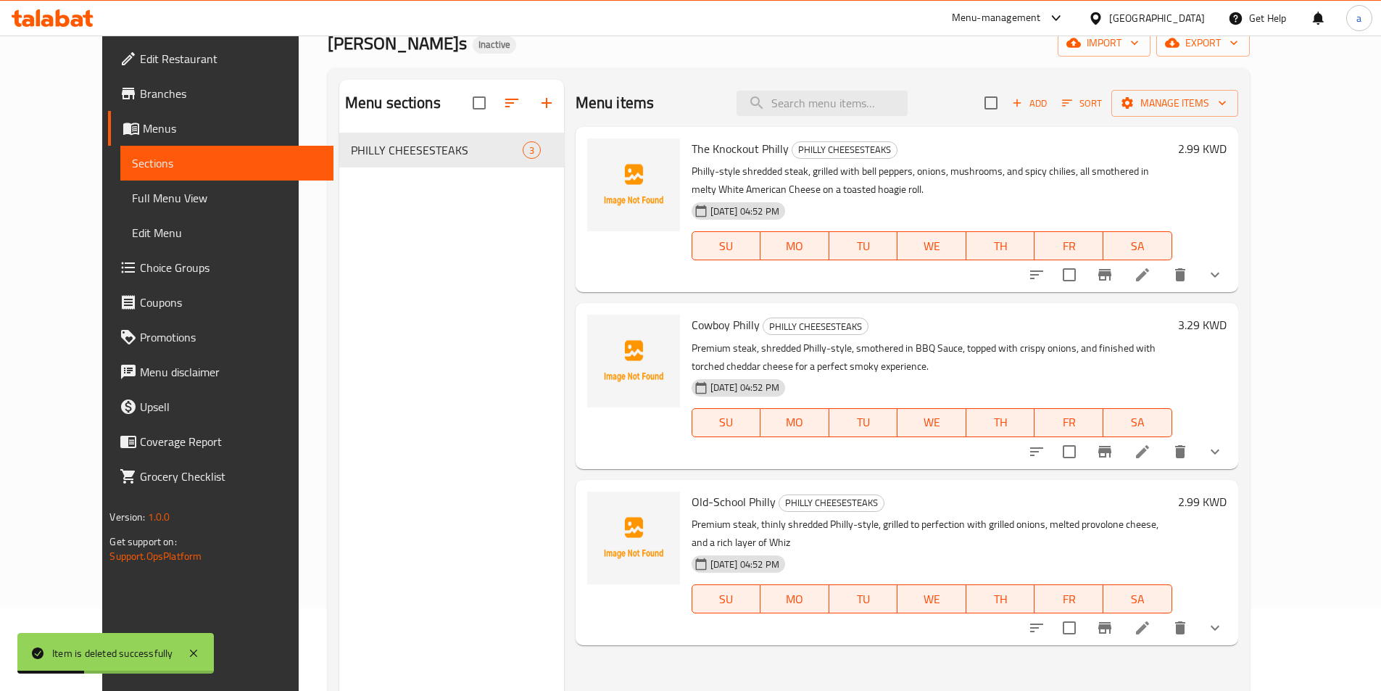
scroll to position [0, 0]
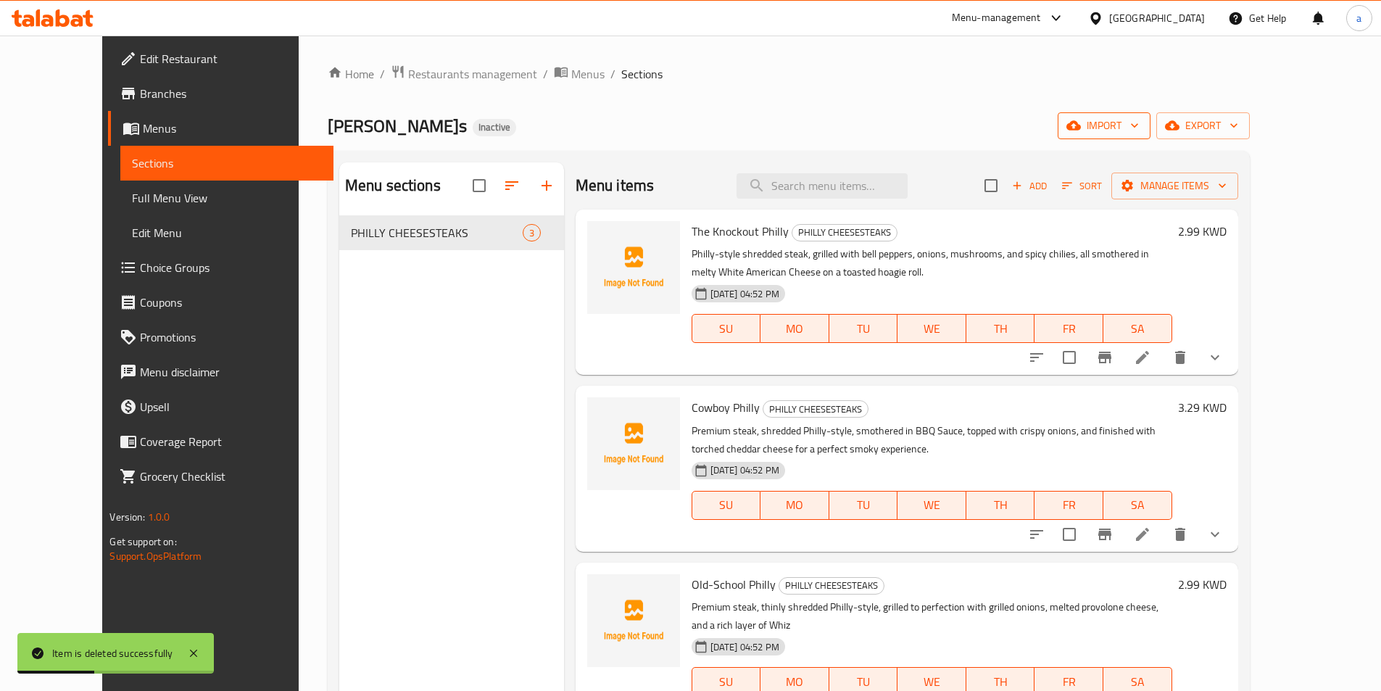
click at [1081, 131] on icon "button" at bounding box center [1073, 125] width 14 height 14
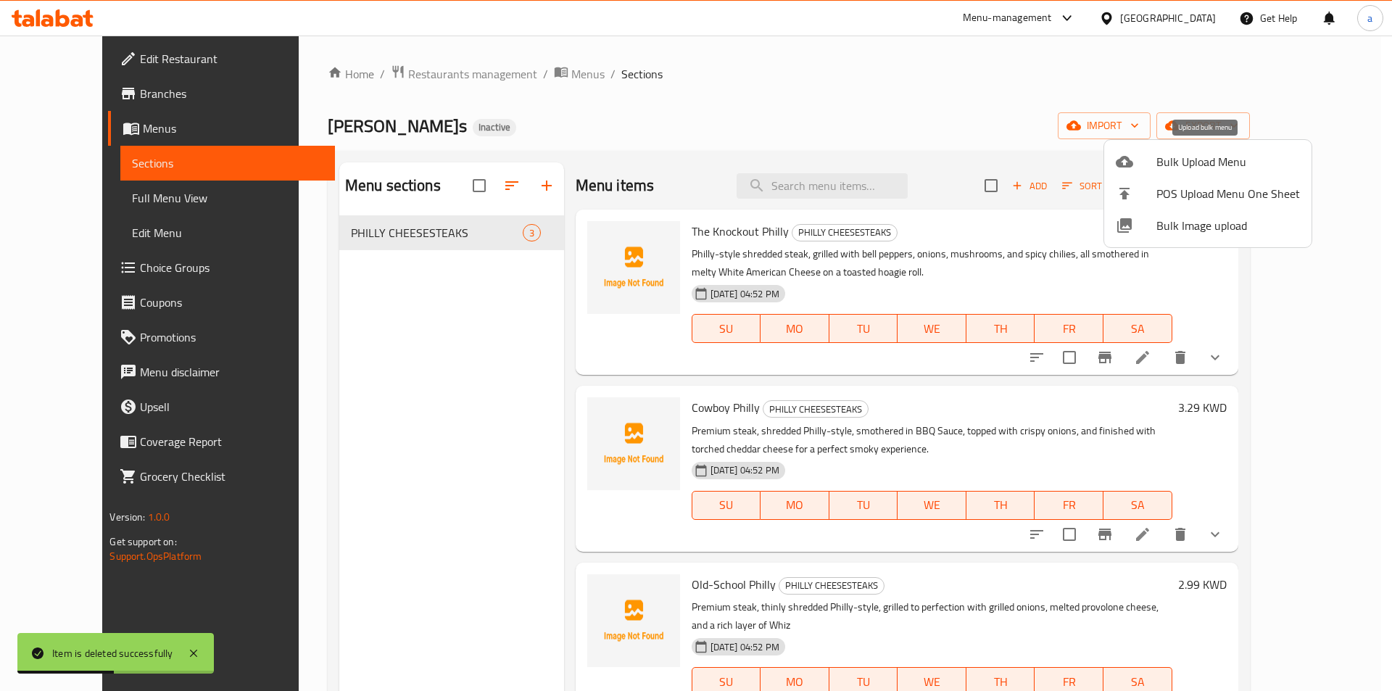
click at [1149, 159] on div at bounding box center [1135, 161] width 41 height 17
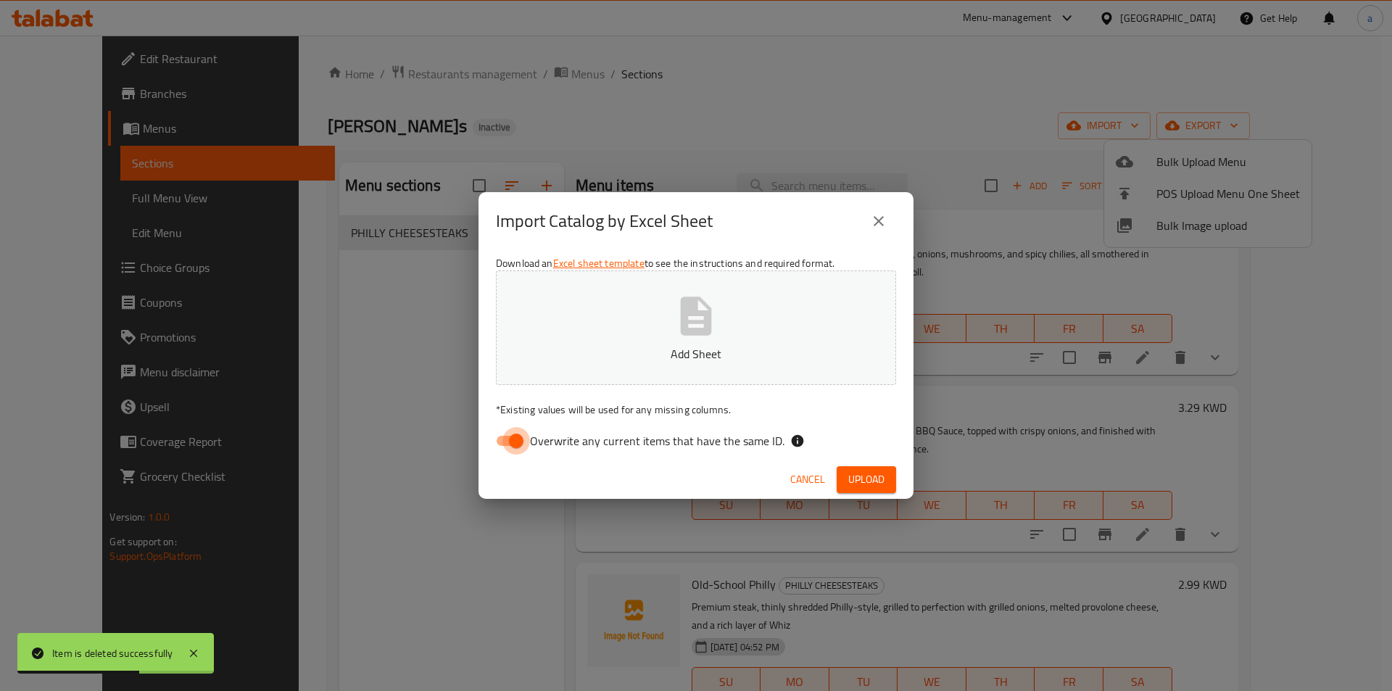
click at [489, 434] on input "Overwrite any current items that have the same ID." at bounding box center [516, 441] width 83 height 28
checkbox input "false"
click at [625, 338] on button "Add Sheet" at bounding box center [696, 327] width 400 height 115
click at [842, 473] on button "Upload" at bounding box center [865, 479] width 59 height 27
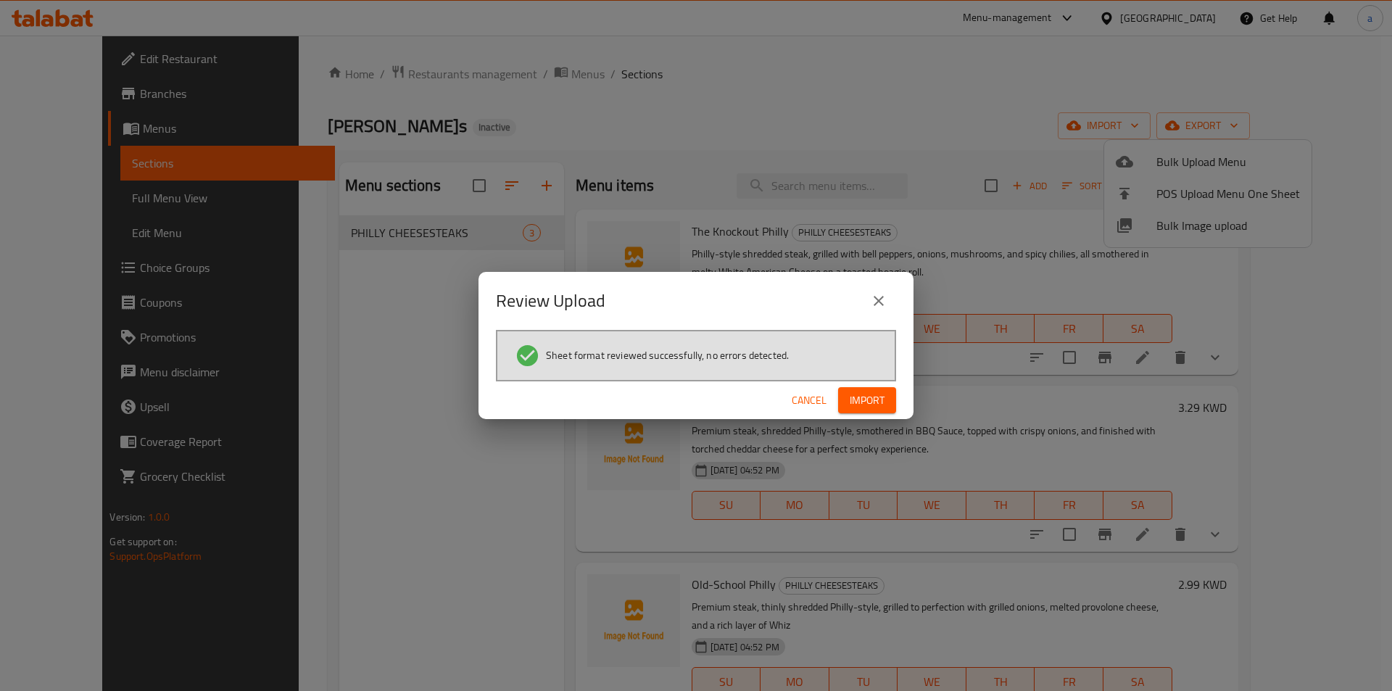
click at [854, 409] on span "Import" at bounding box center [866, 400] width 35 height 18
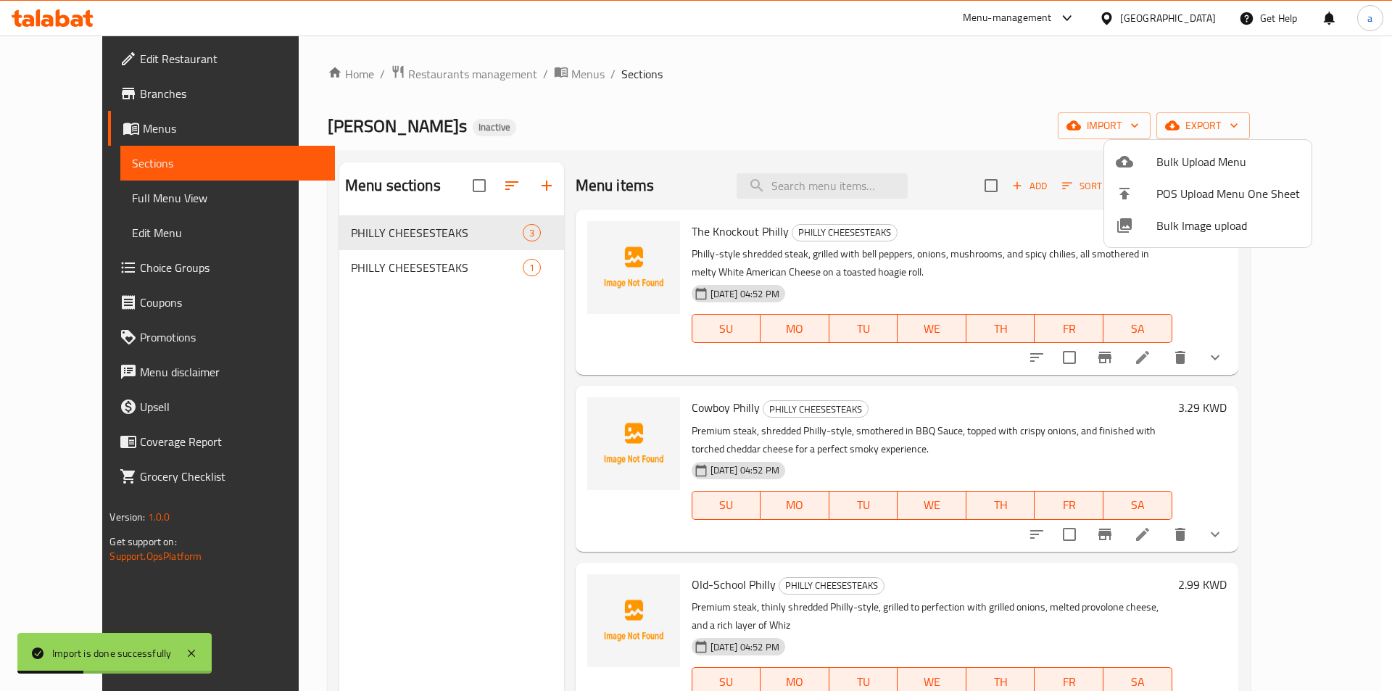
click at [374, 265] on div at bounding box center [696, 345] width 1392 height 691
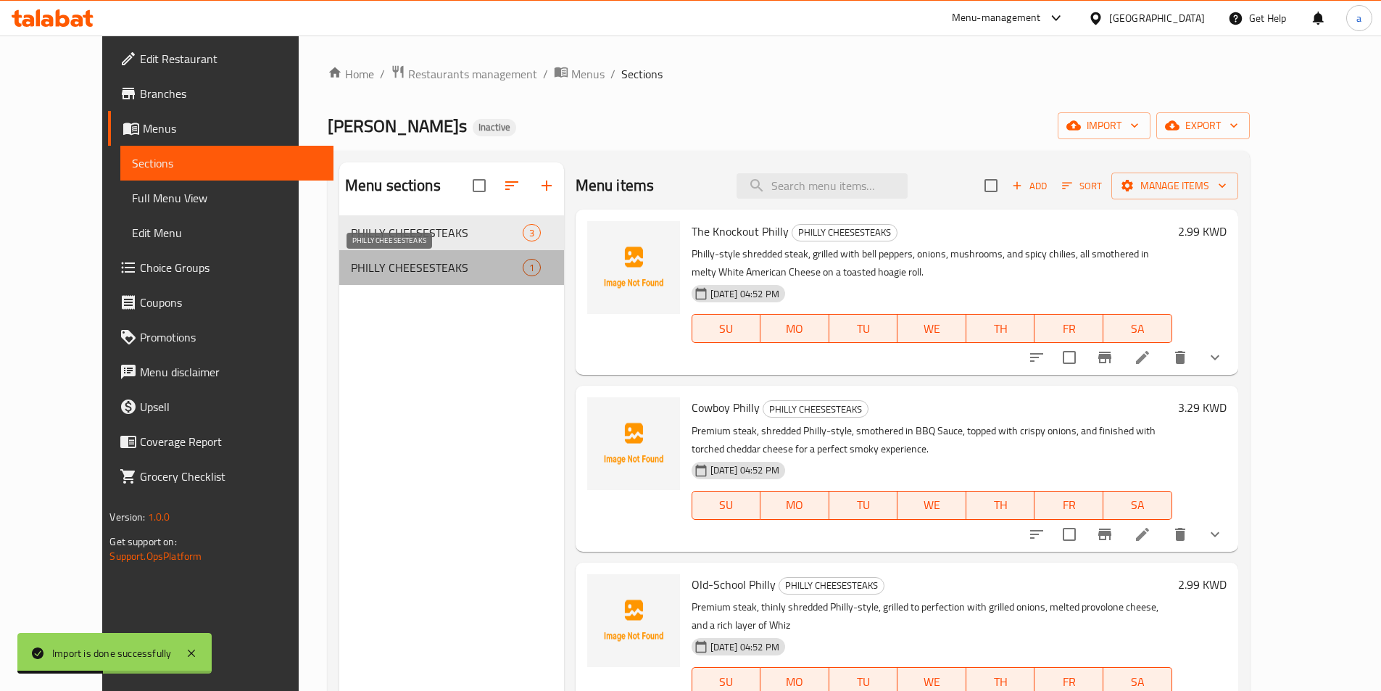
click at [378, 266] on span "PHILLY CHEESESTEAKS" at bounding box center [437, 267] width 172 height 17
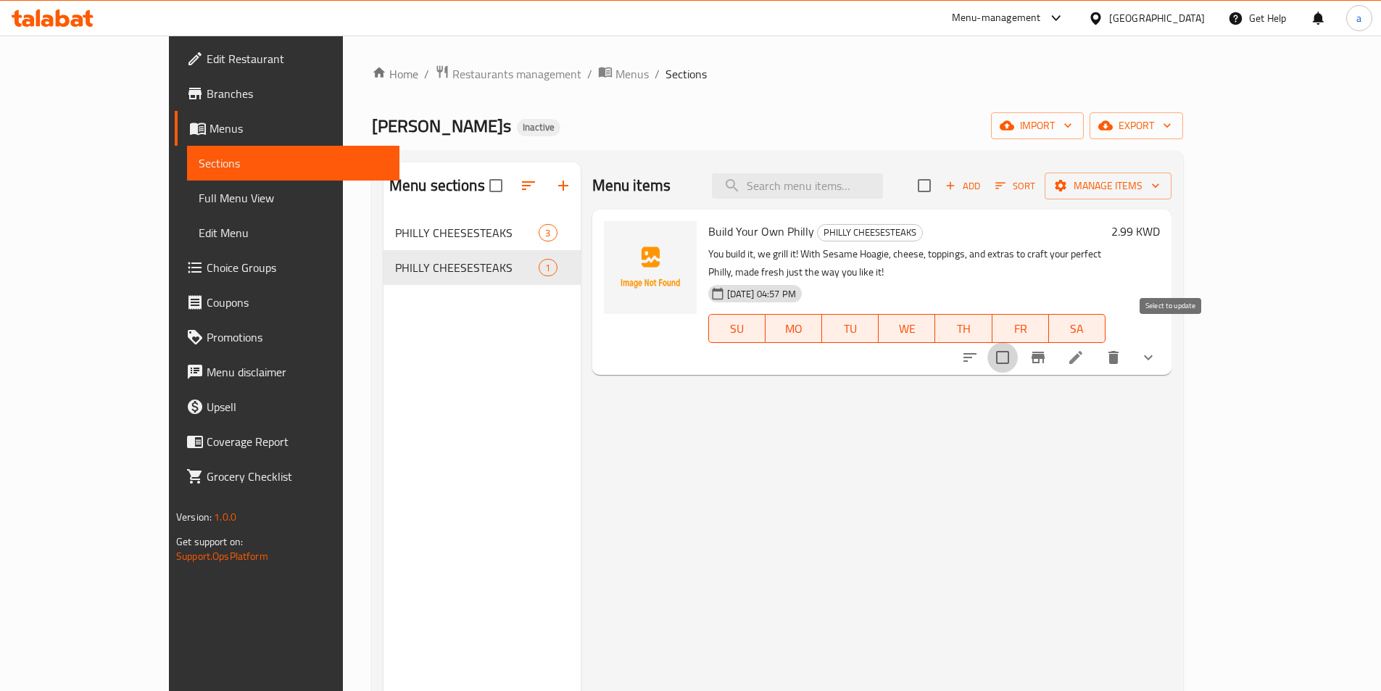
click at [1018, 342] on input "checkbox" at bounding box center [1002, 357] width 30 height 30
checkbox input "true"
click at [1160, 192] on span "Manage items" at bounding box center [1108, 186] width 104 height 18
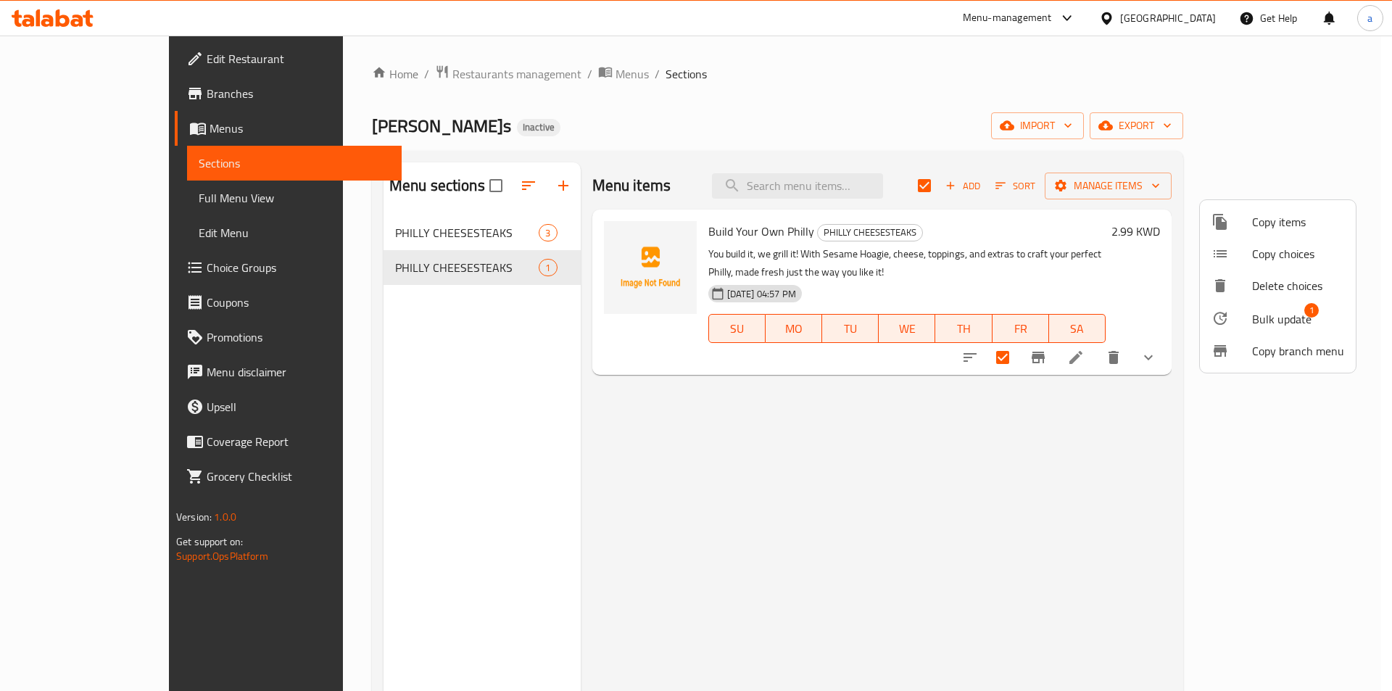
click at [1274, 222] on span "Copy items" at bounding box center [1298, 221] width 92 height 17
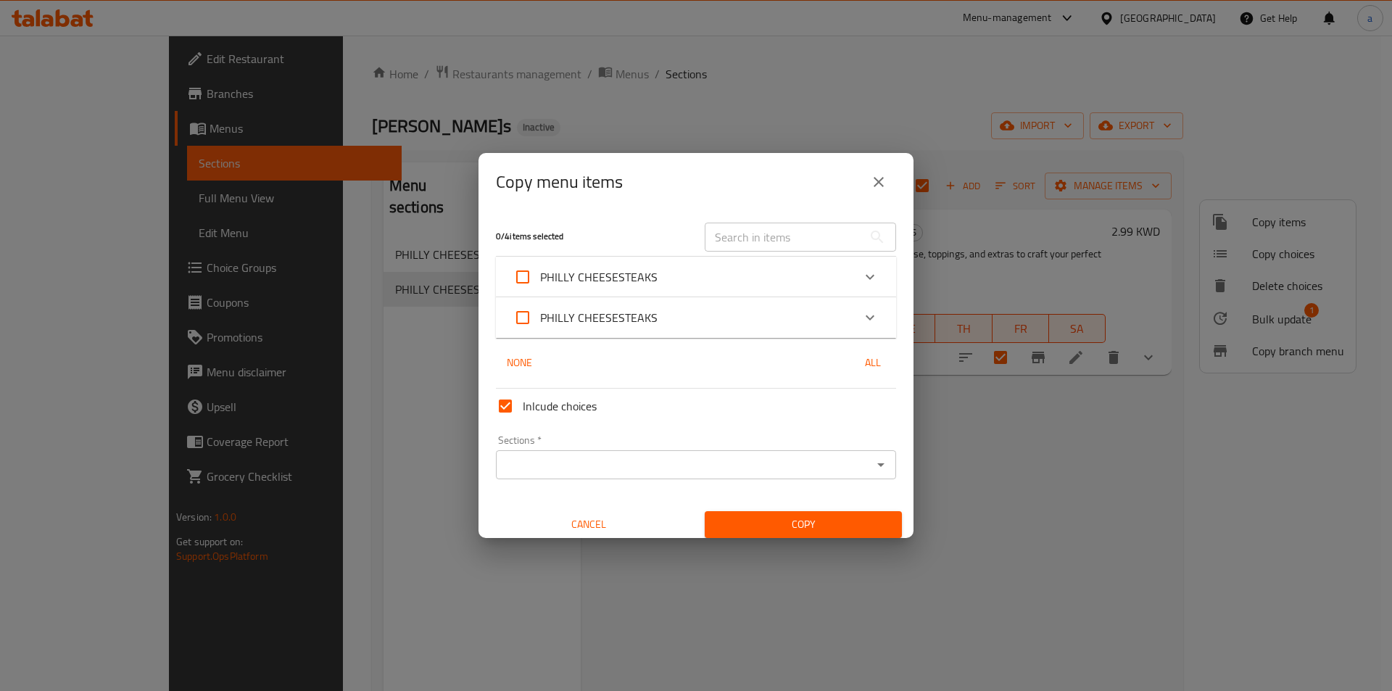
click at [616, 272] on span "PHILLY CHEESESTEAKS" at bounding box center [598, 277] width 117 height 22
click at [540, 272] on input "PHILLY CHEESESTEAKS" at bounding box center [522, 276] width 35 height 35
checkbox input "true"
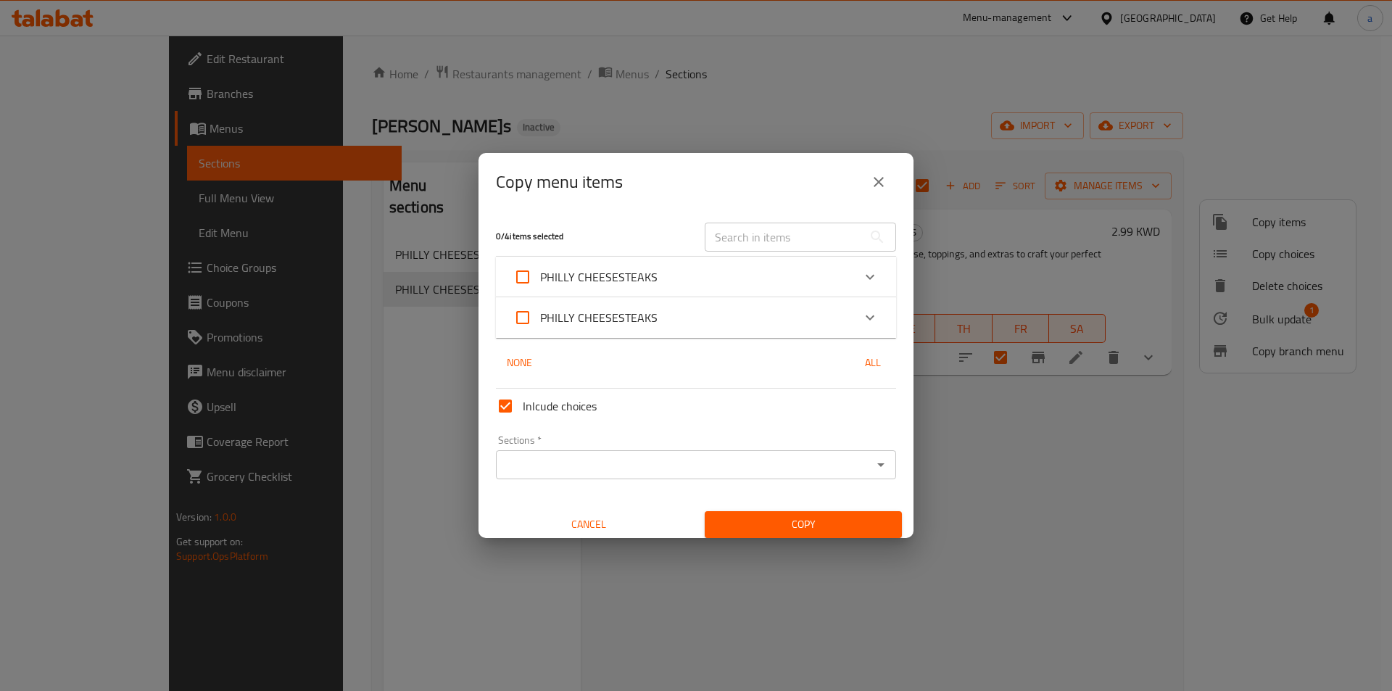
checkbox input "true"
click at [601, 478] on div "Sections *" at bounding box center [696, 464] width 400 height 29
click at [605, 463] on input "Sections   *" at bounding box center [683, 464] width 367 height 20
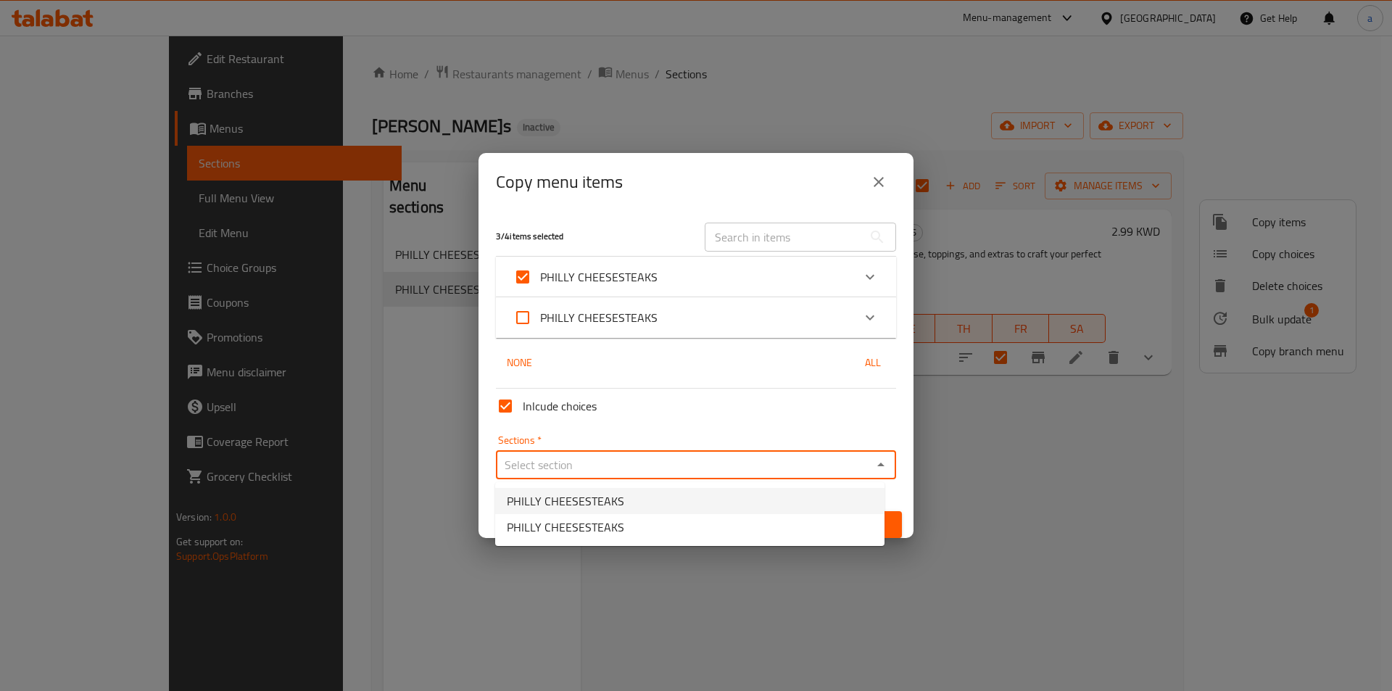
click at [580, 501] on span "PHILLY CHEESESTEAKS" at bounding box center [565, 500] width 117 height 17
type input "PHILLY CHEESESTEAKS"
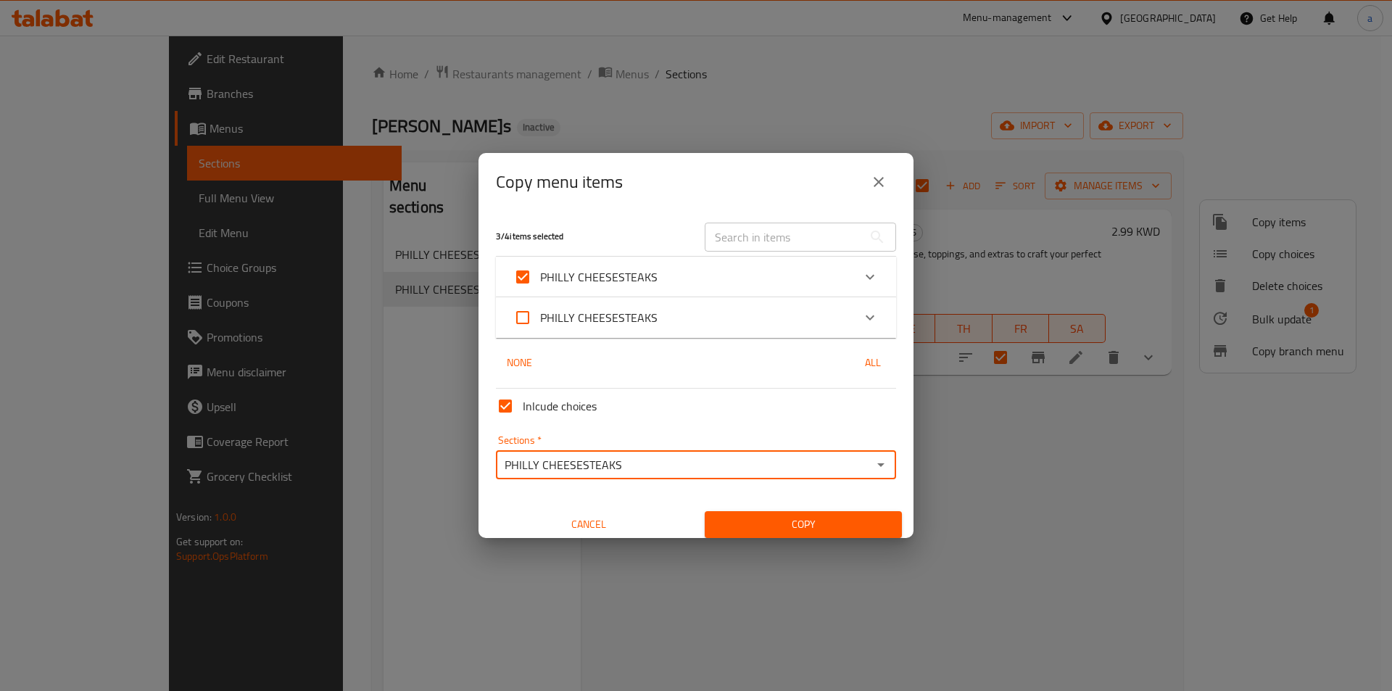
click at [801, 524] on span "Copy" at bounding box center [803, 524] width 174 height 18
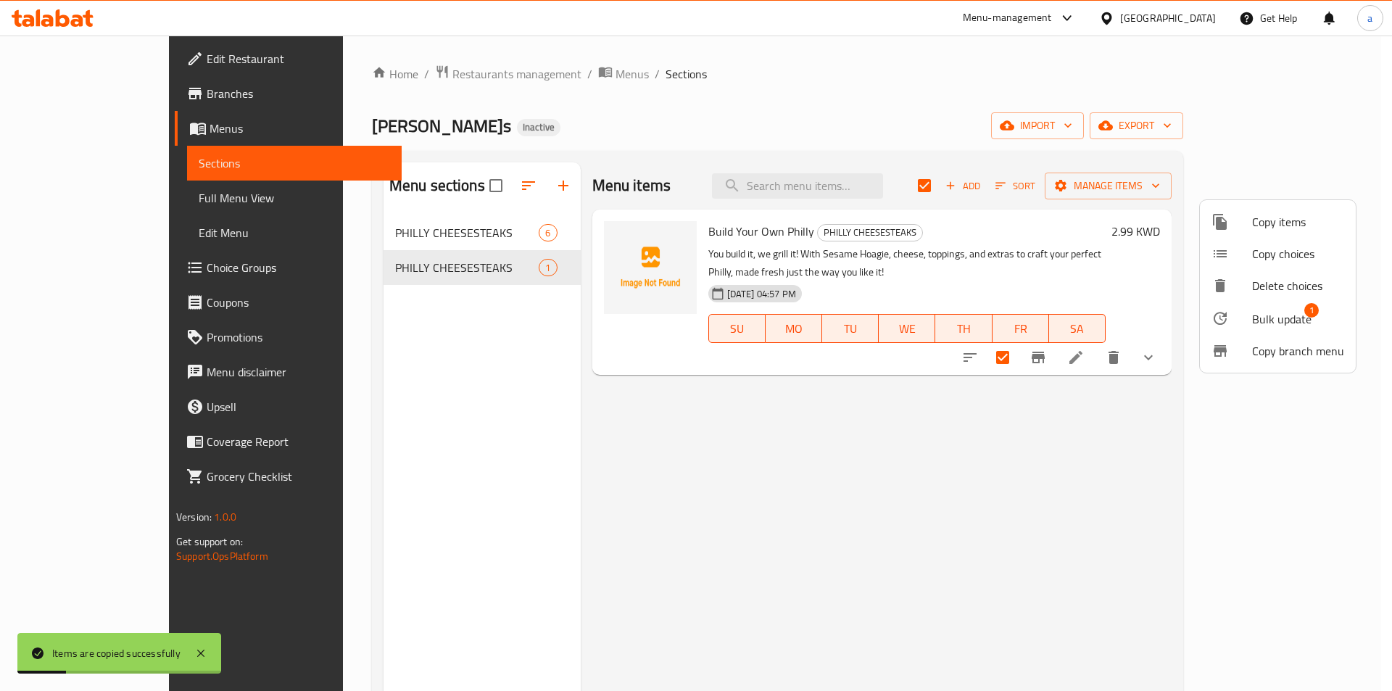
click at [433, 236] on div at bounding box center [696, 345] width 1392 height 691
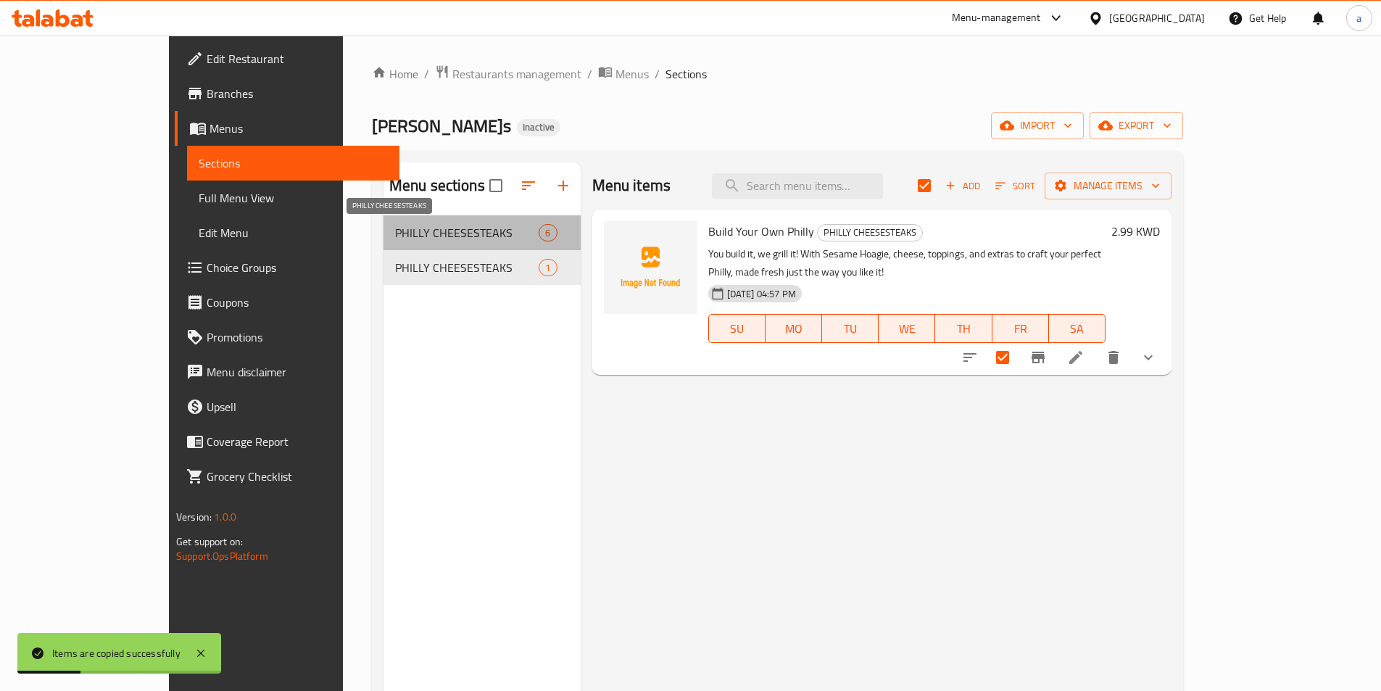
click at [438, 237] on span "PHILLY CHEESESTEAKS" at bounding box center [467, 232] width 144 height 17
checkbox input "false"
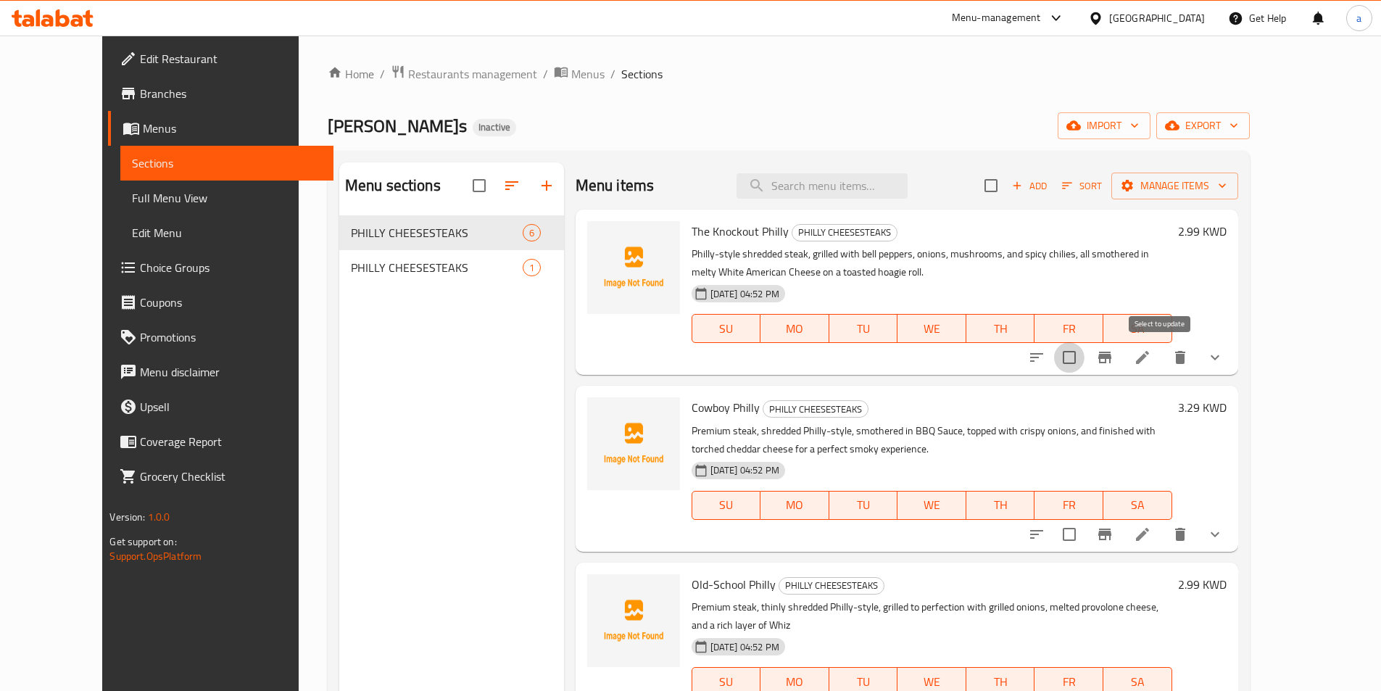
click at [1084, 361] on input "checkbox" at bounding box center [1069, 357] width 30 height 30
checkbox input "true"
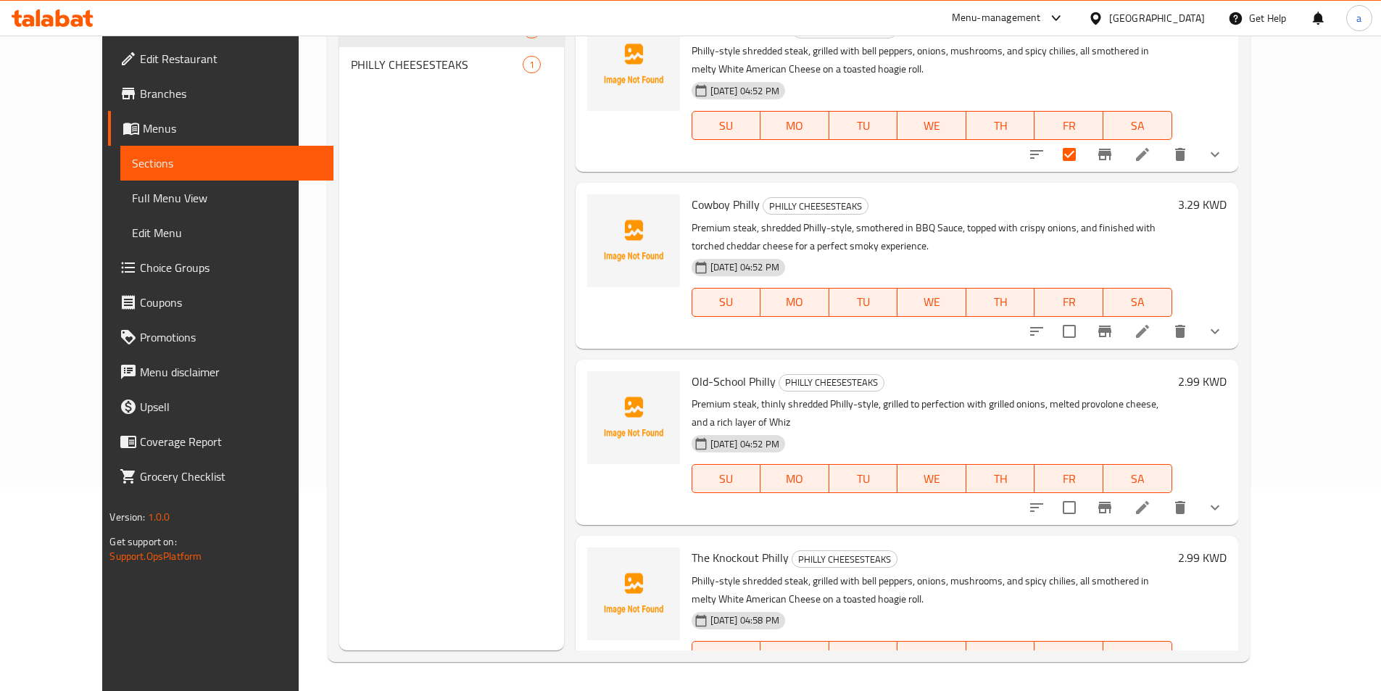
scroll to position [58, 0]
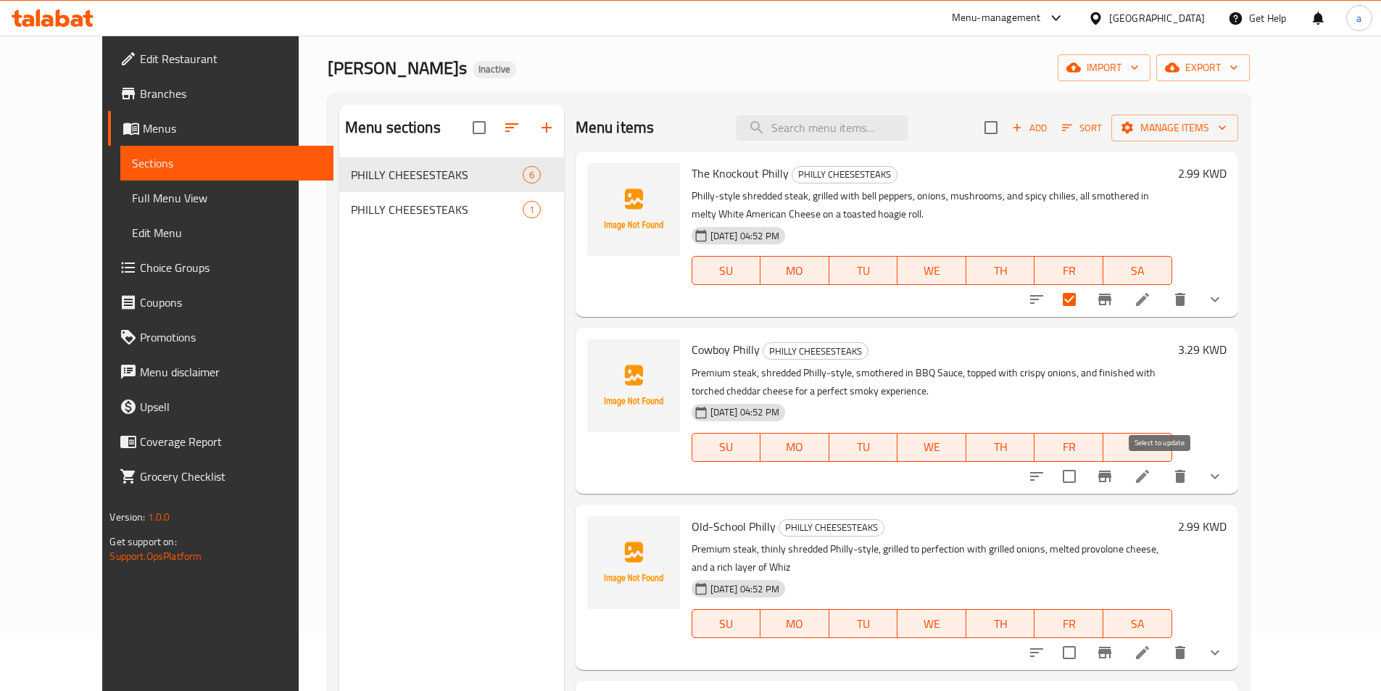
click at [1084, 481] on input "checkbox" at bounding box center [1069, 476] width 30 height 30
checkbox input "true"
click at [1084, 637] on input "checkbox" at bounding box center [1069, 652] width 30 height 30
checkbox input "true"
click at [1238, 137] on button "Manage items" at bounding box center [1174, 128] width 127 height 27
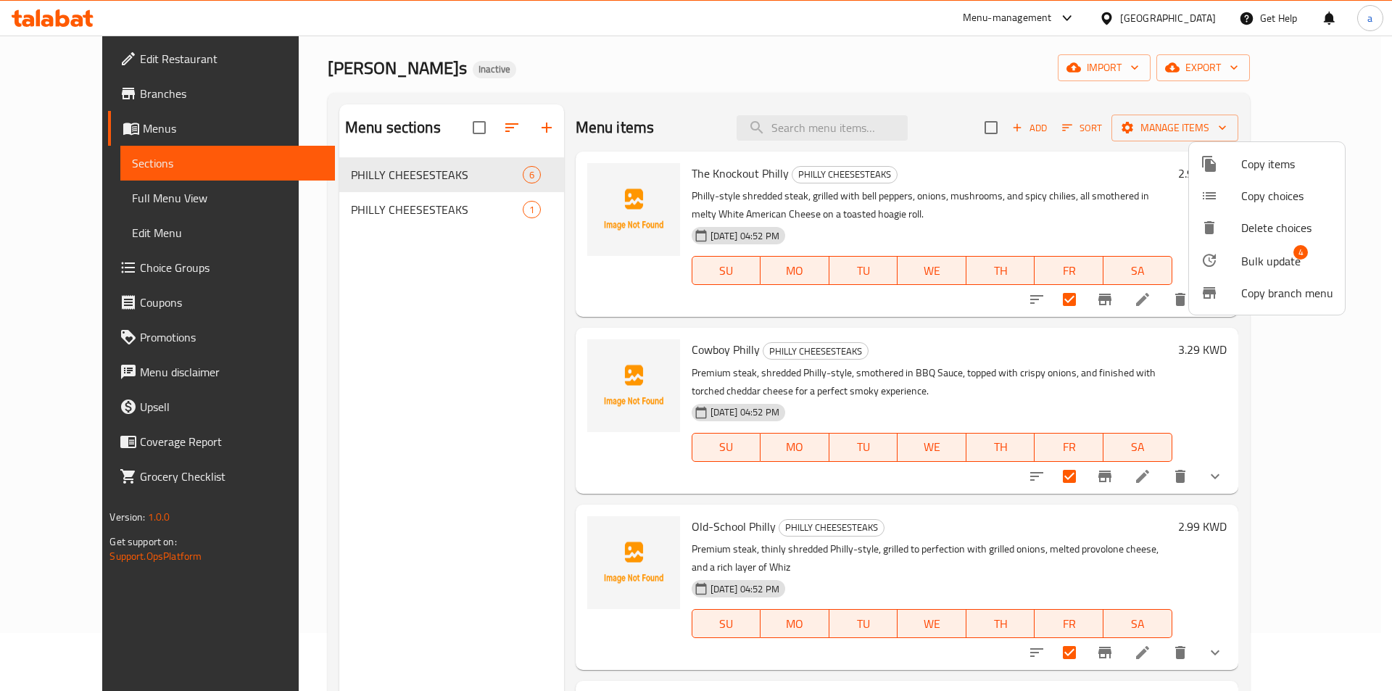
click at [1163, 149] on div at bounding box center [696, 345] width 1392 height 691
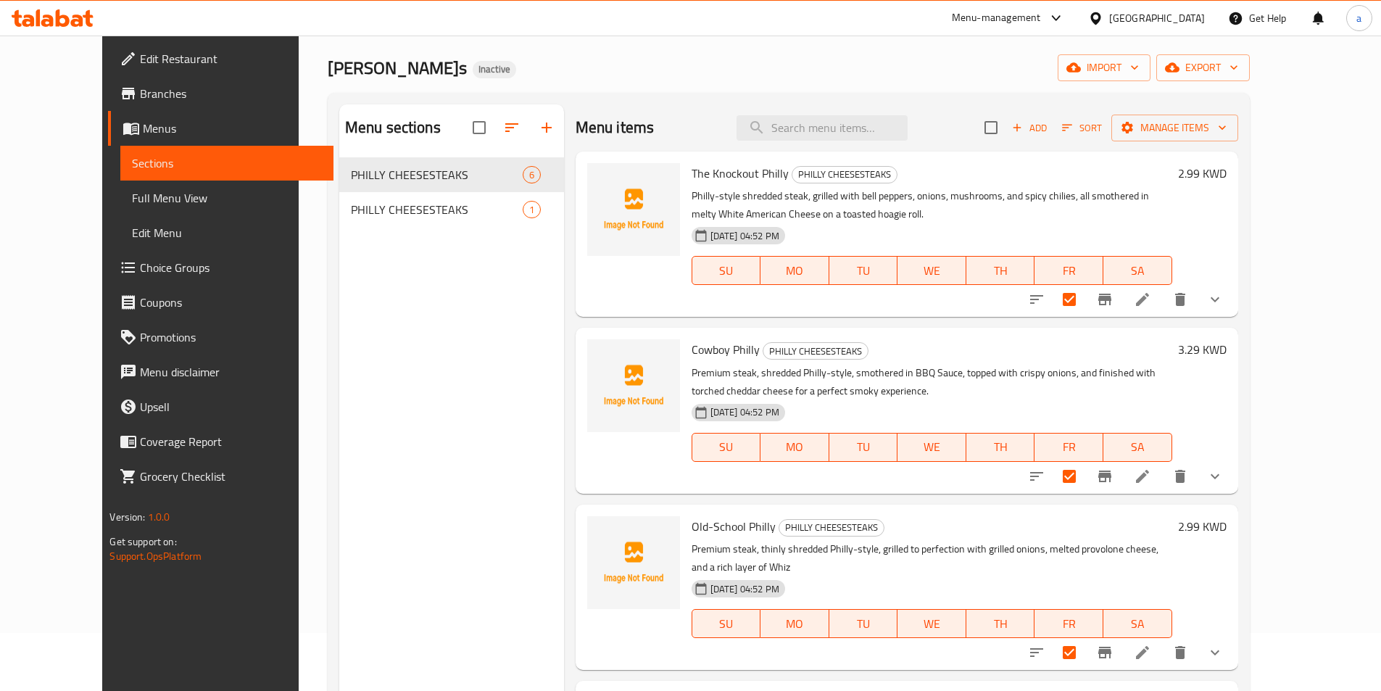
click at [1073, 134] on icon "button" at bounding box center [1066, 127] width 13 height 13
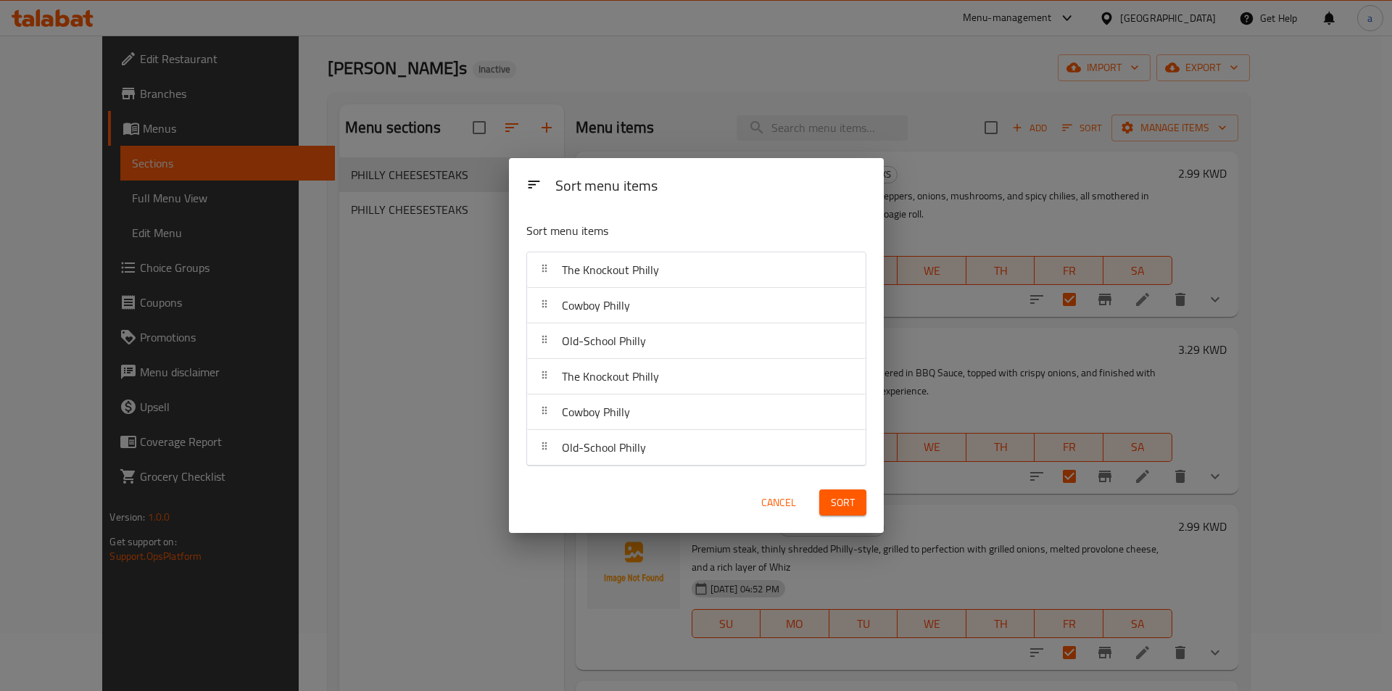
click at [1018, 107] on div "Sort menu items Sort menu items The Knockout Philly Cowboy Philly Old-School Ph…" at bounding box center [696, 345] width 1392 height 691
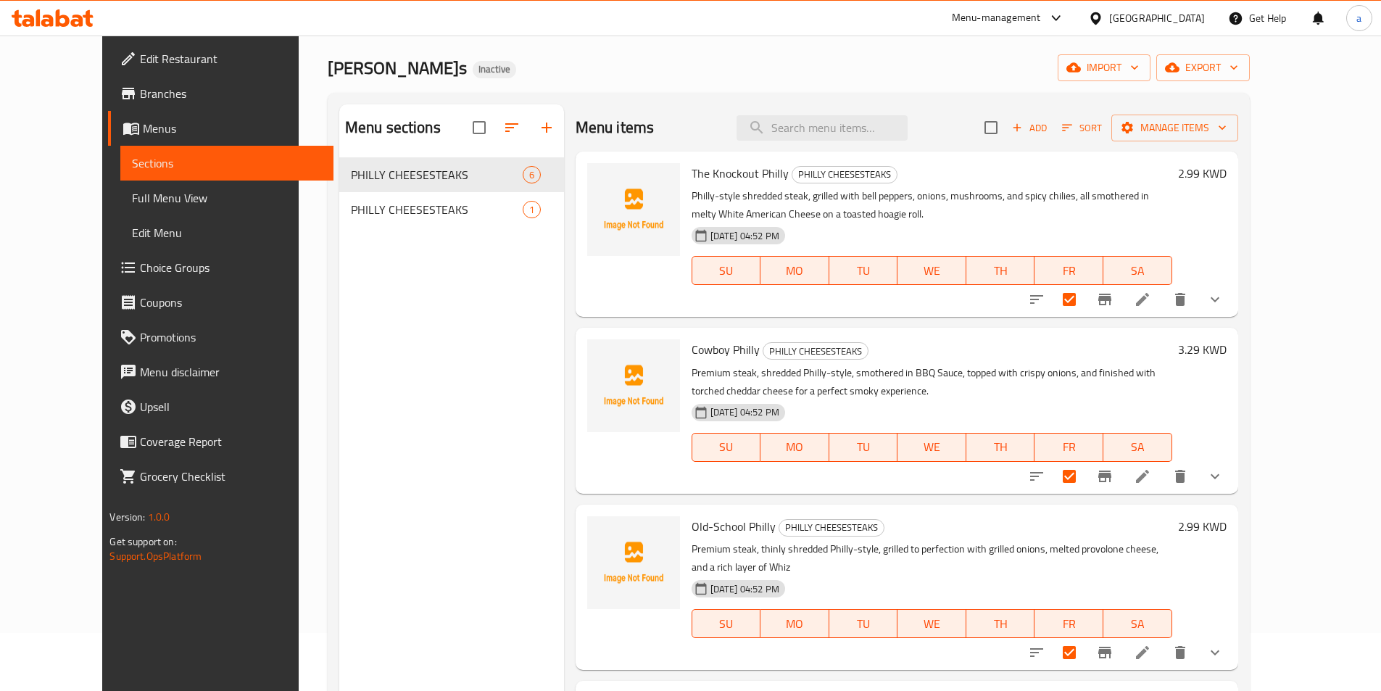
click at [1189, 294] on icon "delete" at bounding box center [1179, 299] width 17 height 17
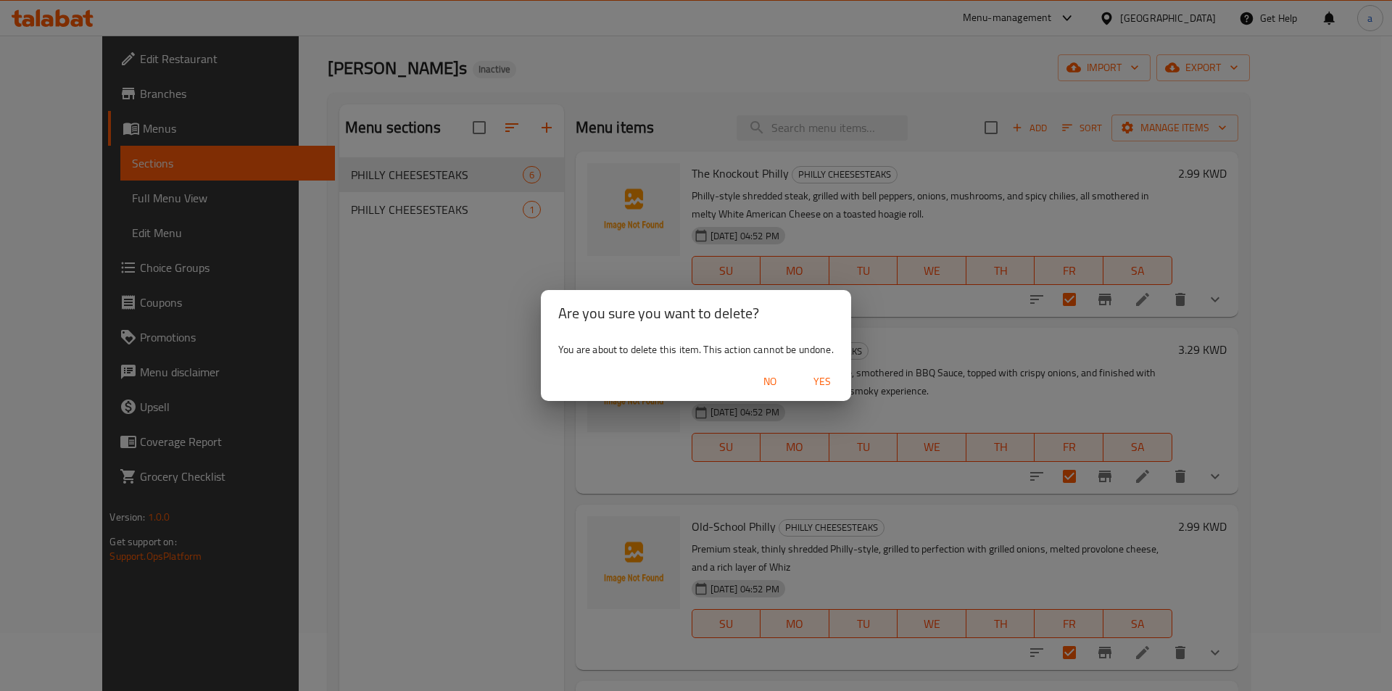
click at [817, 375] on span "Yes" at bounding box center [822, 382] width 35 height 18
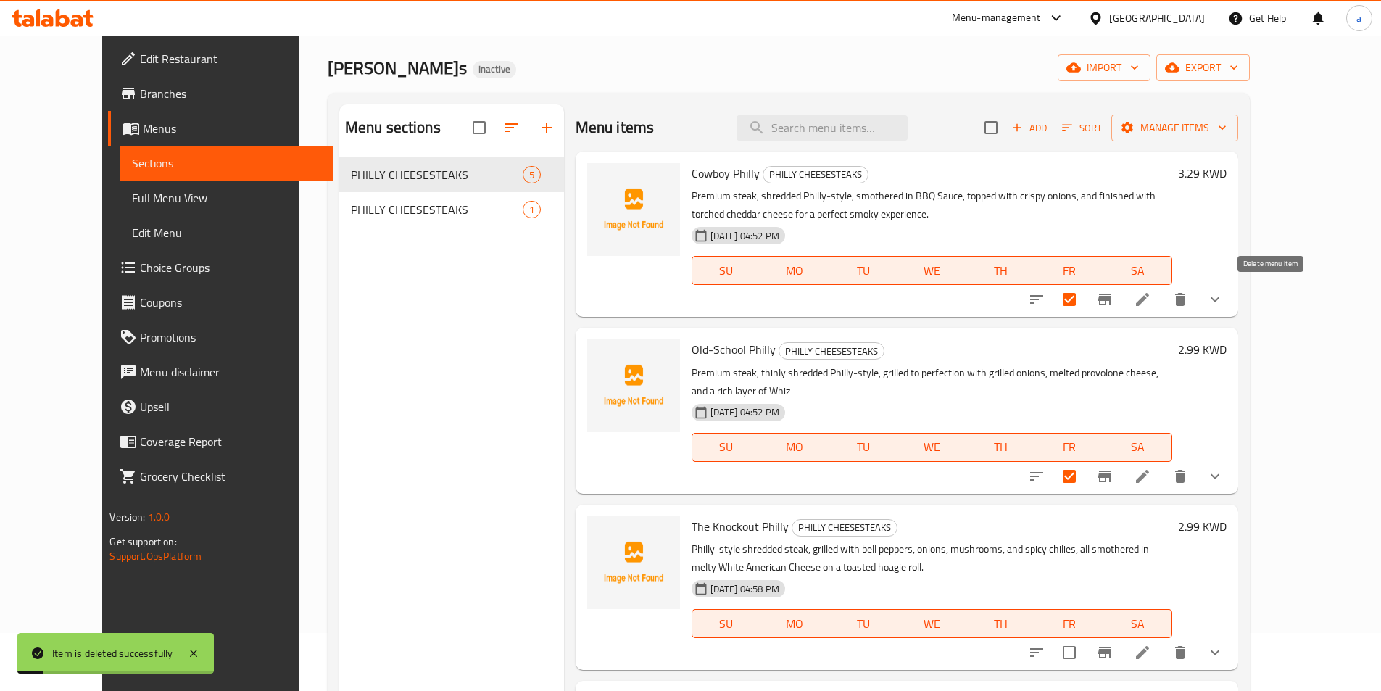
click at [1197, 299] on button "delete" at bounding box center [1180, 299] width 35 height 35
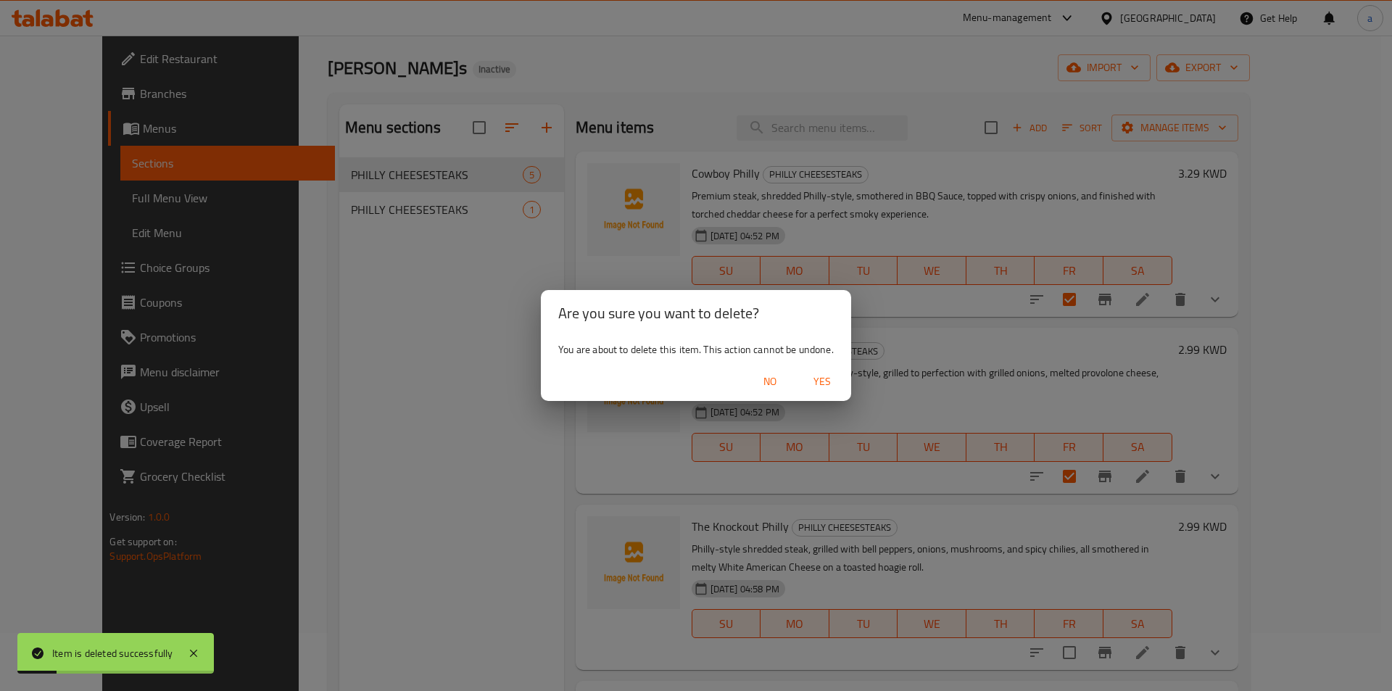
click at [820, 375] on span "Yes" at bounding box center [822, 382] width 35 height 18
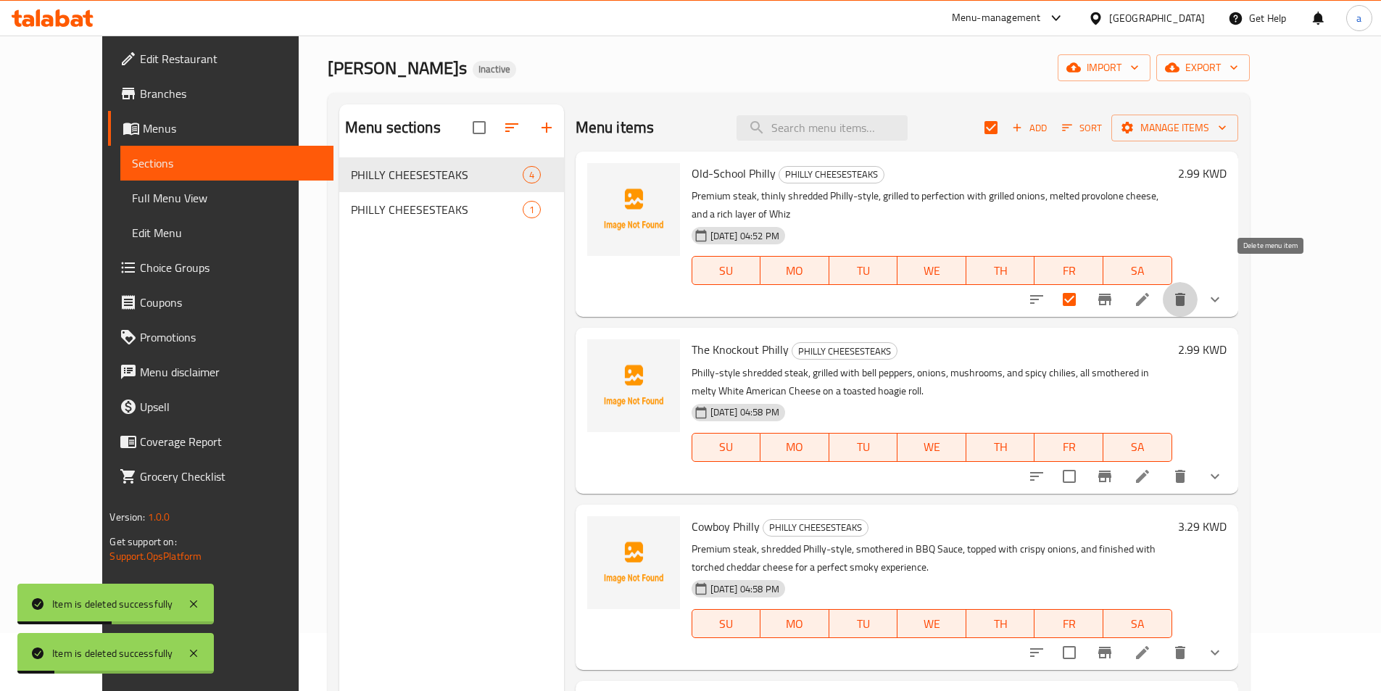
click at [1197, 290] on button "delete" at bounding box center [1180, 299] width 35 height 35
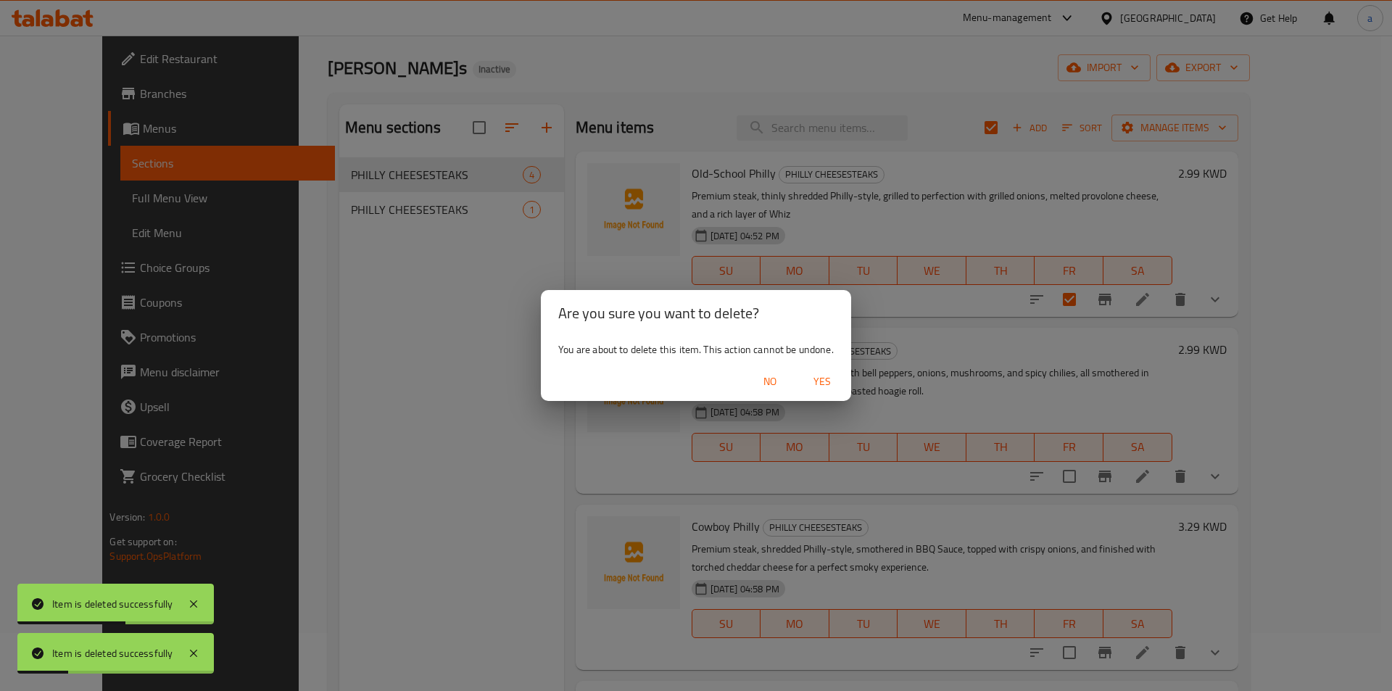
click at [828, 377] on span "Yes" at bounding box center [822, 382] width 35 height 18
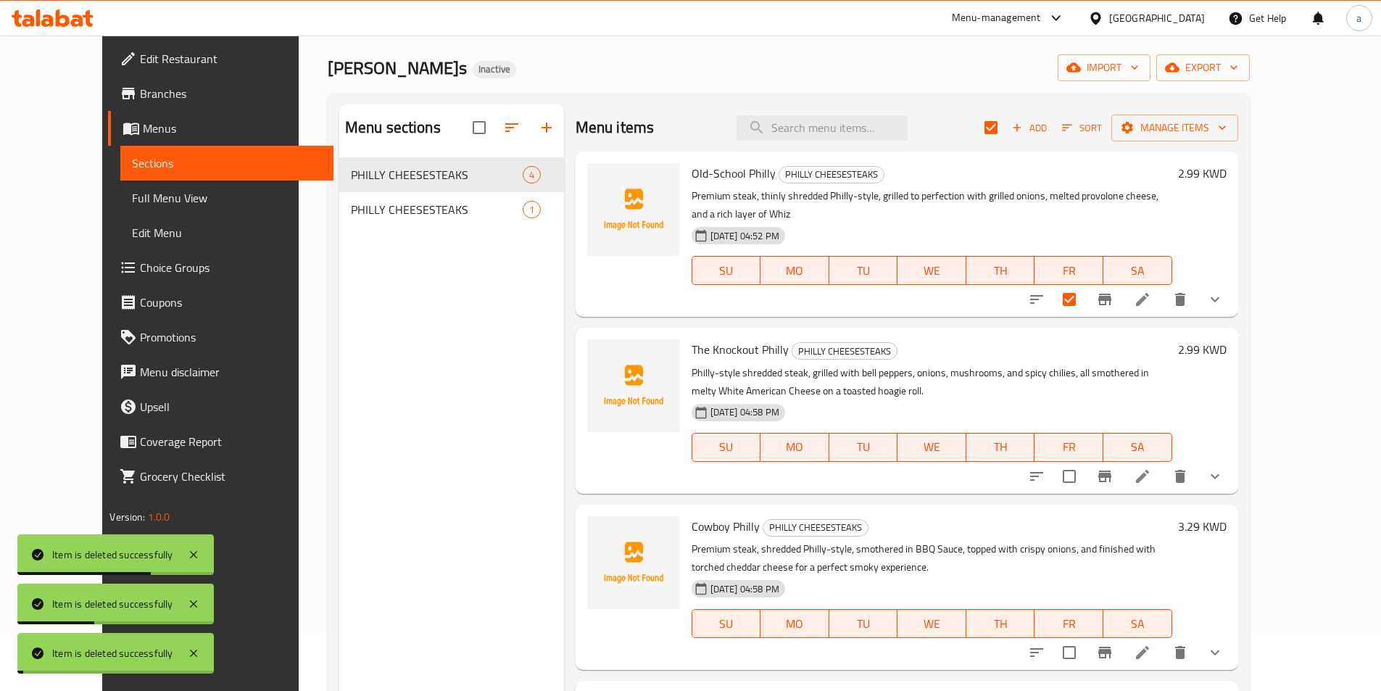
checkbox input "false"
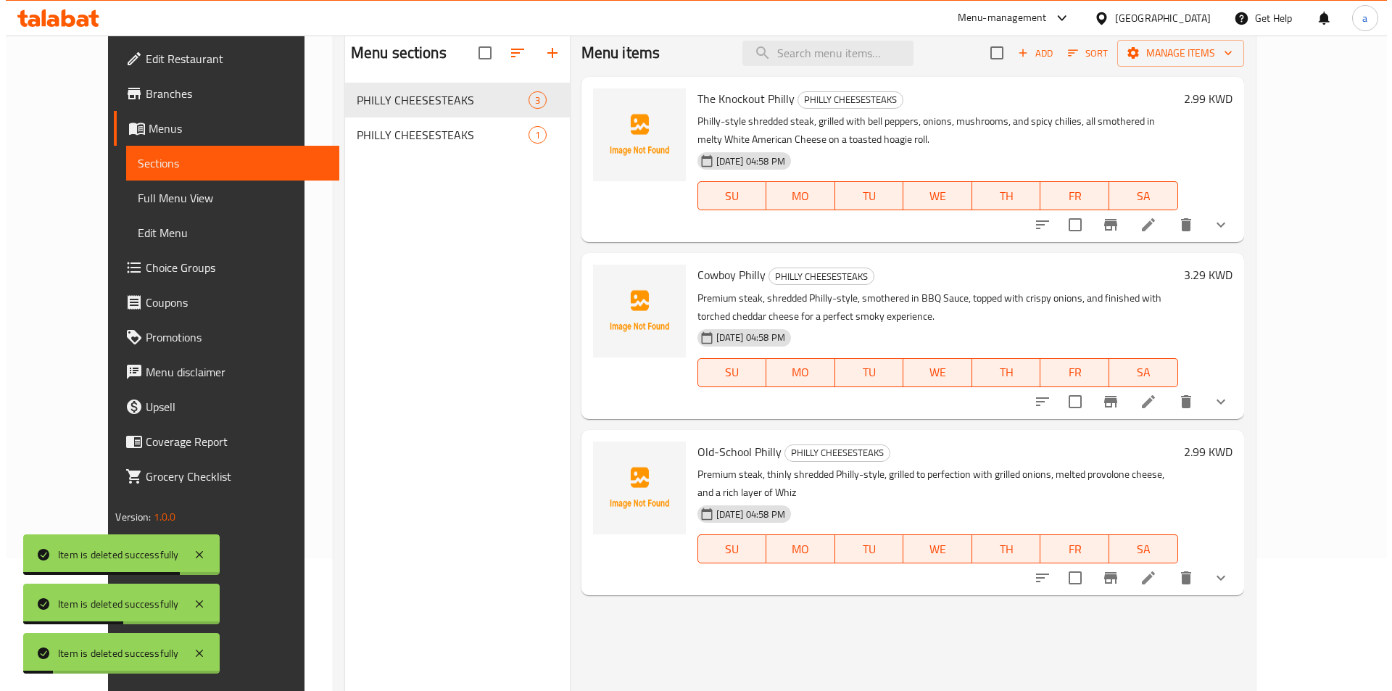
scroll to position [0, 0]
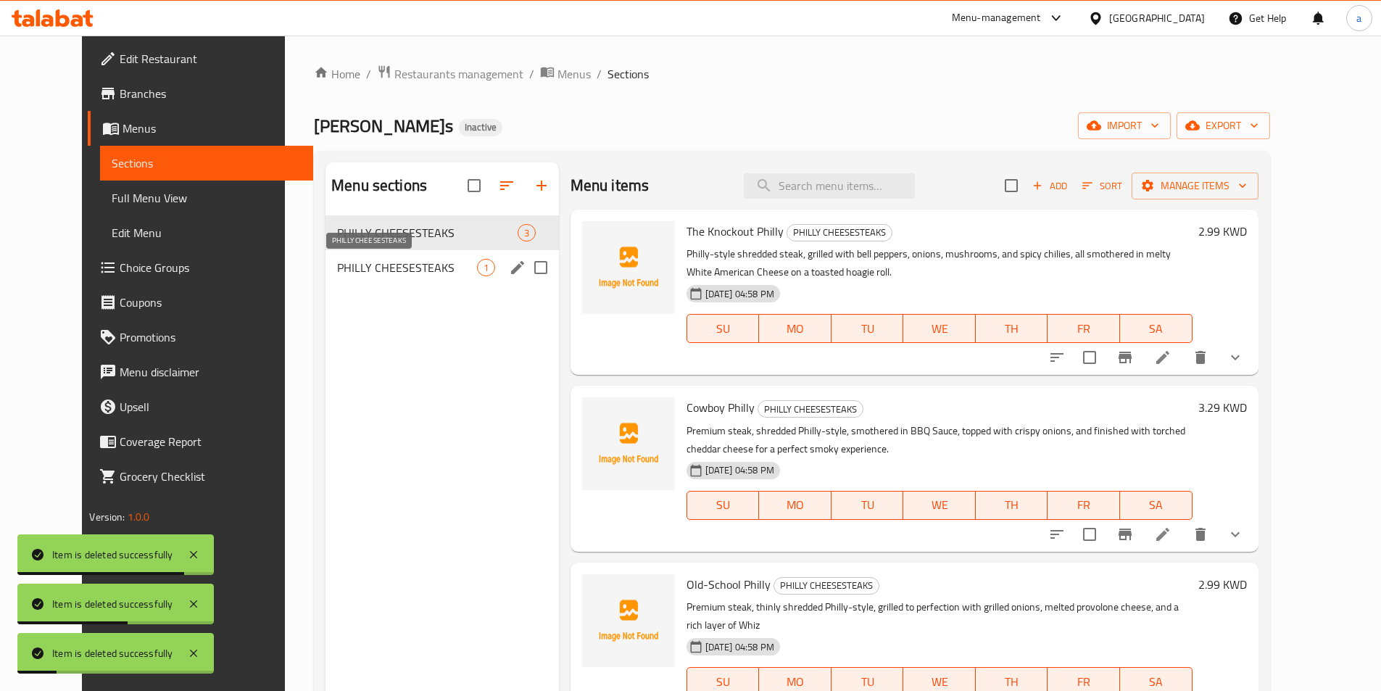
click at [435, 276] on div "PHILLY CHEESESTEAKS 1" at bounding box center [441, 267] width 233 height 35
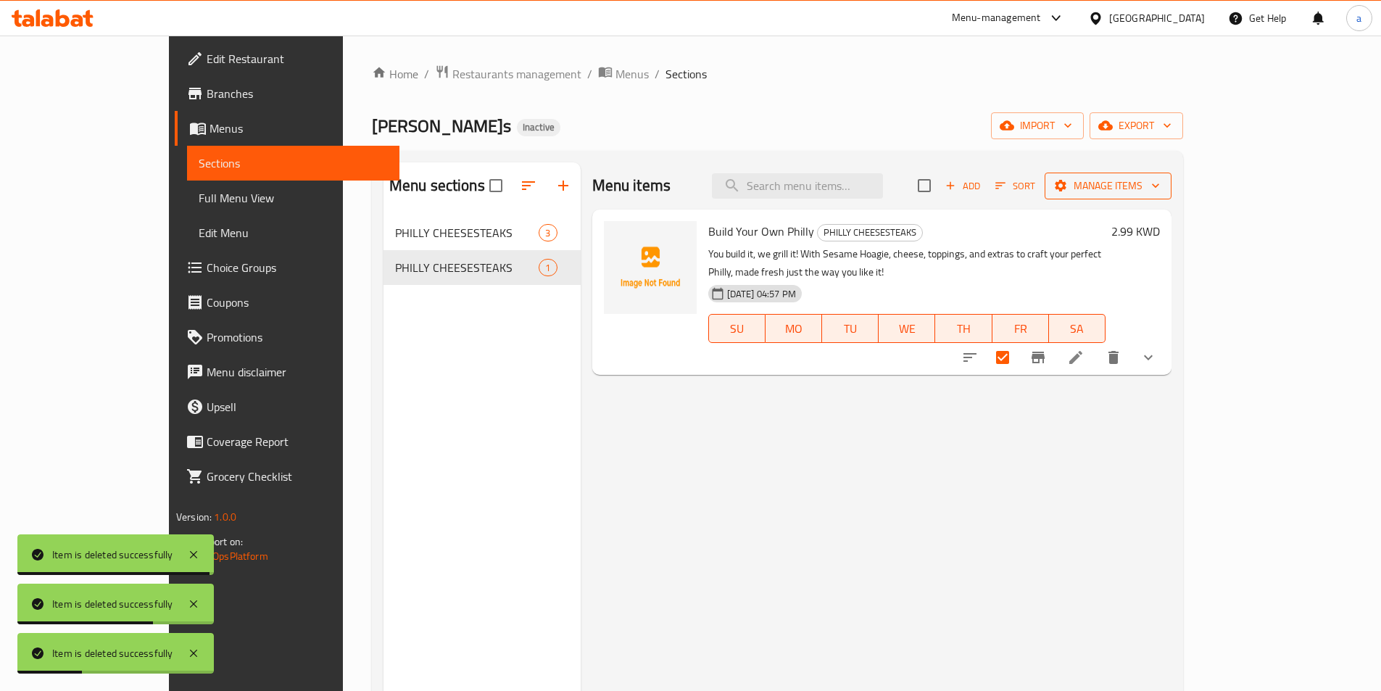
click at [1160, 190] on span "Manage items" at bounding box center [1108, 186] width 104 height 18
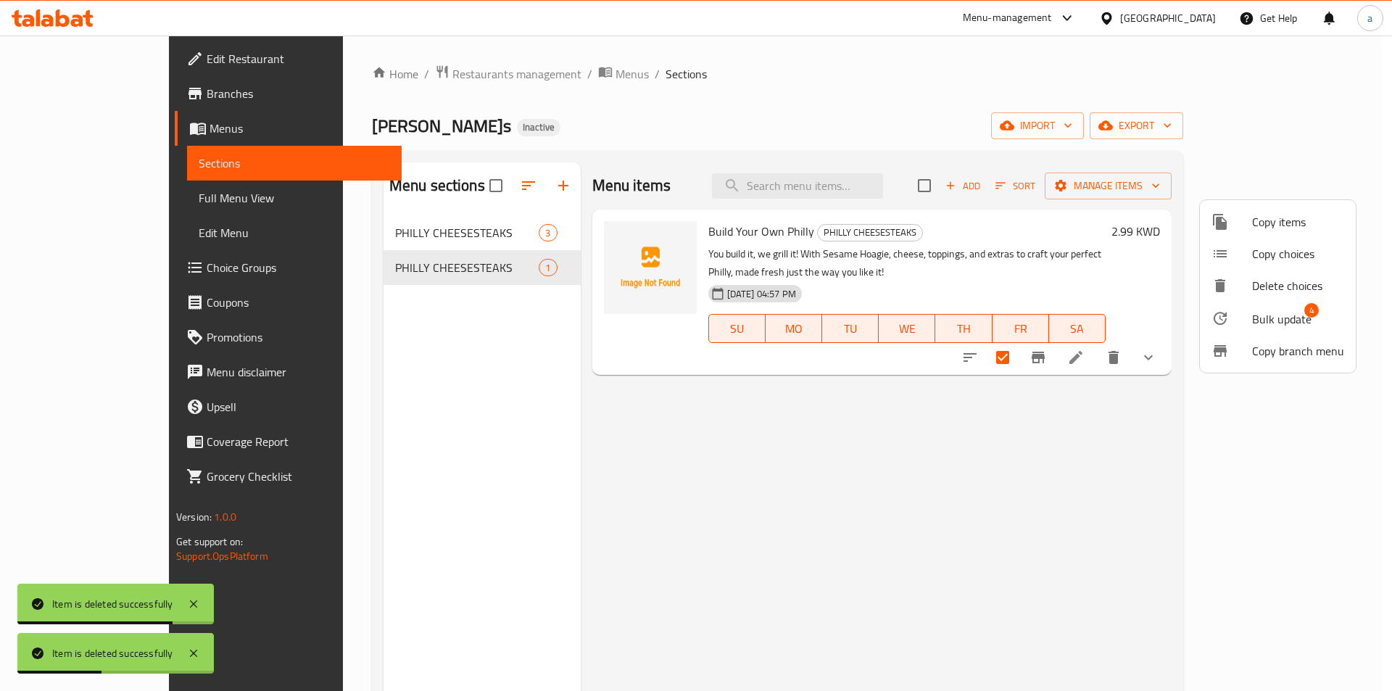
click at [1252, 344] on span "Copy branch menu" at bounding box center [1298, 350] width 92 height 17
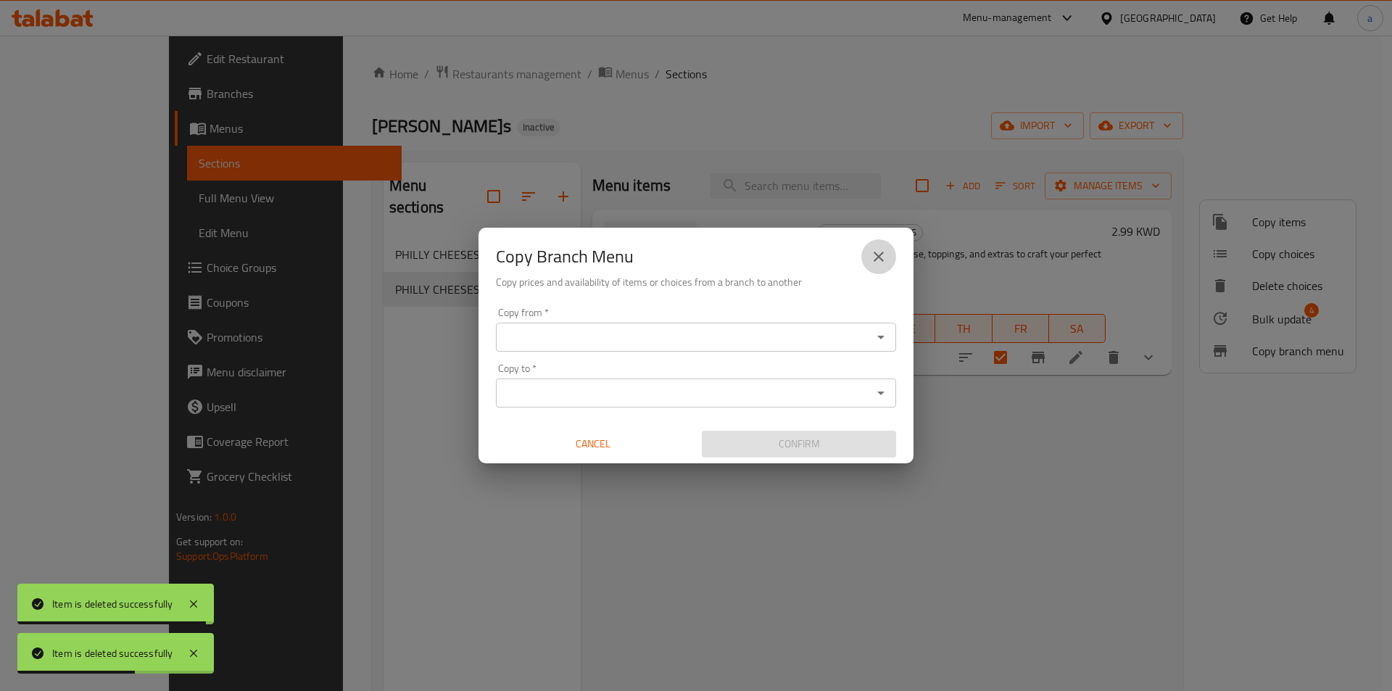
click at [886, 249] on icon "close" at bounding box center [878, 256] width 17 height 17
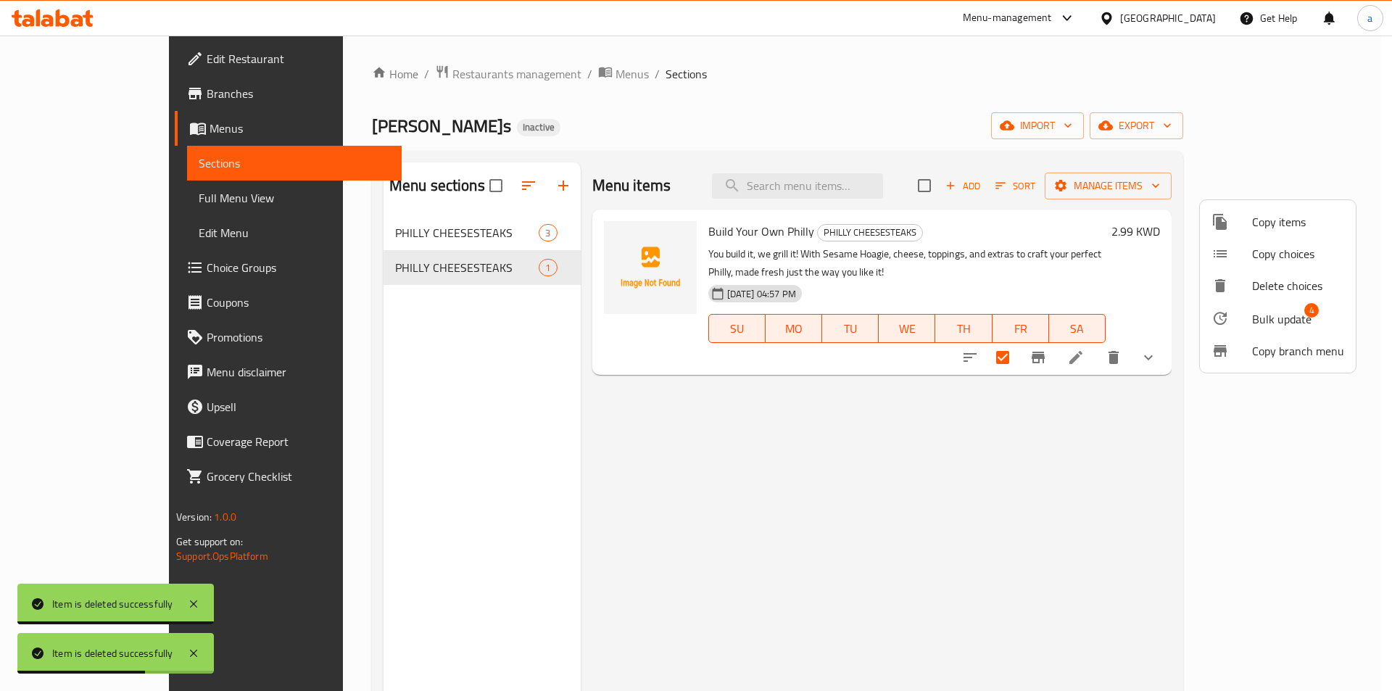
click at [1163, 440] on div at bounding box center [696, 345] width 1392 height 691
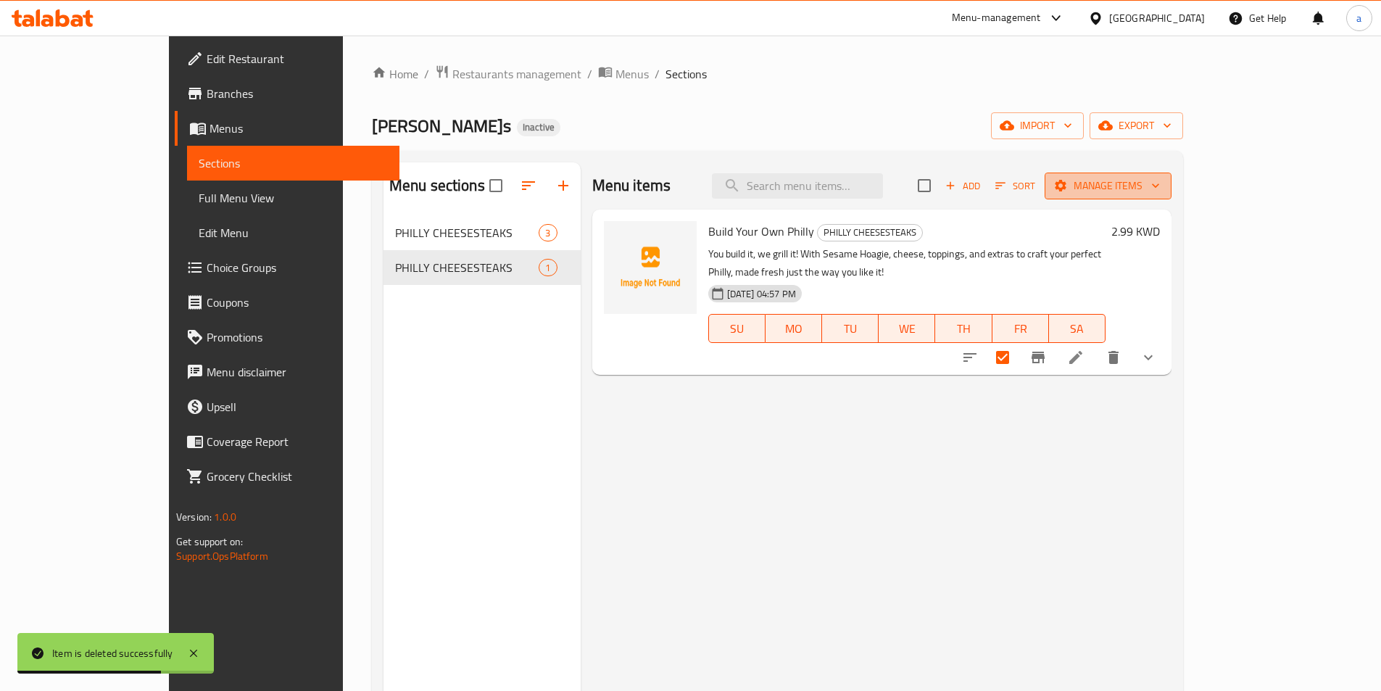
click at [1171, 195] on button "Manage items" at bounding box center [1107, 186] width 127 height 27
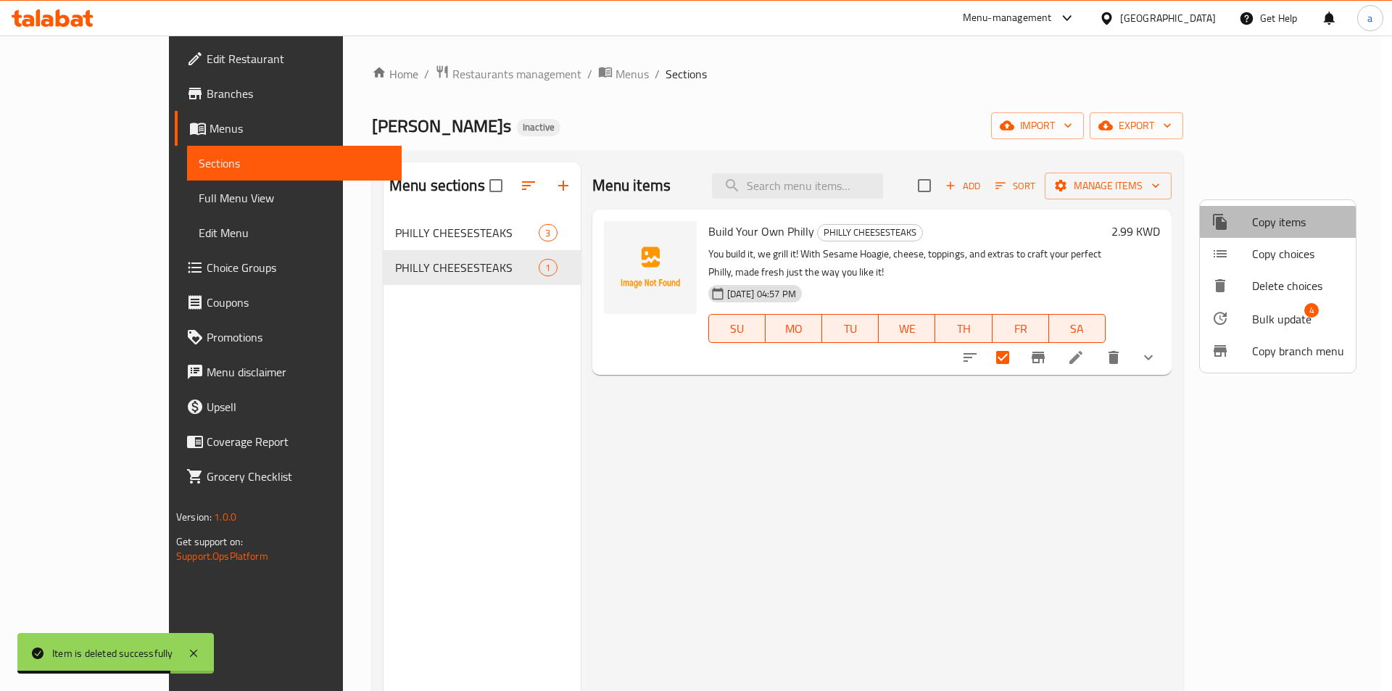
click at [1268, 225] on span "Copy items" at bounding box center [1298, 221] width 92 height 17
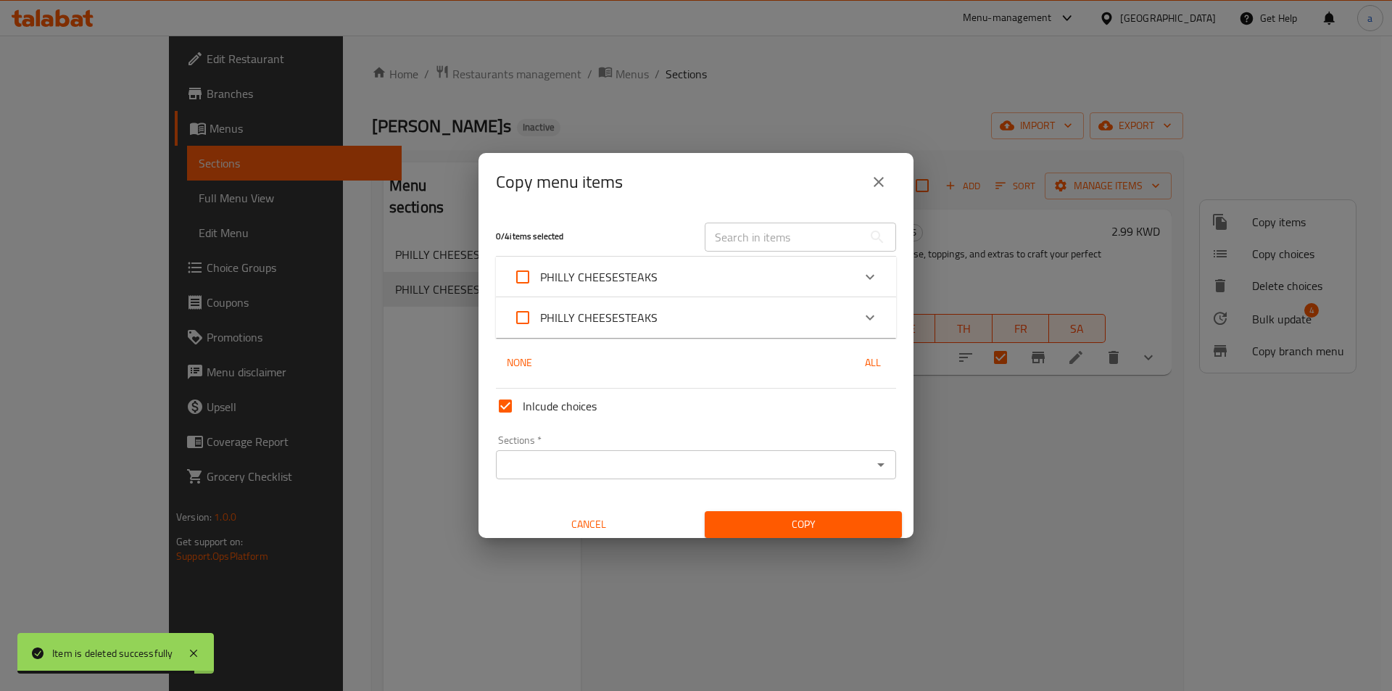
click at [528, 327] on input "PHILLY CHEESESTEAKS" at bounding box center [522, 317] width 35 height 35
checkbox input "true"
click at [566, 478] on div "Sections *" at bounding box center [696, 464] width 400 height 29
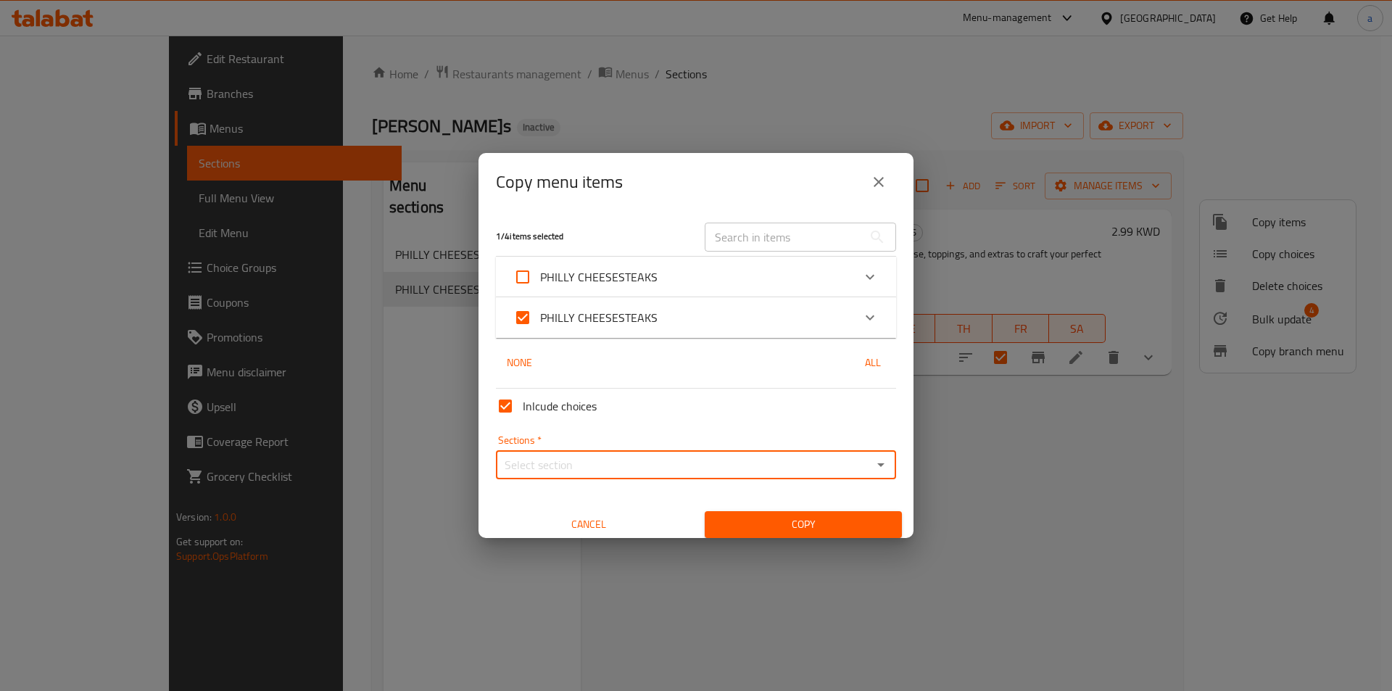
click at [583, 465] on input "Sections   *" at bounding box center [683, 464] width 367 height 20
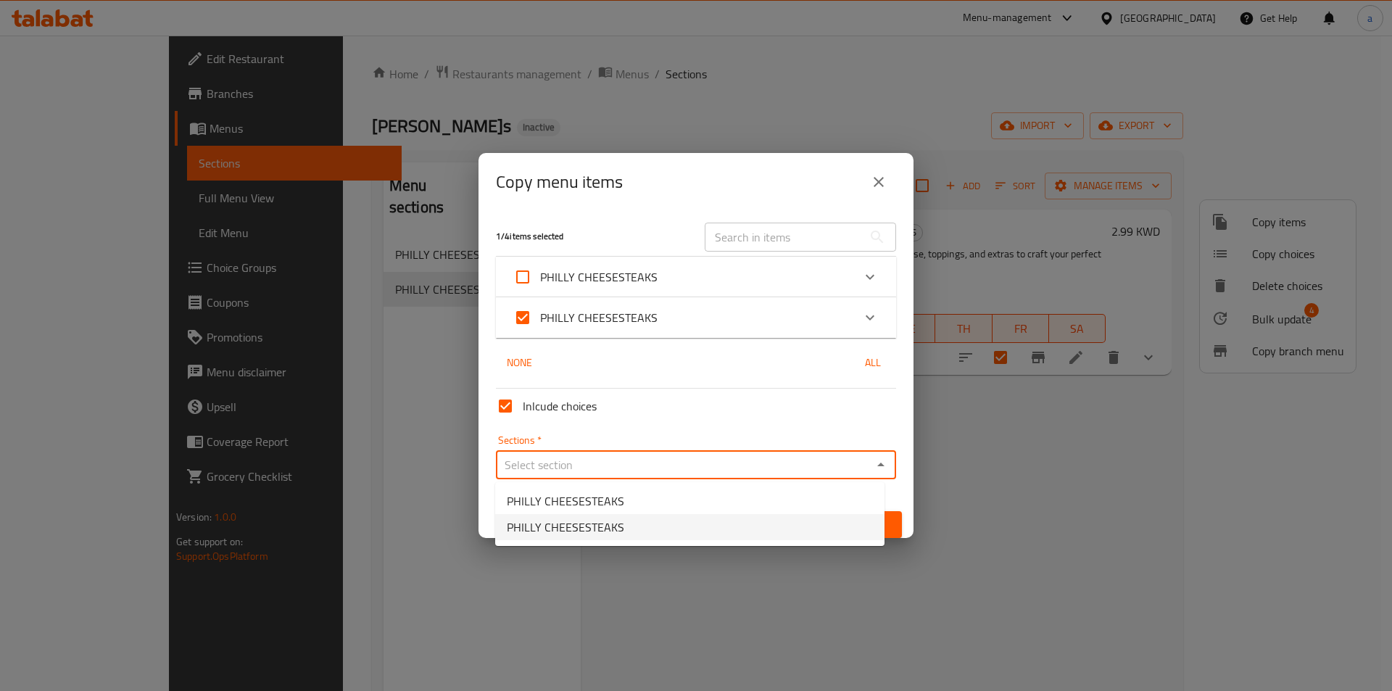
click at [578, 523] on span "PHILLY CHEESESTEAKS" at bounding box center [565, 526] width 117 height 17
type input "PHILLY CHEESESTEAKS"
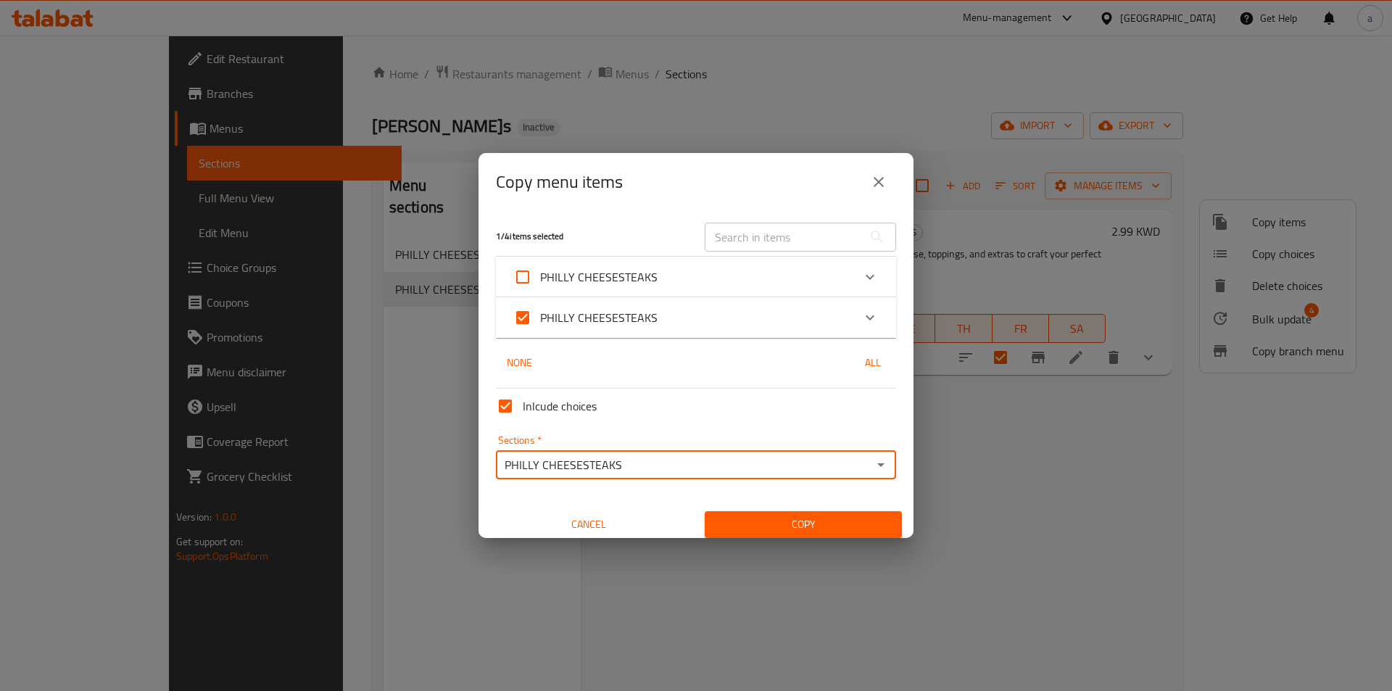
click at [736, 521] on span "Copy" at bounding box center [803, 524] width 174 height 18
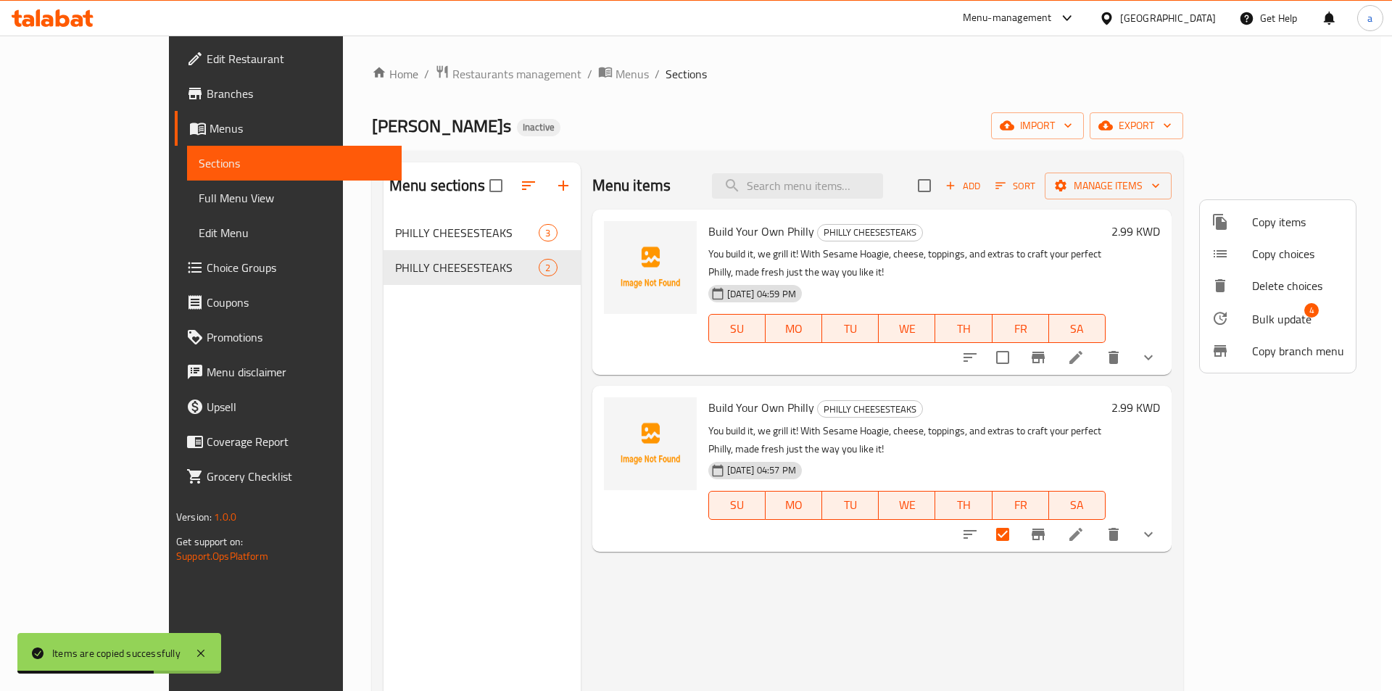
click at [1290, 536] on div at bounding box center [696, 345] width 1392 height 691
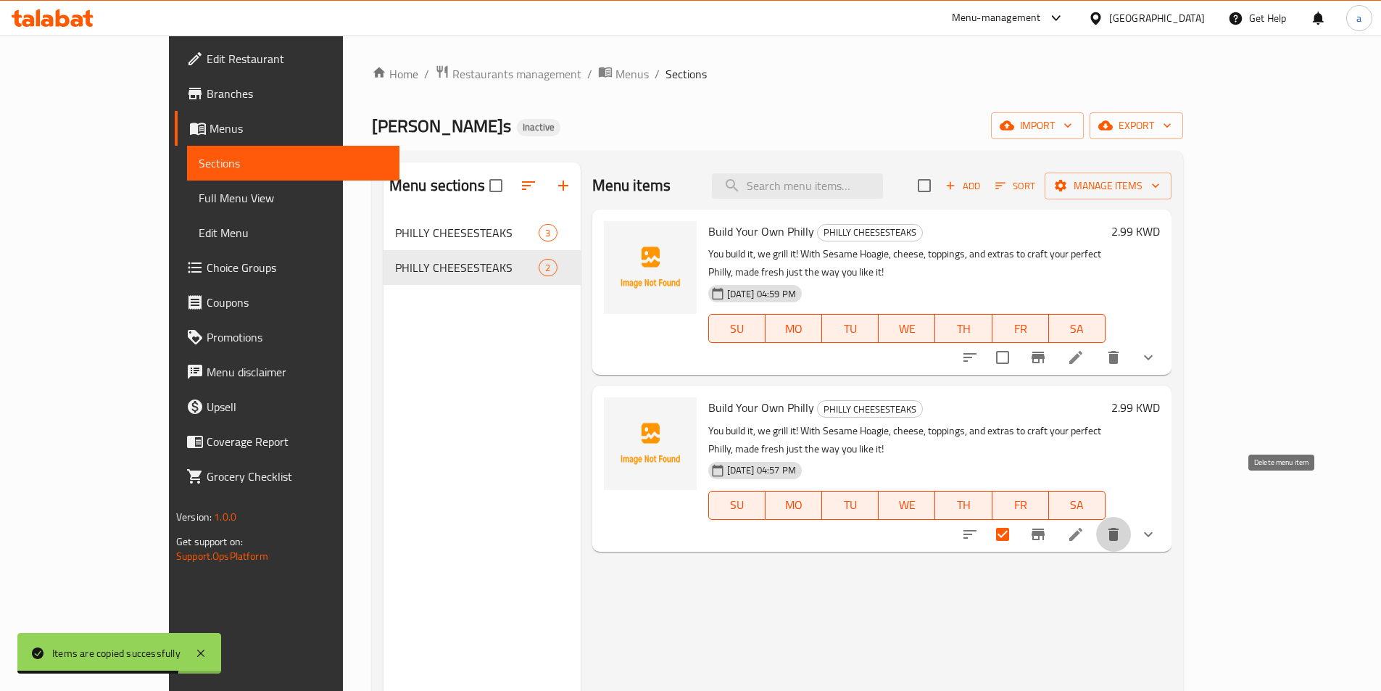
click at [1118, 528] on icon "delete" at bounding box center [1113, 534] width 10 height 13
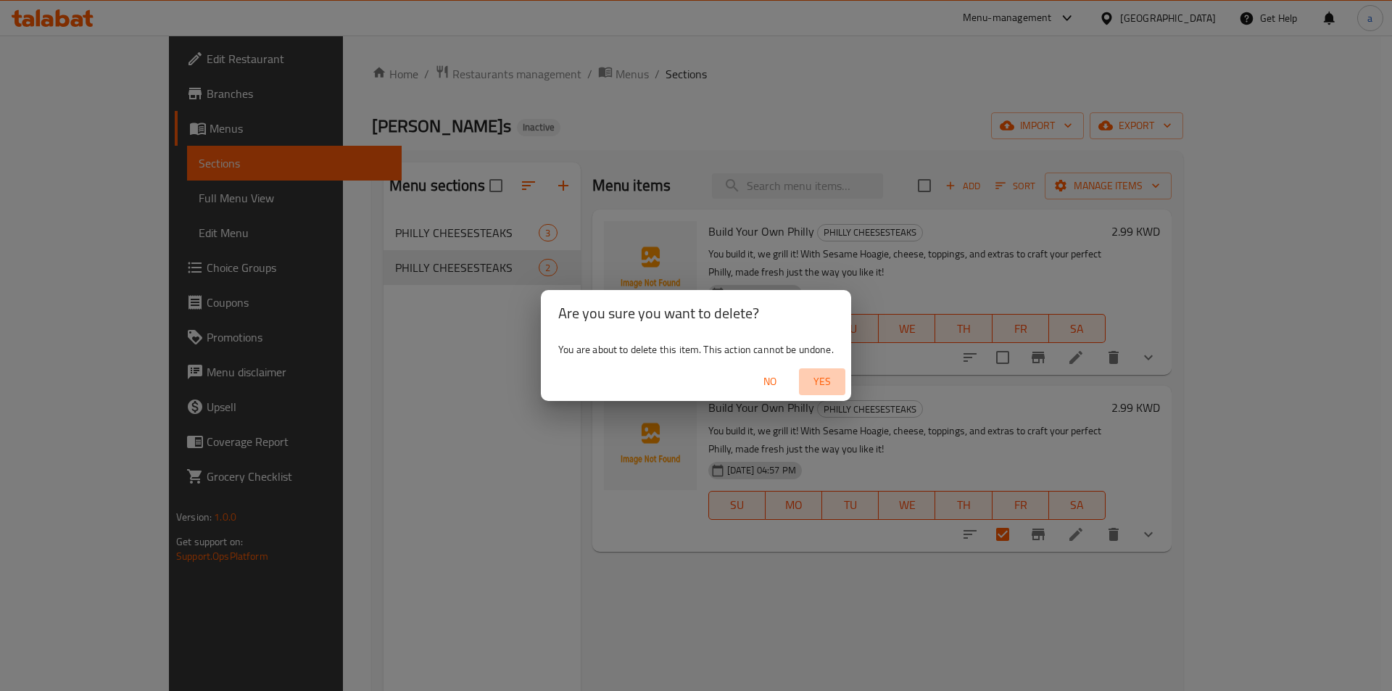
click at [823, 391] on button "Yes" at bounding box center [822, 381] width 46 height 27
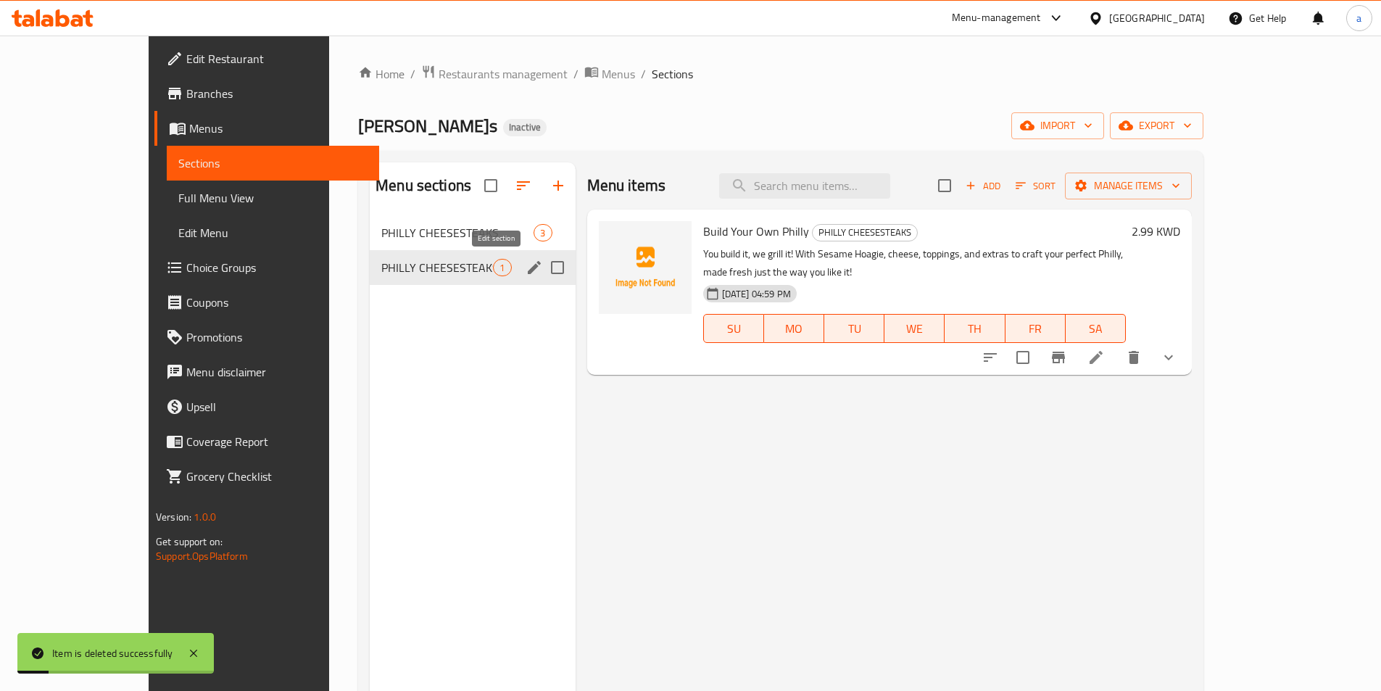
click at [525, 271] on icon "edit" at bounding box center [533, 267] width 17 height 17
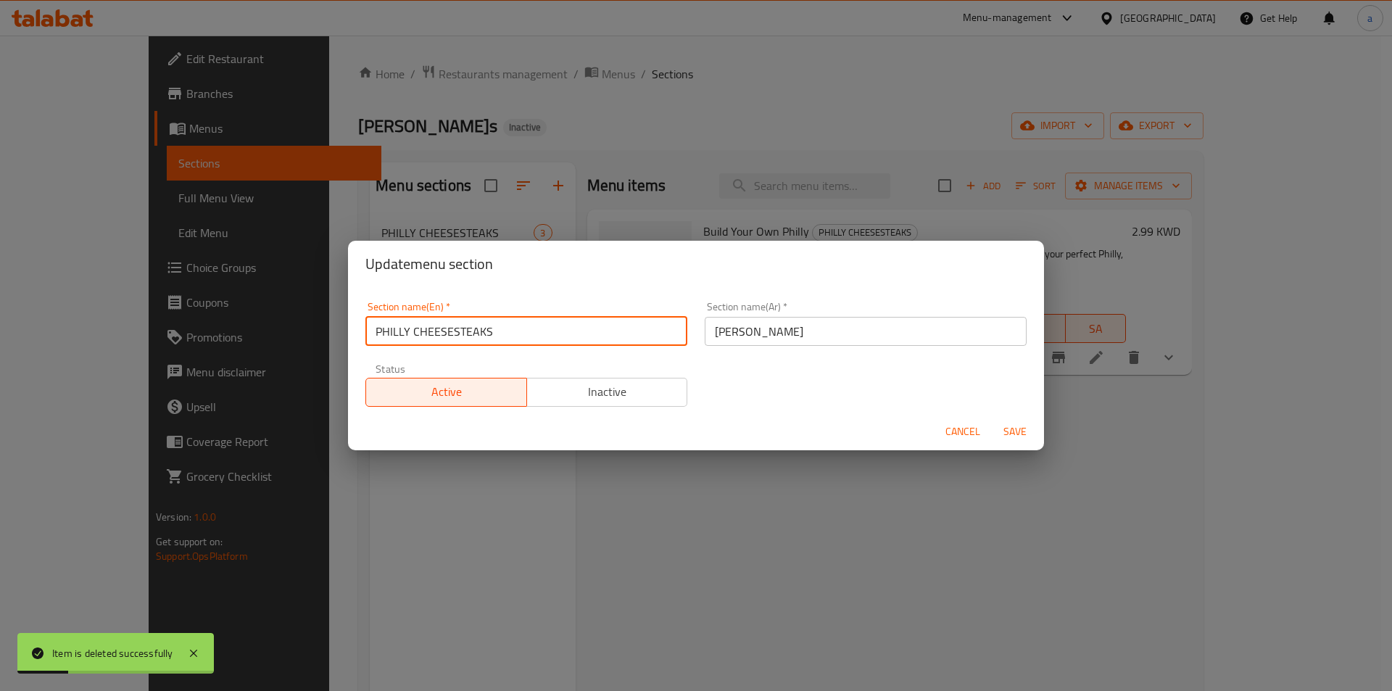
click at [538, 333] on input "PHILLY CHEESESTEAKS" at bounding box center [526, 331] width 322 height 29
click at [1028, 433] on span "Save" at bounding box center [1014, 432] width 35 height 18
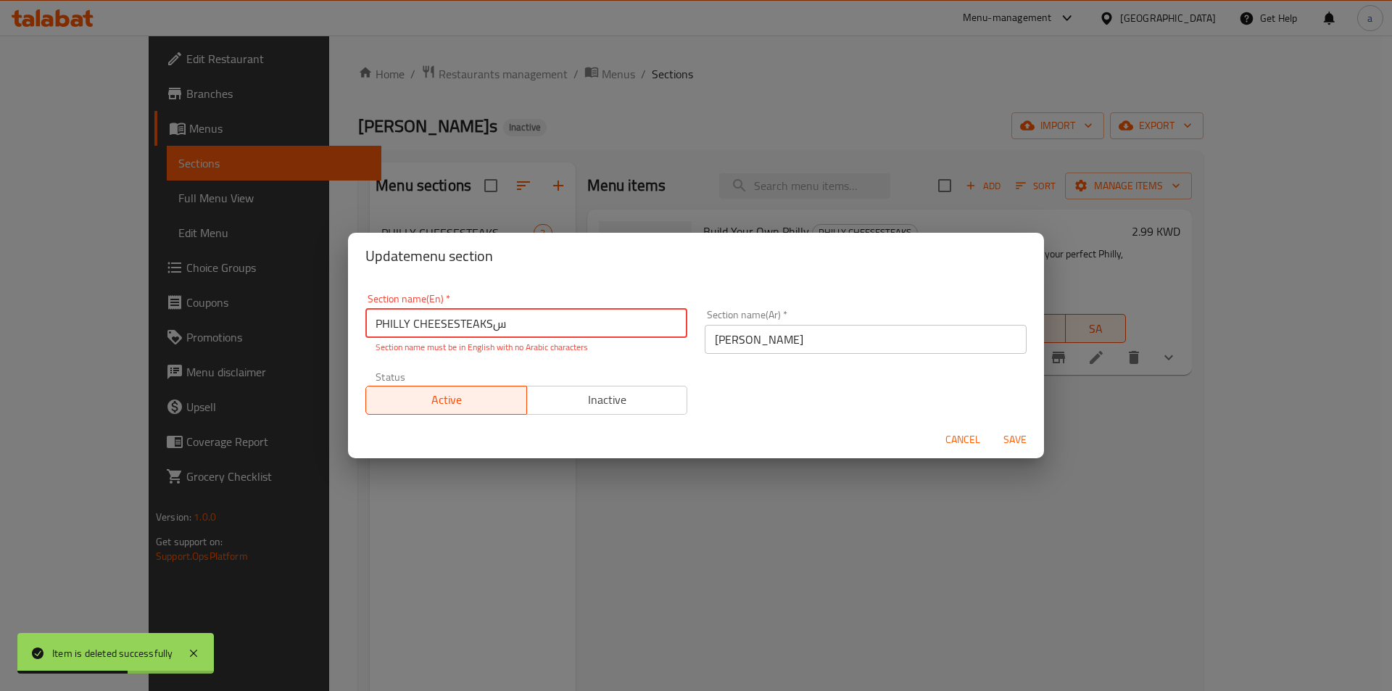
click at [531, 332] on input "PHILLY CHEESESTEAKSس" at bounding box center [526, 323] width 322 height 29
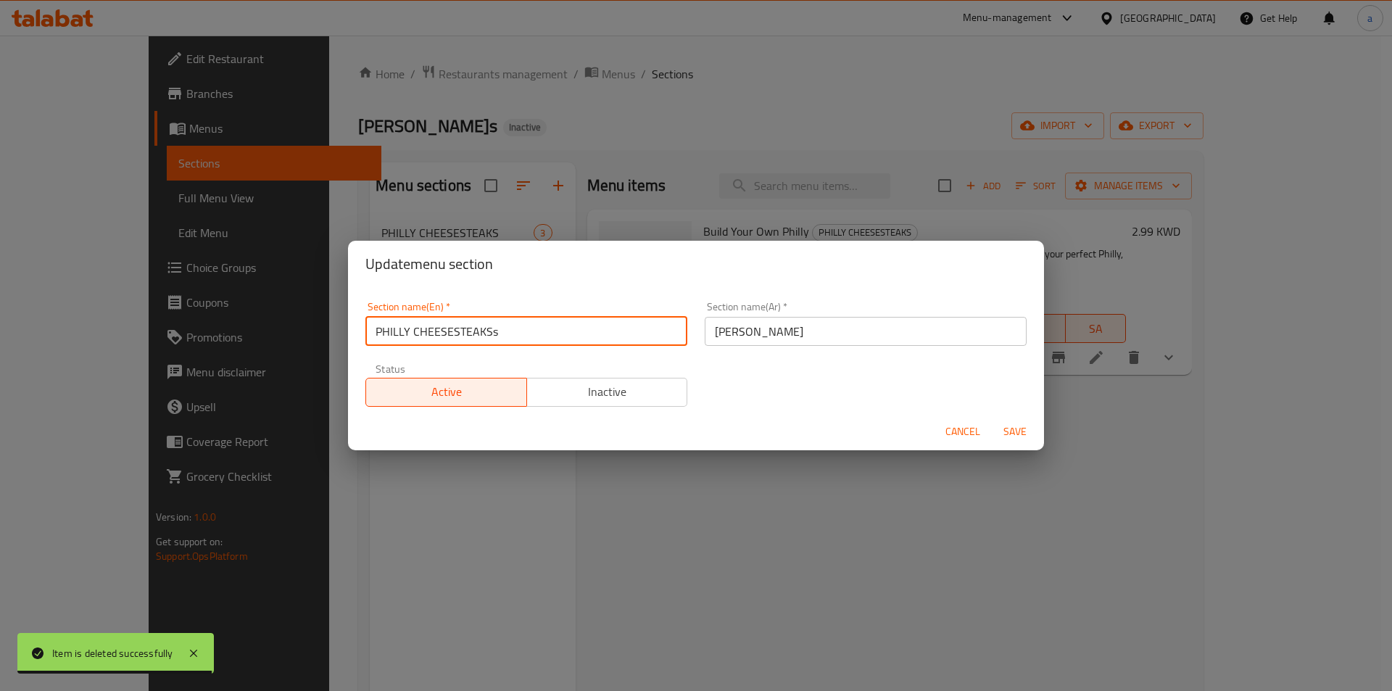
type input "PHILLY CHEESESTEAKSs"
click at [1026, 427] on span "Save" at bounding box center [1014, 432] width 35 height 18
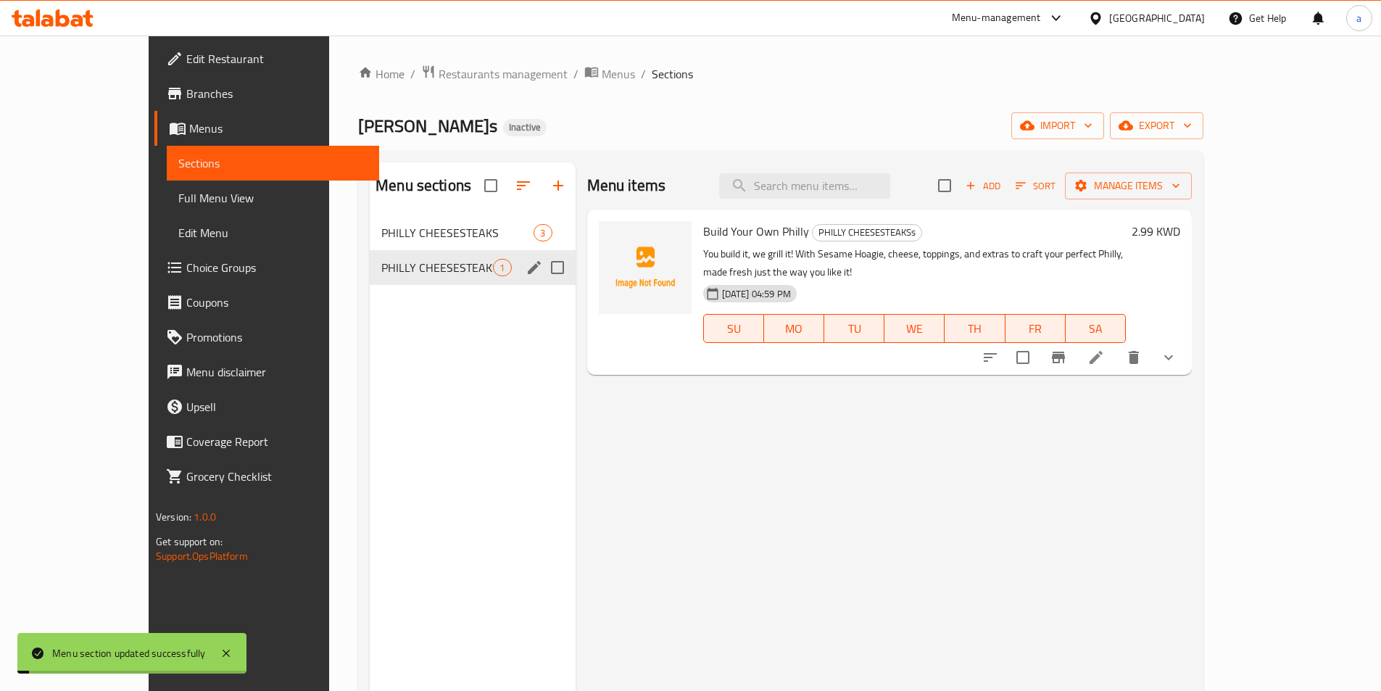
click at [723, 533] on div "Menu items Add Sort Manage items Build Your Own Philly PHILLY CHEESESTEAKSs You…" at bounding box center [884, 507] width 616 height 691
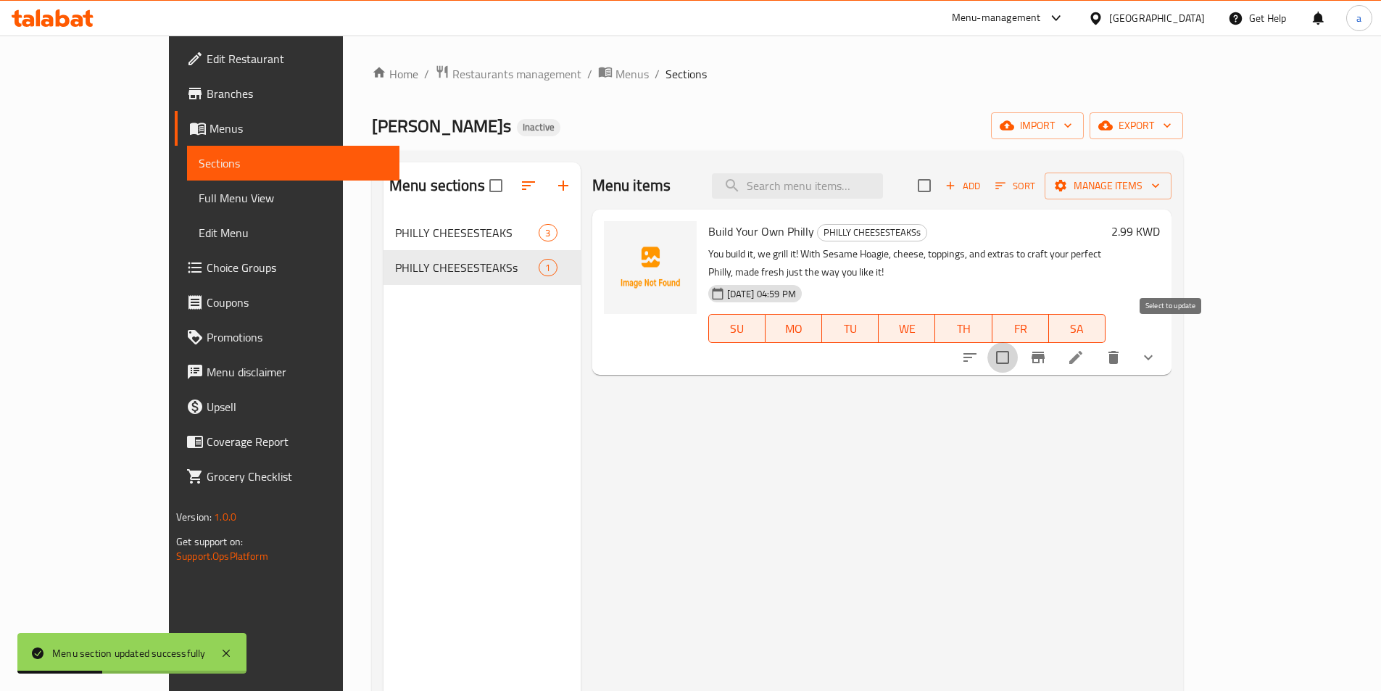
click at [1018, 346] on input "checkbox" at bounding box center [1002, 357] width 30 height 30
checkbox input "true"
click at [1160, 188] on span "Manage items" at bounding box center [1108, 186] width 104 height 18
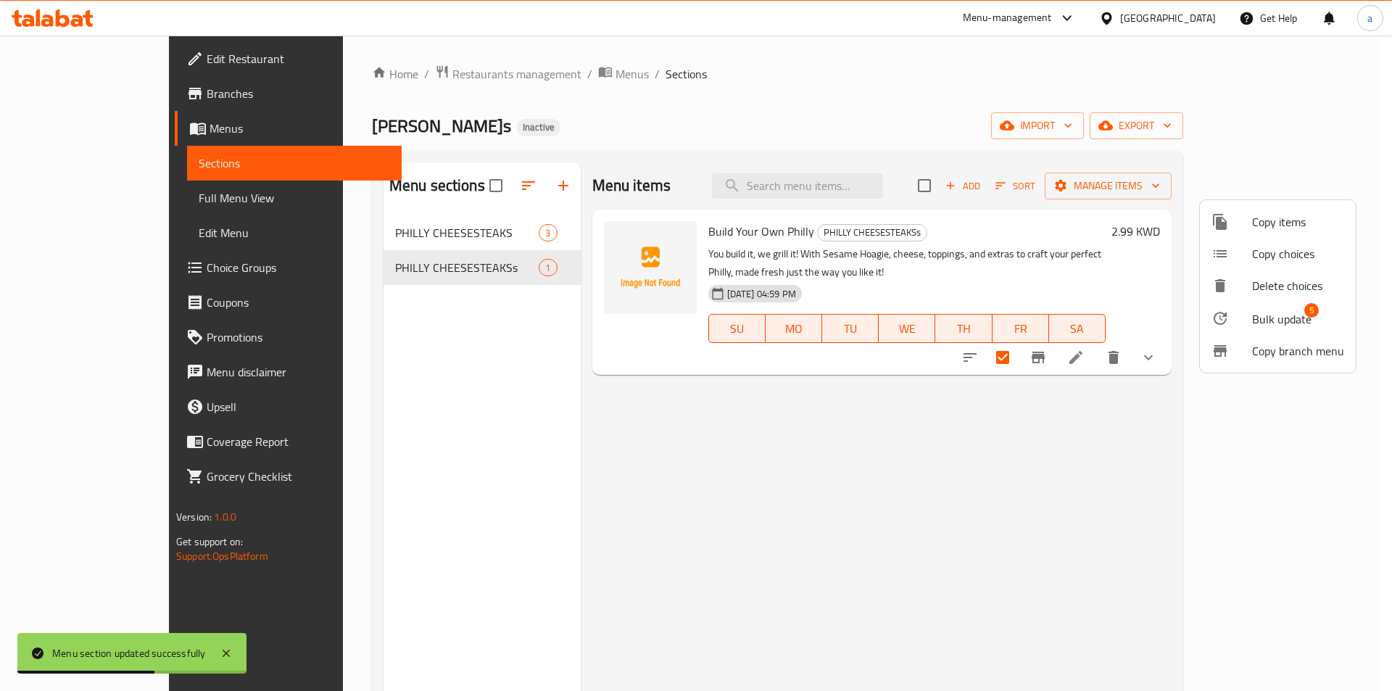
click at [1252, 223] on span "Copy items" at bounding box center [1298, 221] width 92 height 17
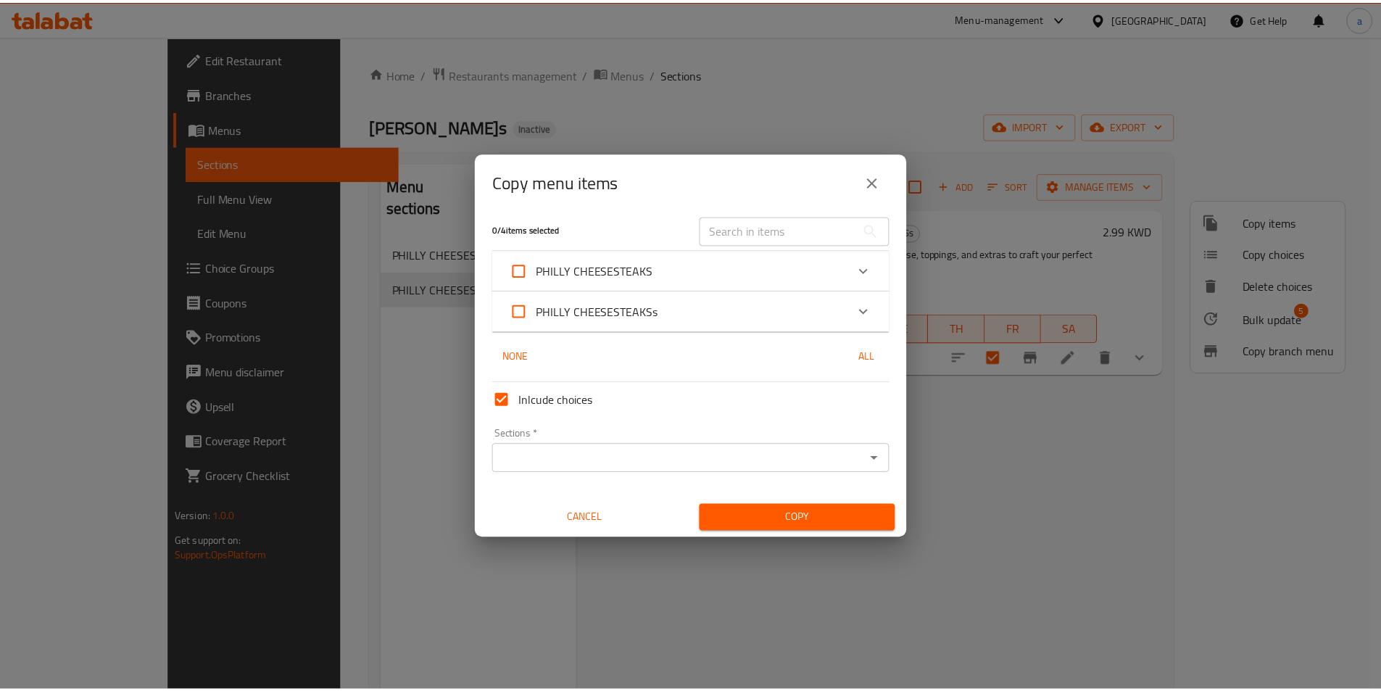
scroll to position [9, 0]
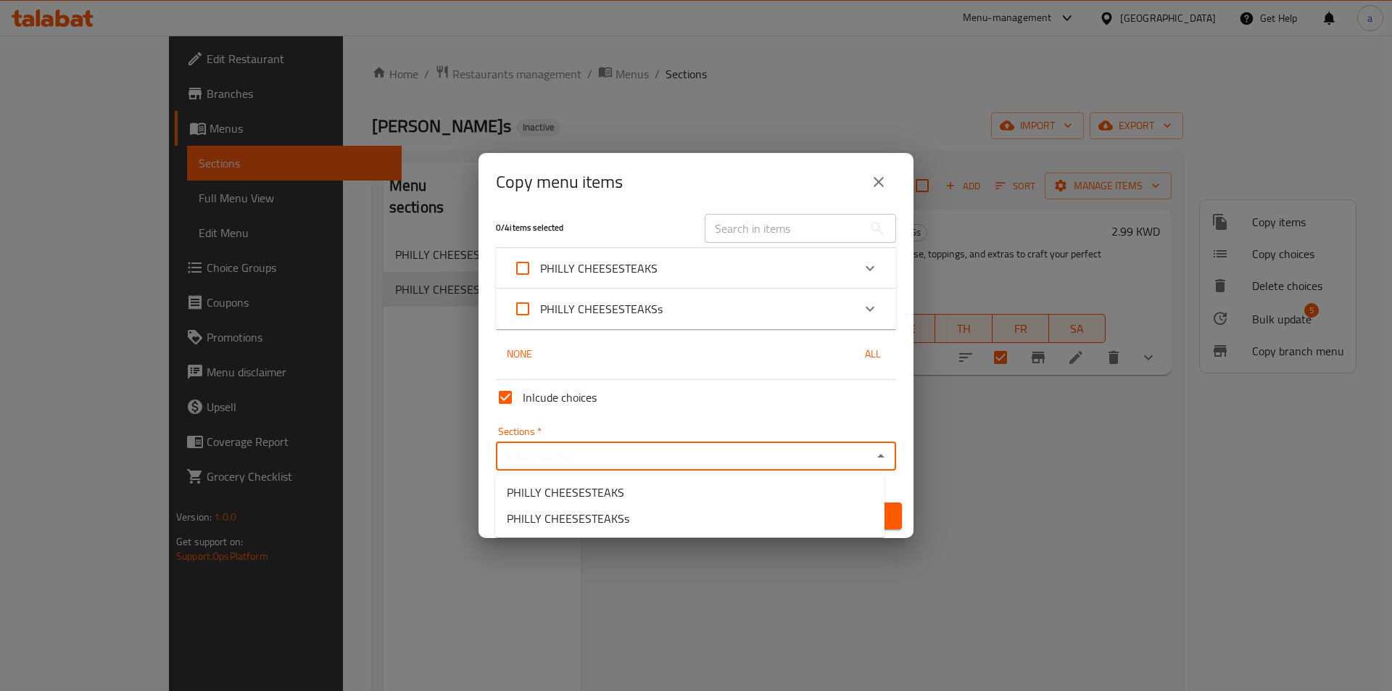
click at [573, 454] on input "Sections   *" at bounding box center [683, 456] width 367 height 20
click at [577, 489] on span "PHILLY CHEESESTEAKS" at bounding box center [565, 491] width 117 height 17
type input "PHILLY CHEESESTEAKS"
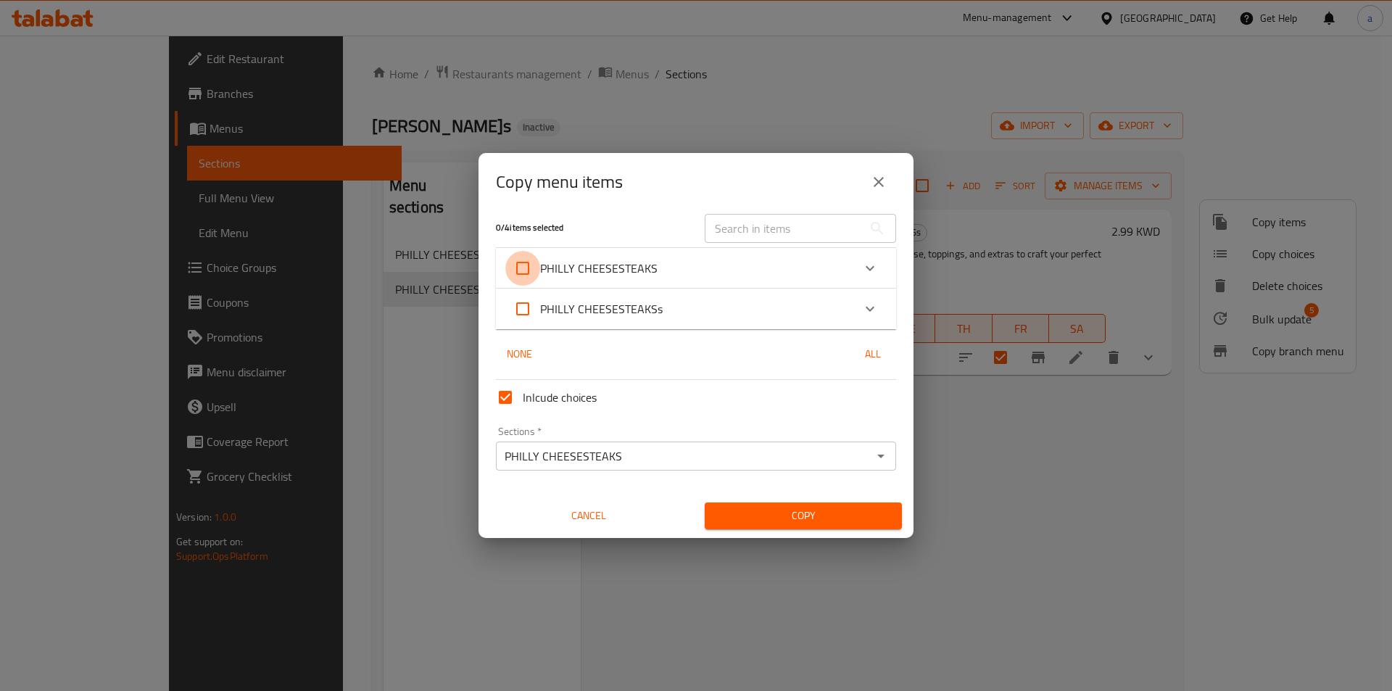
click at [525, 269] on input "PHILLY CHEESESTEAKS" at bounding box center [522, 268] width 35 height 35
checkbox input "true"
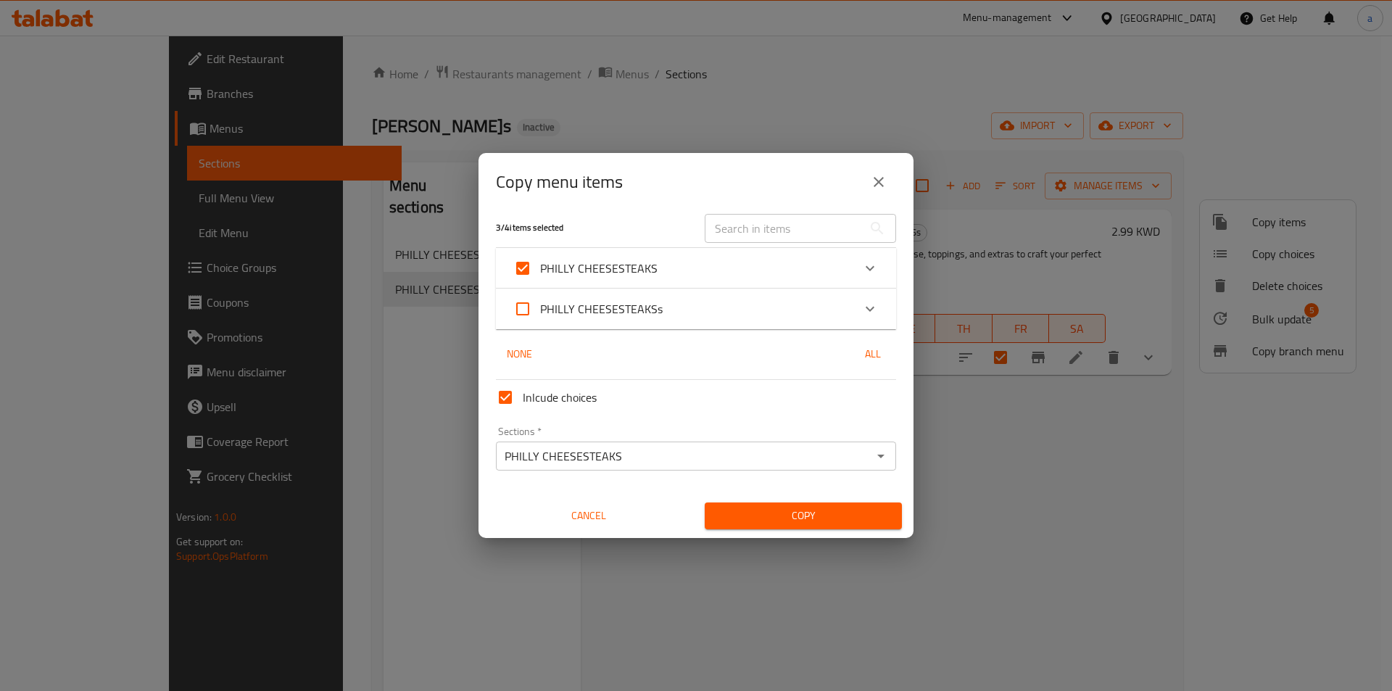
click at [719, 518] on span "Copy" at bounding box center [803, 516] width 174 height 18
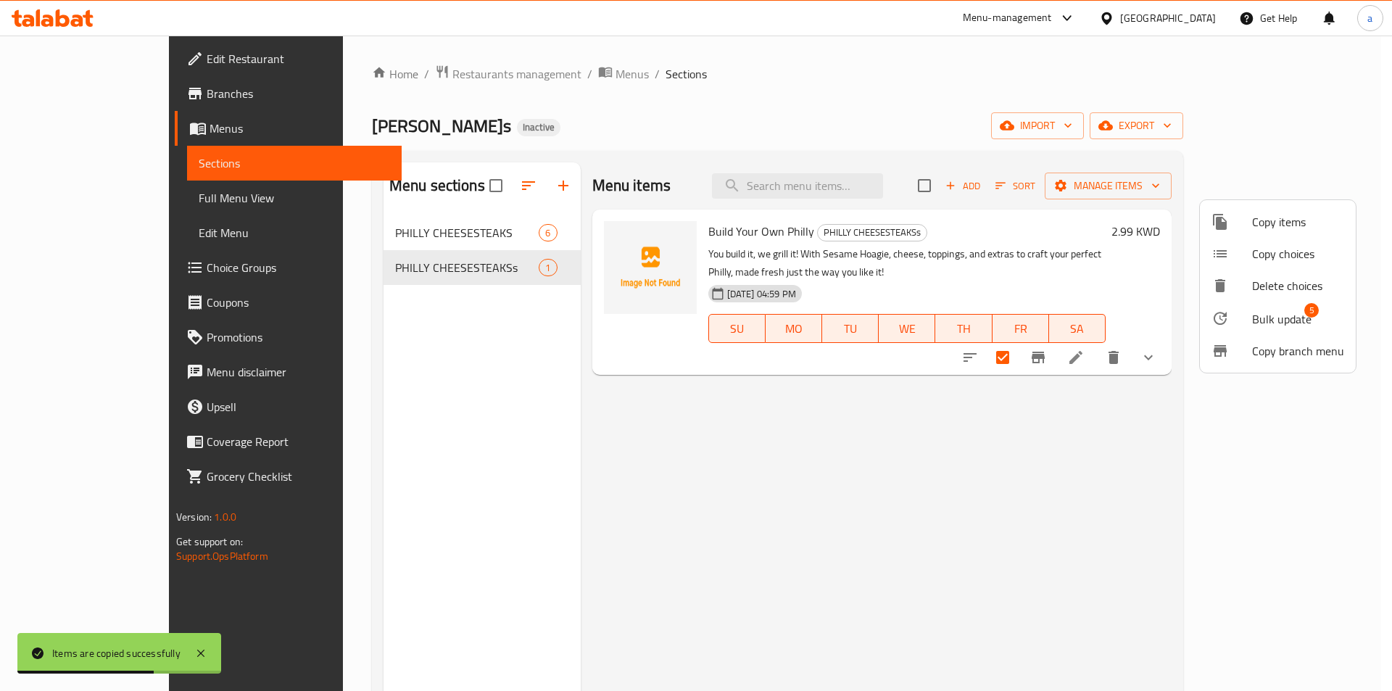
click at [432, 232] on div at bounding box center [696, 345] width 1392 height 691
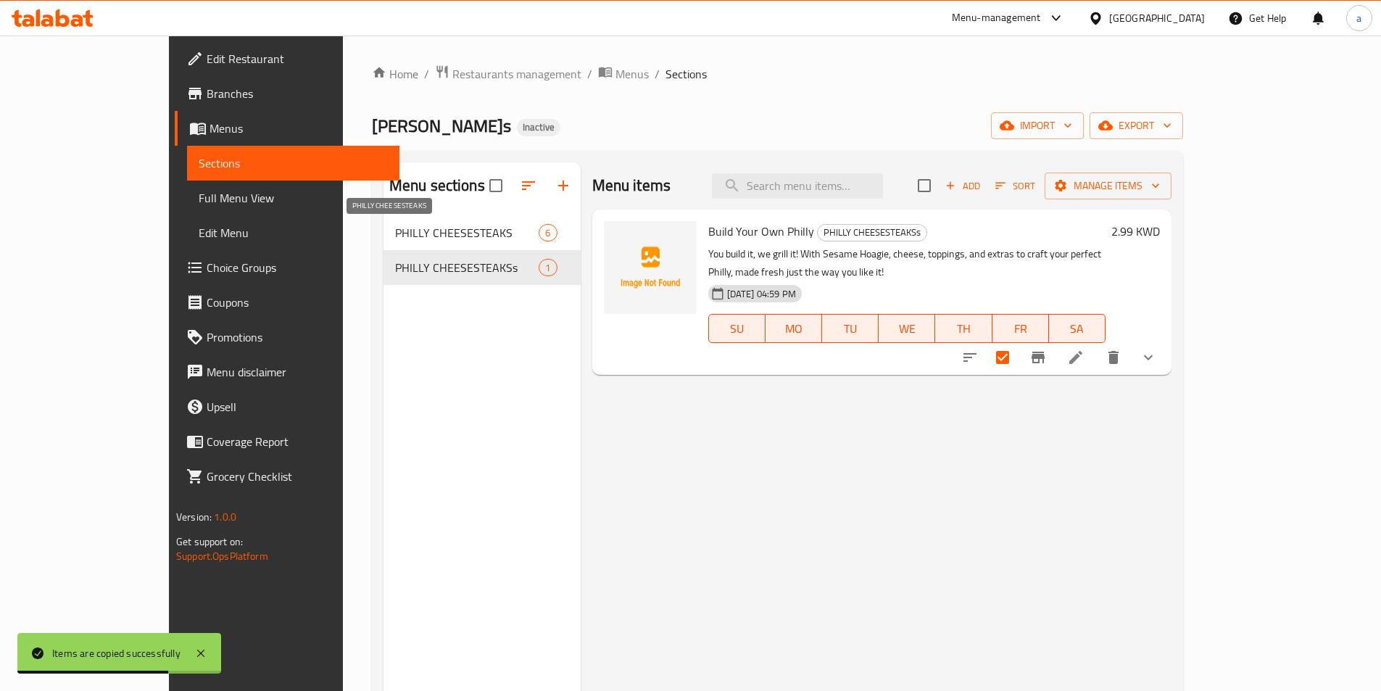
click at [432, 232] on span "PHILLY CHEESESTEAKS" at bounding box center [467, 232] width 144 height 17
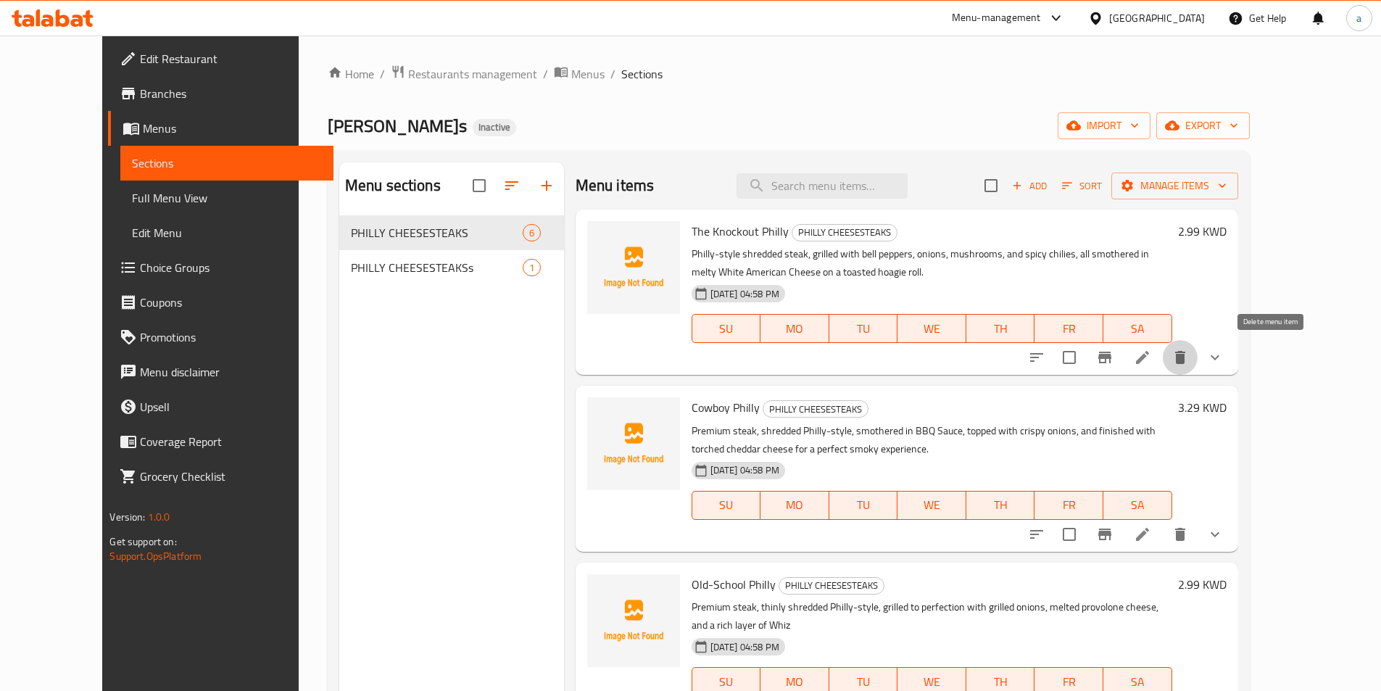
click at [1185, 352] on icon "delete" at bounding box center [1180, 357] width 10 height 13
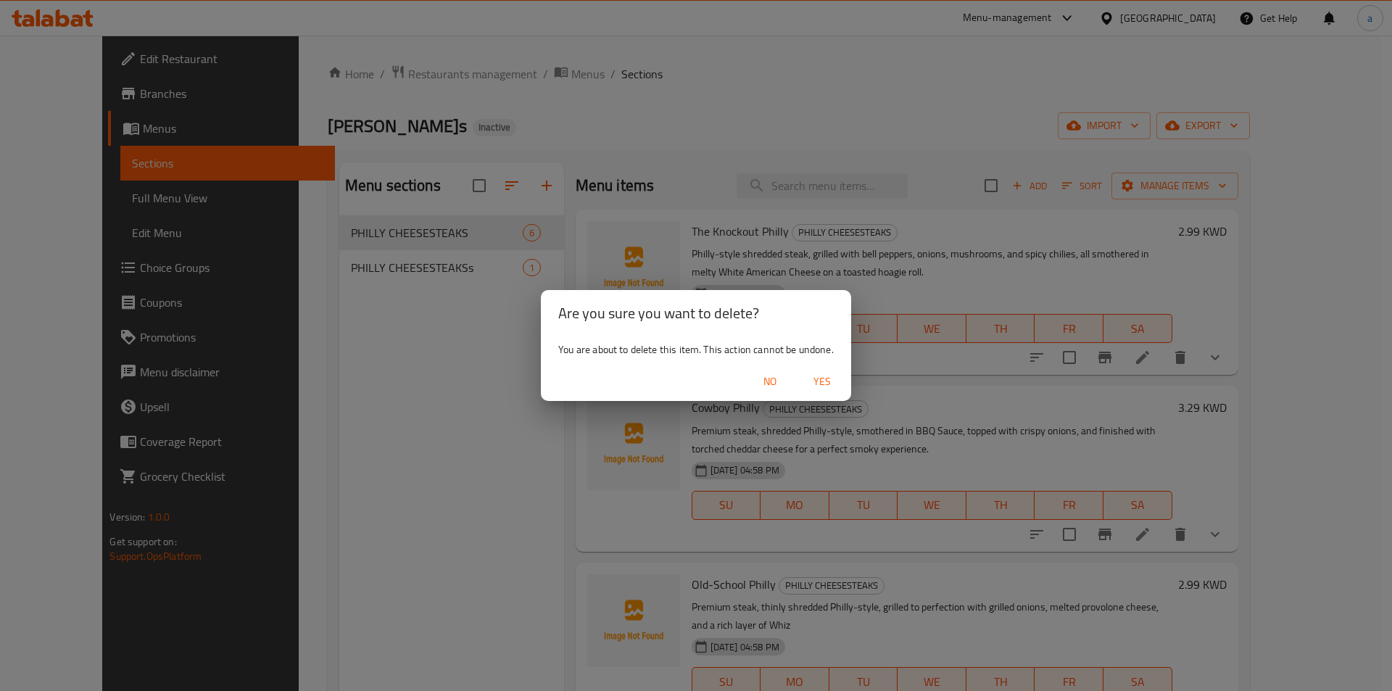
click at [814, 382] on span "Yes" at bounding box center [822, 382] width 35 height 18
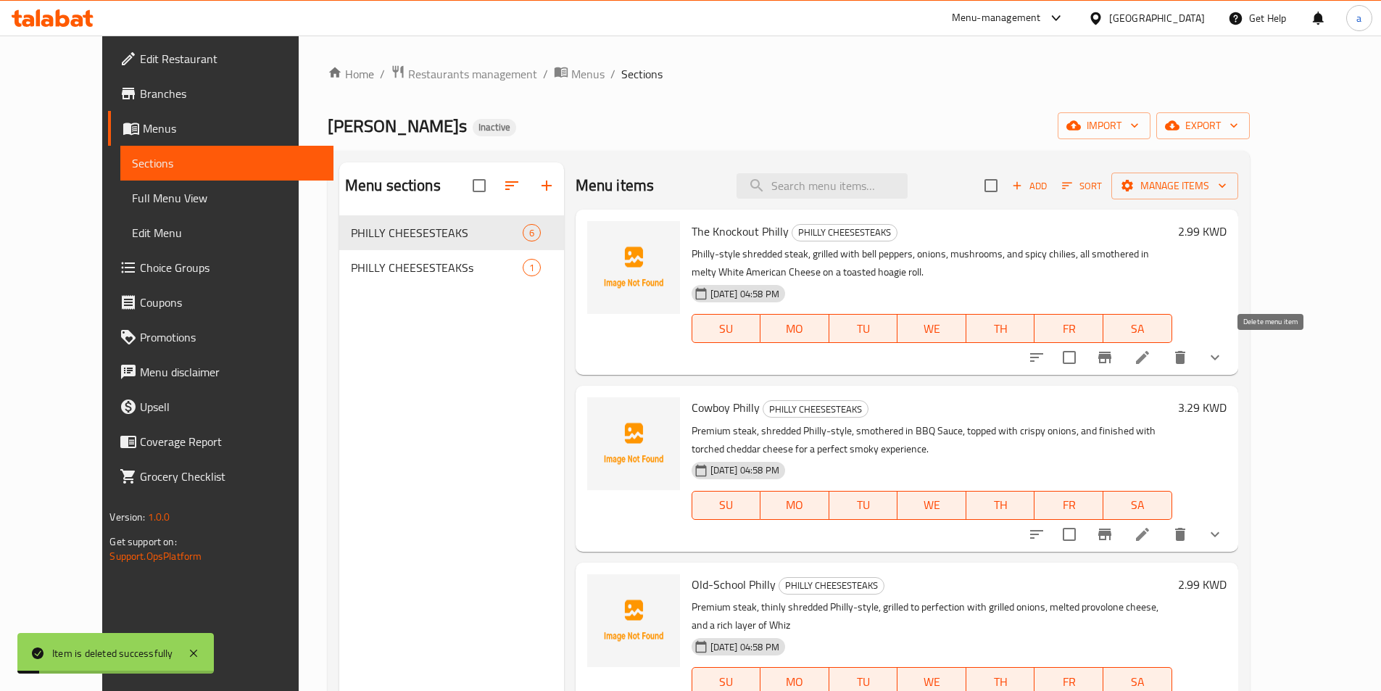
click at [1189, 355] on icon "delete" at bounding box center [1179, 357] width 17 height 17
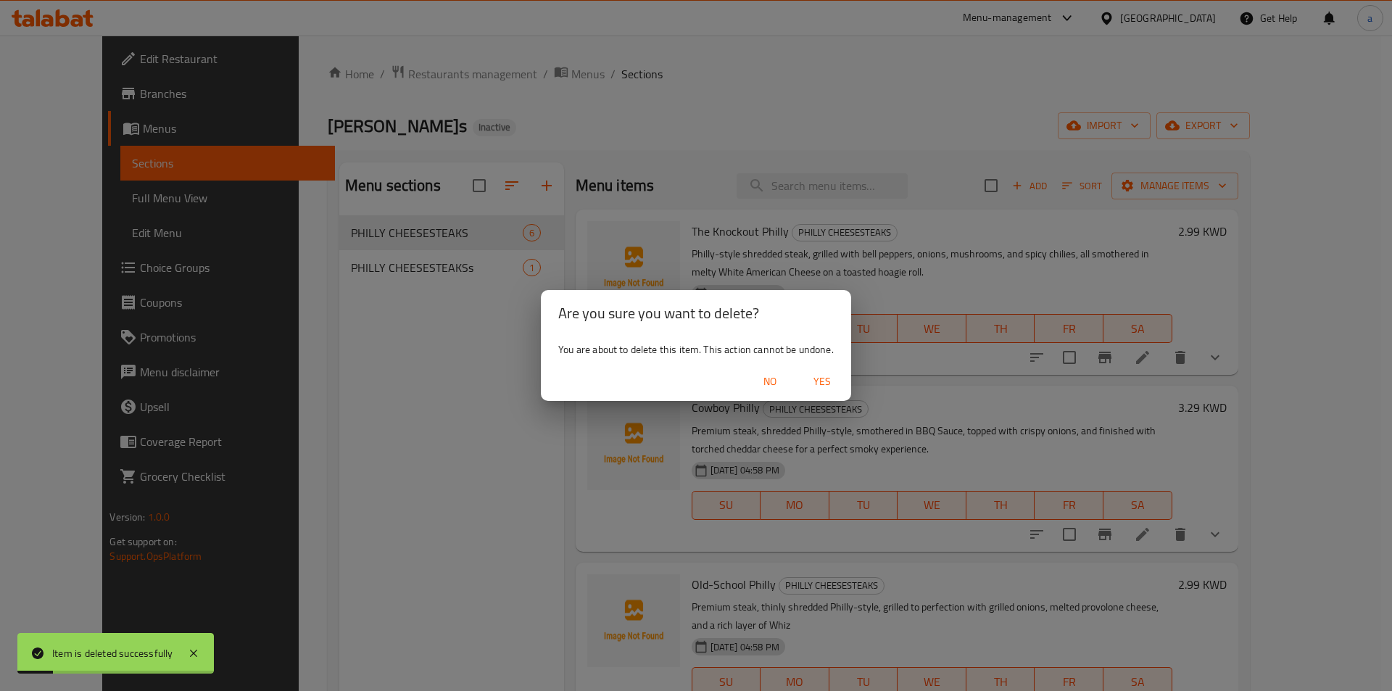
click at [811, 378] on span "Yes" at bounding box center [822, 382] width 35 height 18
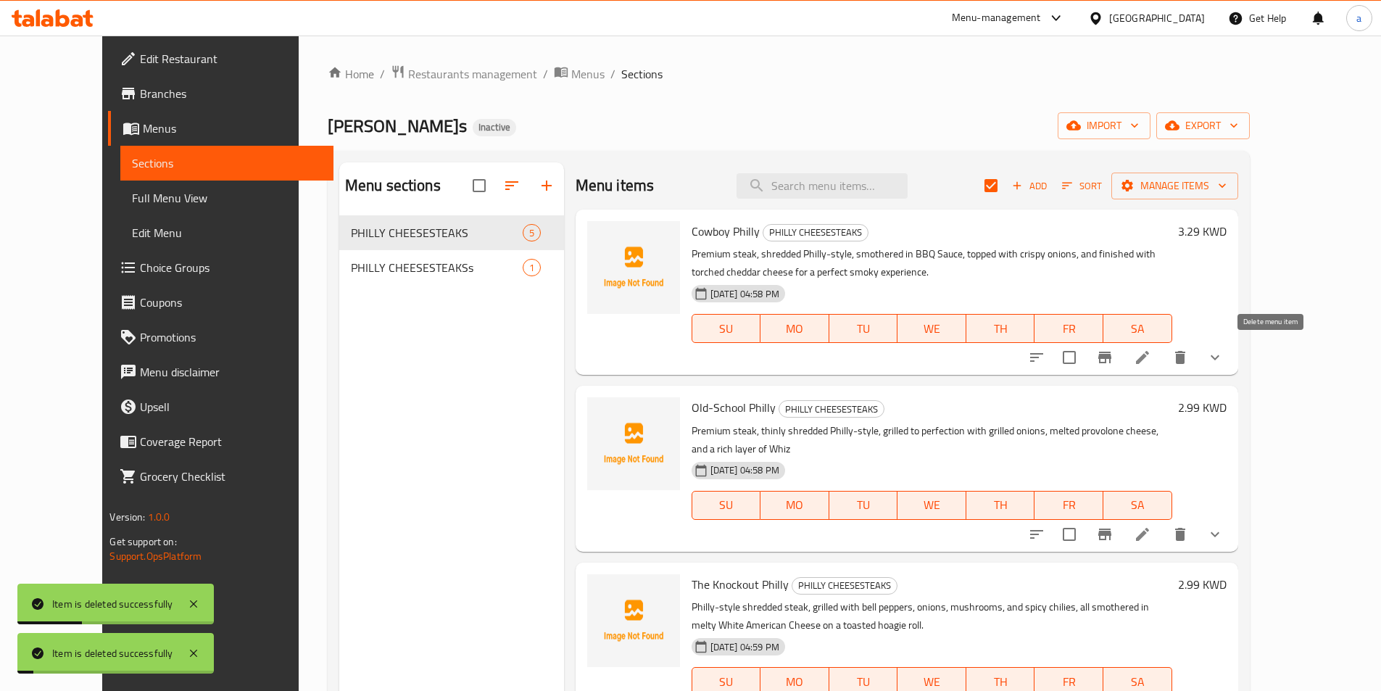
click at [1189, 360] on icon "delete" at bounding box center [1179, 357] width 17 height 17
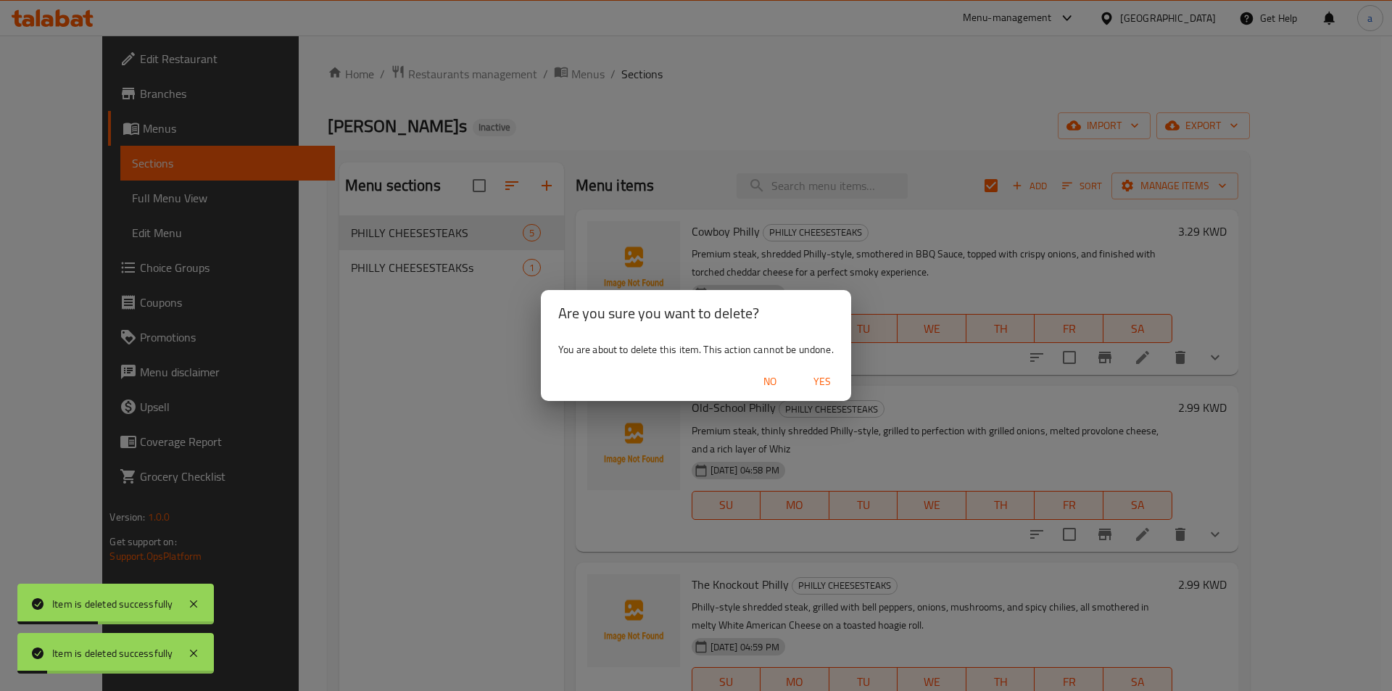
click at [816, 384] on span "Yes" at bounding box center [822, 382] width 35 height 18
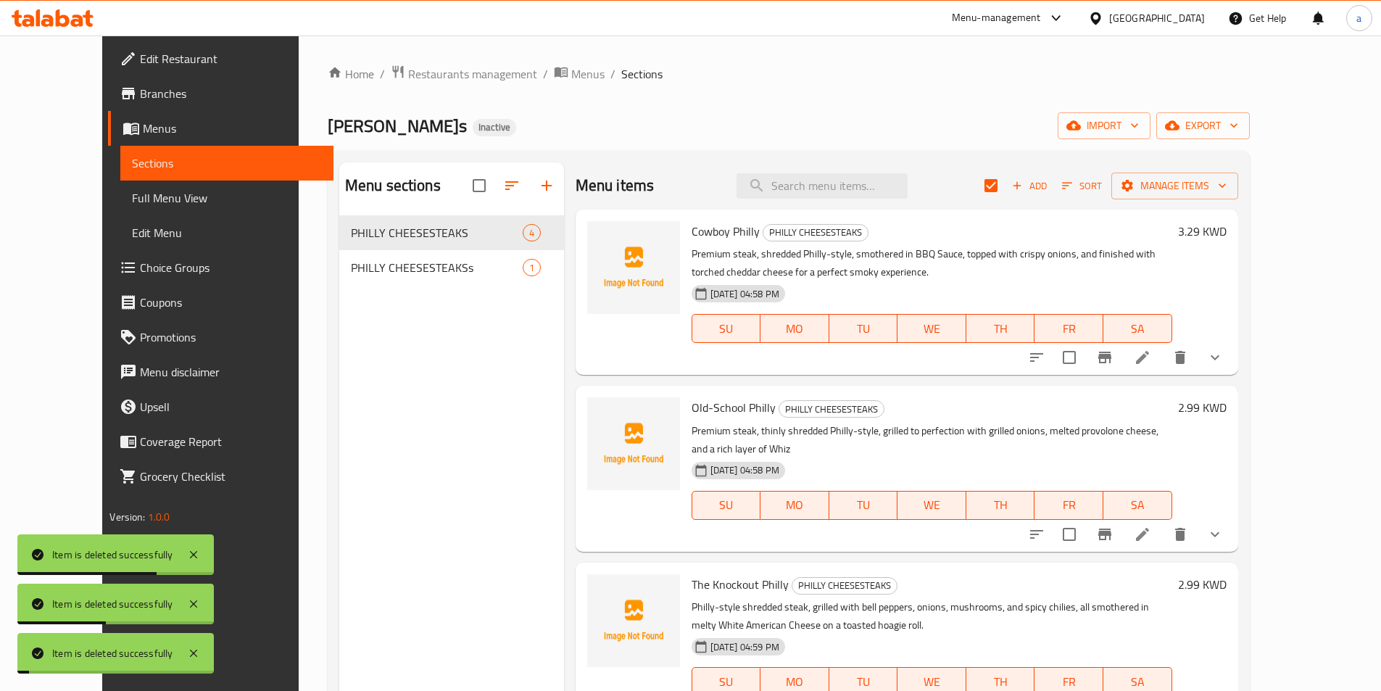
checkbox input "false"
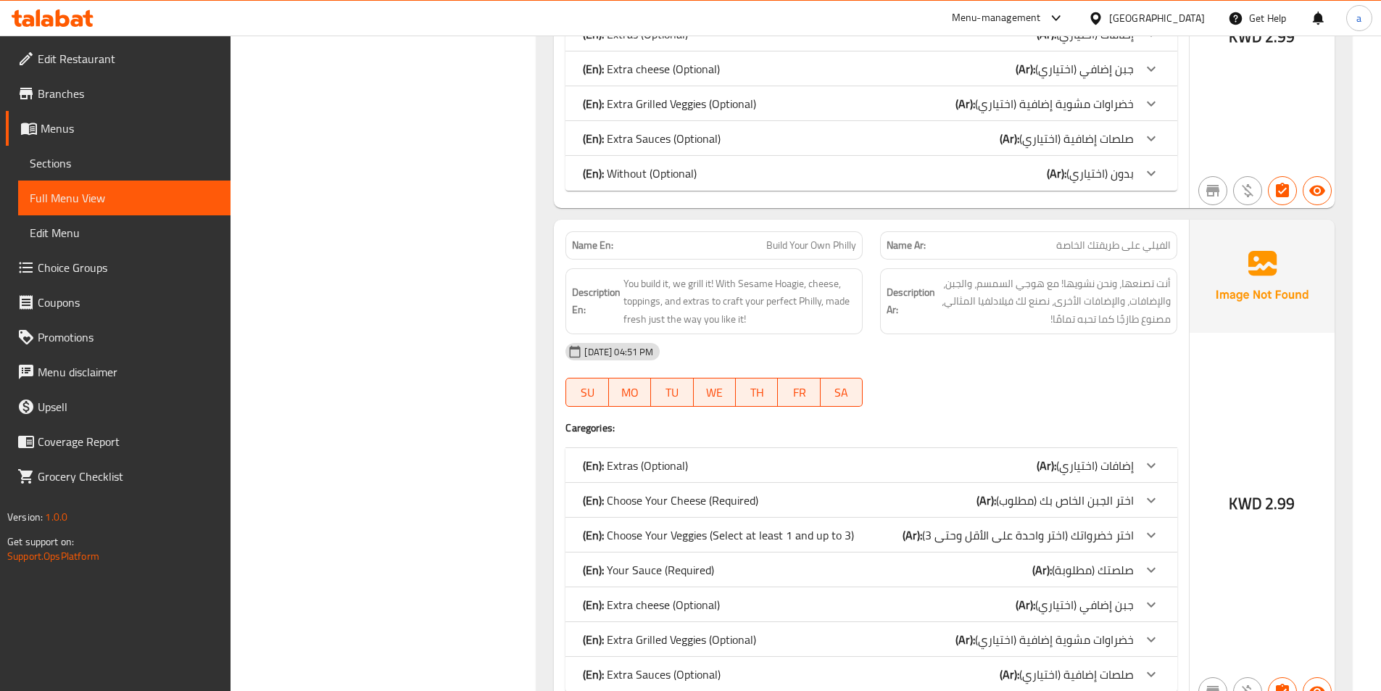
scroll to position [1417, 0]
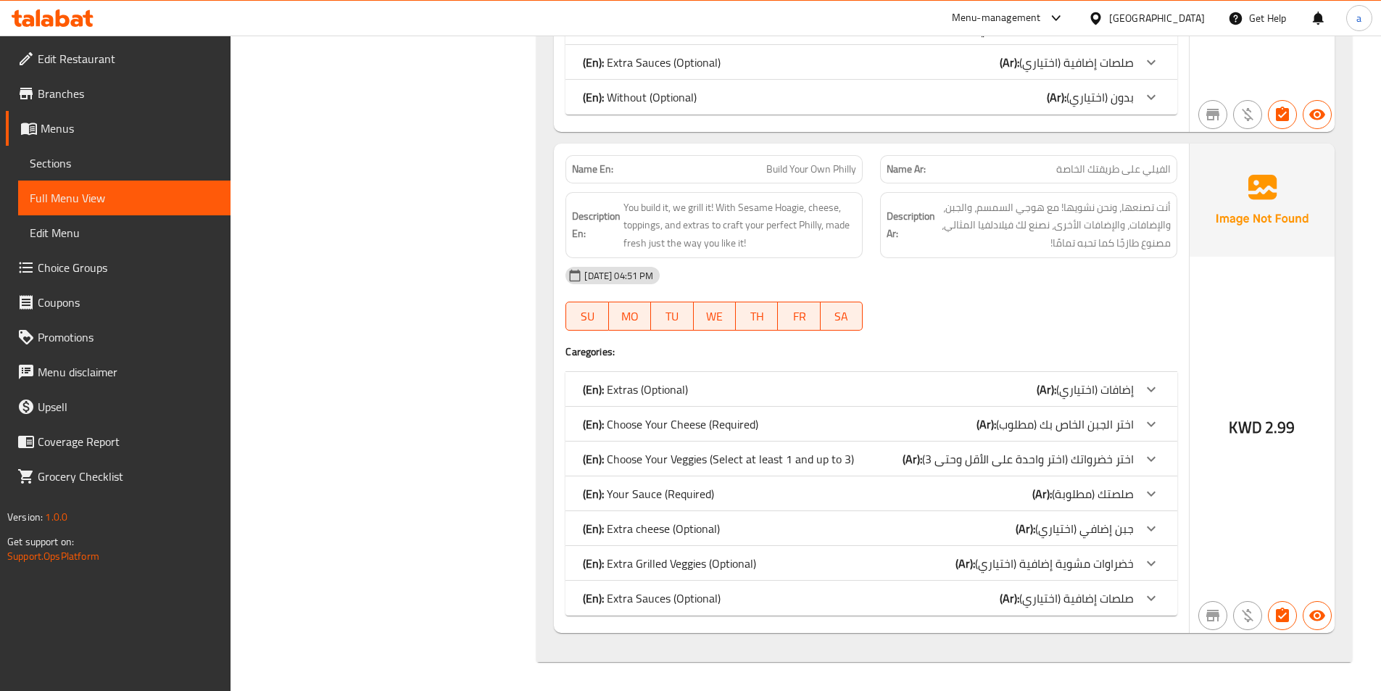
click at [105, 172] on link "Sections" at bounding box center [124, 163] width 212 height 35
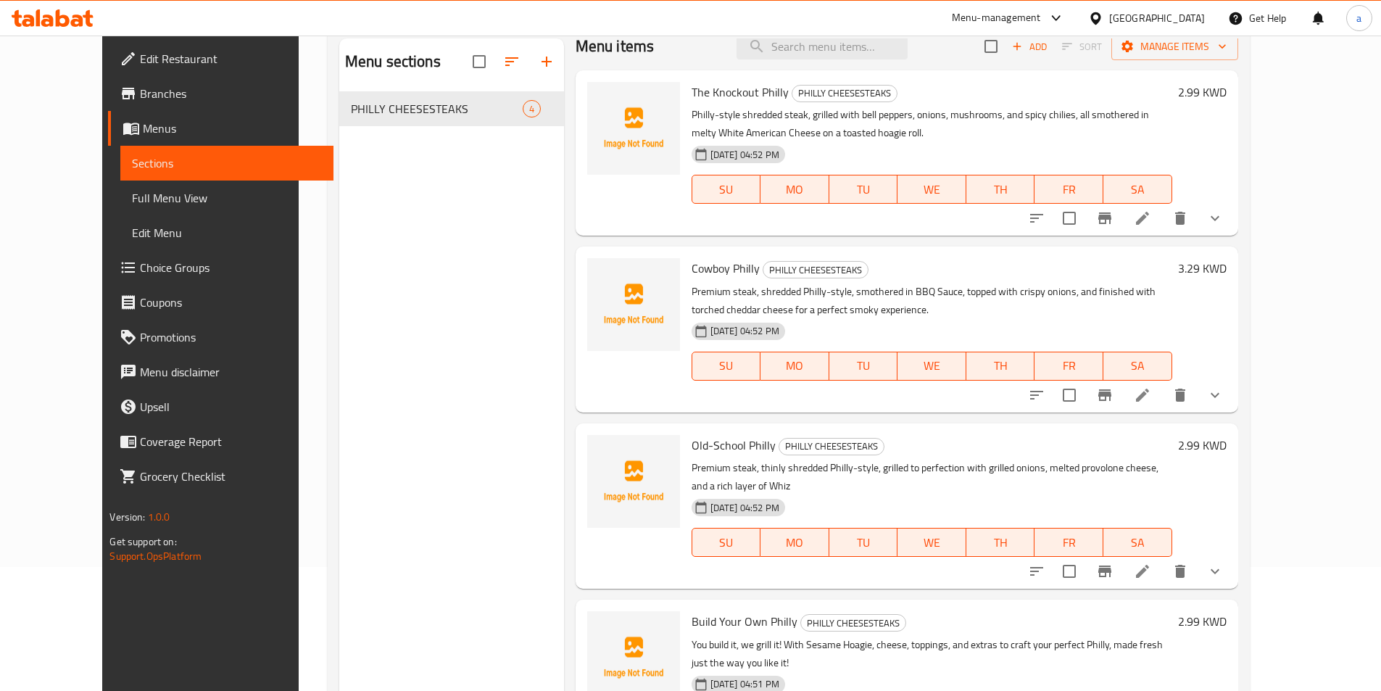
scroll to position [203, 0]
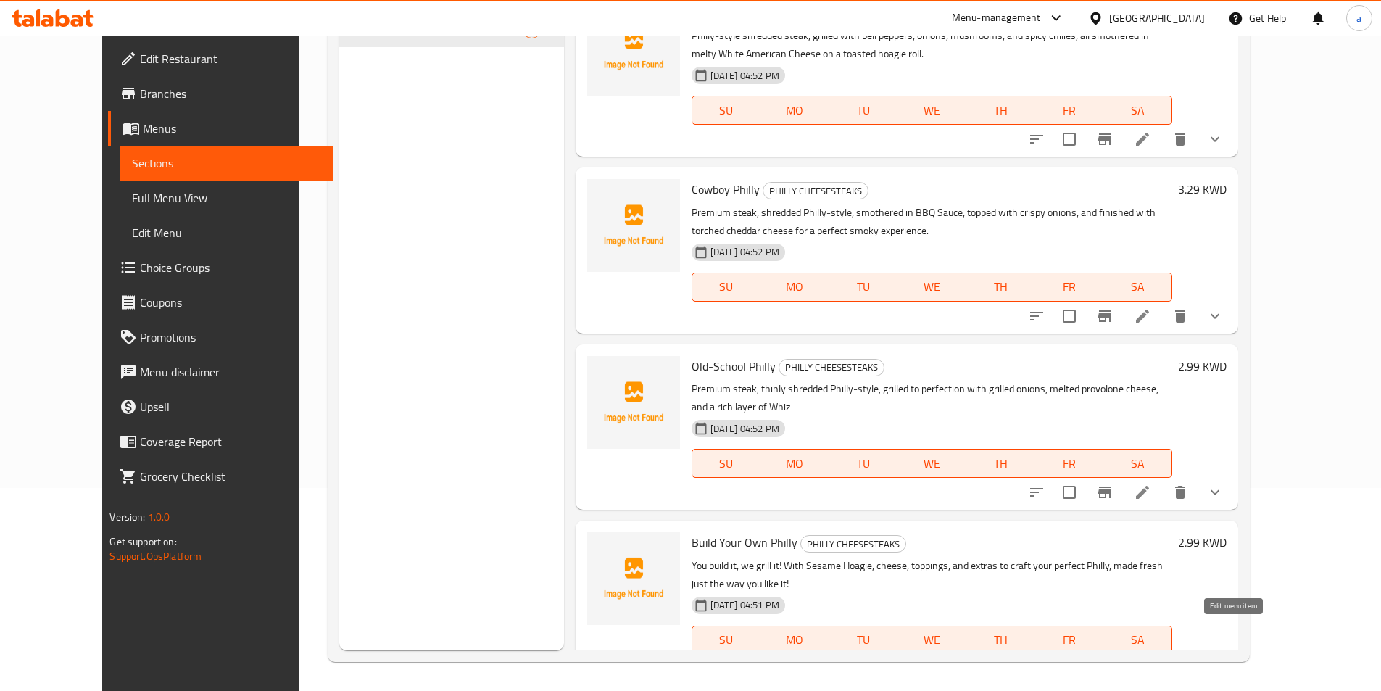
click at [1151, 660] on icon at bounding box center [1142, 668] width 17 height 17
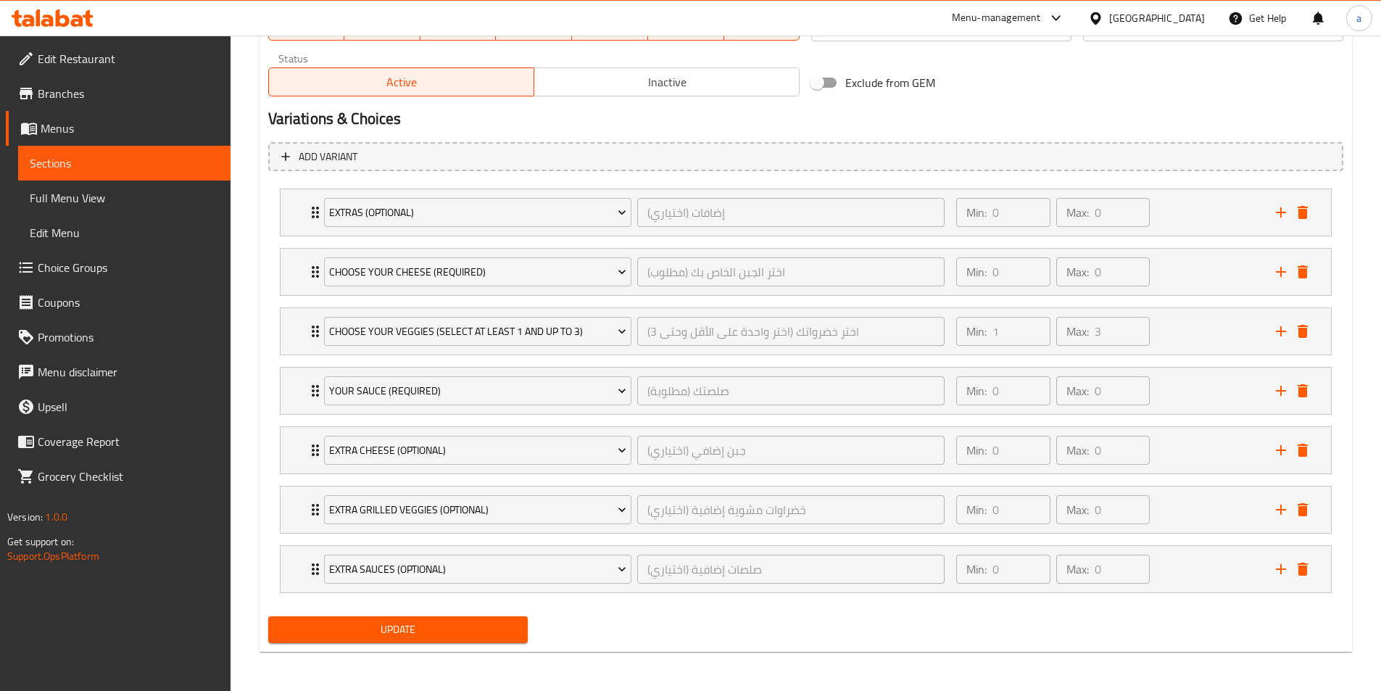
scroll to position [714, 0]
click at [1178, 568] on div "Min: 0 ​ Max: 0 ​" at bounding box center [1106, 567] width 319 height 46
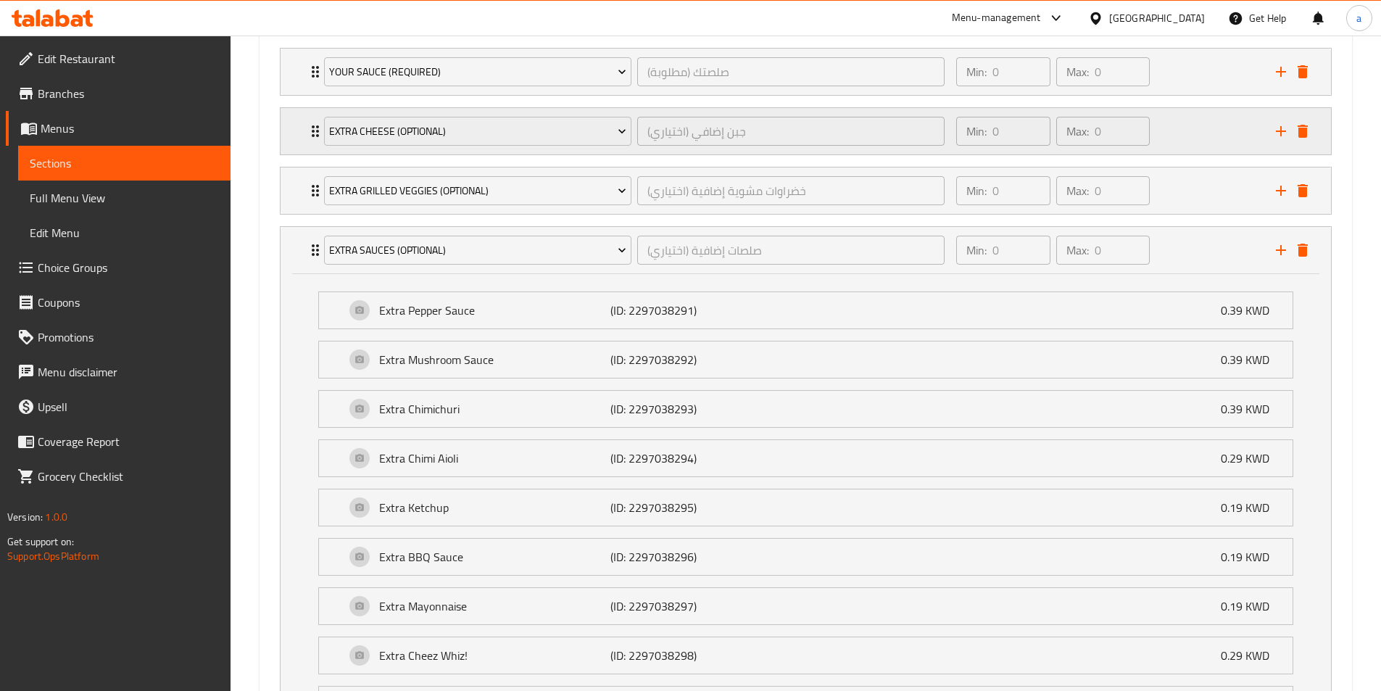
scroll to position [802, 0]
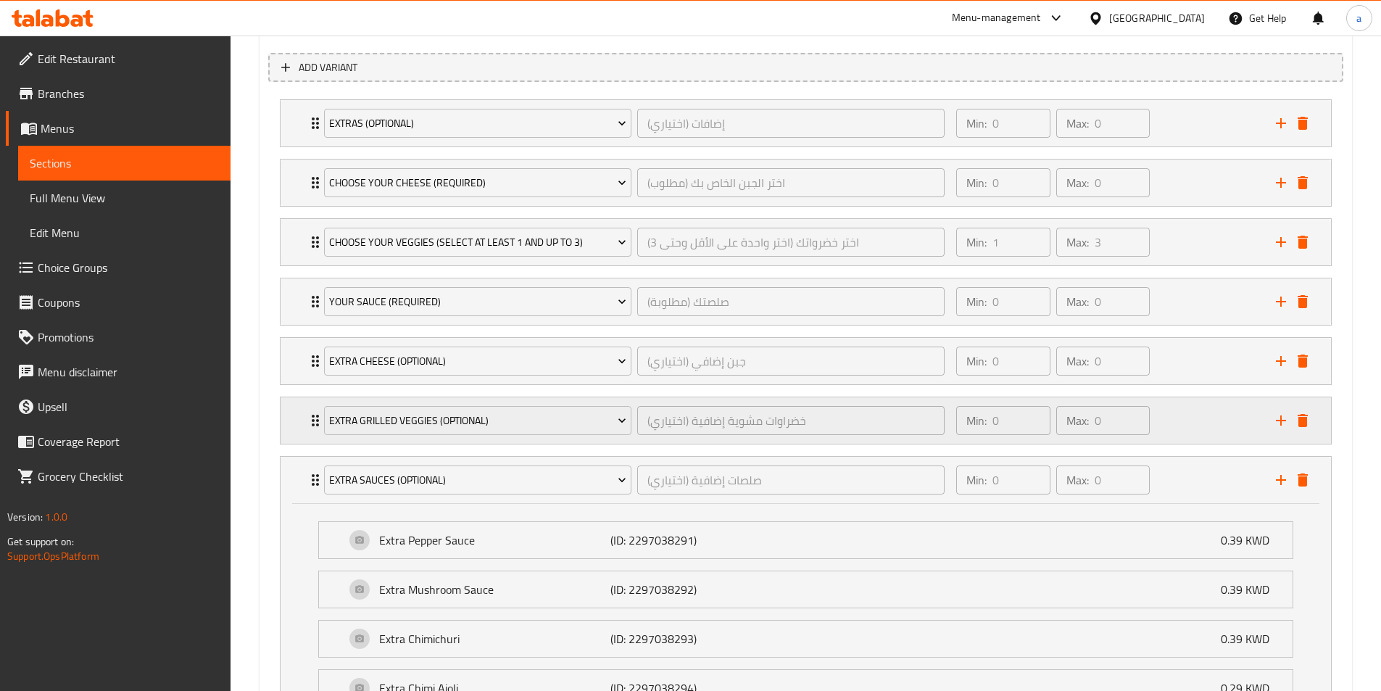
click at [1197, 431] on div "Min: 0 ​ Max: 0 ​" at bounding box center [1106, 420] width 319 height 46
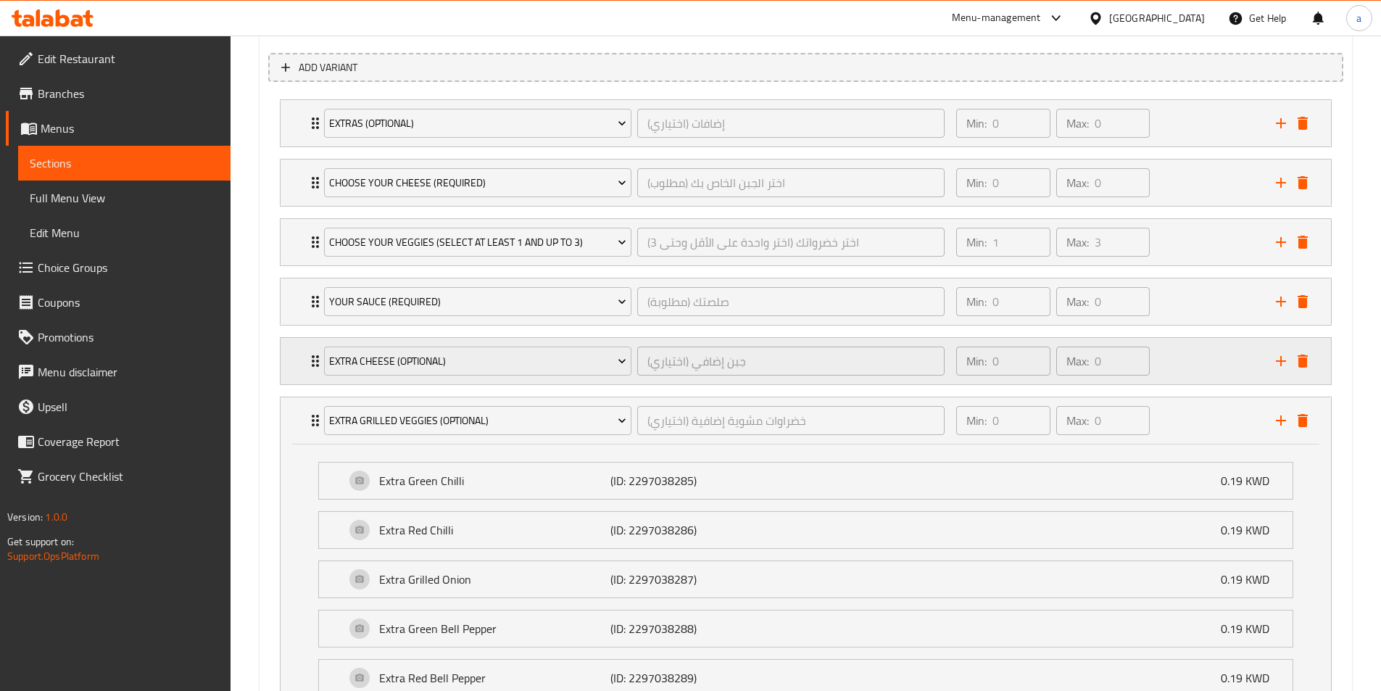
click at [1196, 357] on div "Min: 0 ​ Max: 0 ​" at bounding box center [1106, 361] width 319 height 46
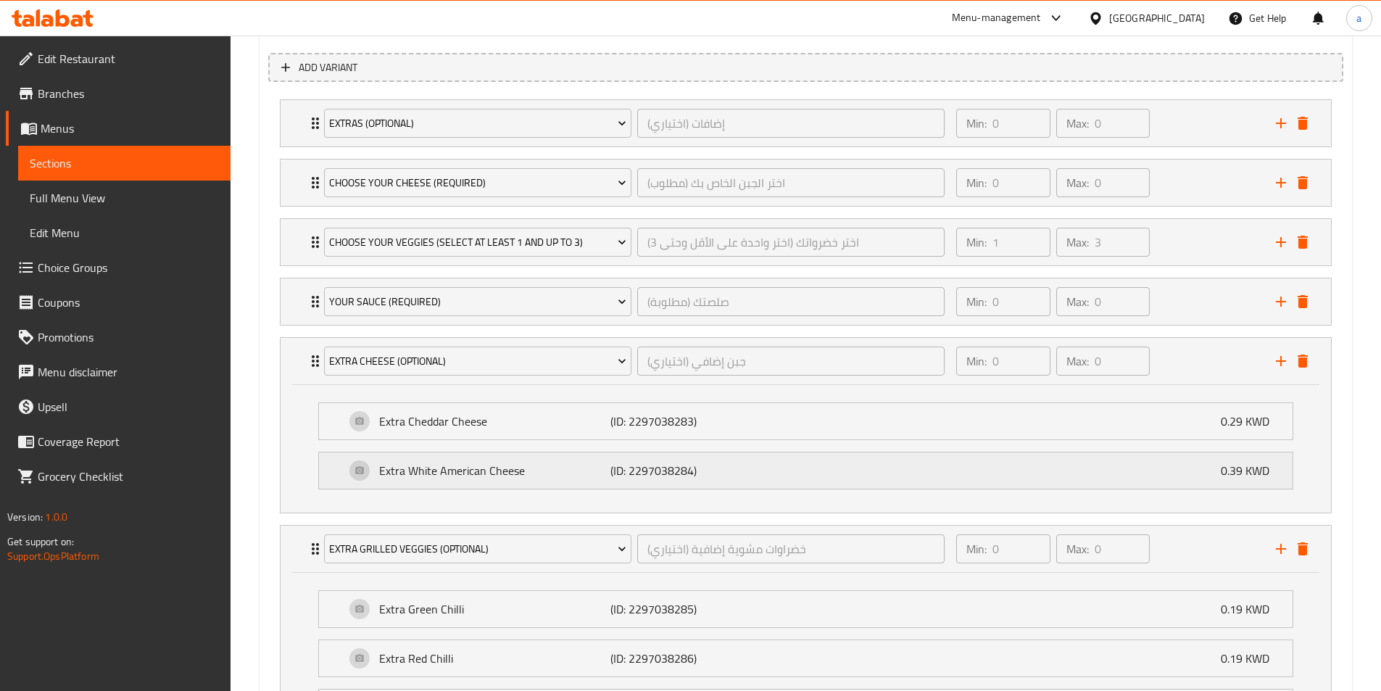
click at [1185, 465] on div "Extra White American Cheese (ID: 2297038284) 0.39 KWD" at bounding box center [810, 470] width 930 height 36
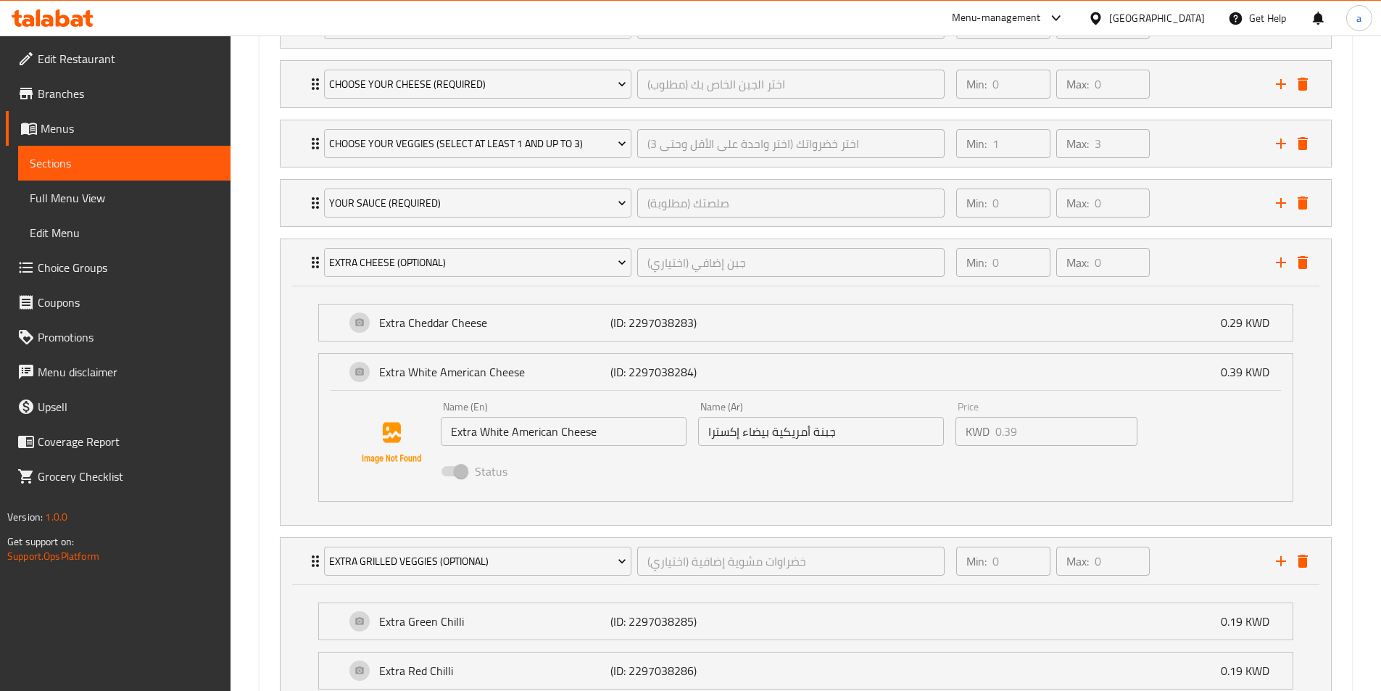
scroll to position [874, 0]
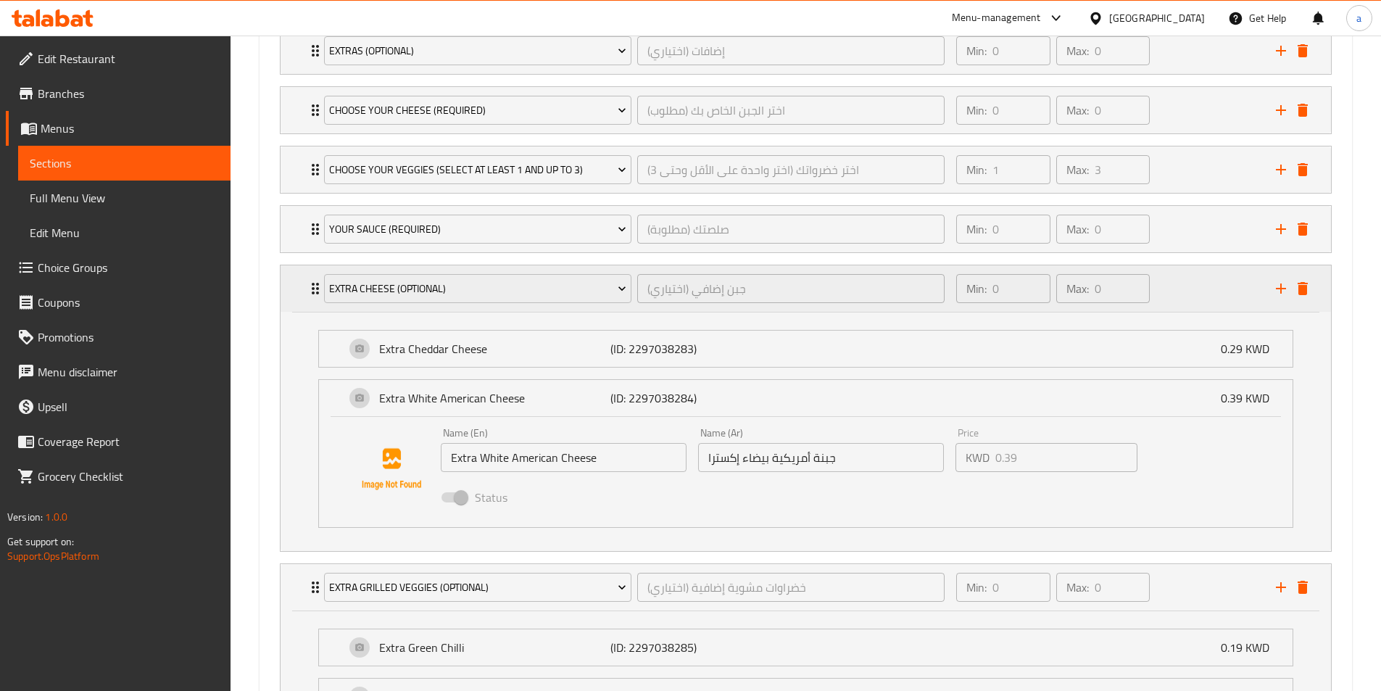
click at [1193, 292] on div "Min: 0 ​ Max: 0 ​" at bounding box center [1106, 288] width 319 height 46
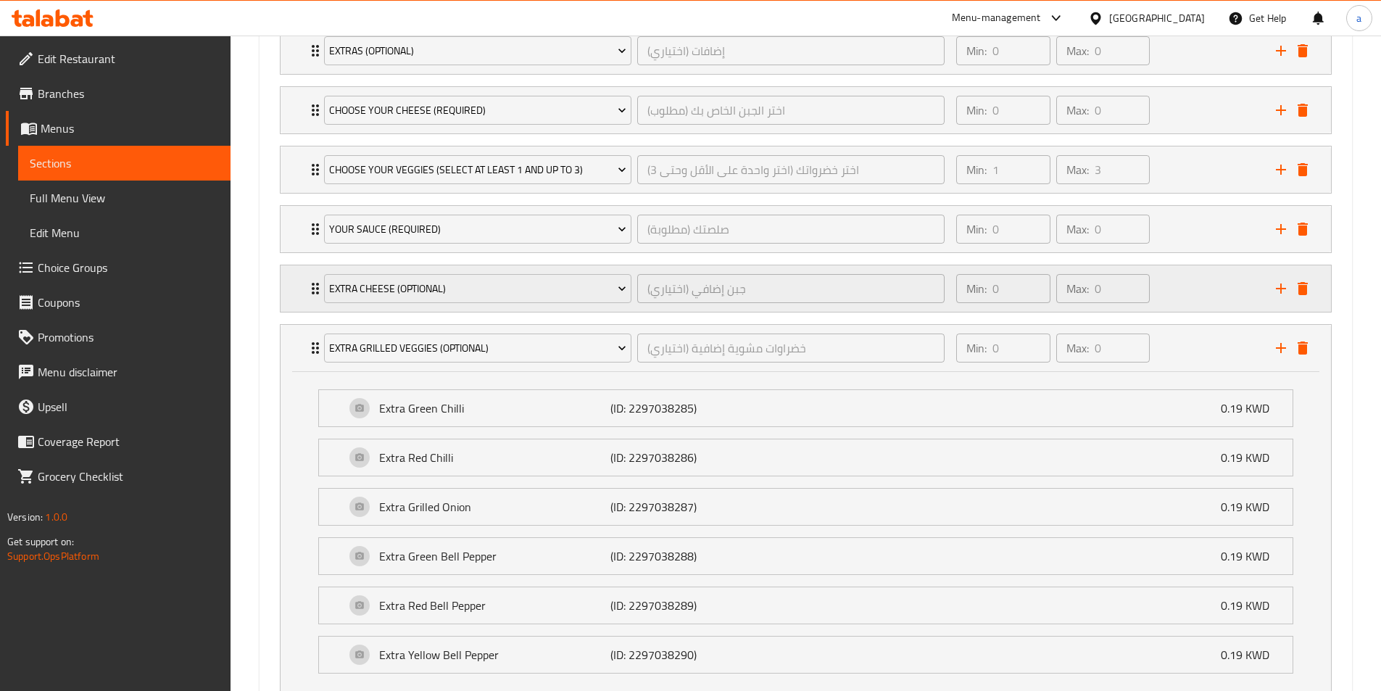
click at [1198, 296] on div "Min: 0 ​ Max: 0 ​" at bounding box center [1106, 288] width 319 height 46
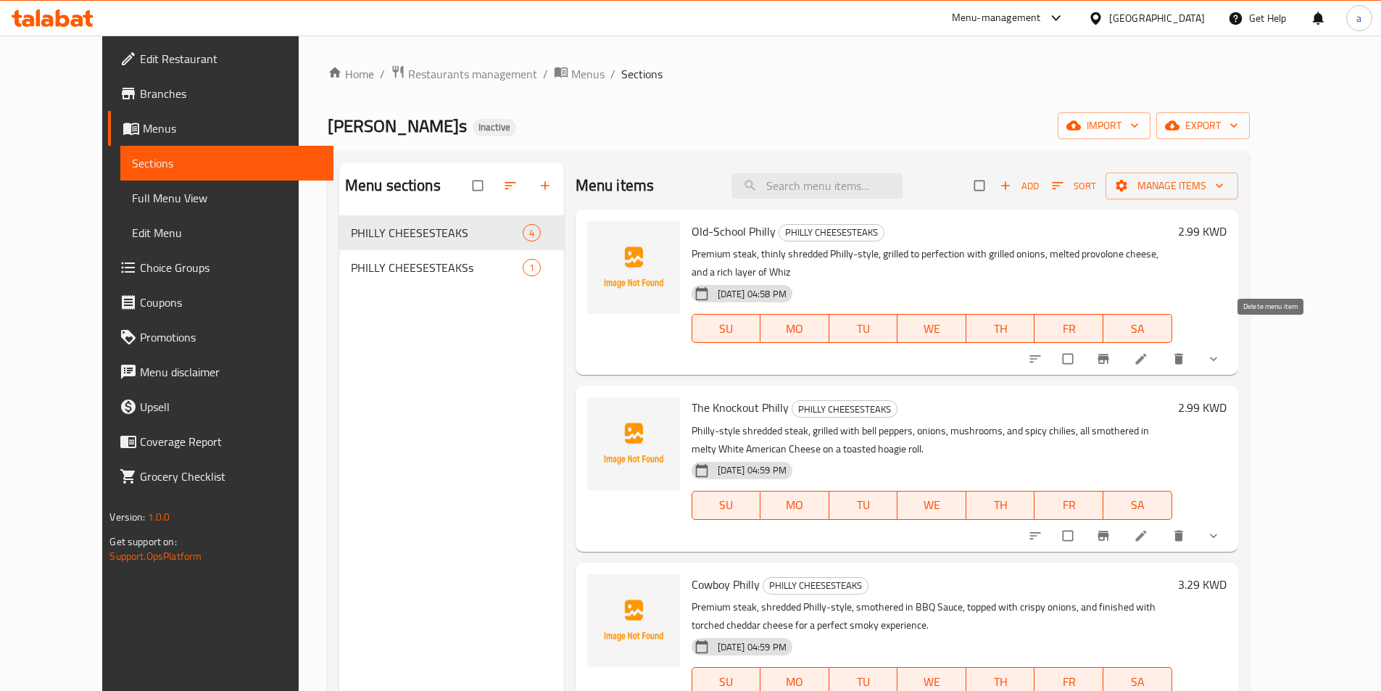
click at [1186, 352] on icon "delete" at bounding box center [1178, 359] width 14 height 14
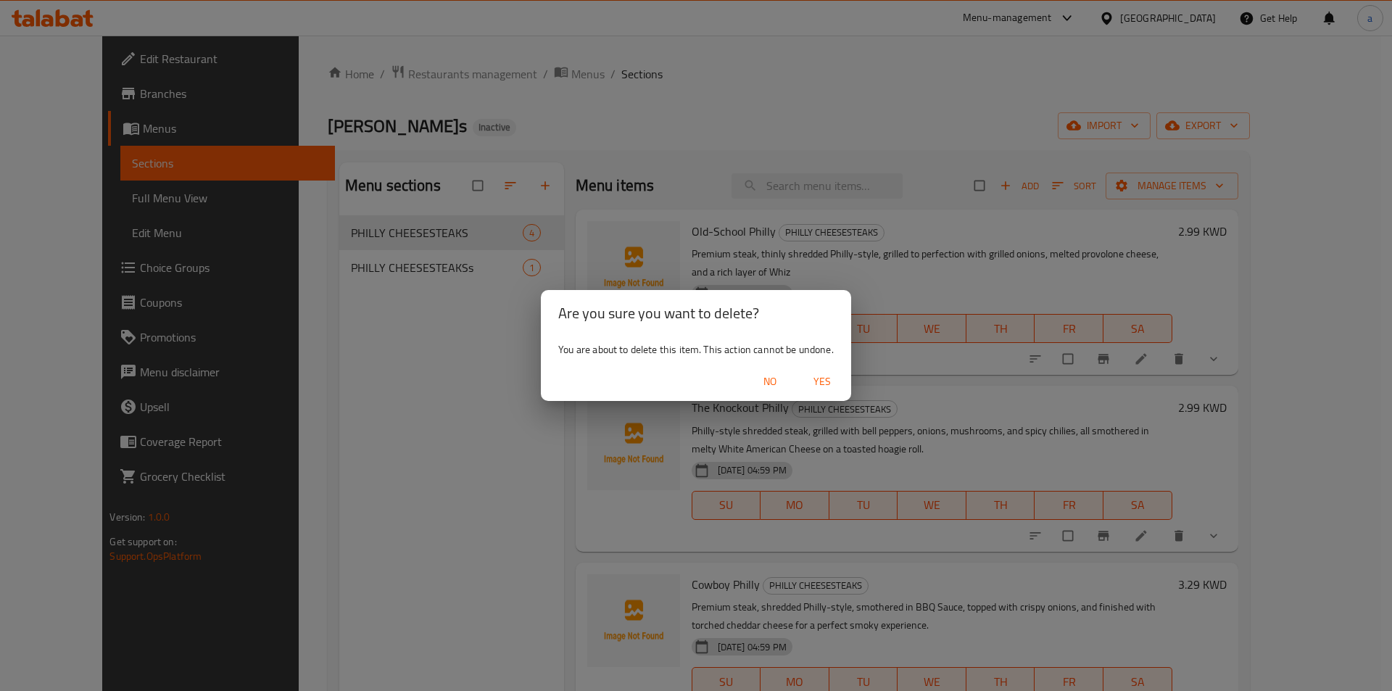
click at [831, 378] on span "Yes" at bounding box center [822, 382] width 35 height 18
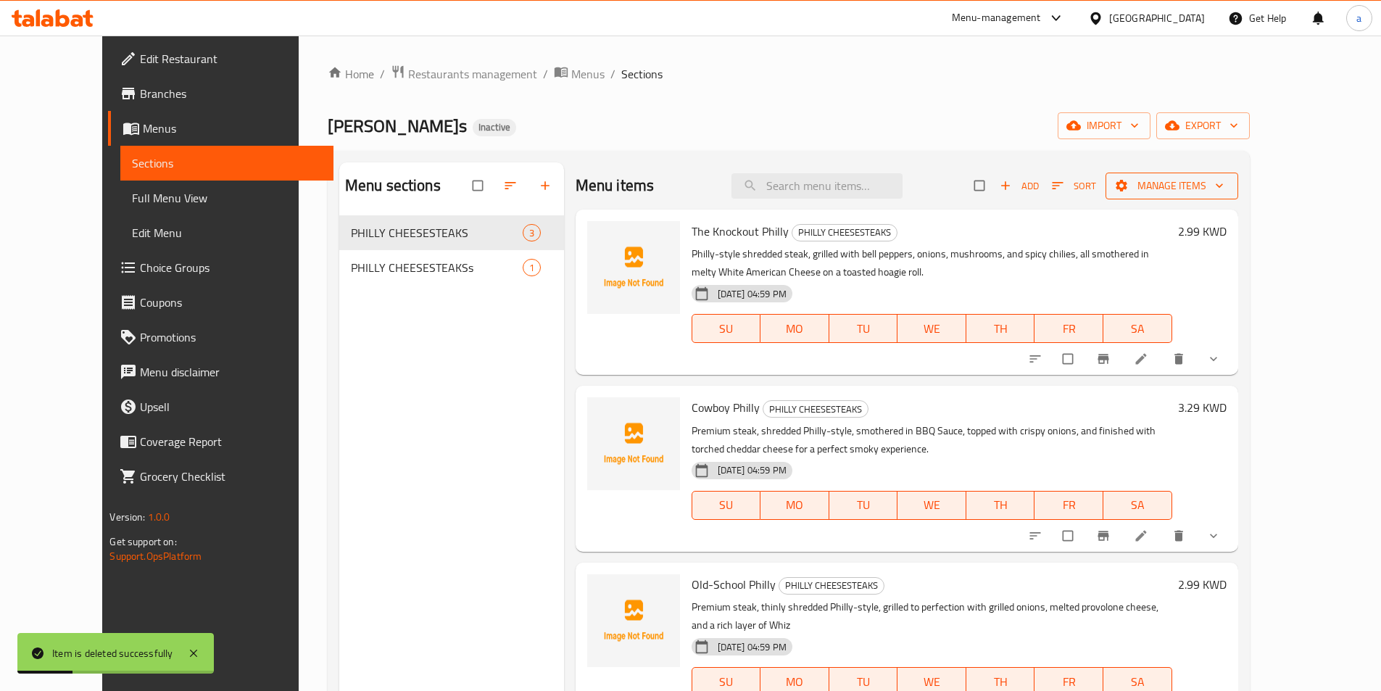
click at [1226, 183] on span "Manage items" at bounding box center [1171, 186] width 109 height 18
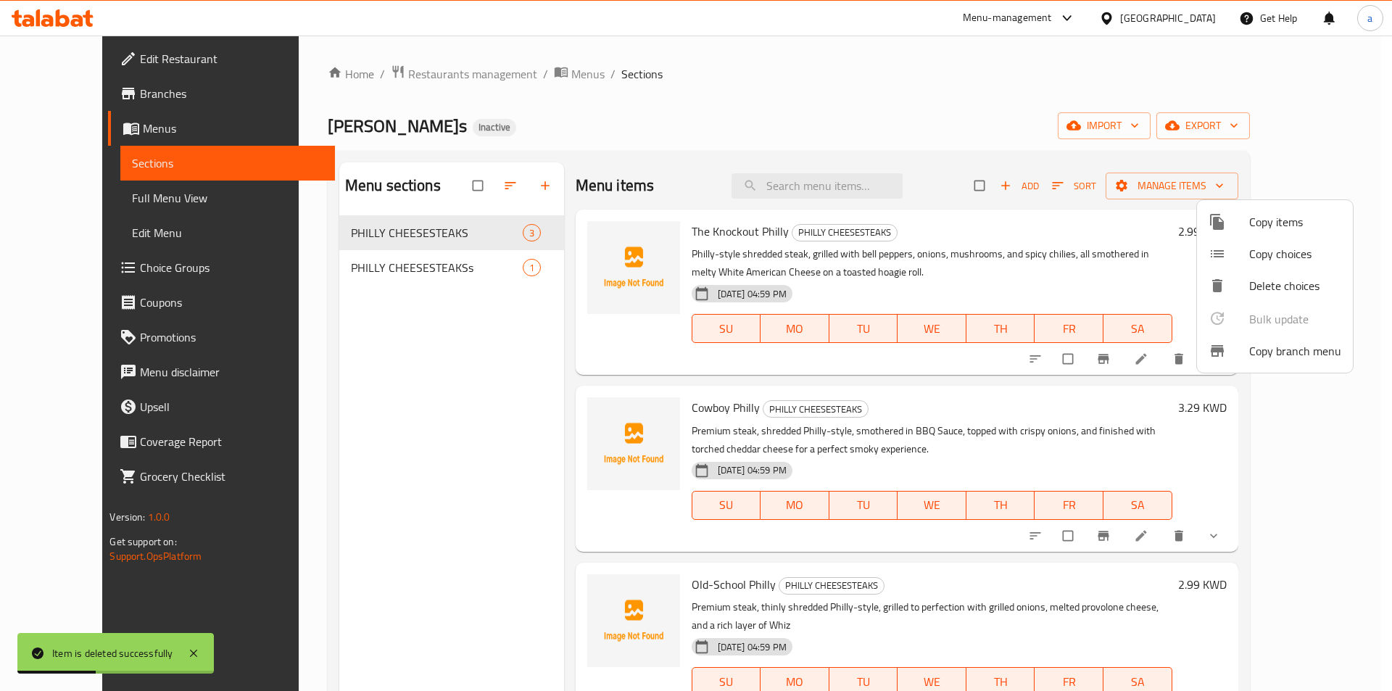
click at [1234, 233] on li "Copy items" at bounding box center [1275, 222] width 156 height 32
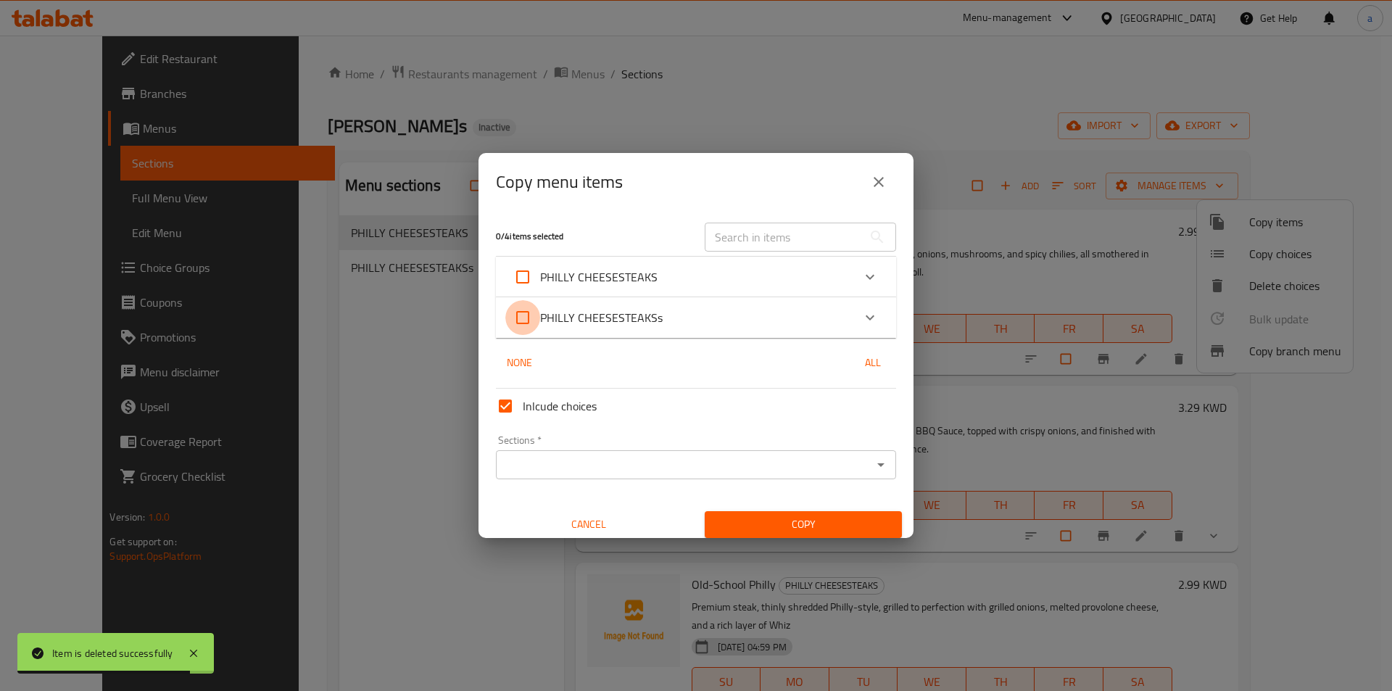
click at [520, 329] on input "PHILLY CHEESESTEAKSs" at bounding box center [522, 317] width 35 height 35
checkbox input "true"
click at [549, 466] on input "Sections   *" at bounding box center [683, 464] width 367 height 20
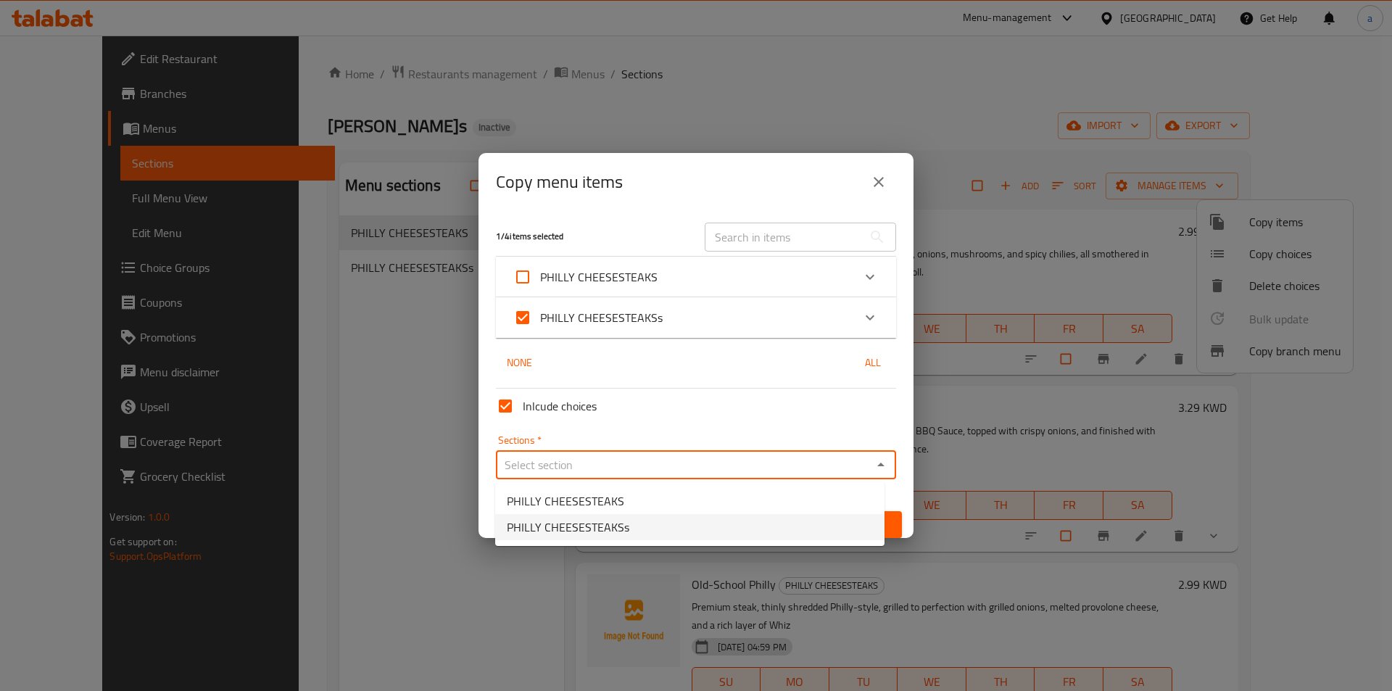
click at [562, 523] on span "PHILLY CHEESESTEAKSs" at bounding box center [568, 526] width 122 height 17
type input "PHILLY CHEESESTEAKSs"
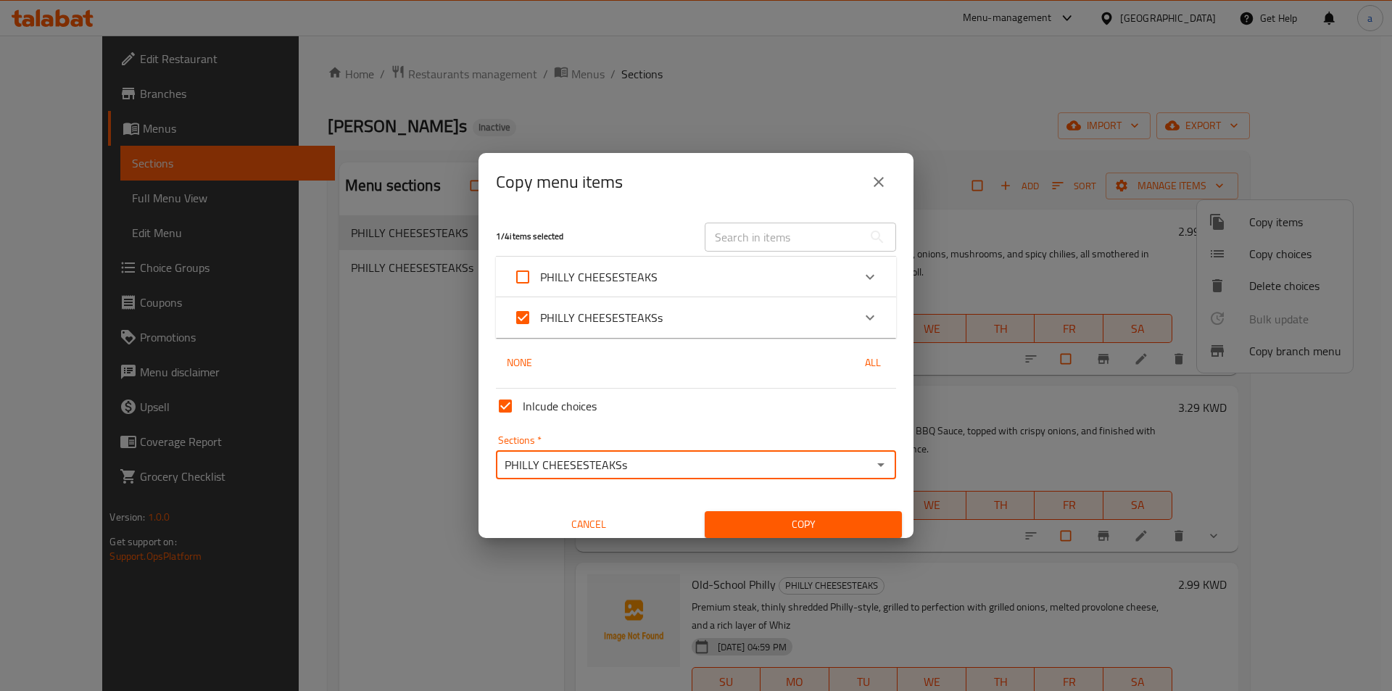
click at [792, 529] on span "Copy" at bounding box center [803, 524] width 174 height 18
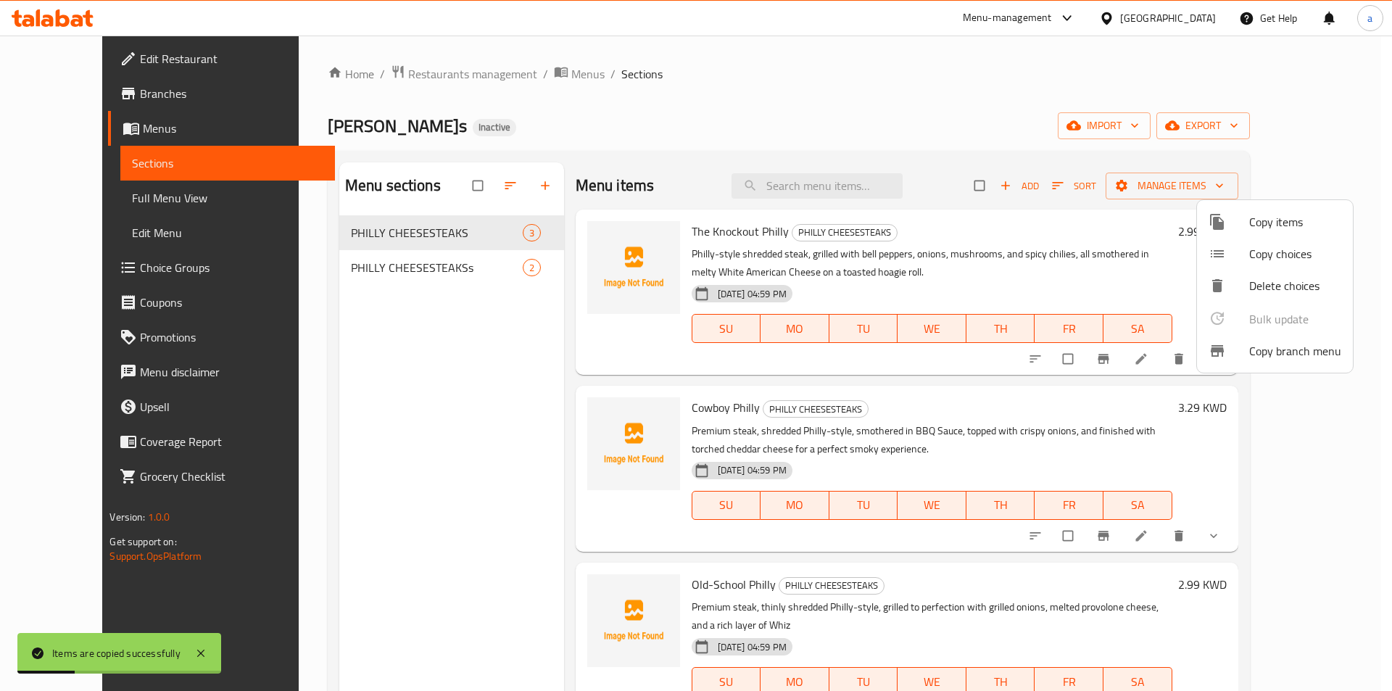
click at [426, 273] on div at bounding box center [696, 345] width 1392 height 691
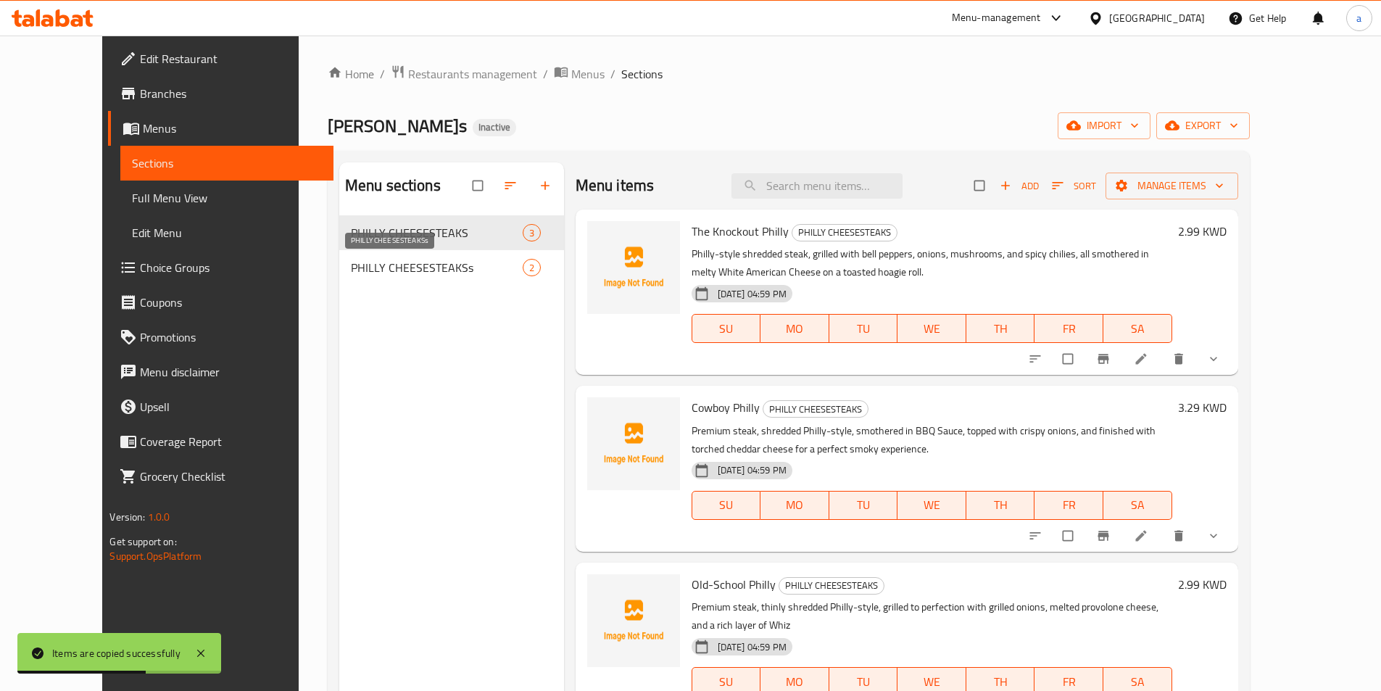
click at [433, 267] on span "PHILLY CHEESESTEAKSs" at bounding box center [437, 267] width 172 height 17
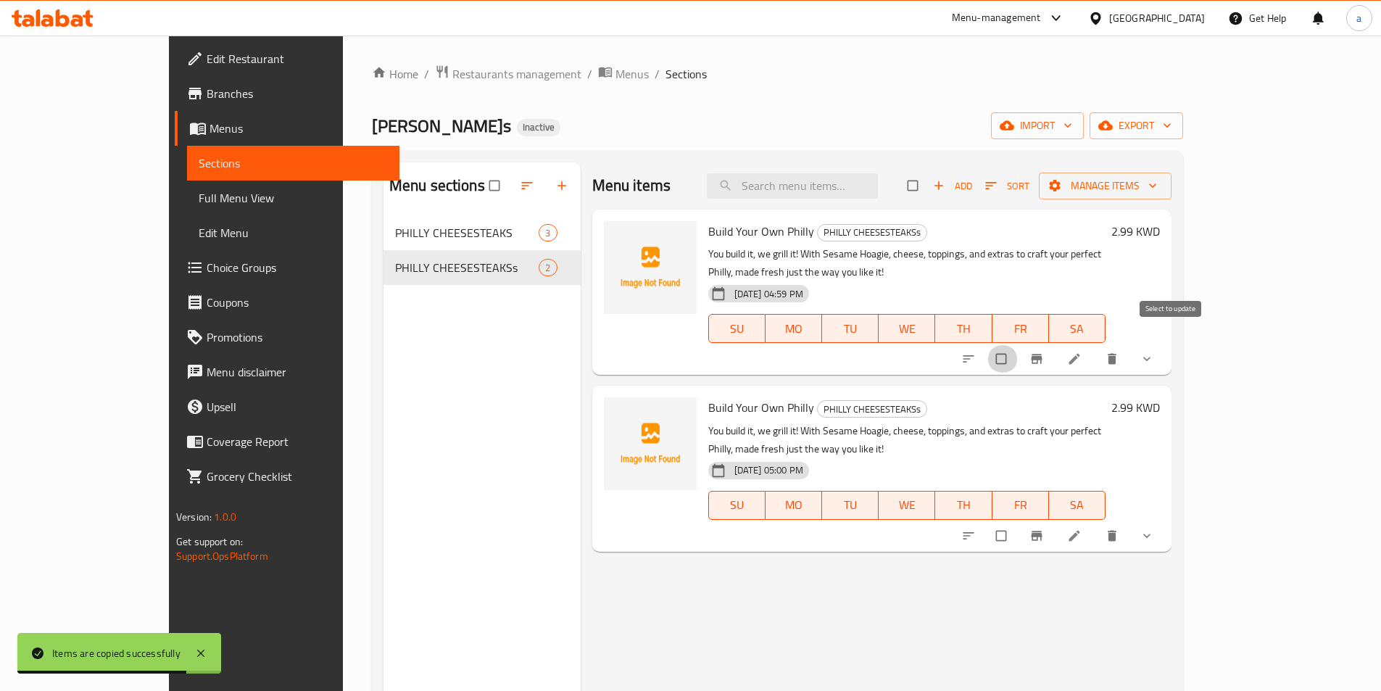
click at [1018, 345] on input "checkbox" at bounding box center [1002, 359] width 30 height 28
checkbox input "true"
click at [1160, 183] on span "Manage items" at bounding box center [1104, 186] width 109 height 18
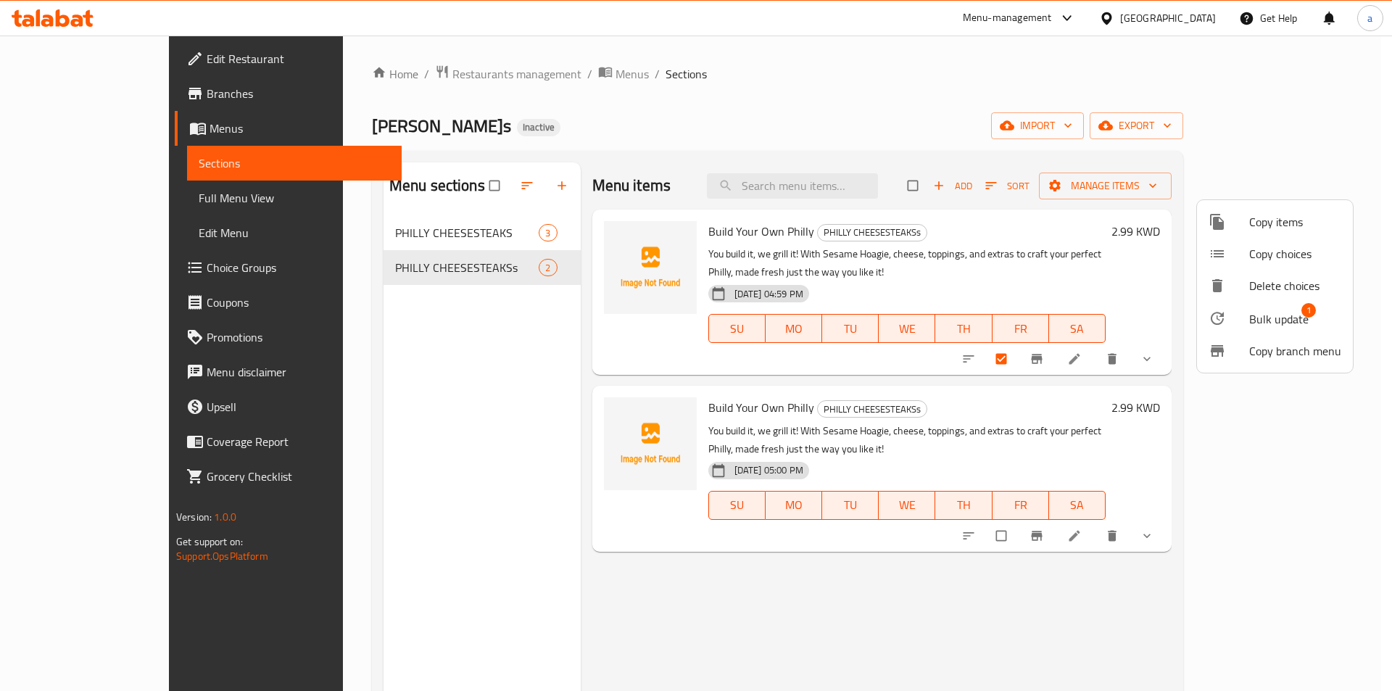
click at [1266, 220] on span "Copy items" at bounding box center [1295, 221] width 92 height 17
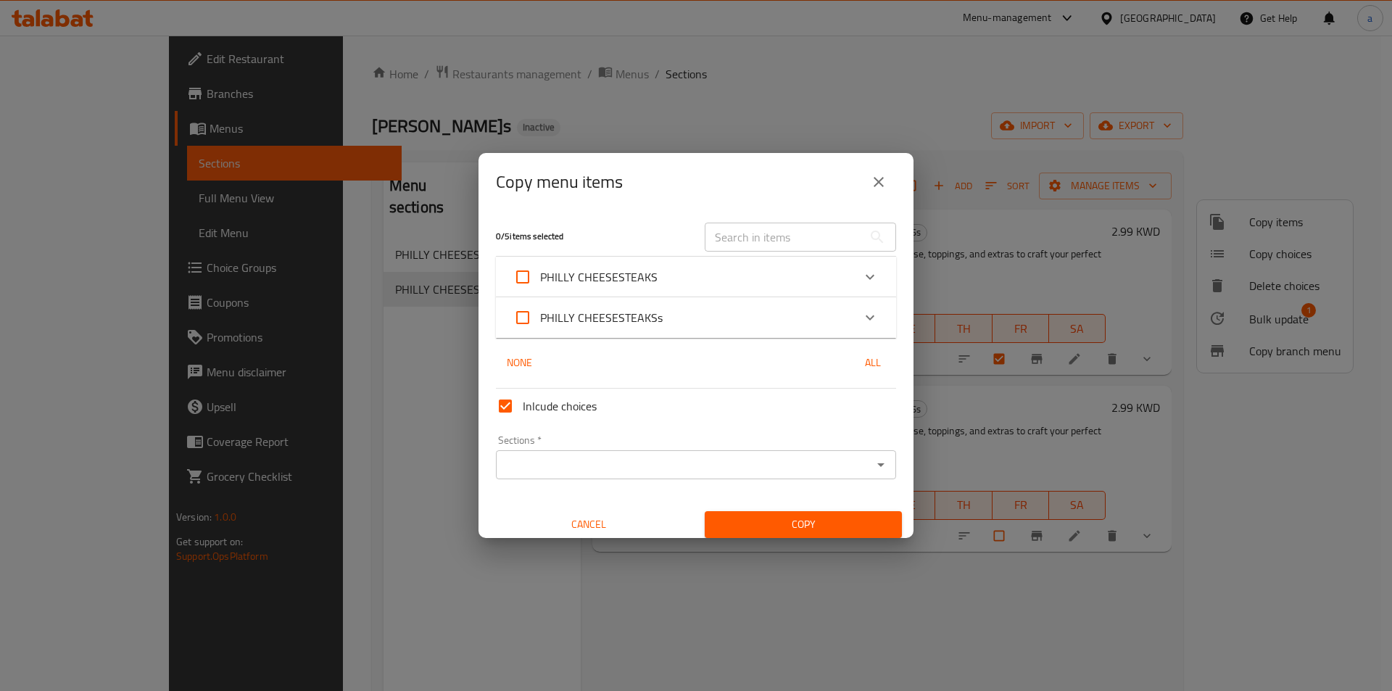
click at [526, 323] on input "PHILLY CHEESESTEAKSs" at bounding box center [522, 317] width 35 height 35
checkbox input "true"
click at [583, 464] on input "Sections   *" at bounding box center [683, 464] width 367 height 20
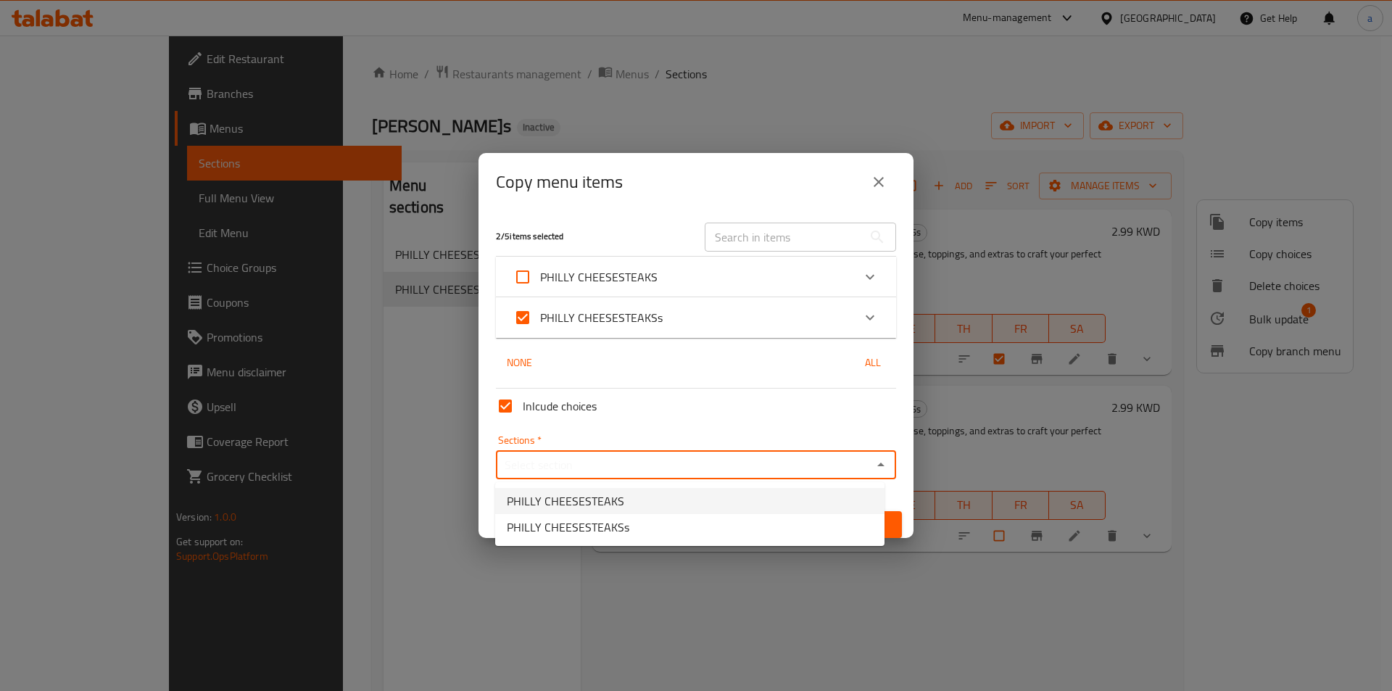
click at [583, 502] on span "PHILLY CHEESESTEAKS" at bounding box center [565, 500] width 117 height 17
type input "PHILLY CHEESESTEAKS"
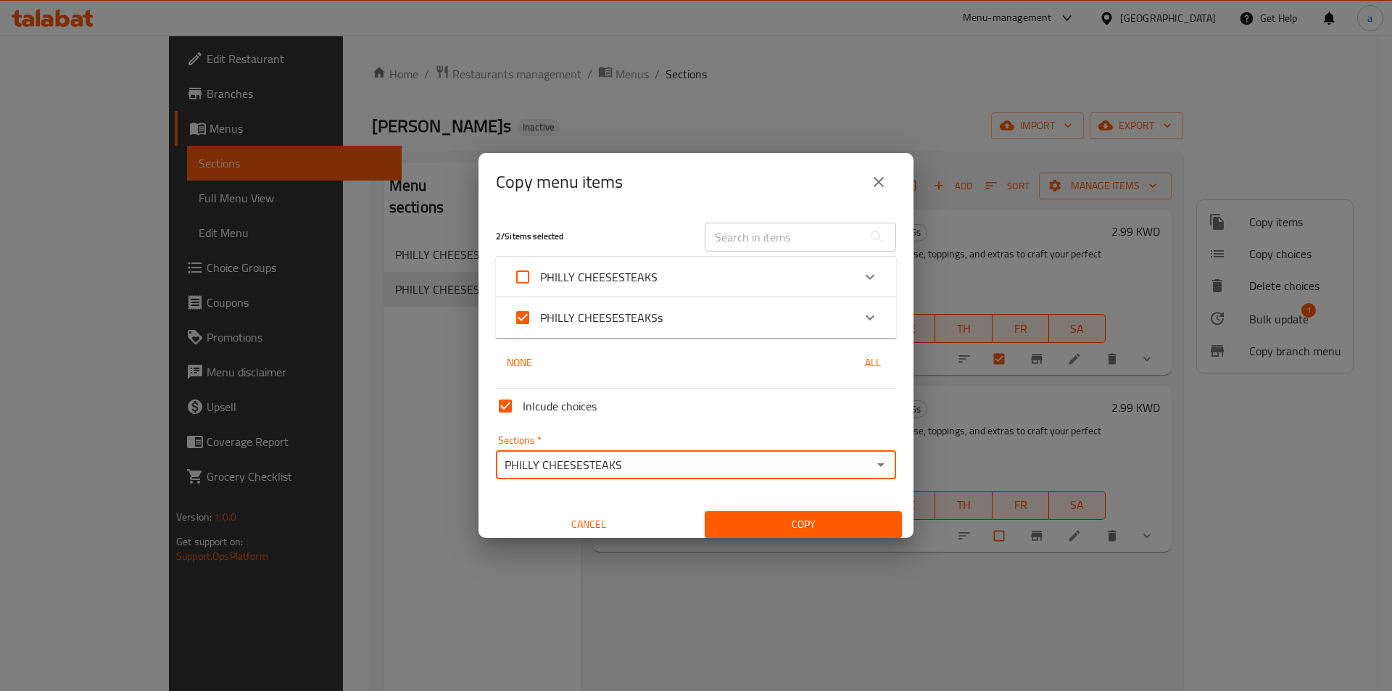
click at [802, 523] on span "Copy" at bounding box center [803, 524] width 174 height 18
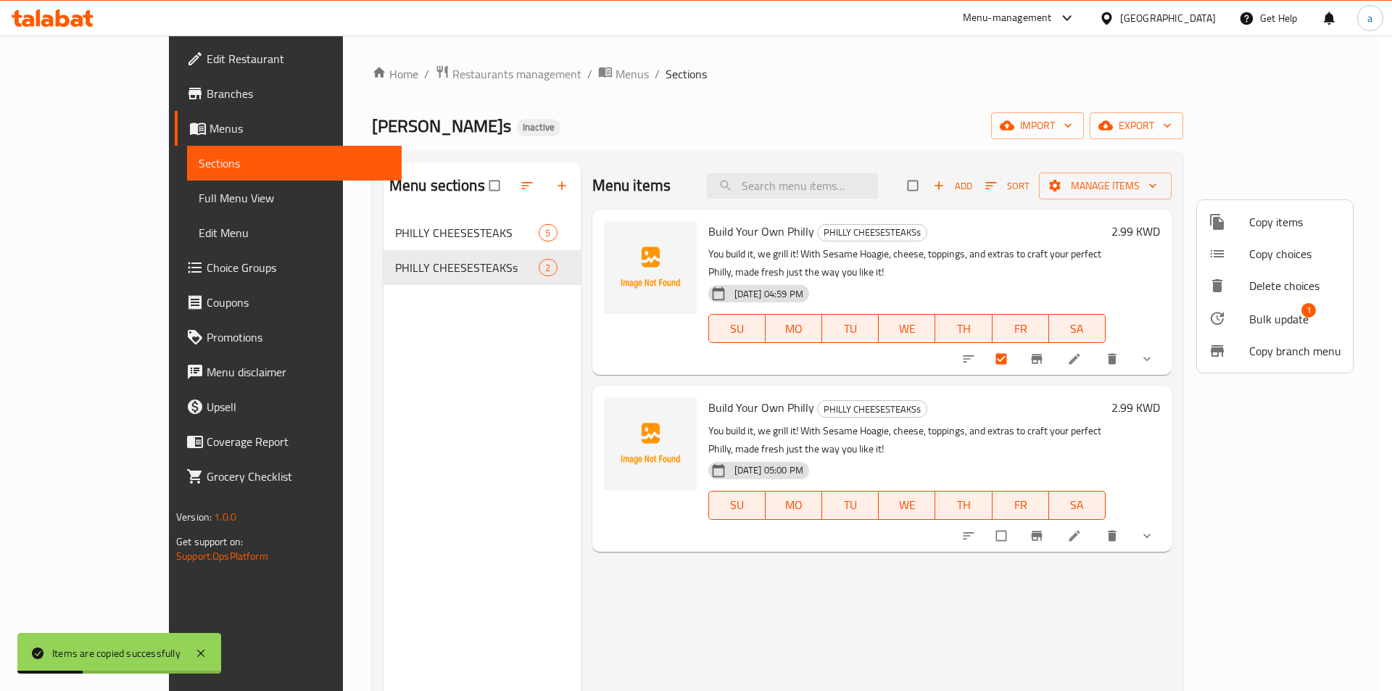
click at [473, 233] on div at bounding box center [696, 345] width 1392 height 691
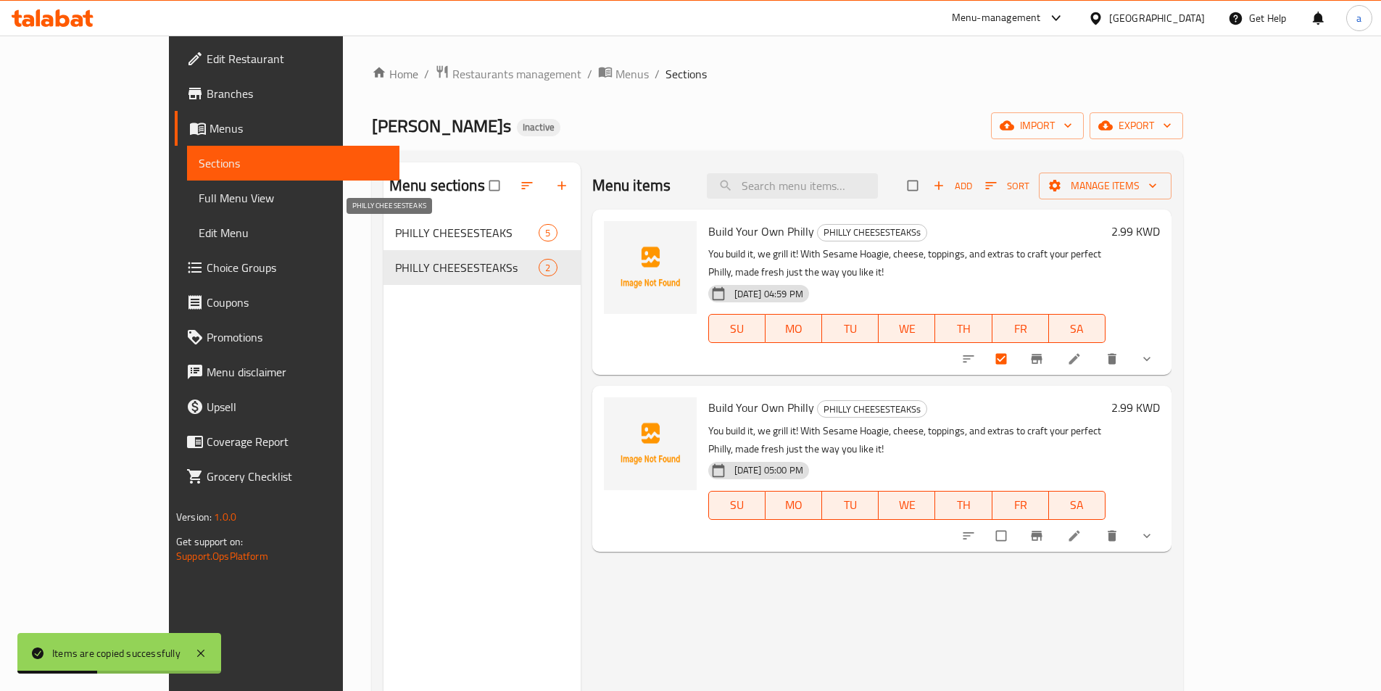
click at [444, 230] on span "PHILLY CHEESESTEAKS" at bounding box center [467, 232] width 144 height 17
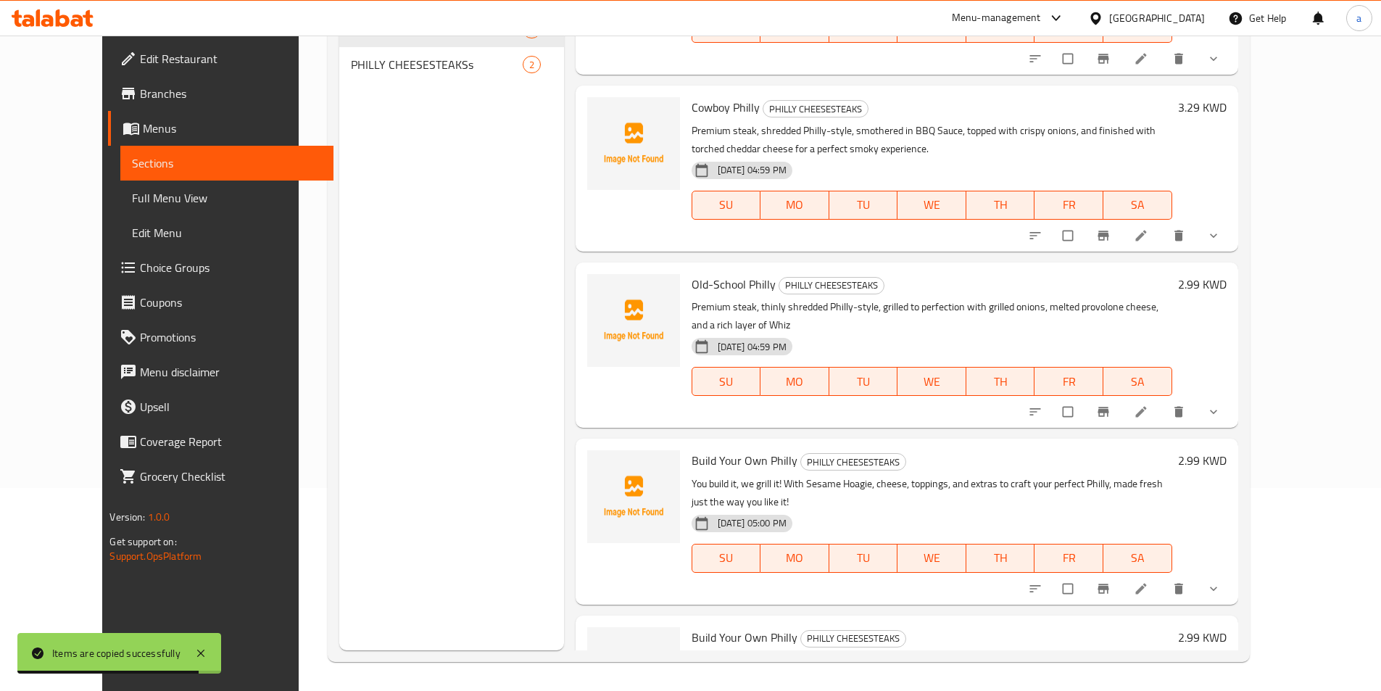
scroll to position [173, 0]
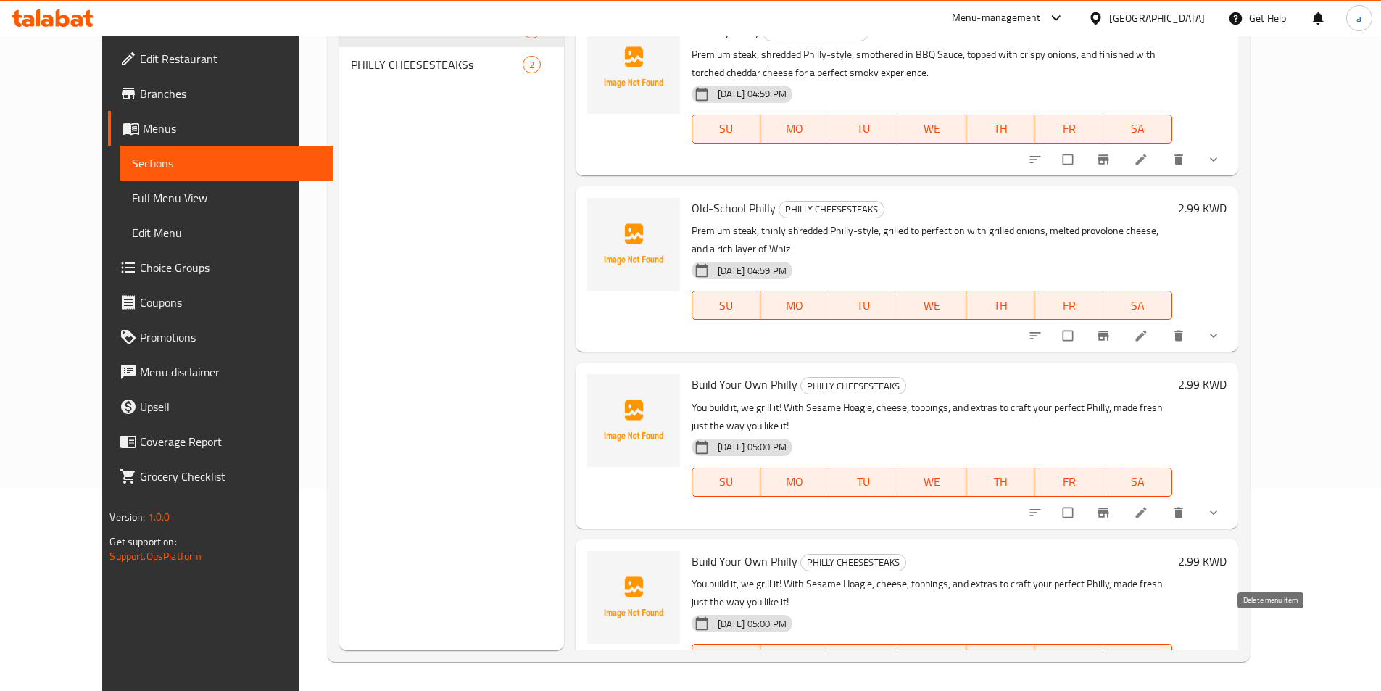
click at [1186, 681] on icon "delete" at bounding box center [1178, 688] width 14 height 14
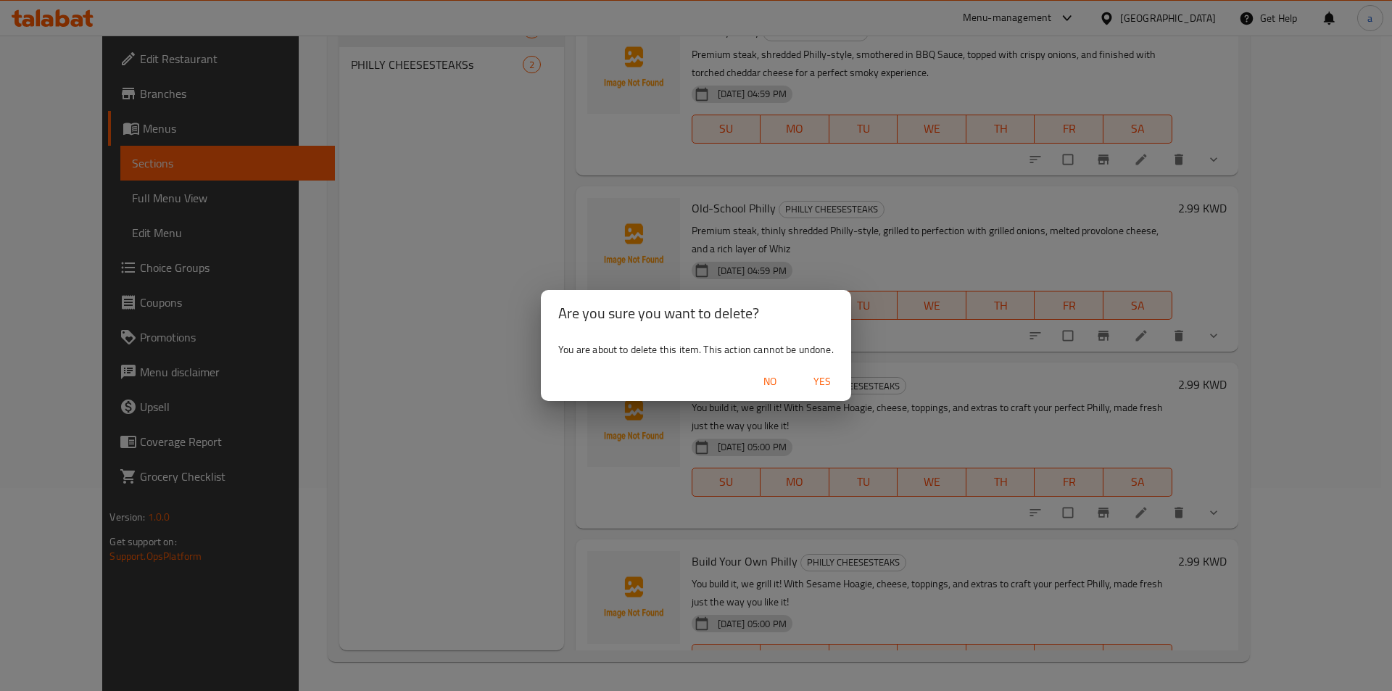
click at [830, 380] on span "Yes" at bounding box center [822, 382] width 35 height 18
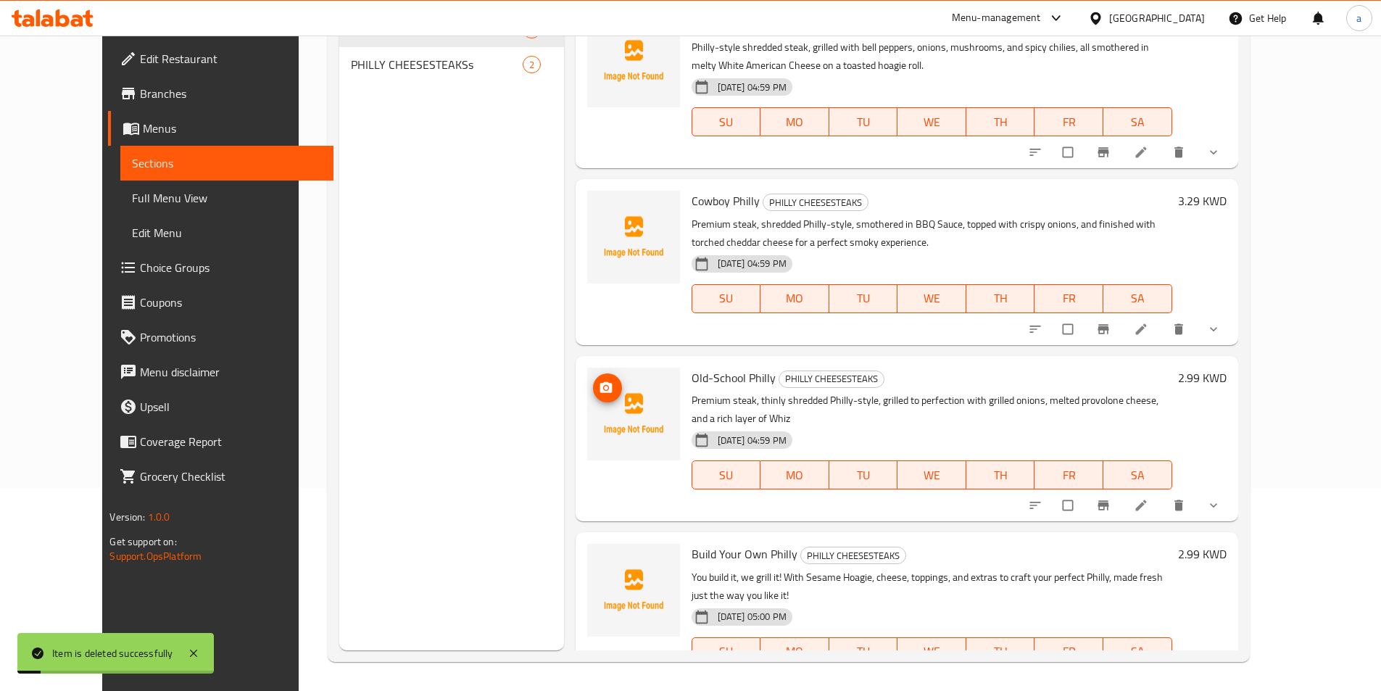
scroll to position [0, 0]
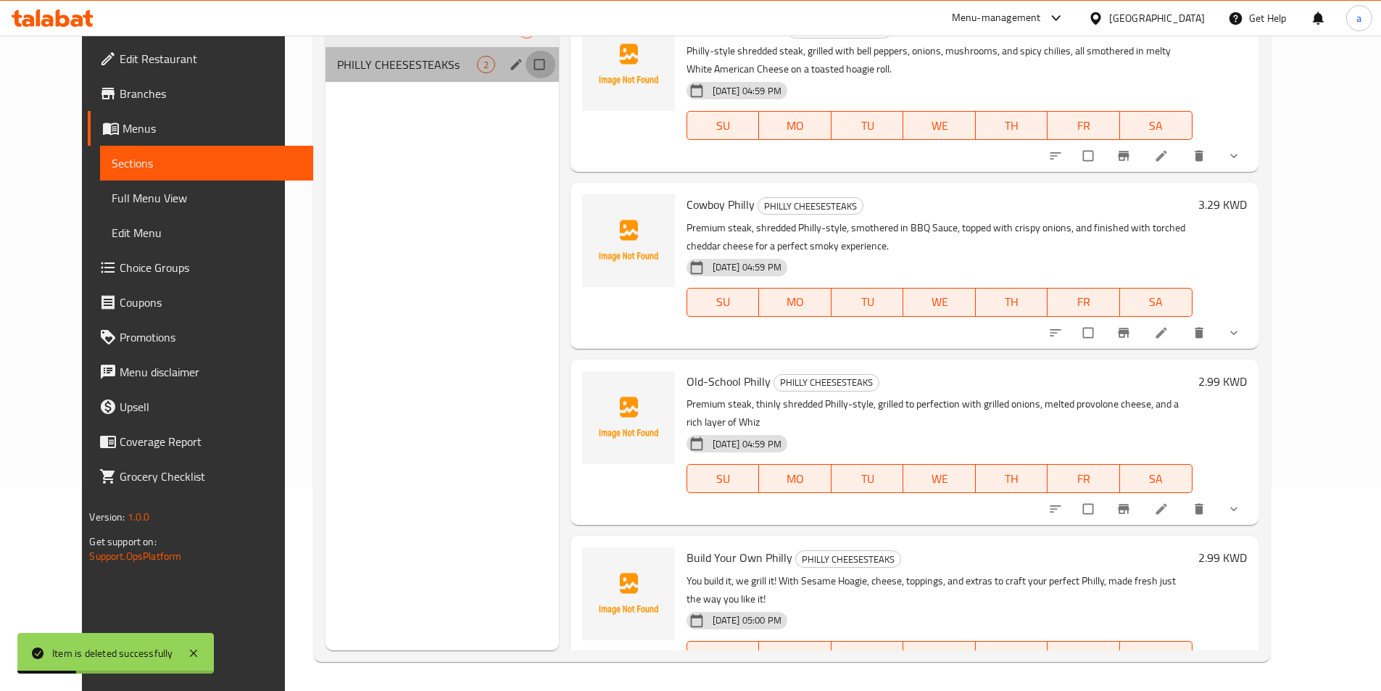
click at [525, 62] on input "Menu sections" at bounding box center [540, 65] width 30 height 28
checkbox input "true"
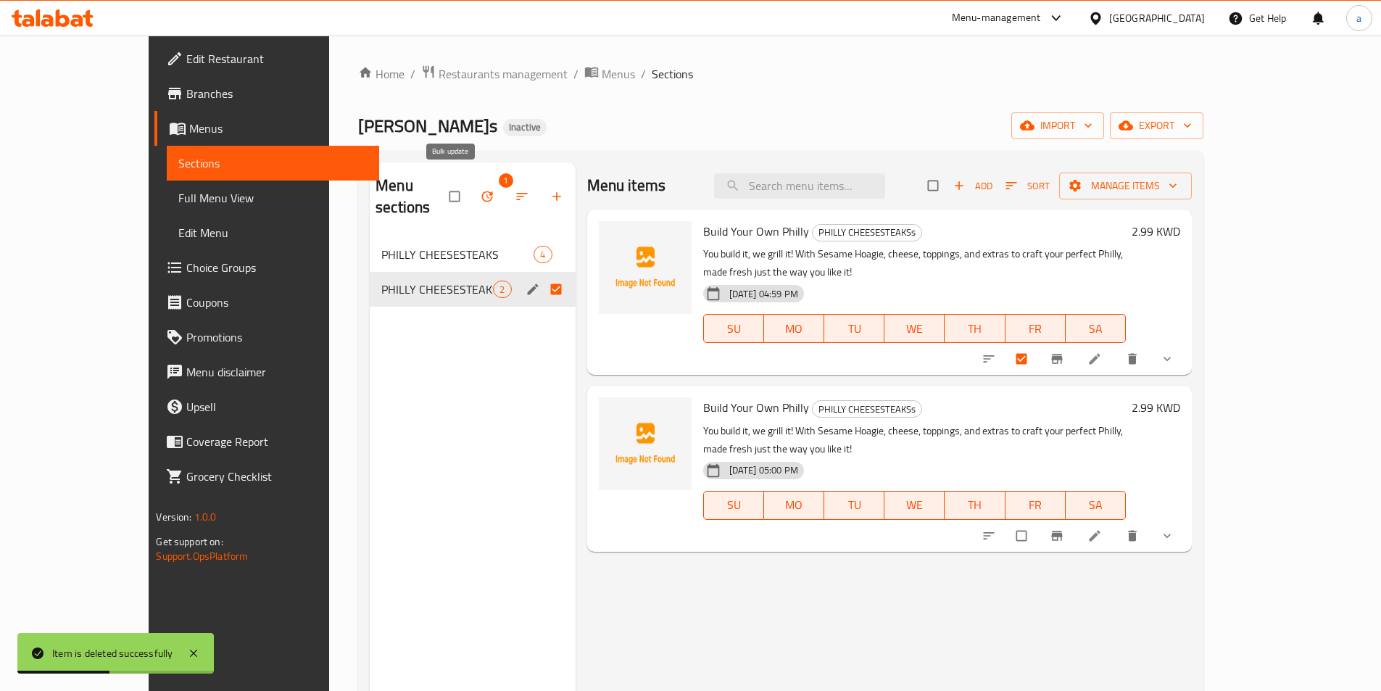
click at [481, 191] on icon "button" at bounding box center [486, 196] width 11 height 11
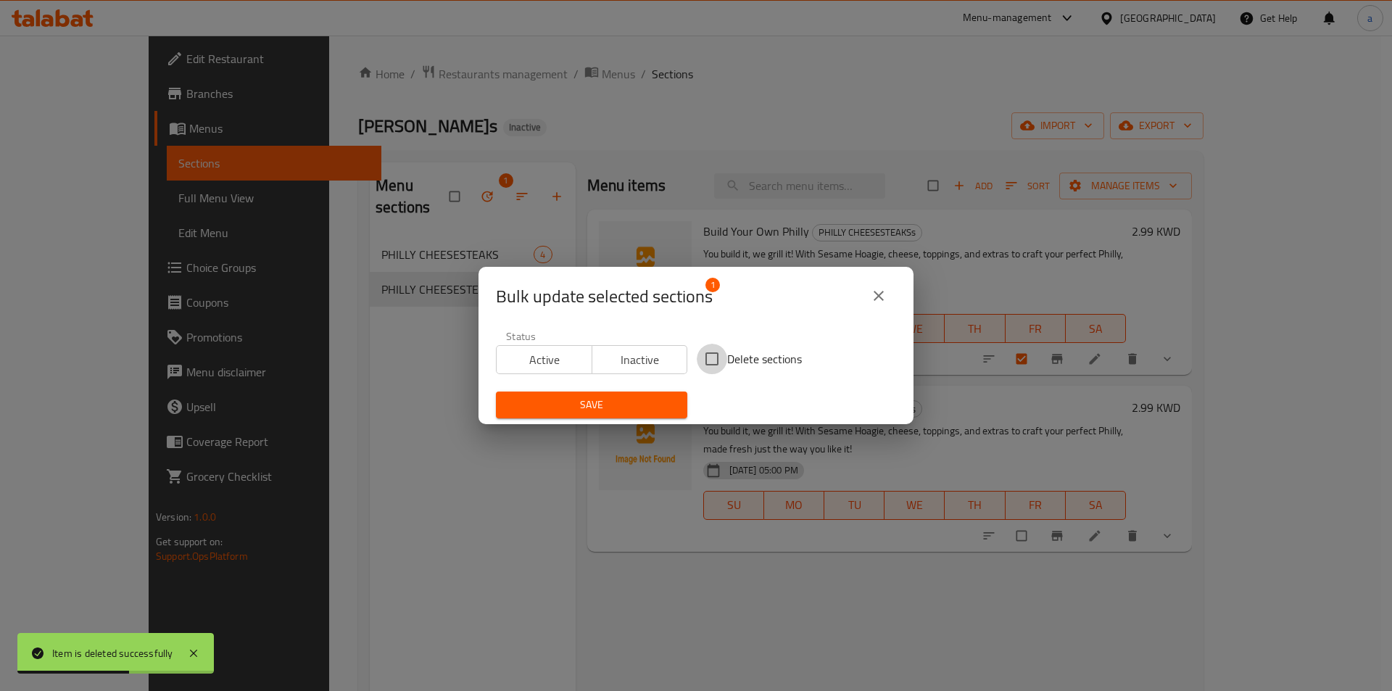
click at [710, 360] on input "Delete sections" at bounding box center [712, 359] width 30 height 30
checkbox input "true"
click at [647, 409] on span "Save" at bounding box center [591, 405] width 168 height 18
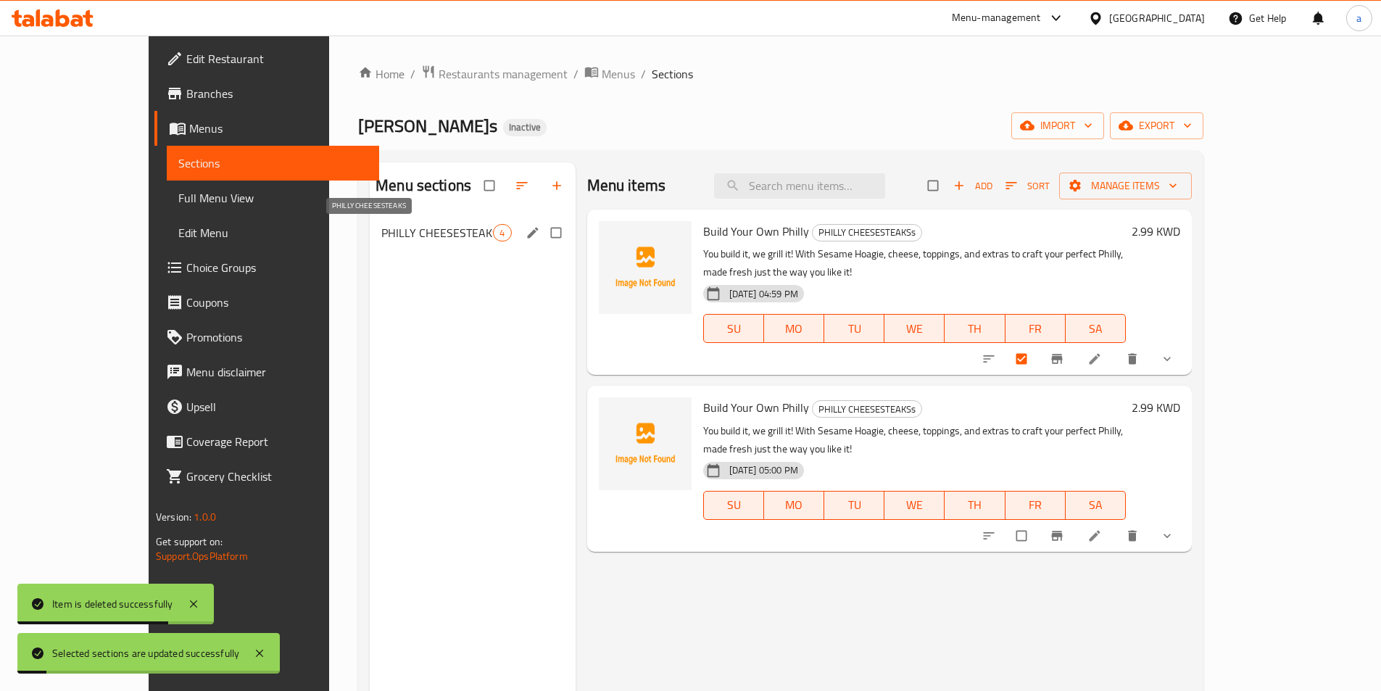
click at [399, 231] on span "PHILLY CHEESESTEAKS" at bounding box center [437, 232] width 112 height 17
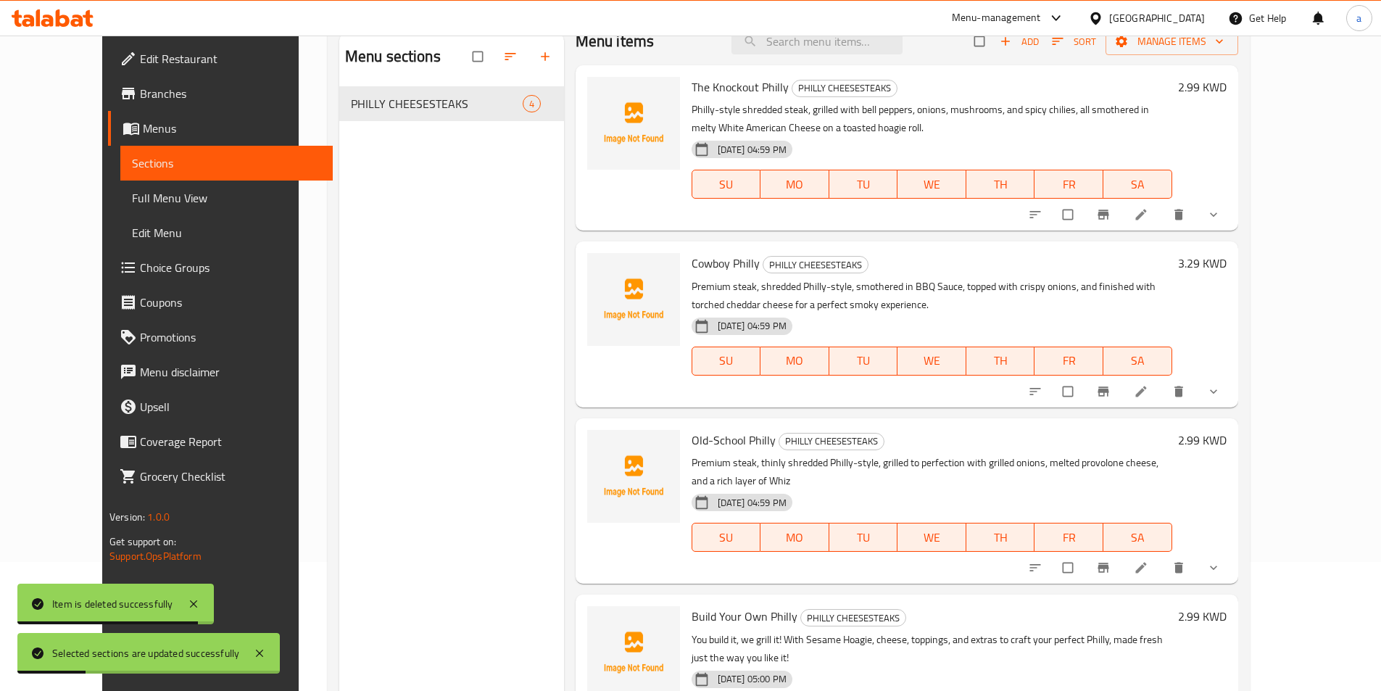
scroll to position [203, 0]
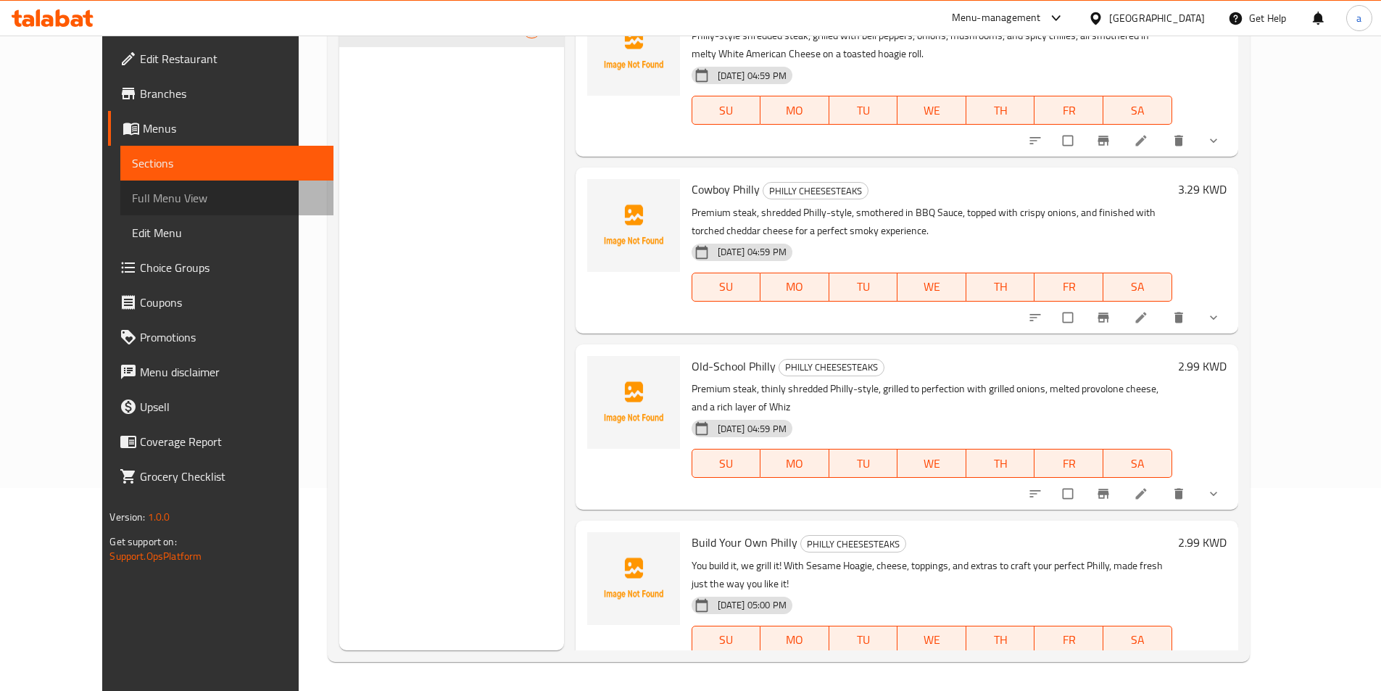
click at [132, 201] on span "Full Menu View" at bounding box center [226, 197] width 189 height 17
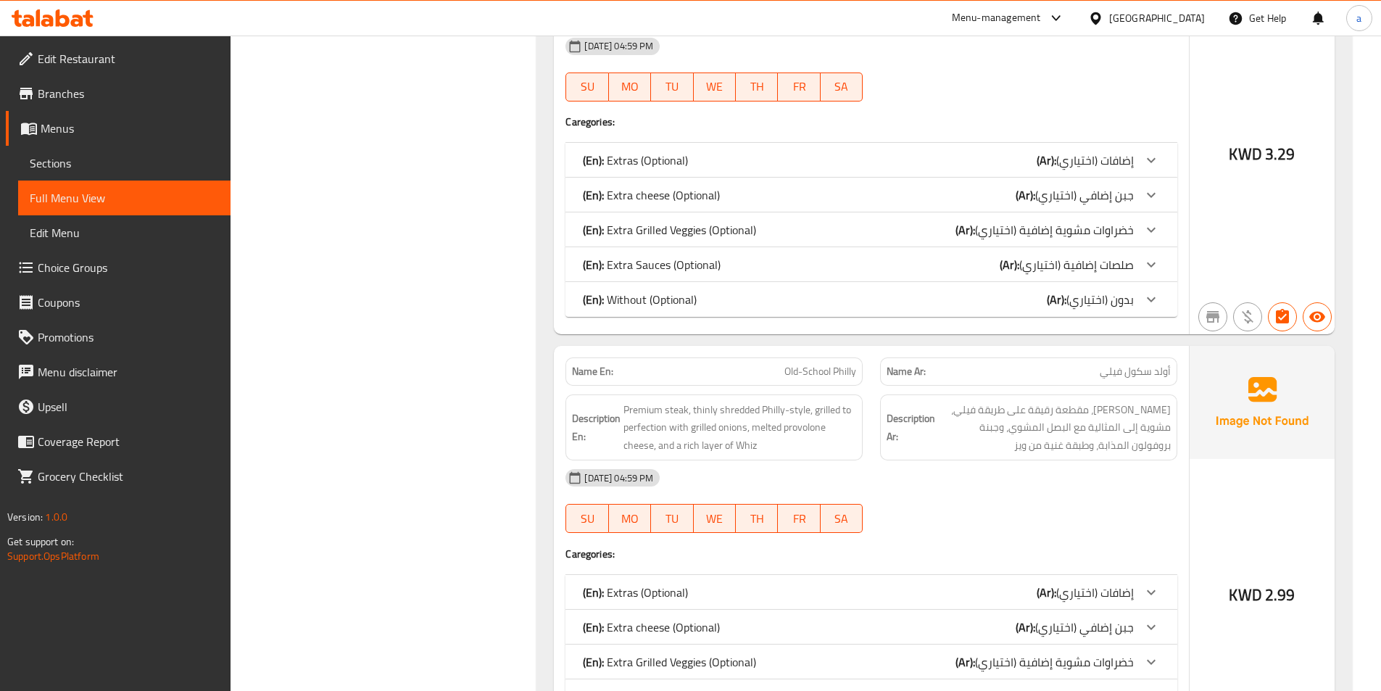
scroll to position [1417, 0]
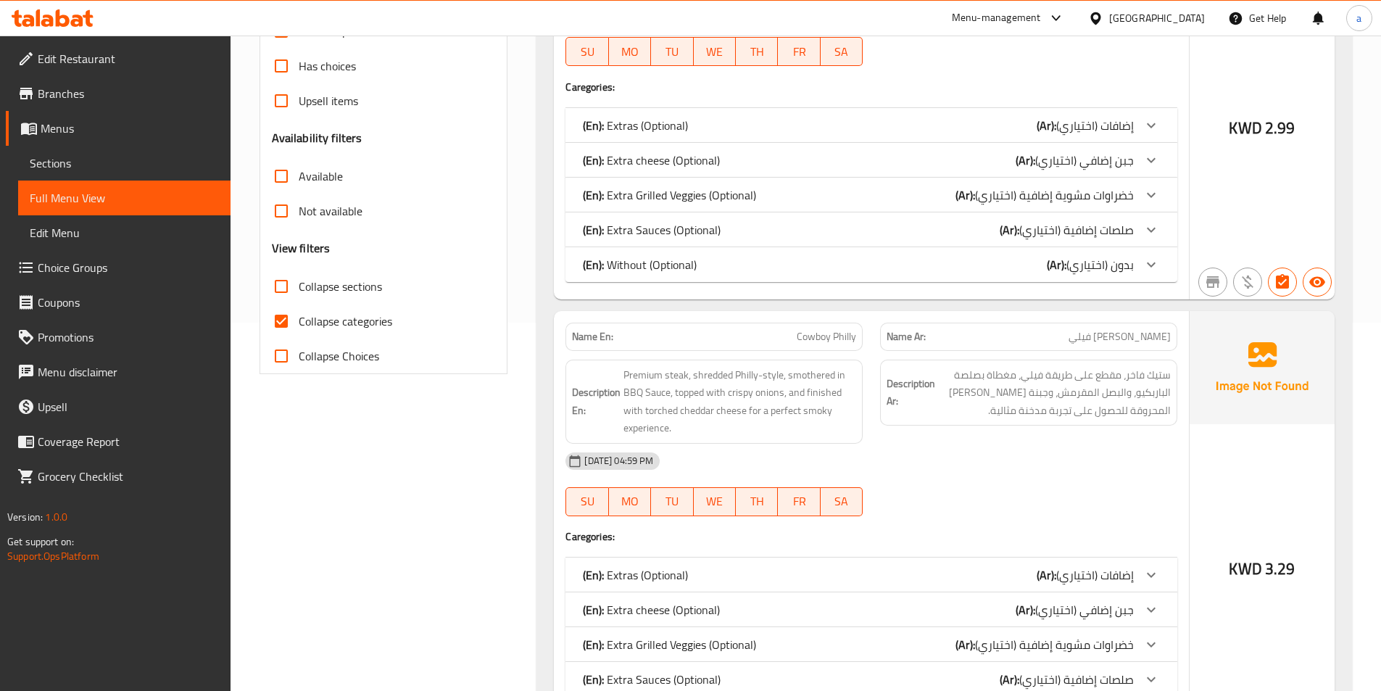
scroll to position [370, 0]
click at [271, 322] on input "Collapse categories" at bounding box center [281, 319] width 35 height 35
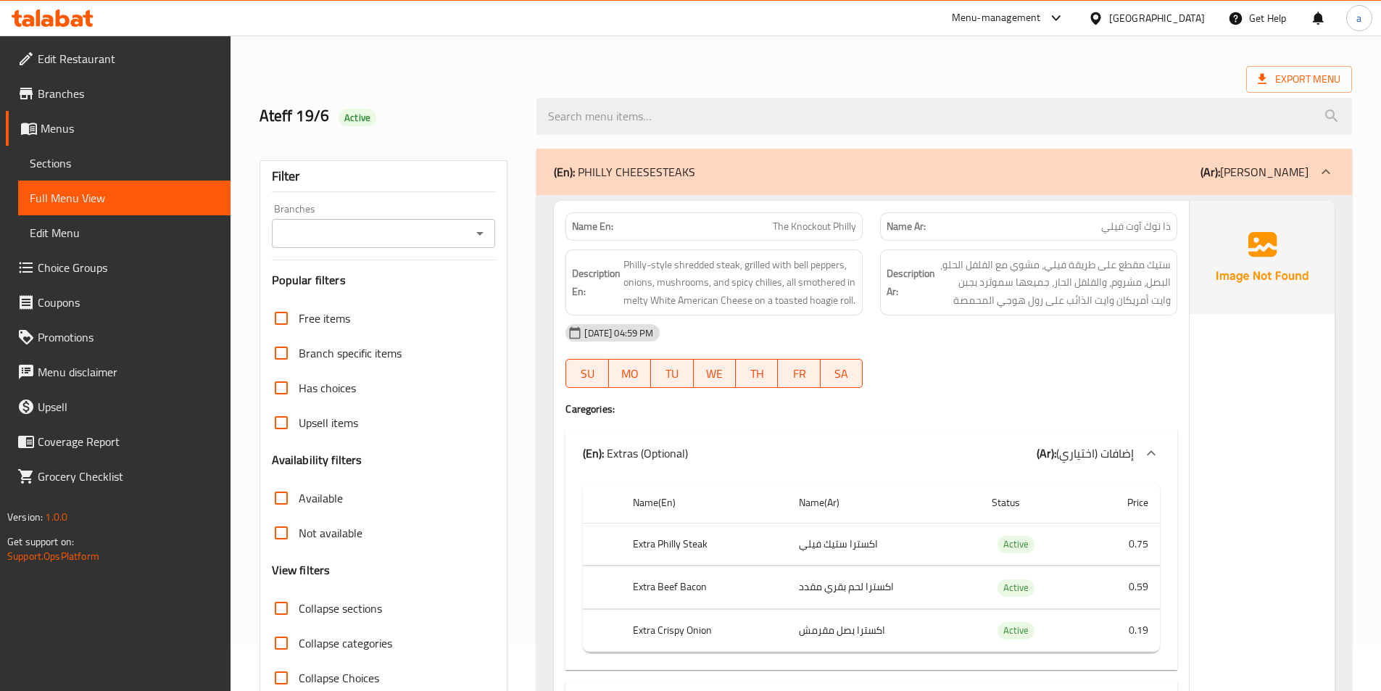
scroll to position [72, 0]
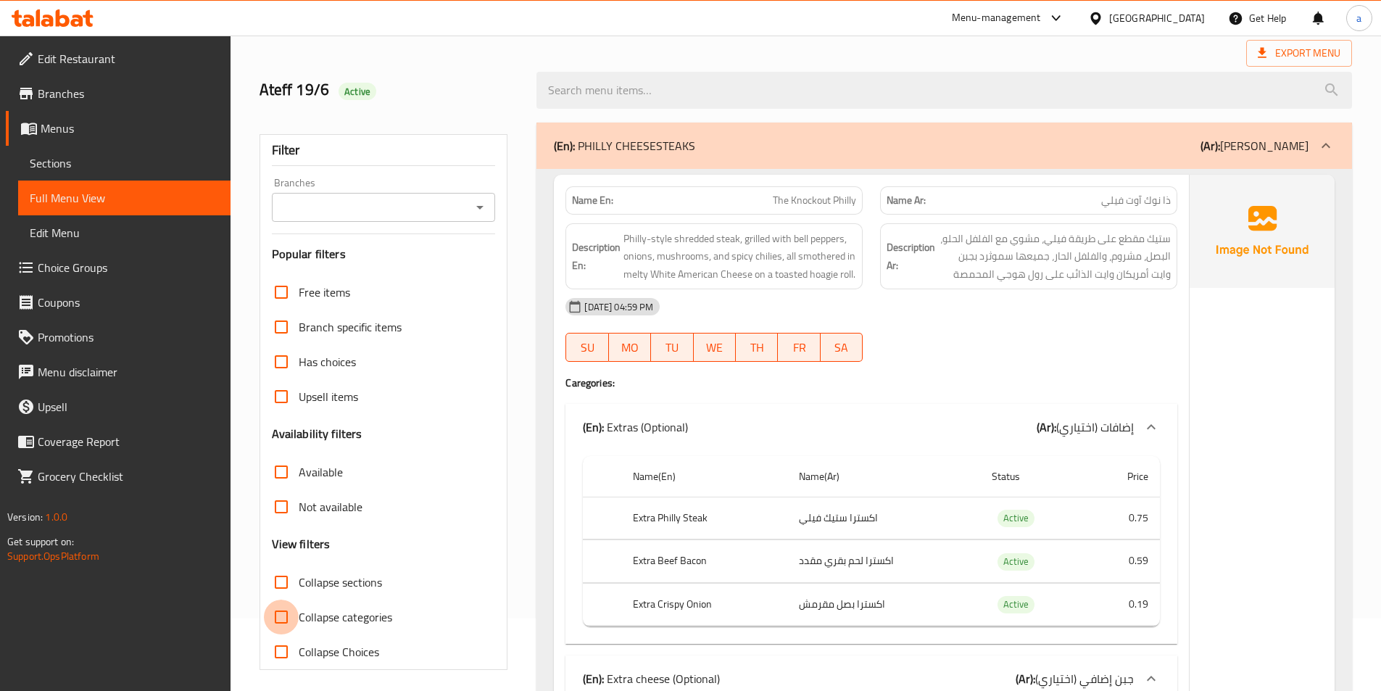
click at [295, 615] on input "Collapse categories" at bounding box center [281, 616] width 35 height 35
checkbox input "true"
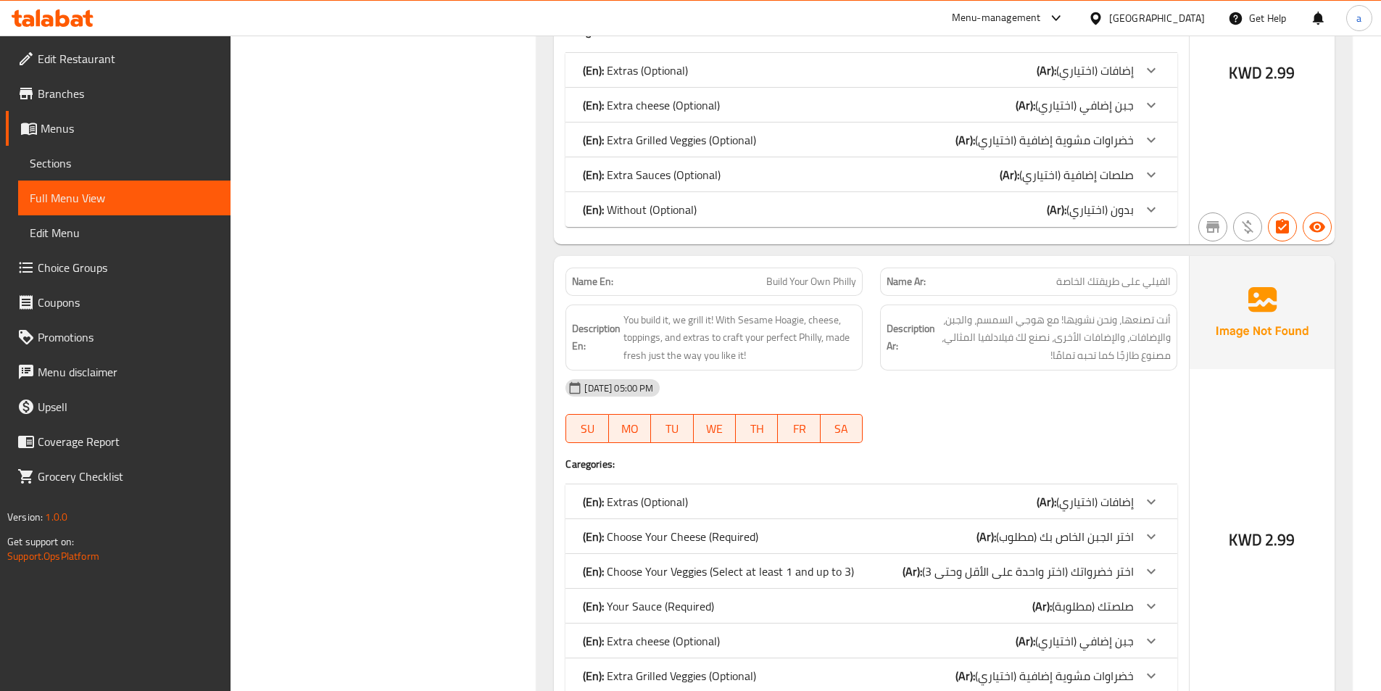
scroll to position [1417, 0]
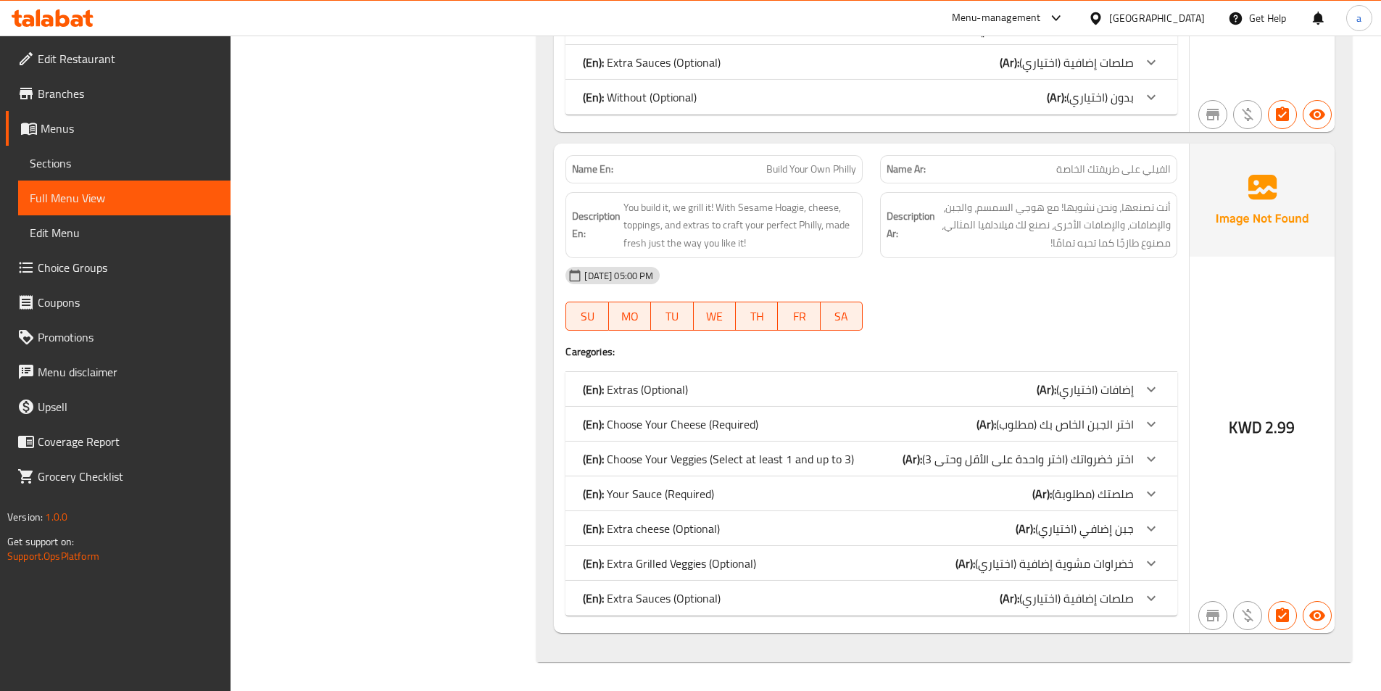
click at [1027, 391] on div "(En): Extras (Optional) (Ar): إضافات (اختياري)" at bounding box center [858, 389] width 551 height 17
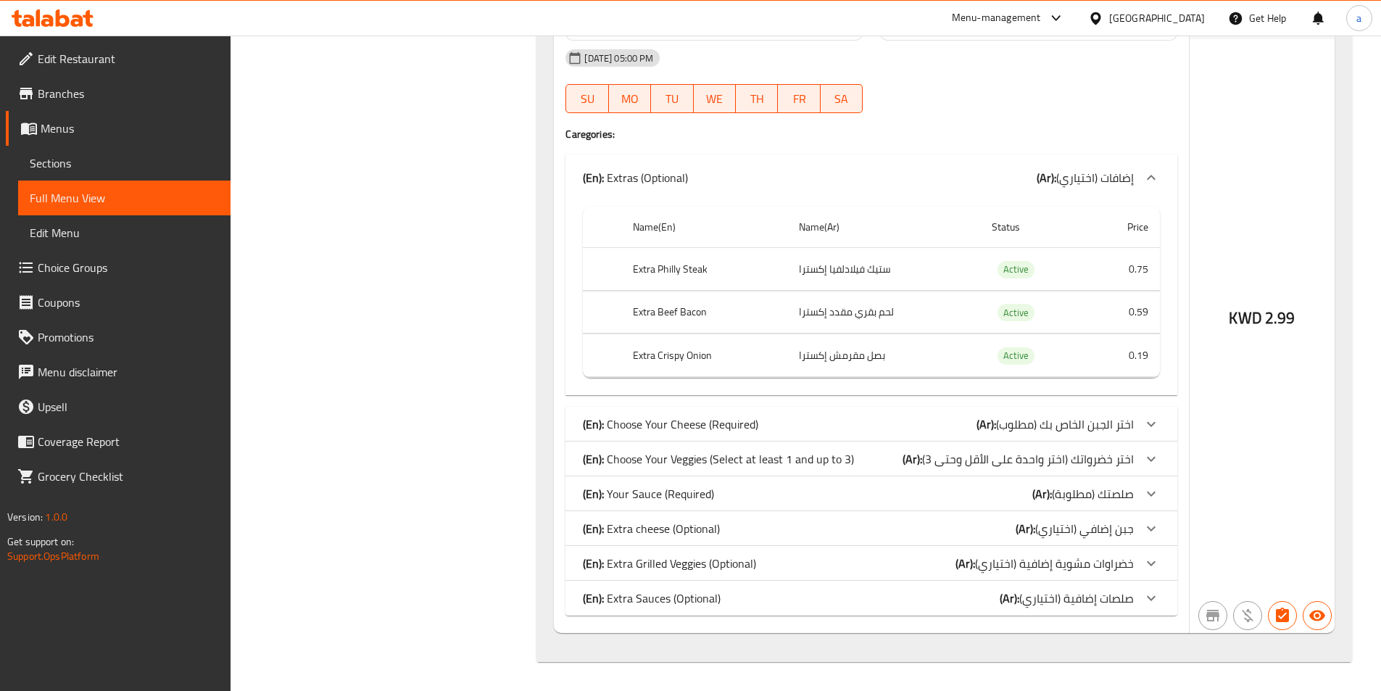
click at [932, 427] on div "(En): Choose Your Cheese (Required) (Ar): اختر الجبن الخاص بك (مطلوب)" at bounding box center [858, 423] width 551 height 17
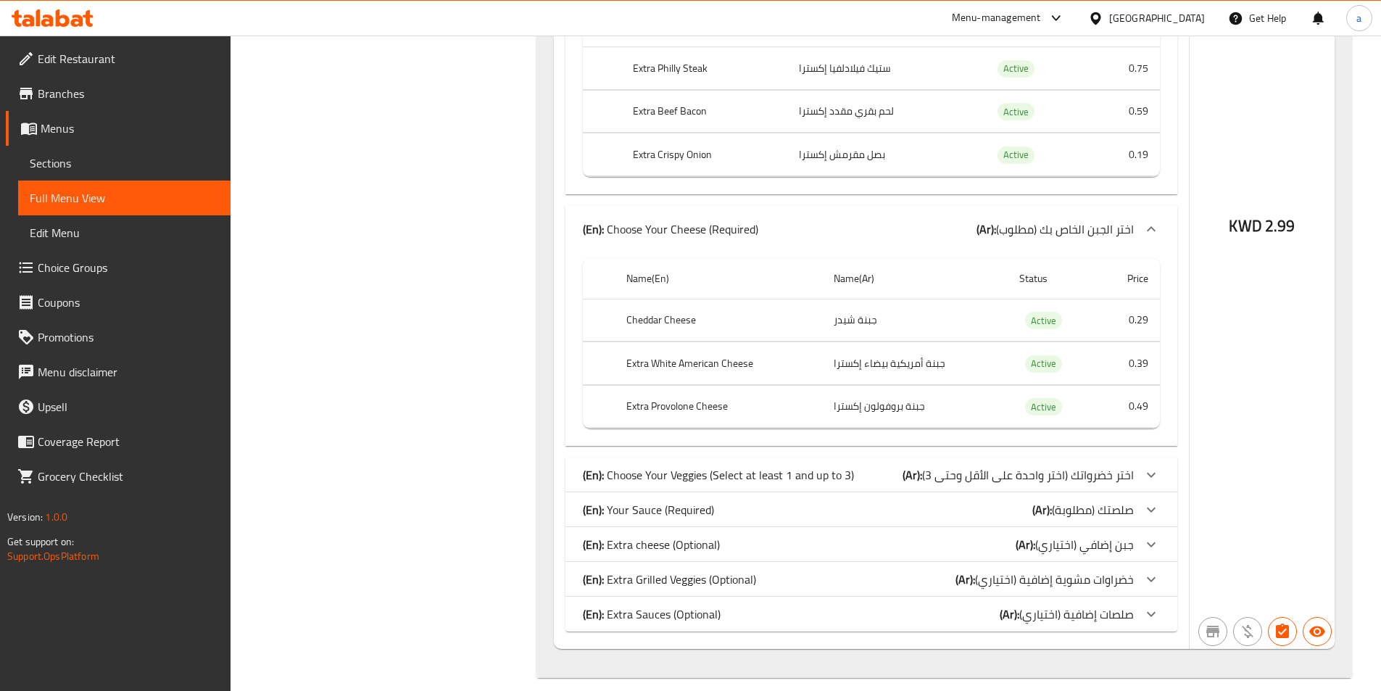
click at [927, 483] on span "اختر خضرواتك (اختر واحدة على الأقل وحتى 3)" at bounding box center [1028, 475] width 212 height 22
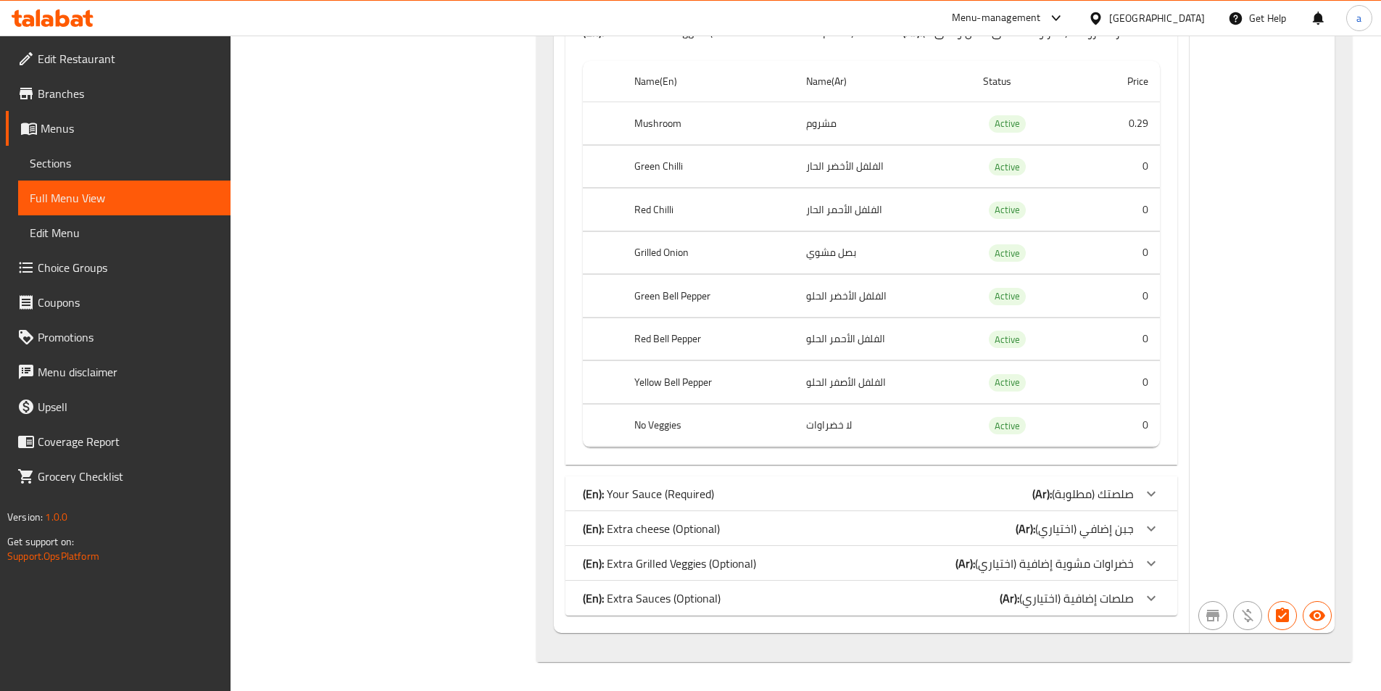
click at [897, 500] on div "(En): Your Sauce (Required) (Ar): صلصتك (مطلوبة)" at bounding box center [858, 493] width 551 height 17
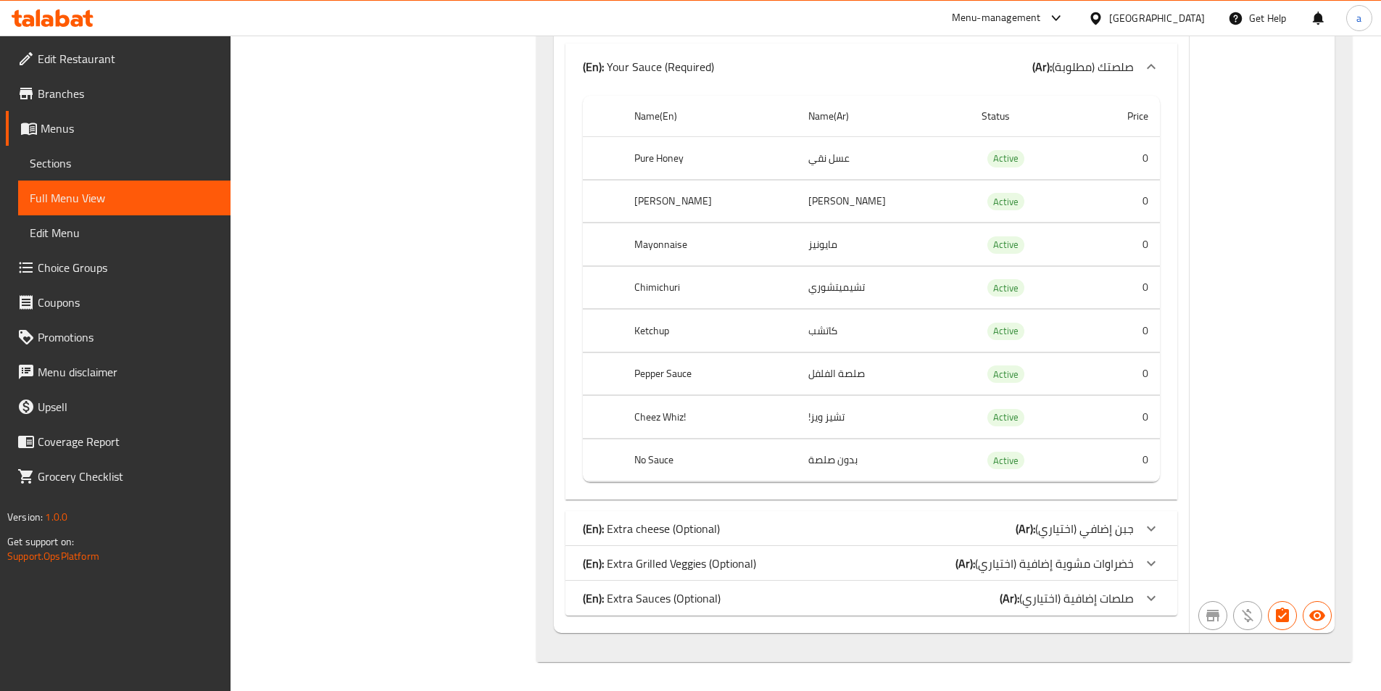
click at [807, 526] on div "(En): Extra cheese (Optional) (Ar): جبن إضافي (اختياري)" at bounding box center [858, 528] width 551 height 17
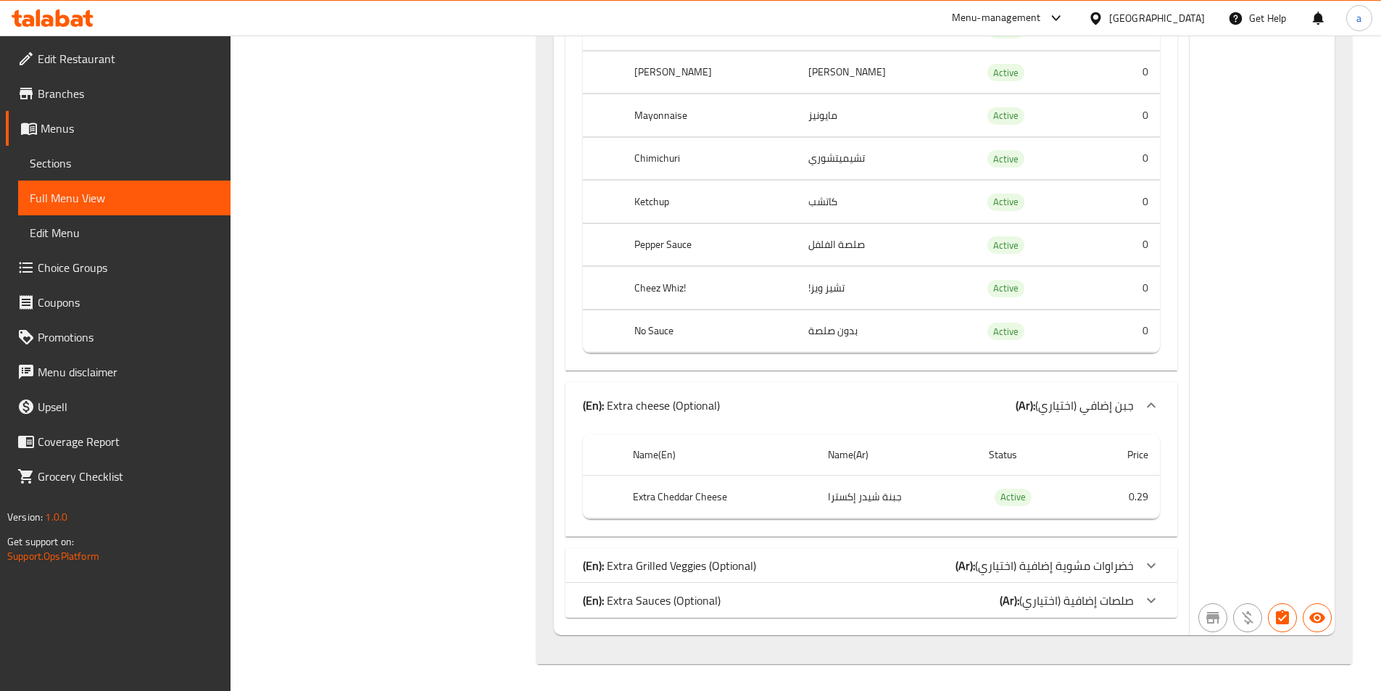
scroll to position [2848, 0]
click at [807, 552] on div "(En): Extra Grilled Veggies (Optional) (Ar): خضراوات مشوية إضافية (اختياري)" at bounding box center [871, 563] width 612 height 35
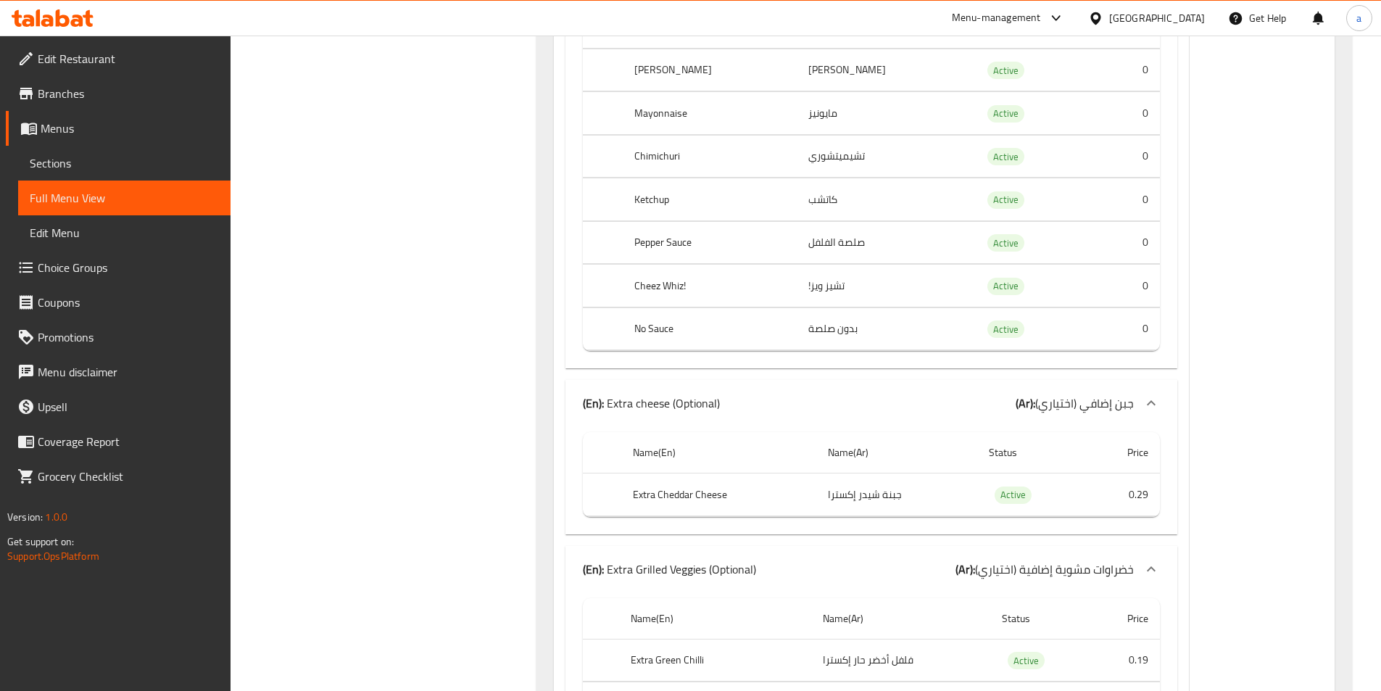
scroll to position [3194, 0]
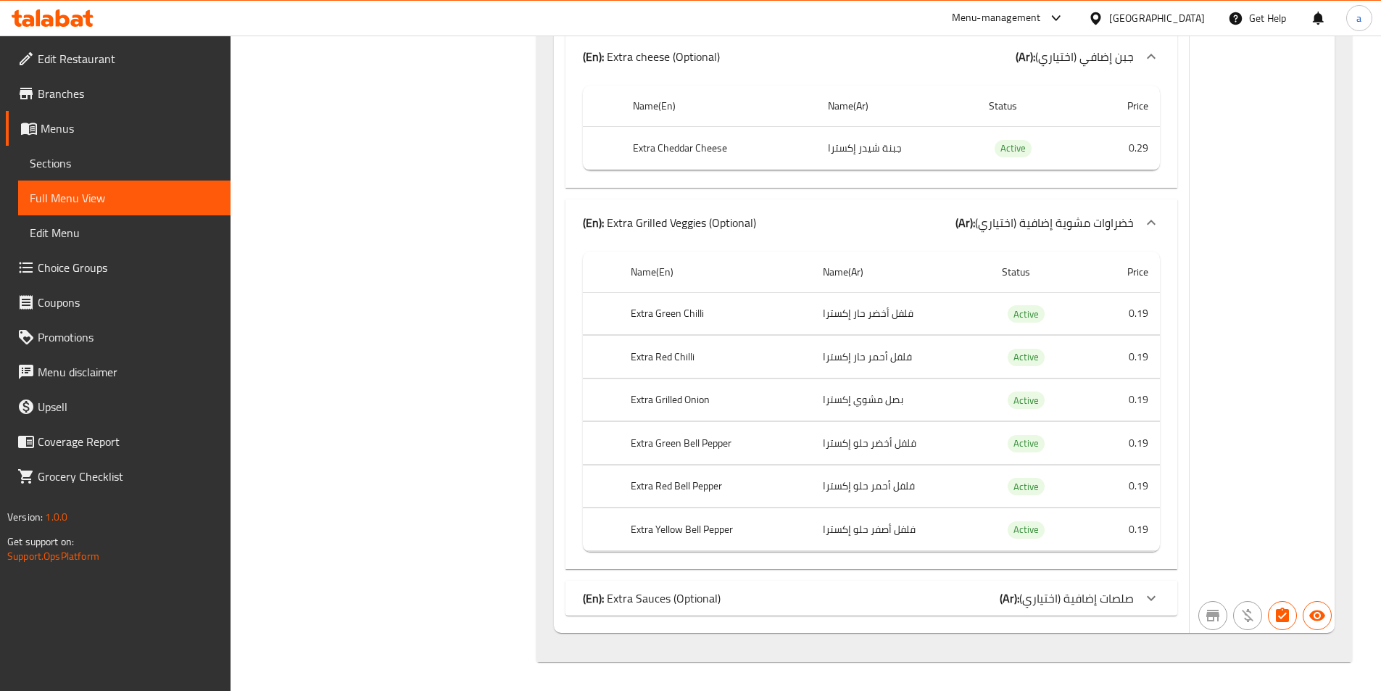
click at [842, 594] on div "(En): Extra Sauces (Optional) (Ar): صلصات إضافية (اختياري)" at bounding box center [858, 597] width 551 height 17
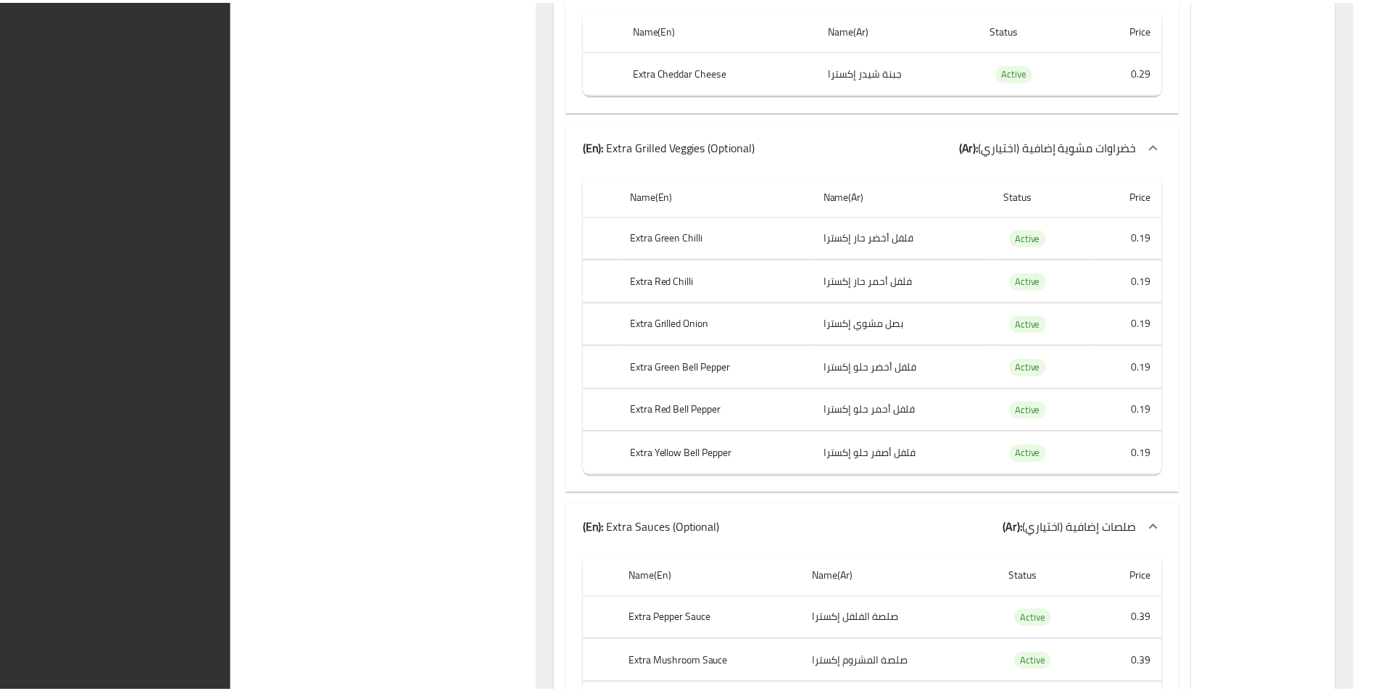
scroll to position [3702, 0]
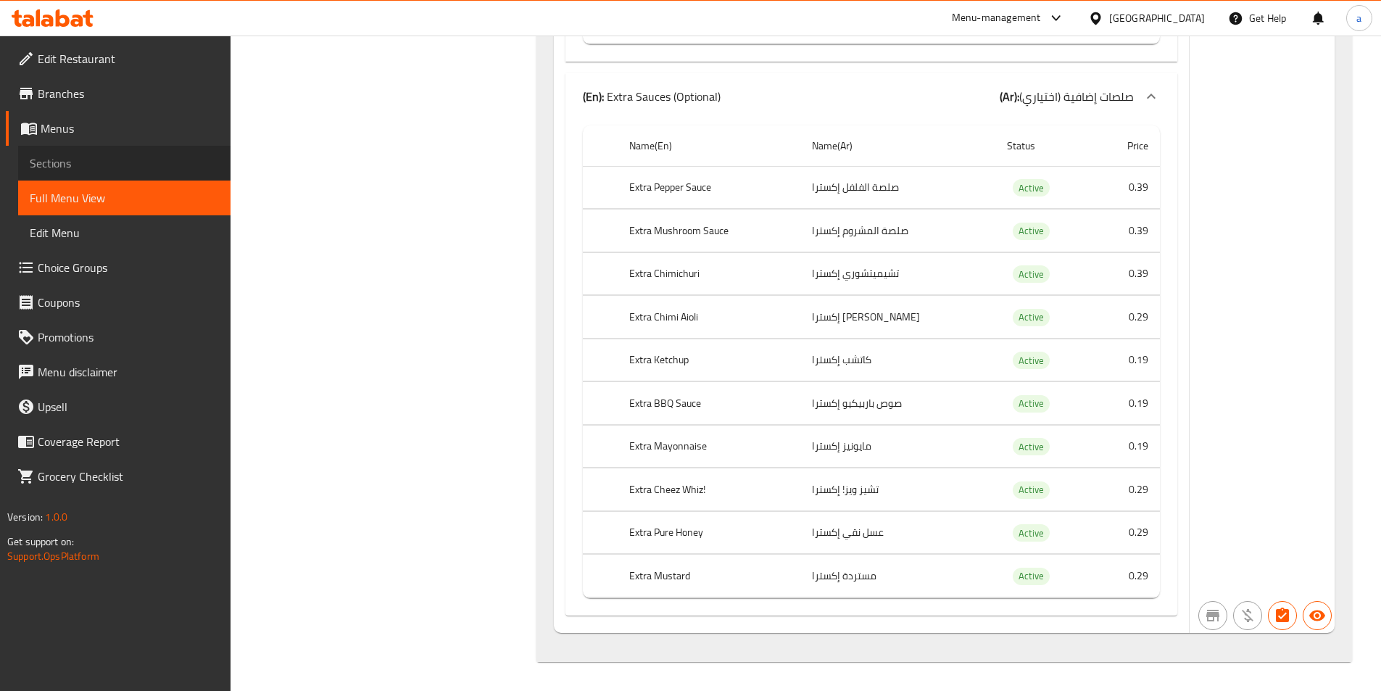
click at [82, 162] on span "Sections" at bounding box center [124, 162] width 189 height 17
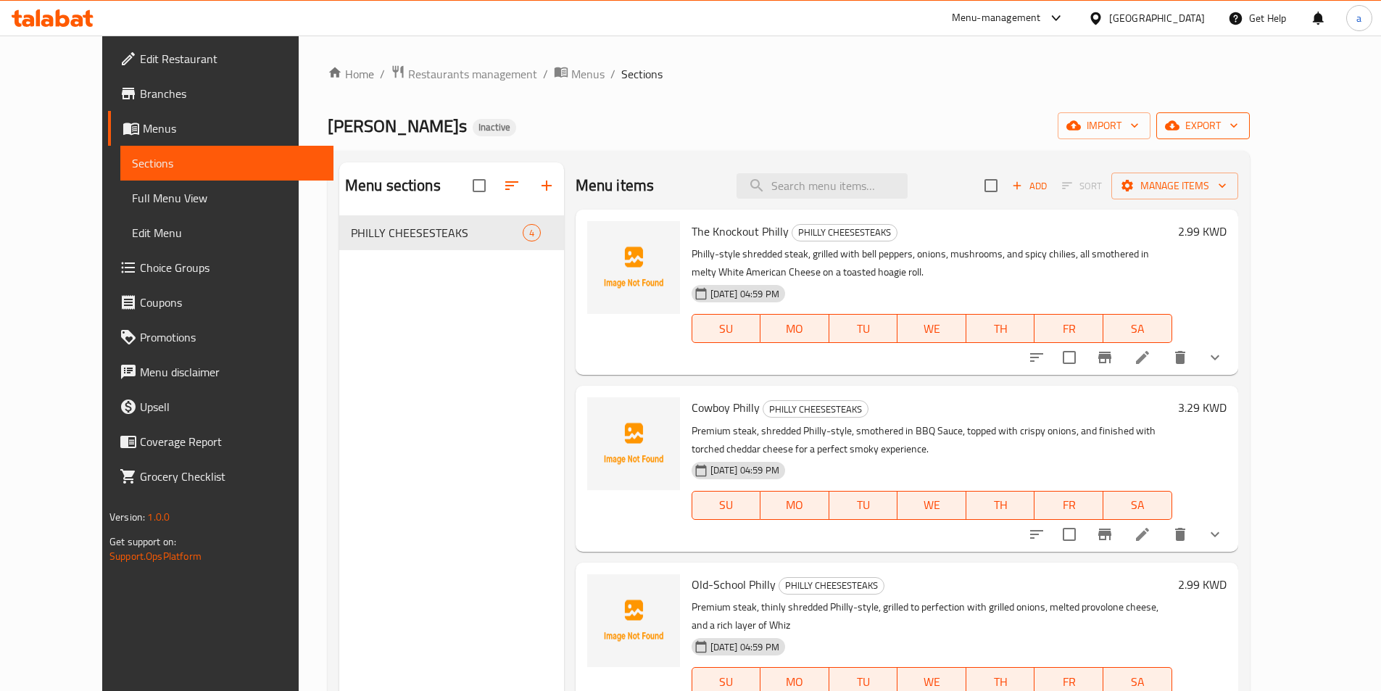
click at [1238, 125] on span "export" at bounding box center [1203, 126] width 70 height 18
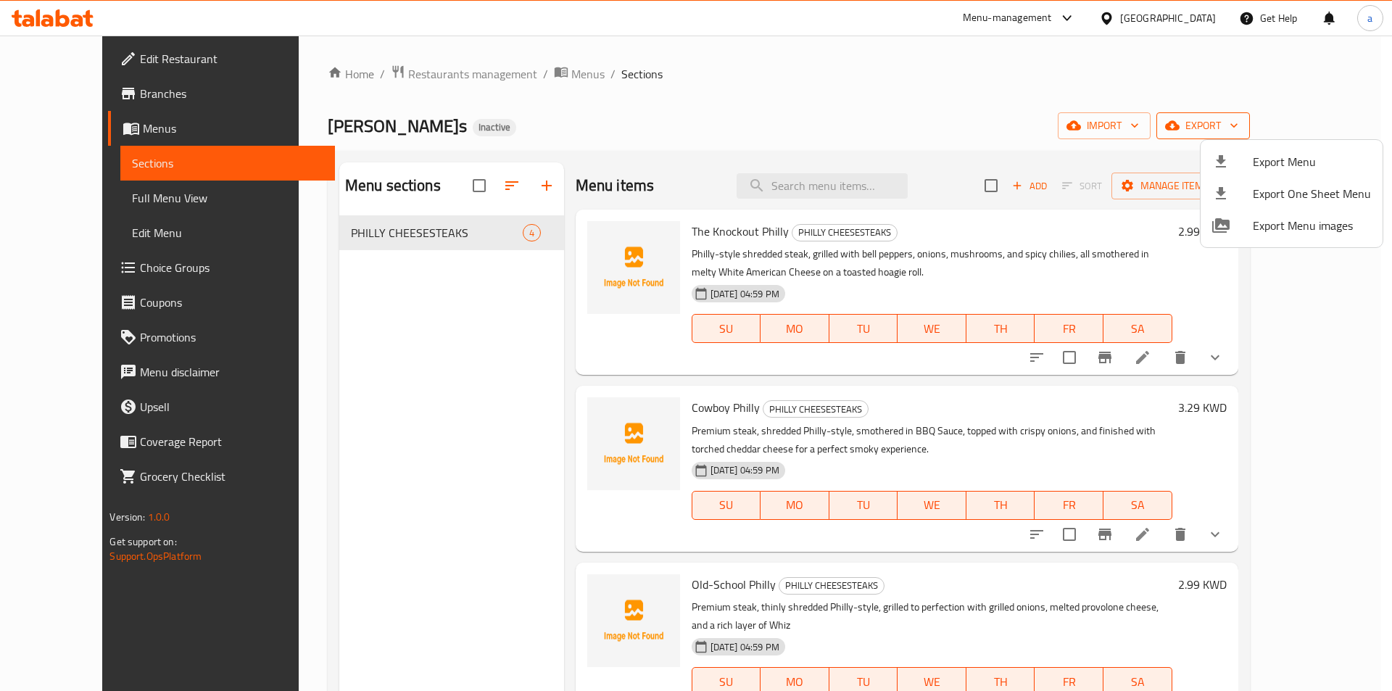
click at [1269, 163] on span "Export Menu" at bounding box center [1311, 161] width 118 height 17
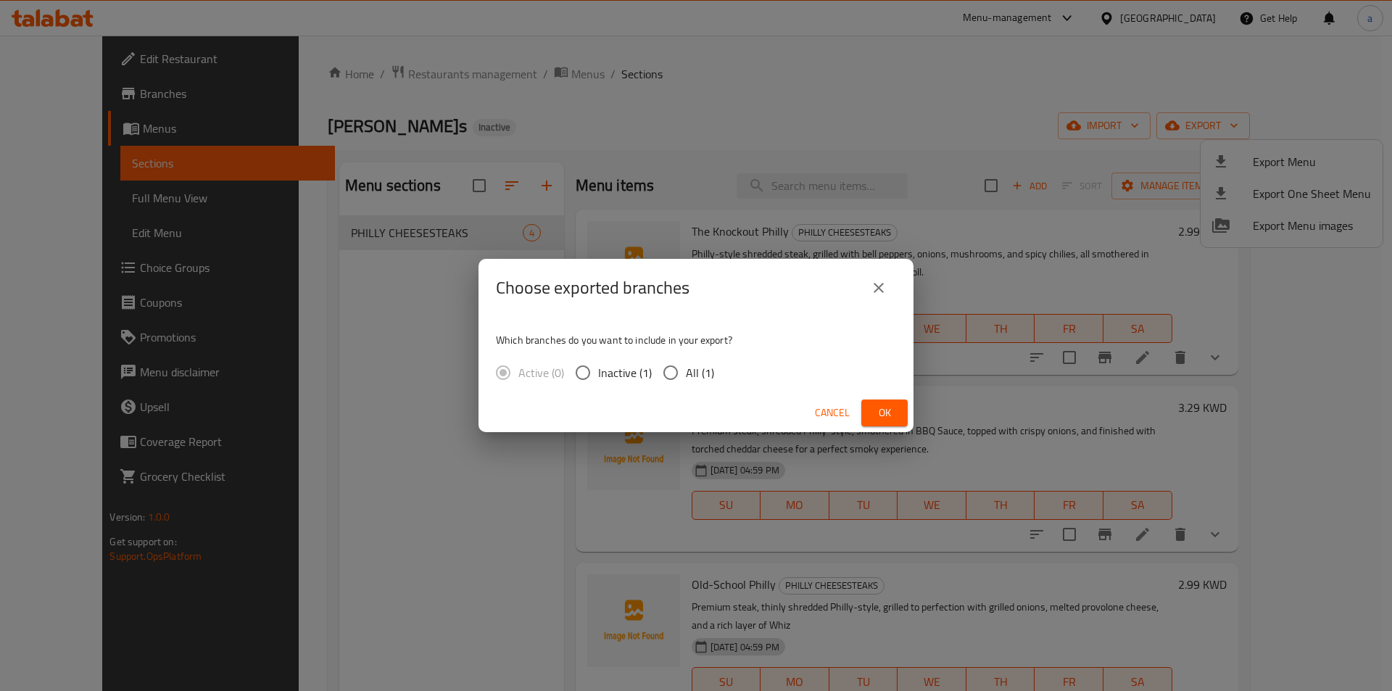
click at [686, 376] on span "All (1)" at bounding box center [700, 372] width 28 height 17
click at [686, 376] on input "All (1)" at bounding box center [670, 372] width 30 height 30
radio input "true"
click at [889, 421] on span "Ok" at bounding box center [884, 413] width 23 height 18
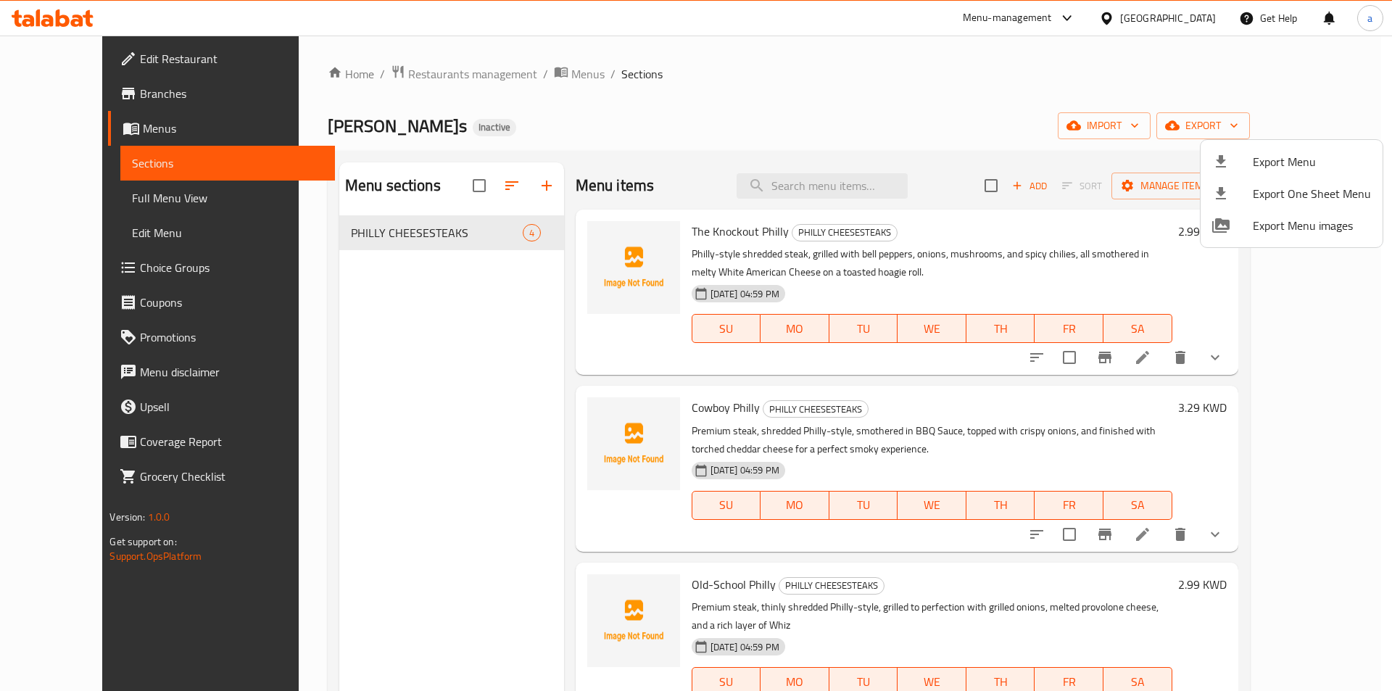
click at [610, 105] on div at bounding box center [696, 345] width 1392 height 691
